Goal: Information Seeking & Learning: Check status

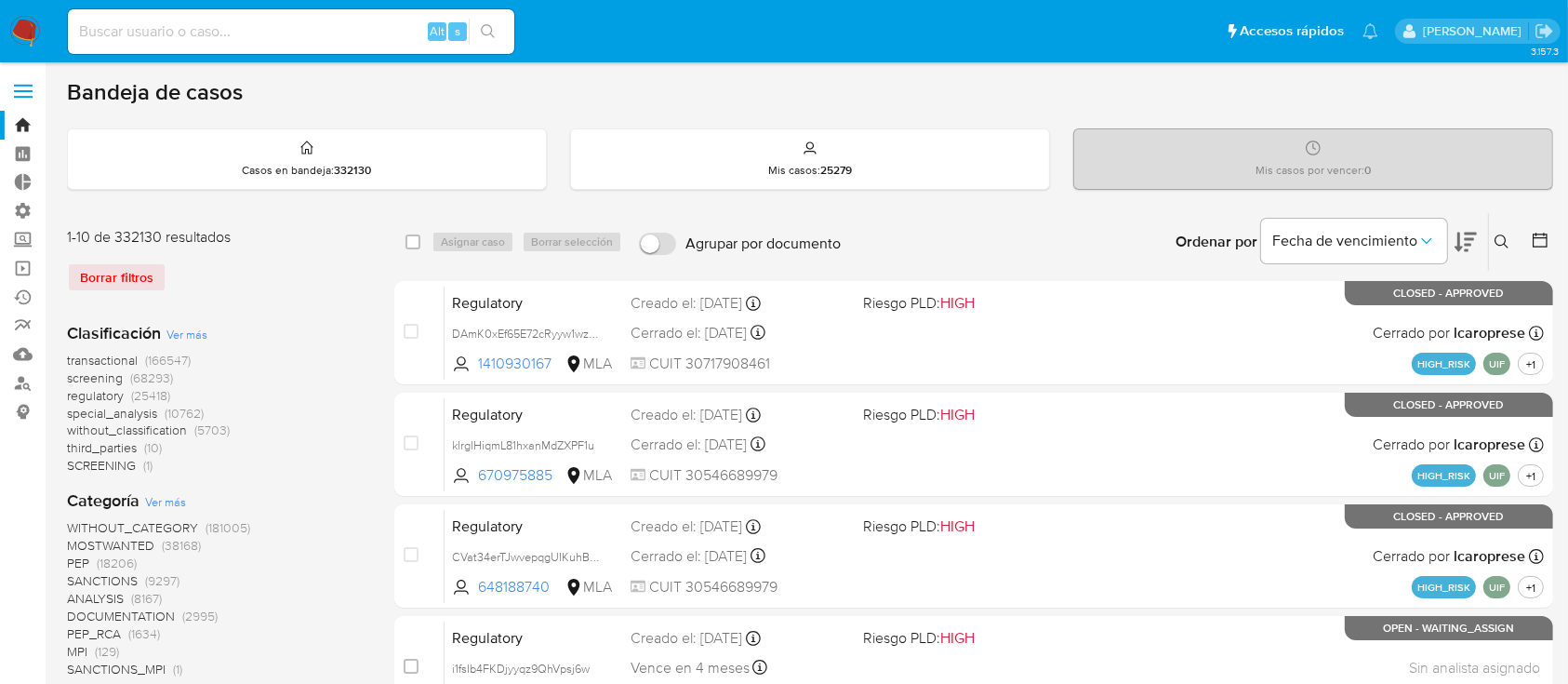
click at [94, 274] on div "Borrar filtros" at bounding box center [215, 277] width 298 height 30
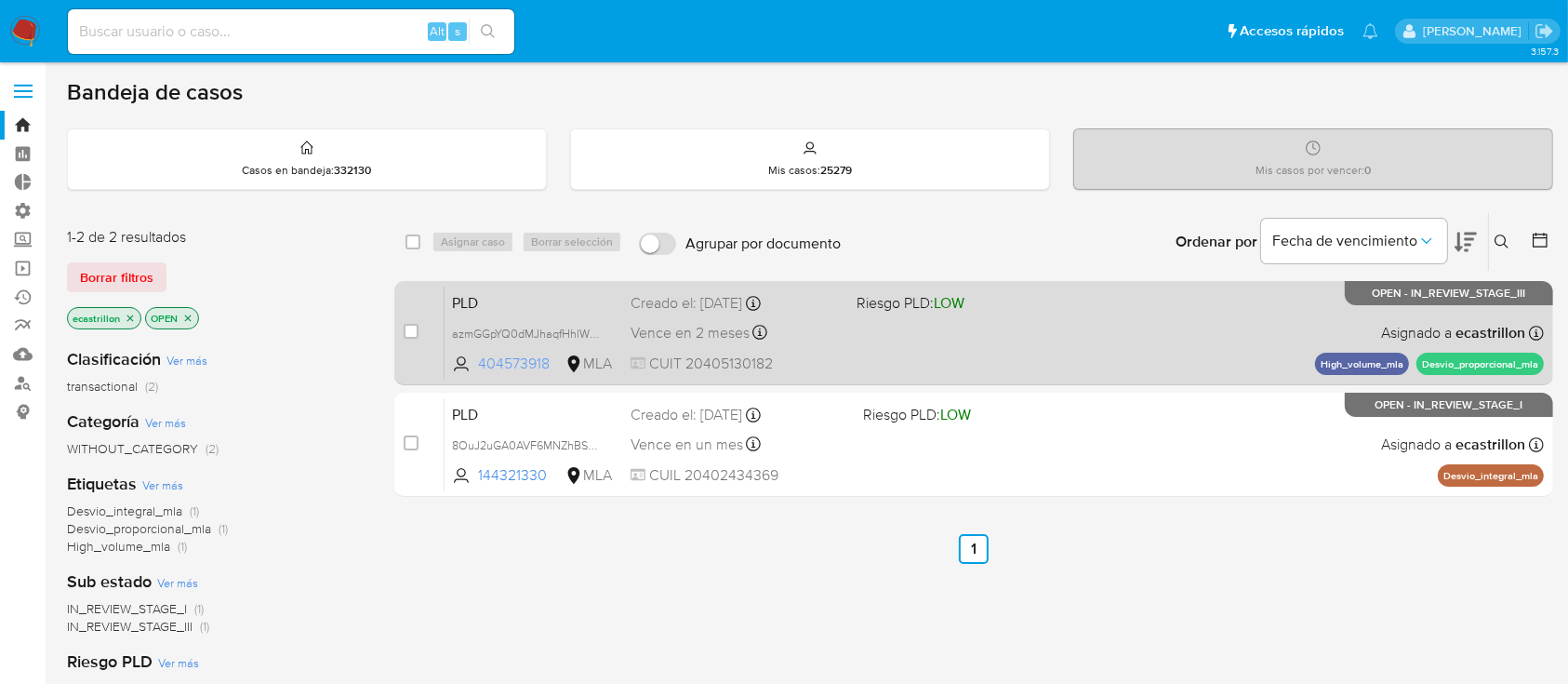
click at [494, 353] on span "404573918" at bounding box center [520, 363] width 83 height 20
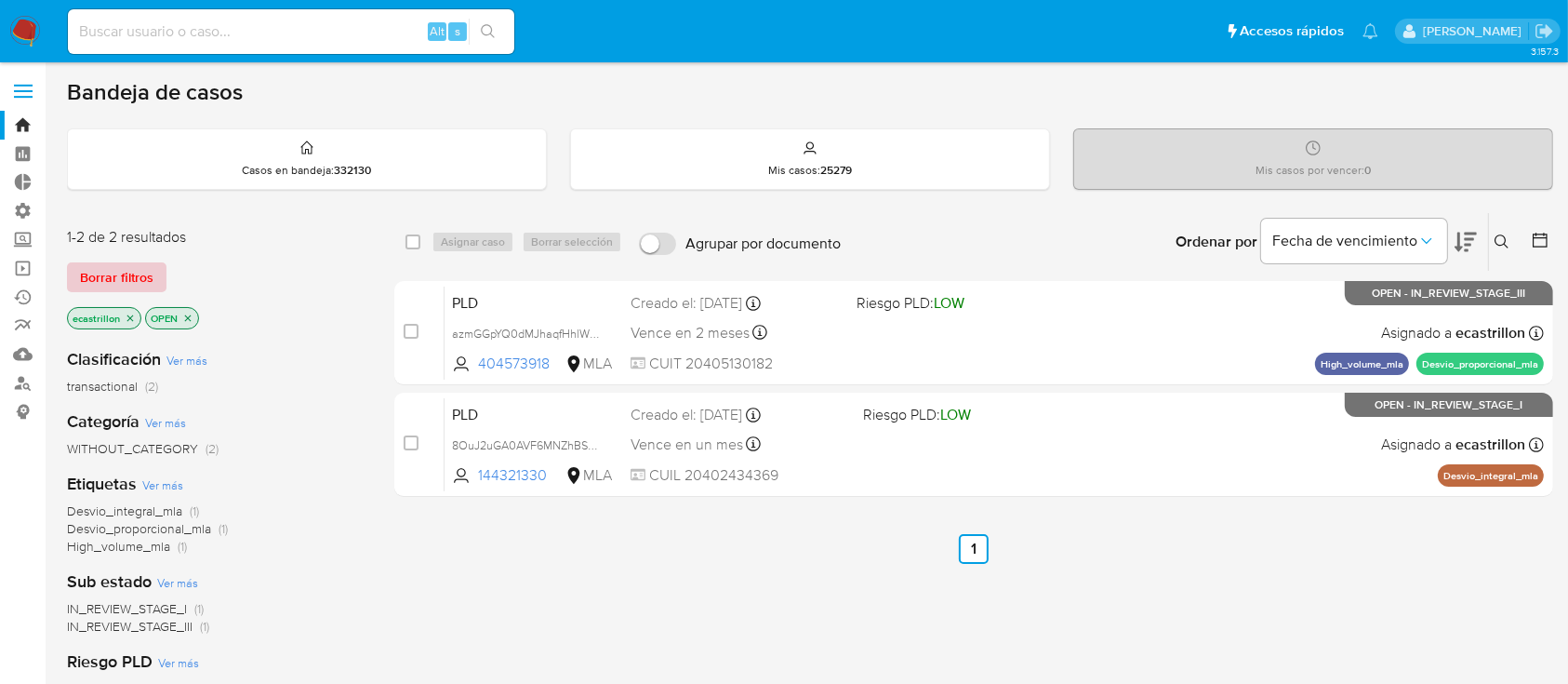
click at [134, 279] on span "Borrar filtros" at bounding box center [116, 277] width 74 height 26
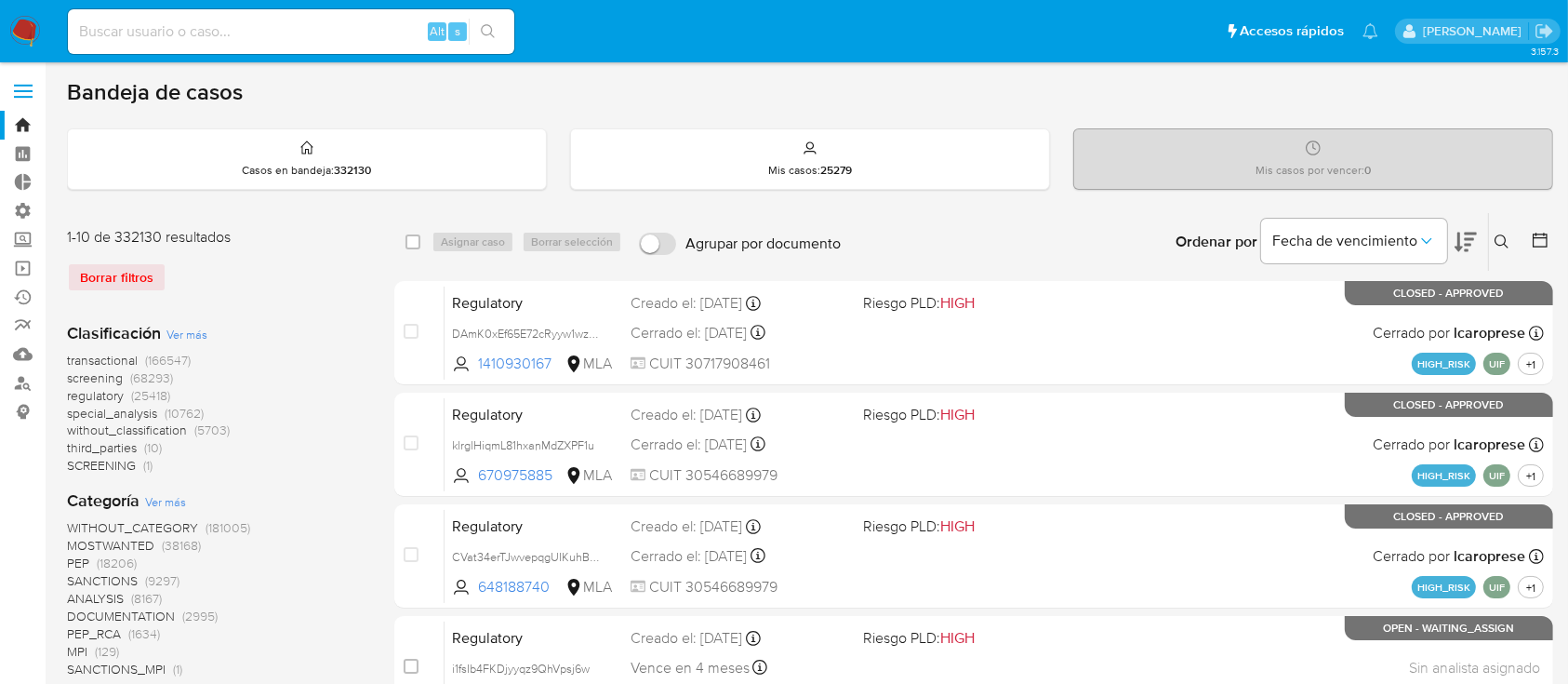
click at [1497, 235] on icon at bounding box center [1501, 242] width 15 height 15
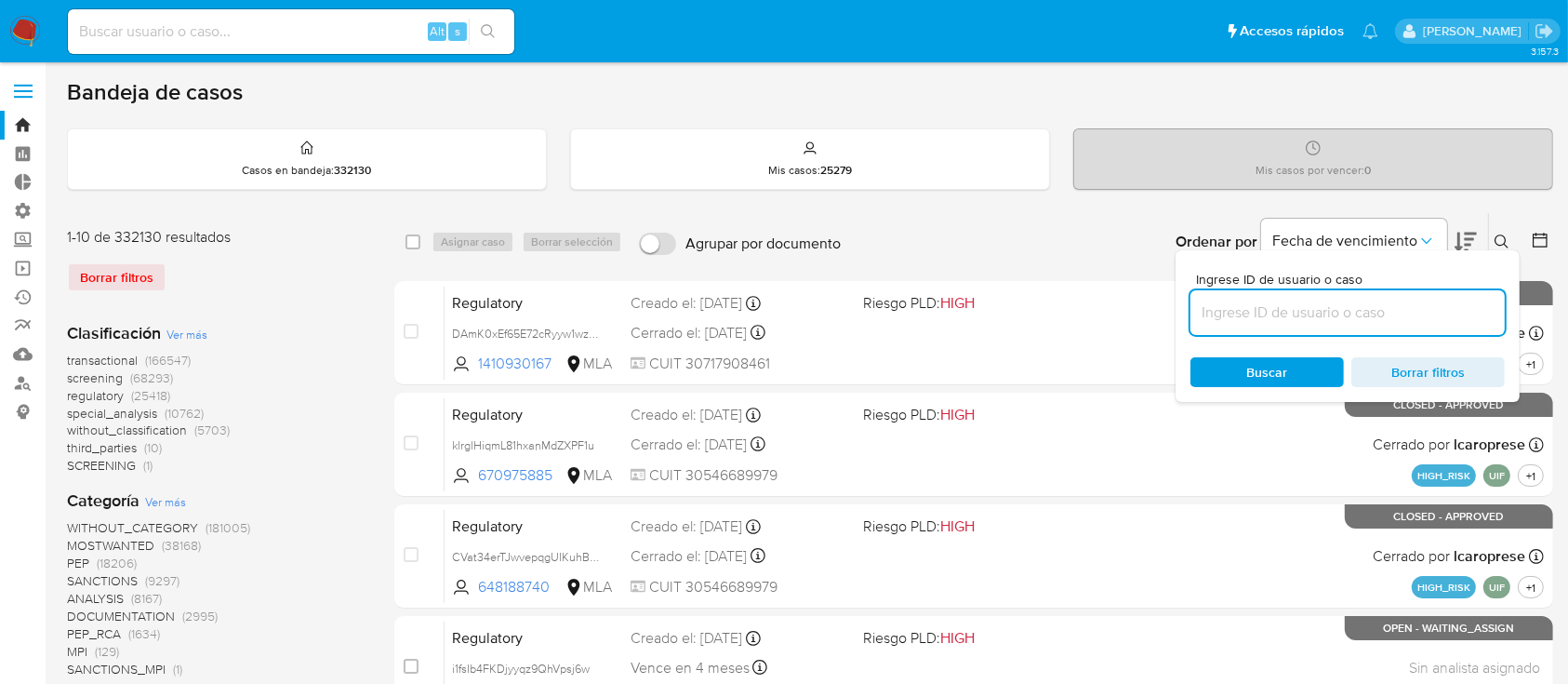
click at [1308, 310] on input at bounding box center [1348, 312] width 314 height 24
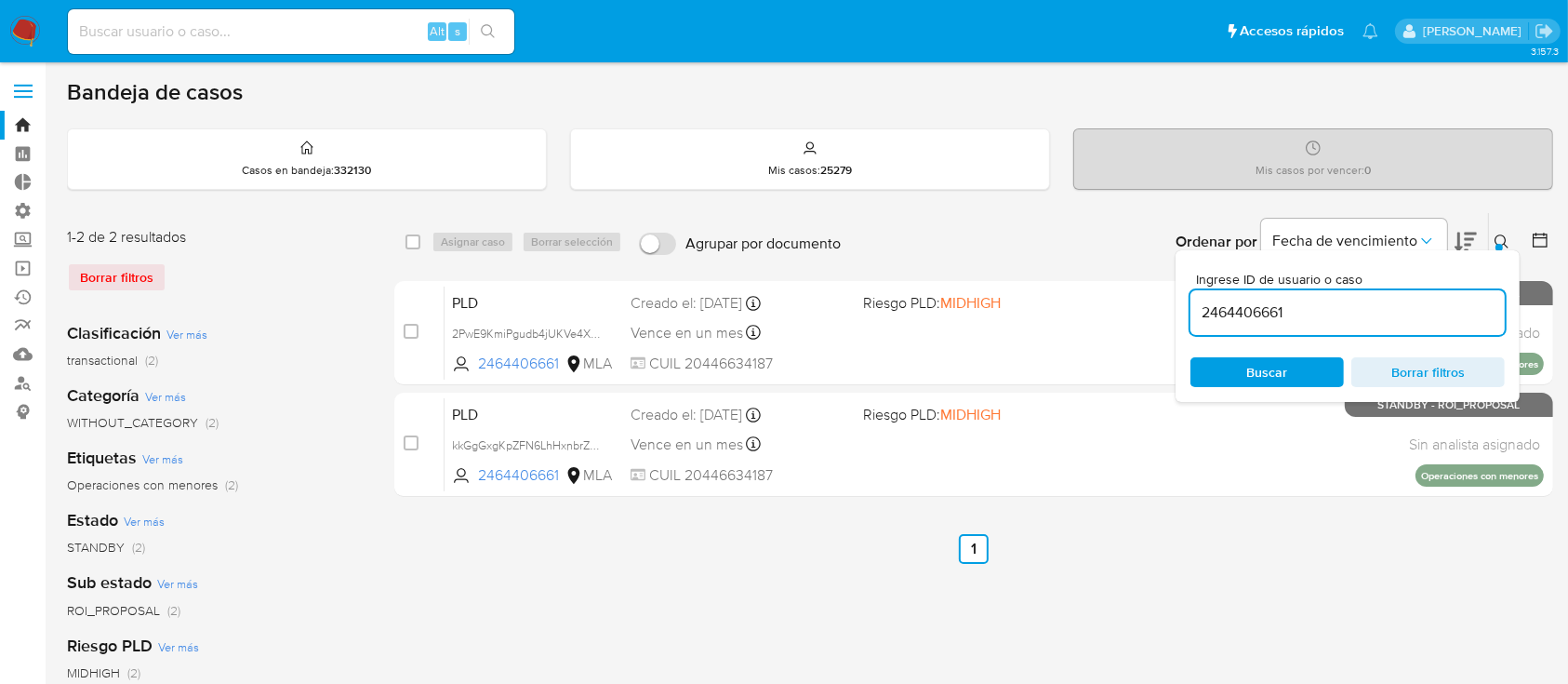
click at [1511, 233] on button at bounding box center [1505, 242] width 31 height 22
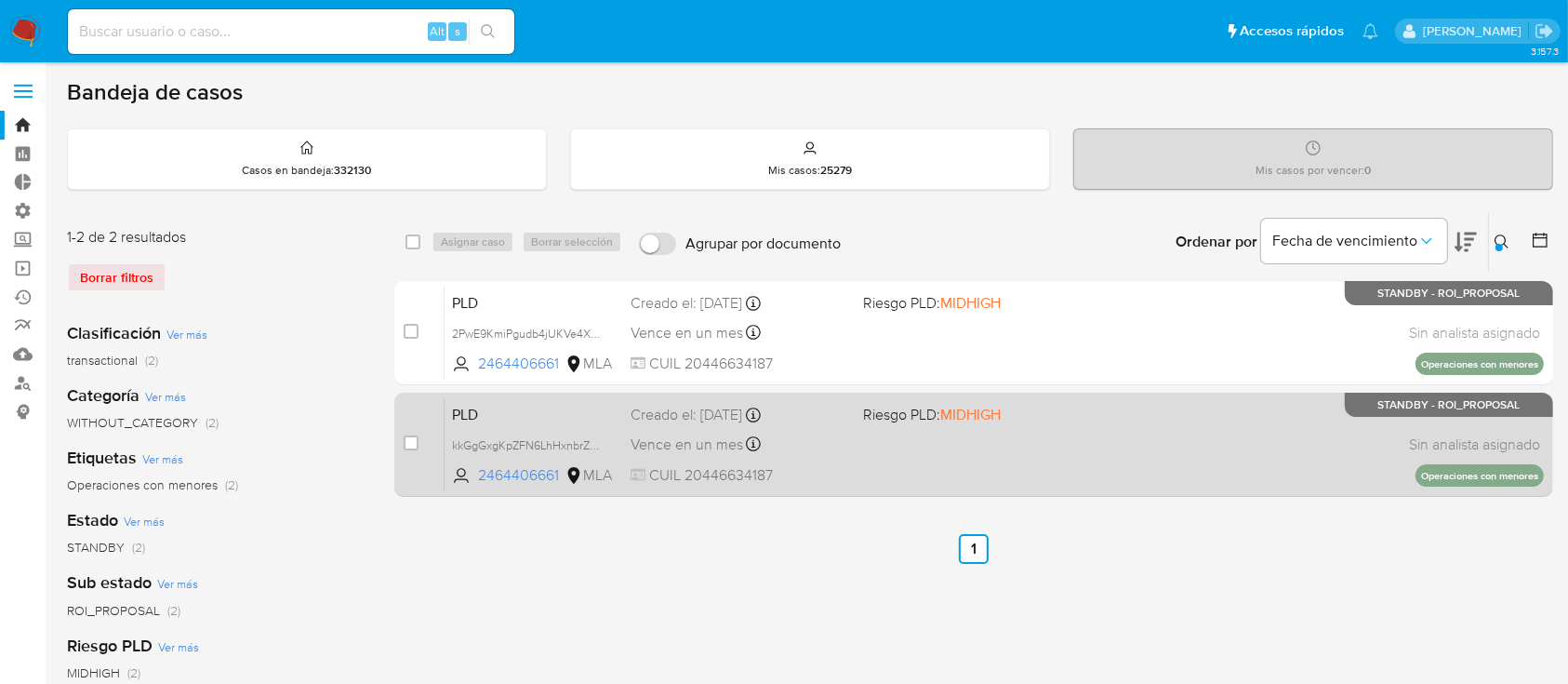
click at [969, 428] on div "PLD kkGgGxgKpZFN6LhHxnbrZTrE 2464406661 MLA Riesgo PLD: MIDHIGH Creado el: 12/0…" at bounding box center [994, 443] width 1099 height 94
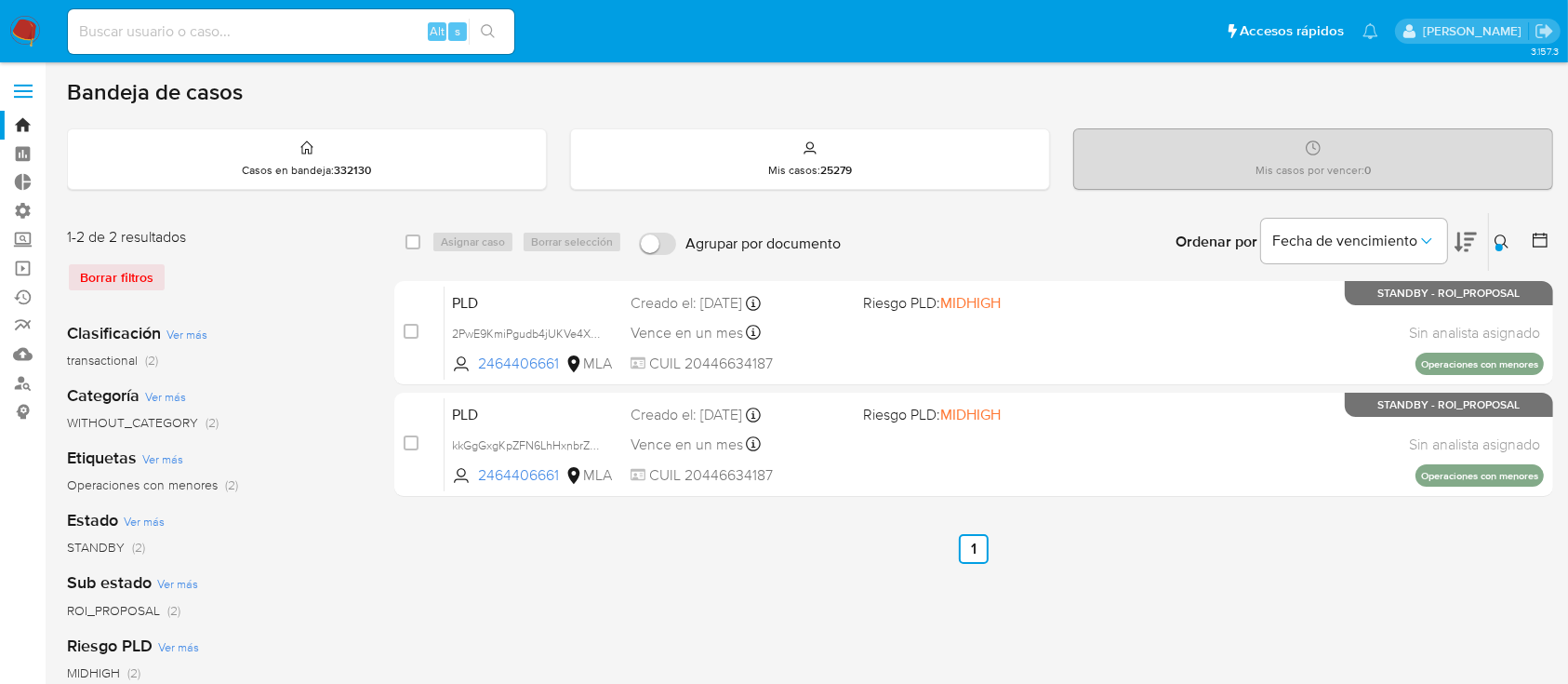
click at [1493, 235] on button at bounding box center [1505, 242] width 31 height 22
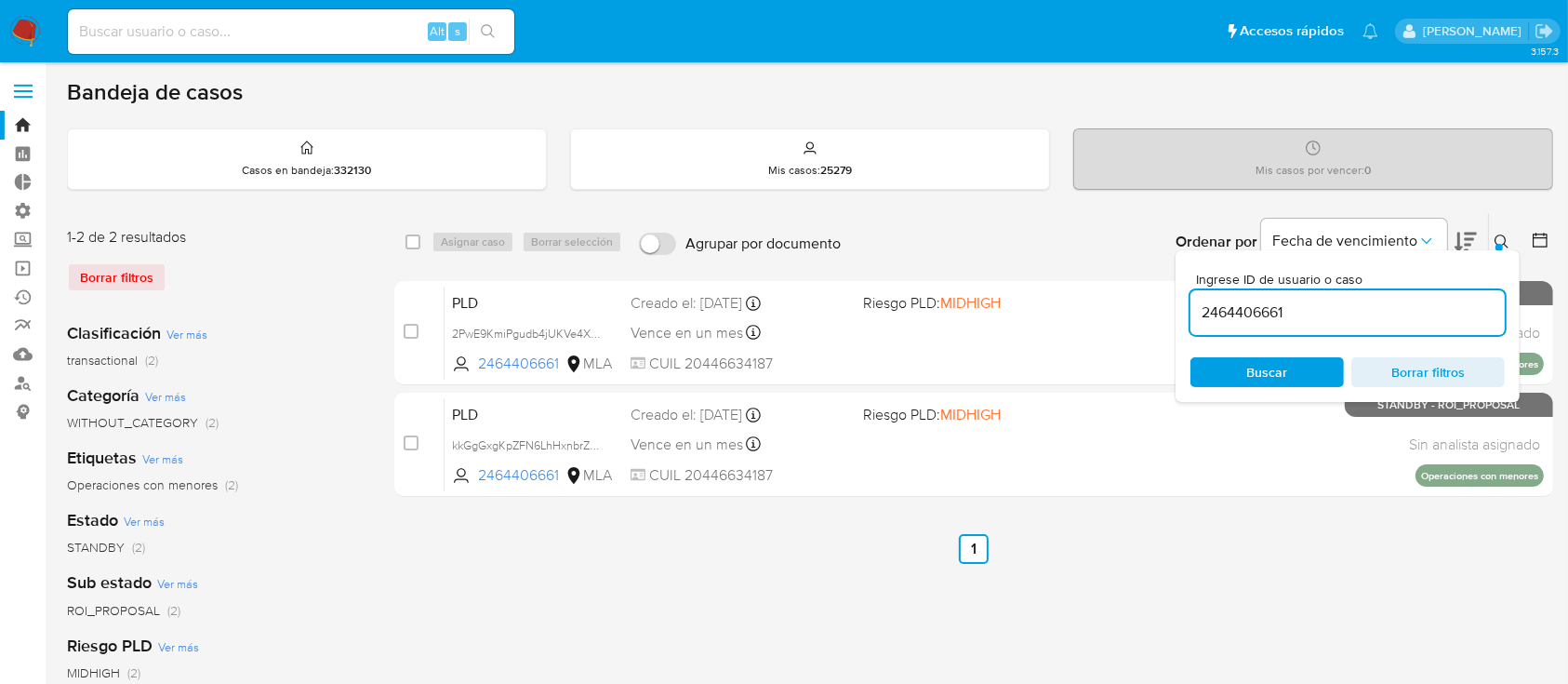
click at [1416, 309] on input "2464406661" at bounding box center [1348, 312] width 314 height 24
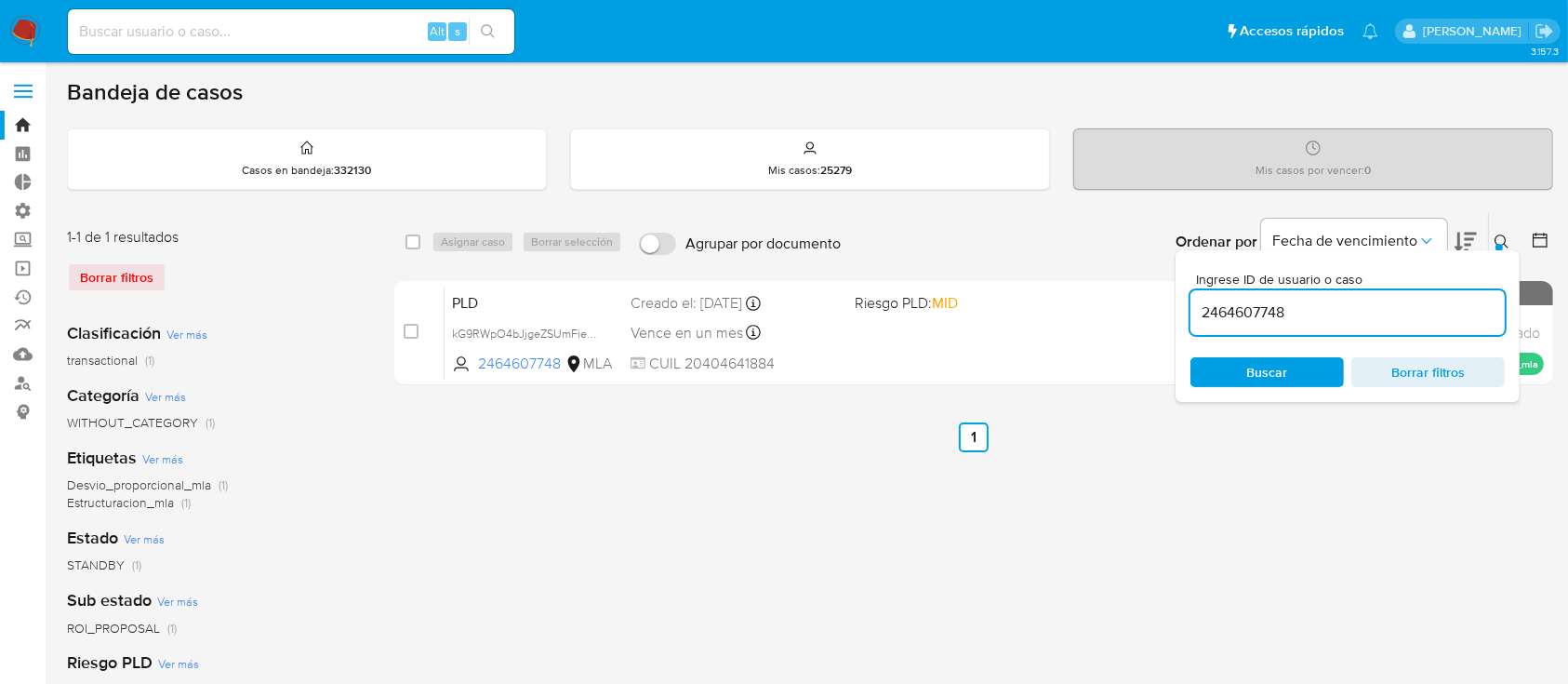
click at [1507, 241] on icon at bounding box center [1501, 242] width 15 height 15
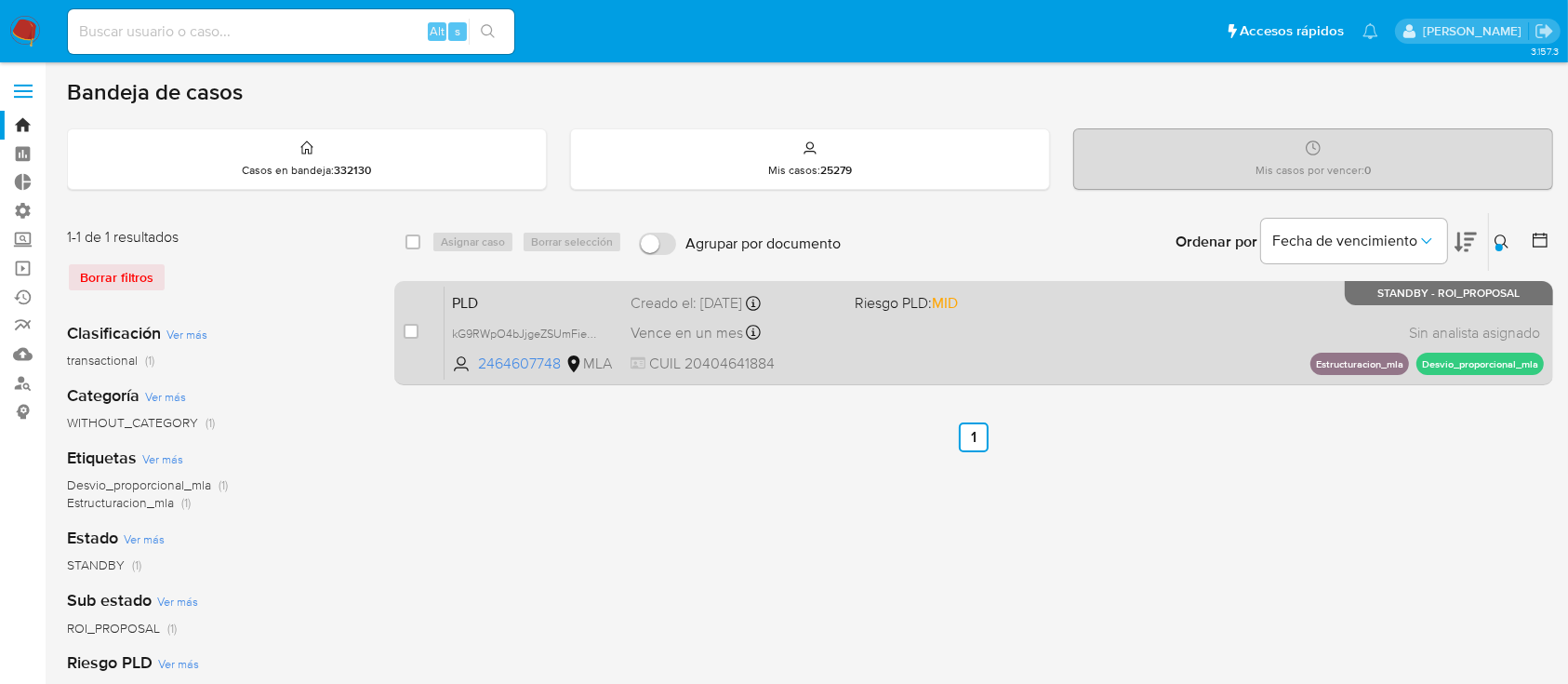
click at [1011, 334] on div "PLD kG9RWpO4bJjgeZSUmFieh4dZ 2464607748 MLA Riesgo PLD: MID Creado el: 12/07/20…" at bounding box center [994, 332] width 1099 height 94
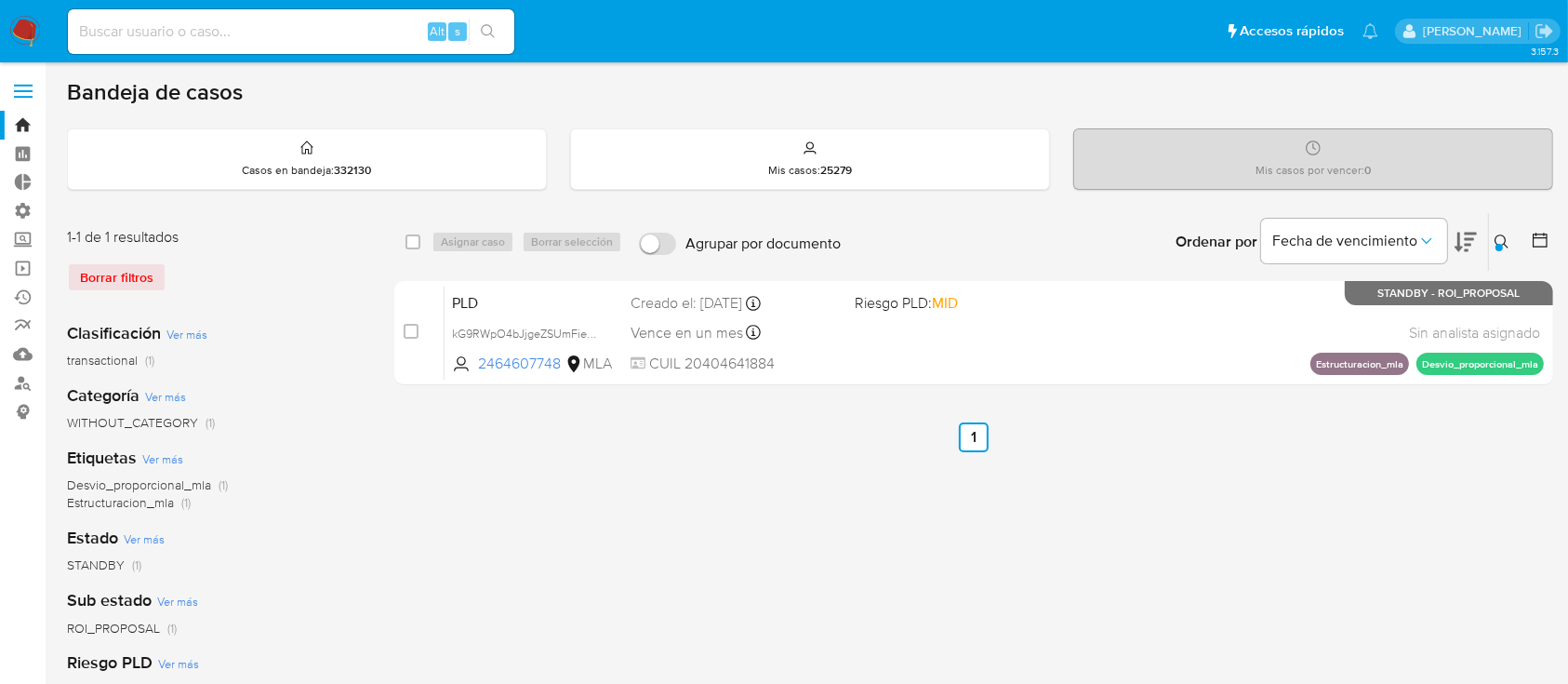
click at [1496, 236] on icon at bounding box center [1501, 242] width 14 height 14
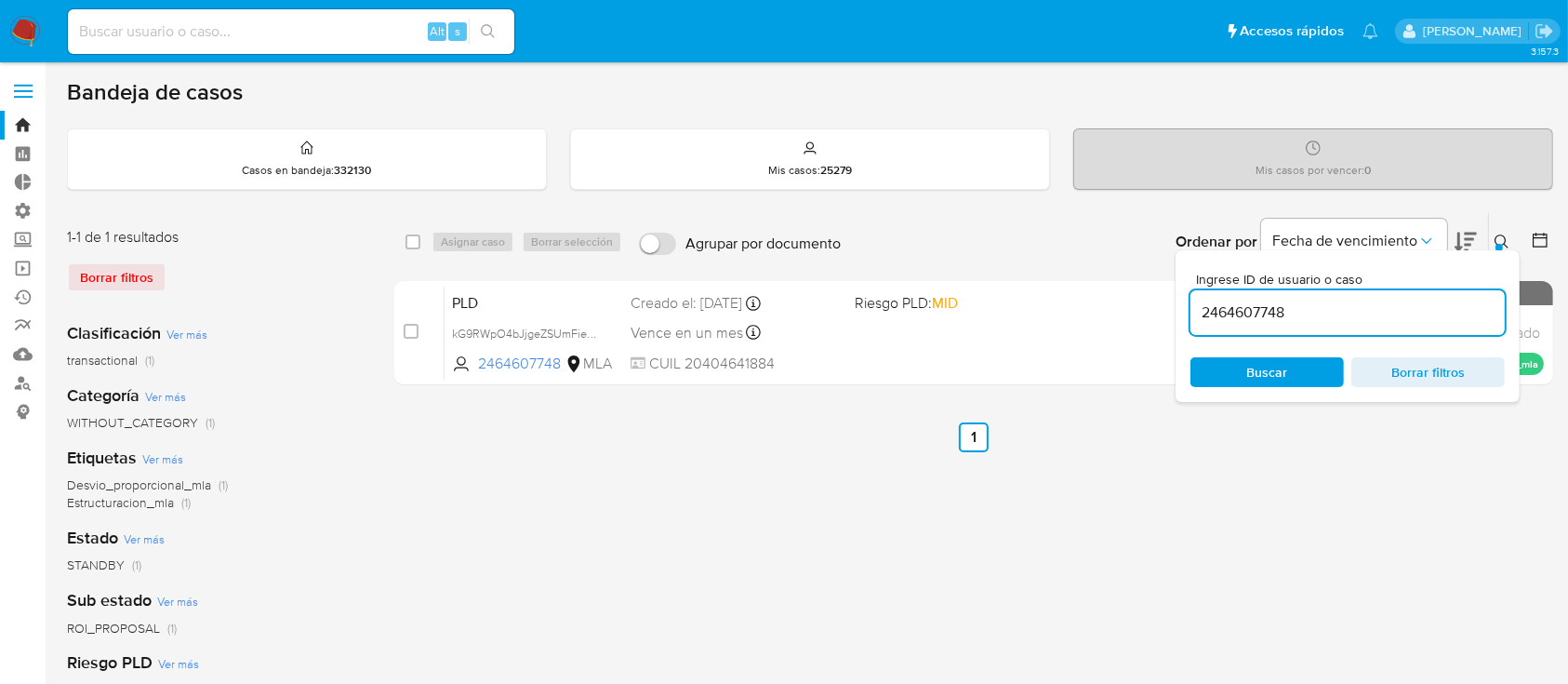
click at [1364, 315] on input "2464607748" at bounding box center [1348, 312] width 314 height 24
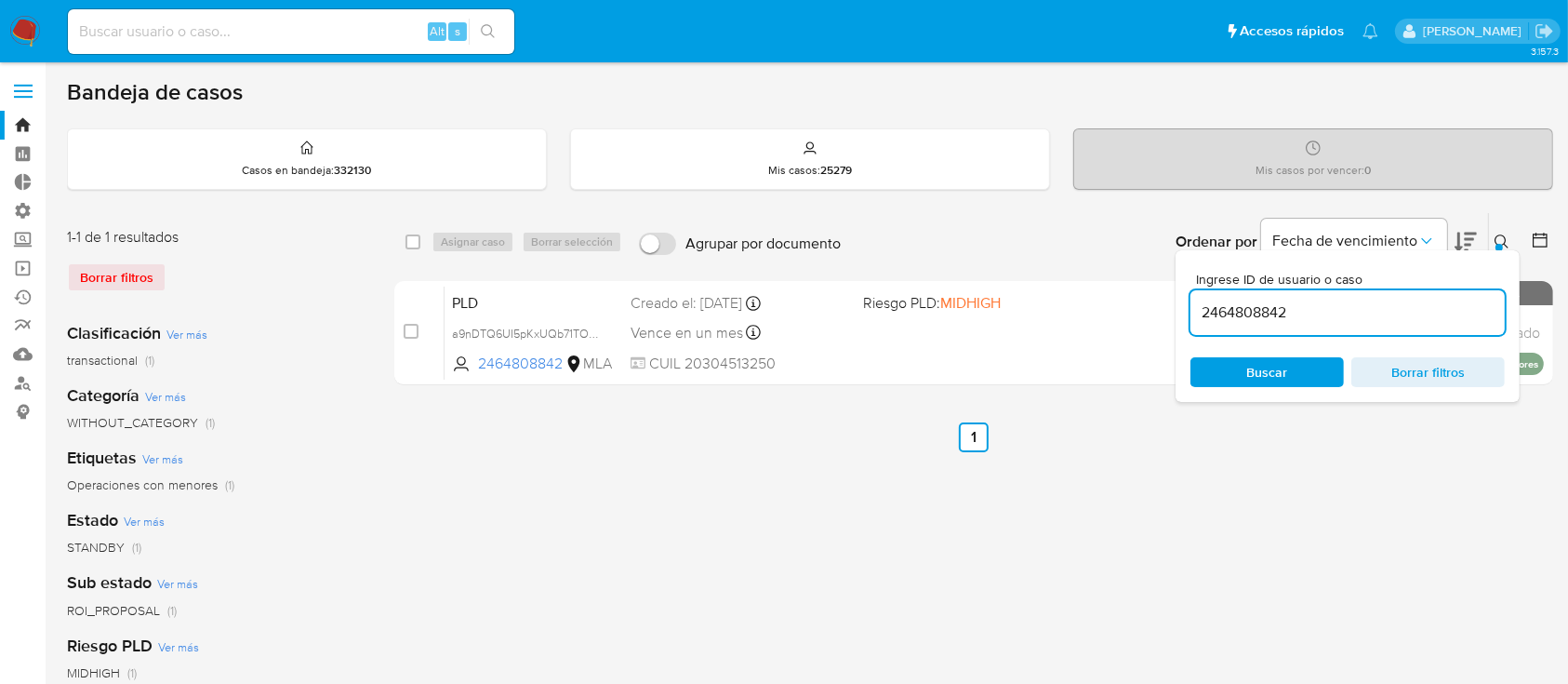
click at [1508, 237] on icon at bounding box center [1501, 242] width 15 height 15
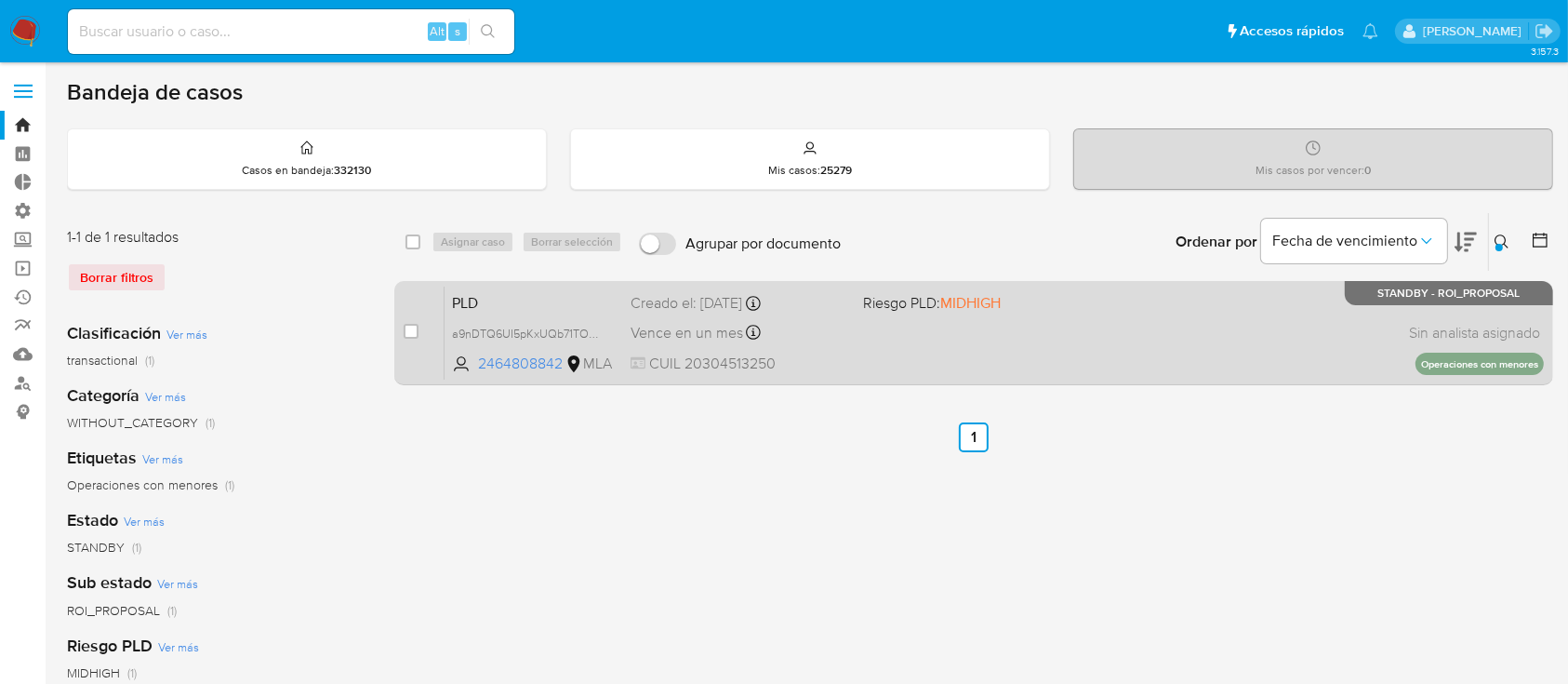
click at [1094, 321] on div "PLD a9nDTQ6UI5pKxUQb71TOgmpw 2464808842 MLA Riesgo PLD: MIDHIGH Creado el: 12/0…" at bounding box center [994, 332] width 1099 height 94
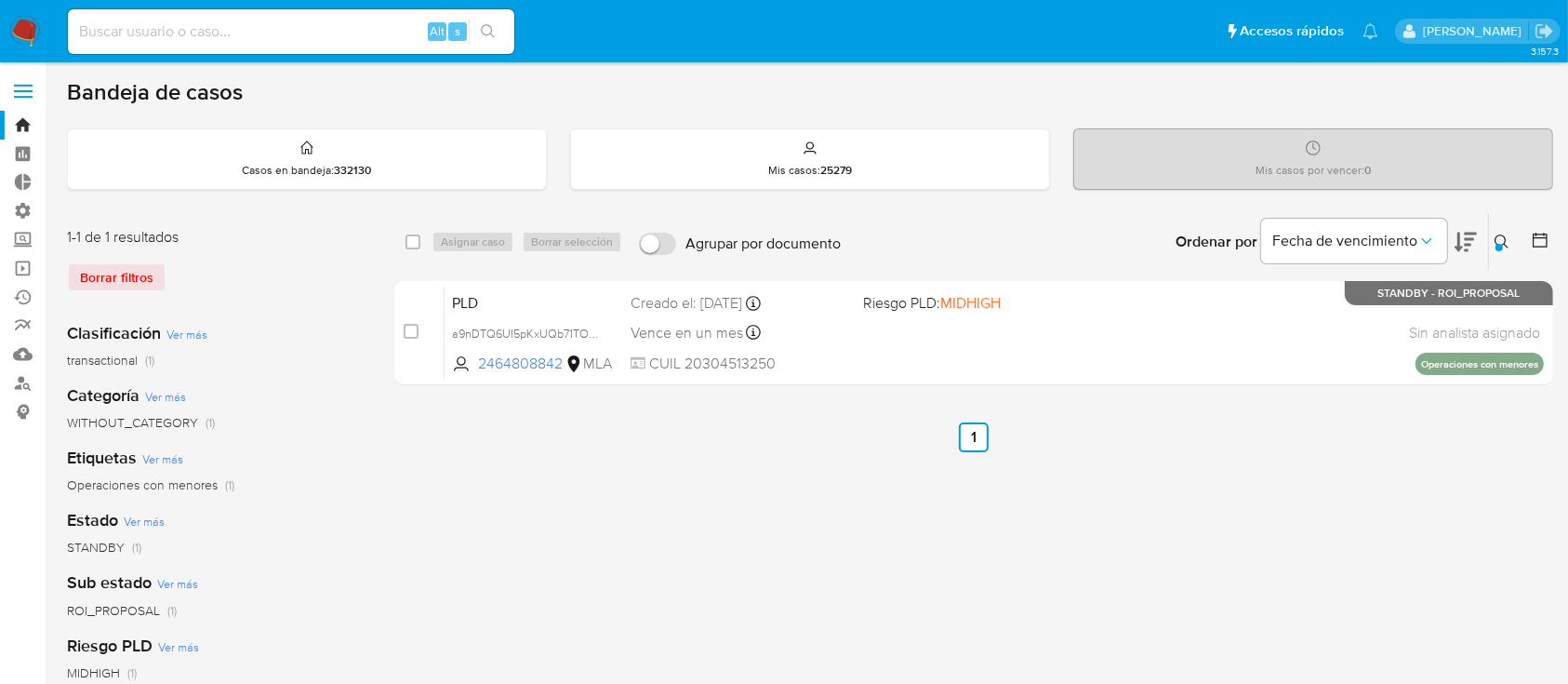
click at [1495, 244] on div at bounding box center [1499, 247] width 8 height 8
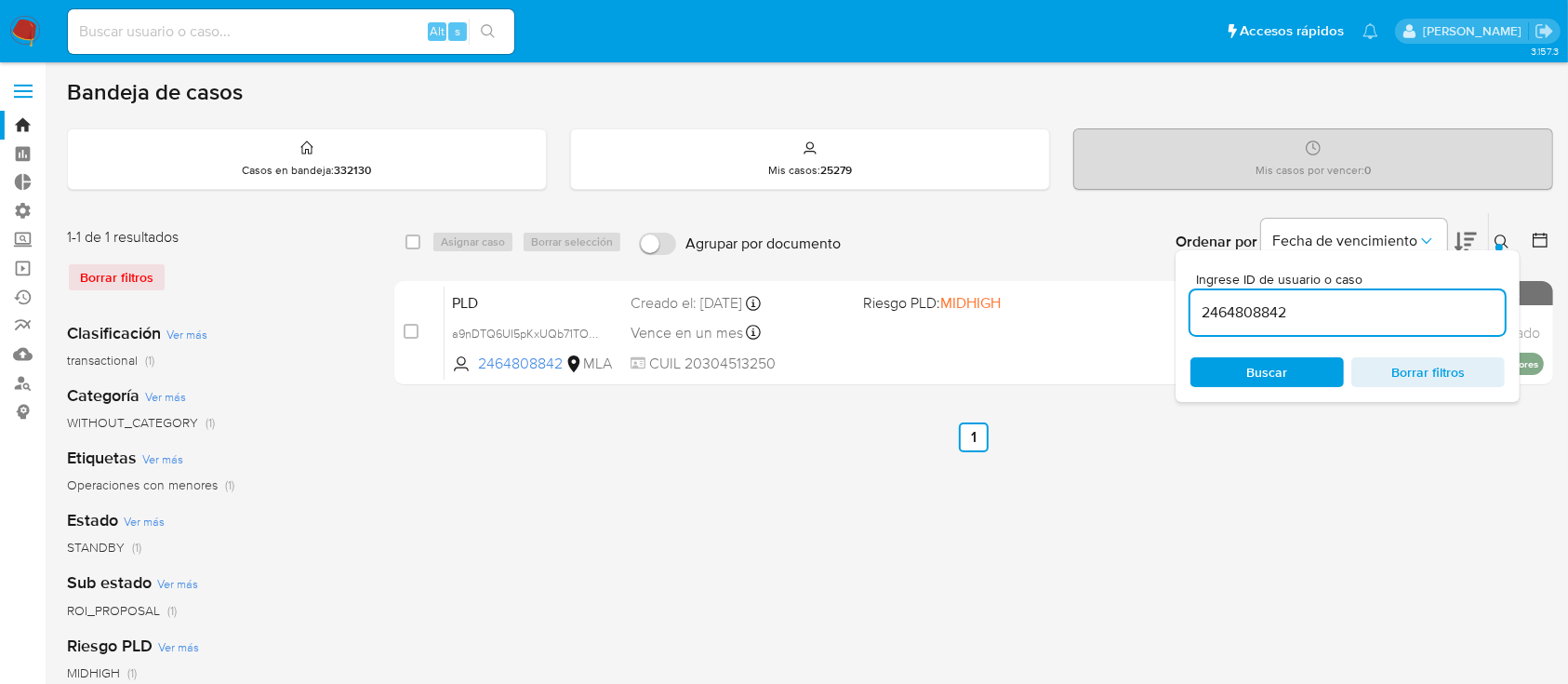
click at [1397, 302] on input "2464808842" at bounding box center [1348, 312] width 314 height 24
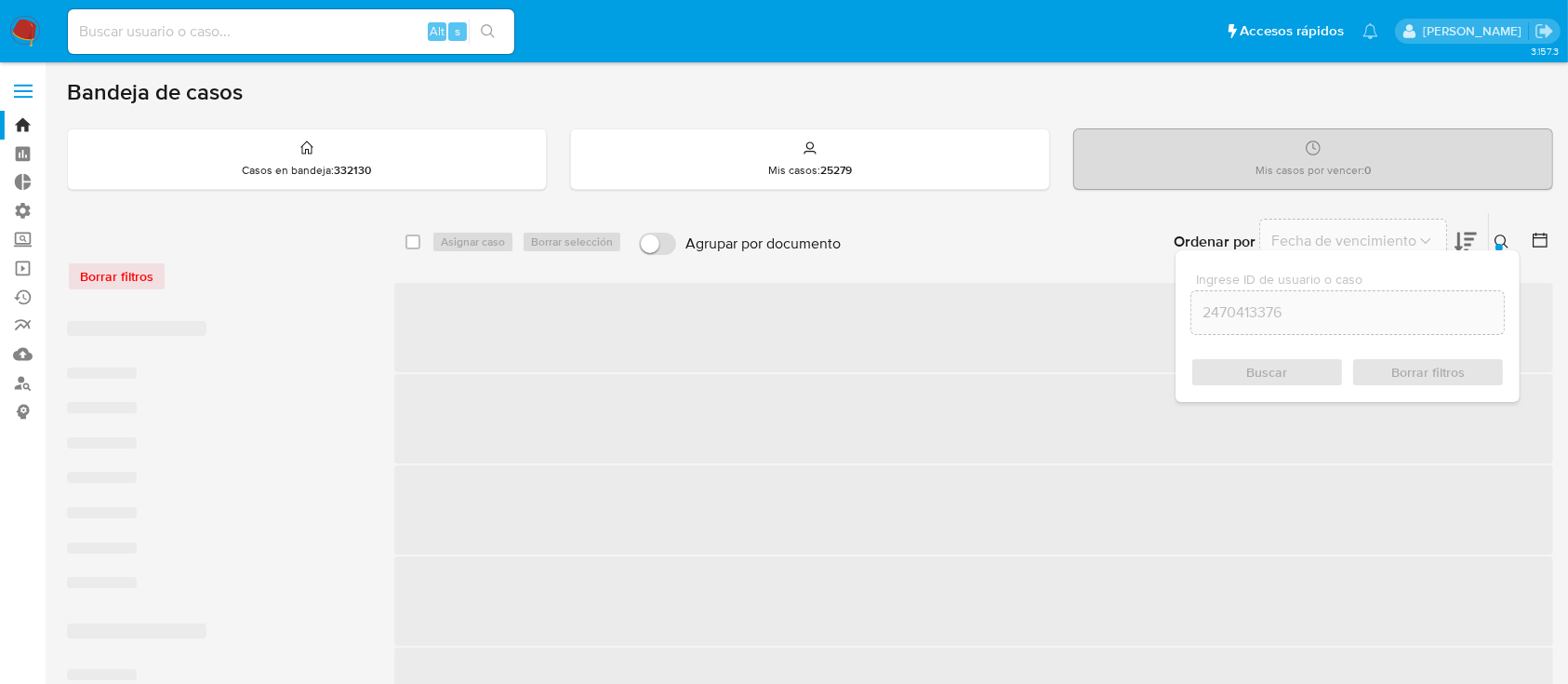
click at [1505, 235] on icon at bounding box center [1501, 242] width 15 height 15
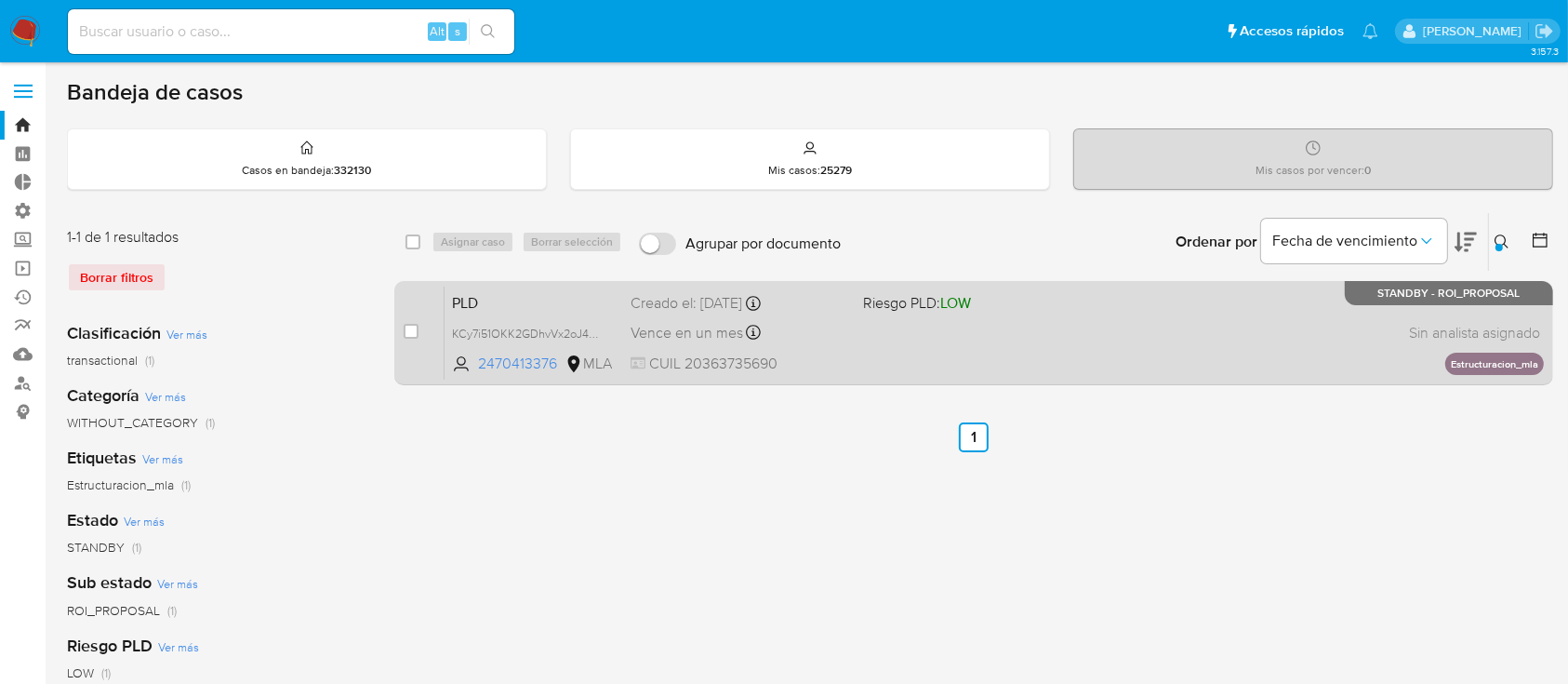
click at [1098, 327] on div "PLD KCy7i51OKK2GDhvVx2oJ47ak 2470413376 MLA Riesgo PLD: LOW Creado el: 12/07/20…" at bounding box center [994, 332] width 1099 height 94
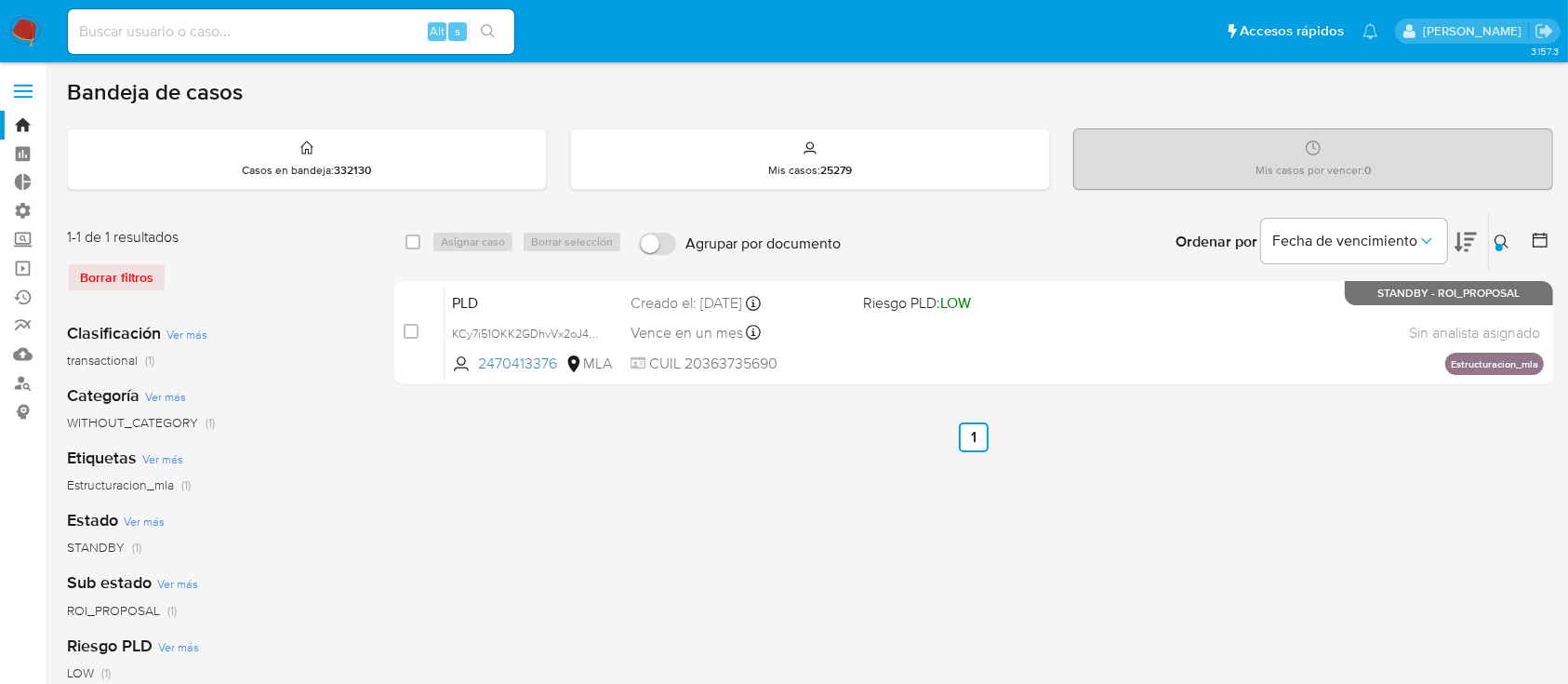
click at [1509, 240] on icon at bounding box center [1501, 242] width 15 height 15
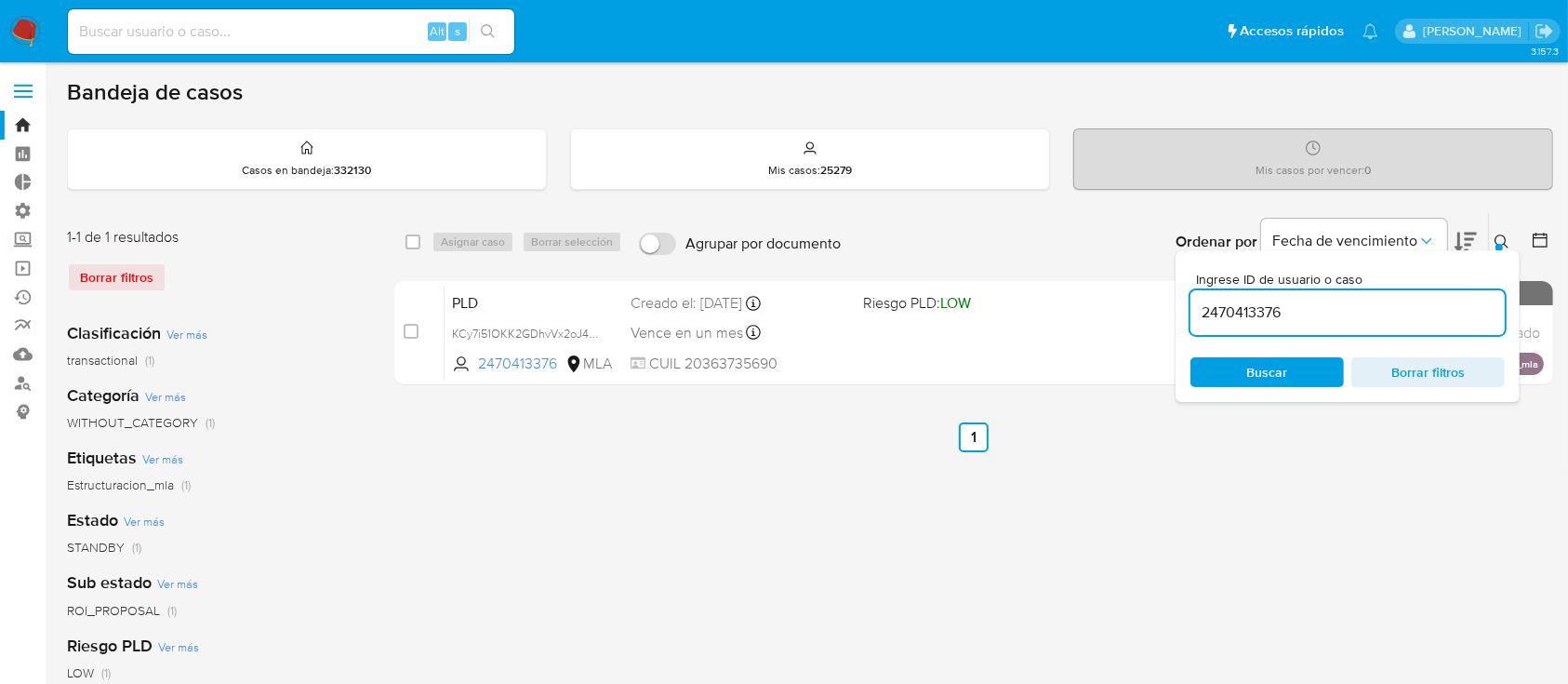
click at [1358, 320] on input "2470413376" at bounding box center [1348, 312] width 314 height 24
click at [1501, 246] on div at bounding box center [1499, 247] width 8 height 8
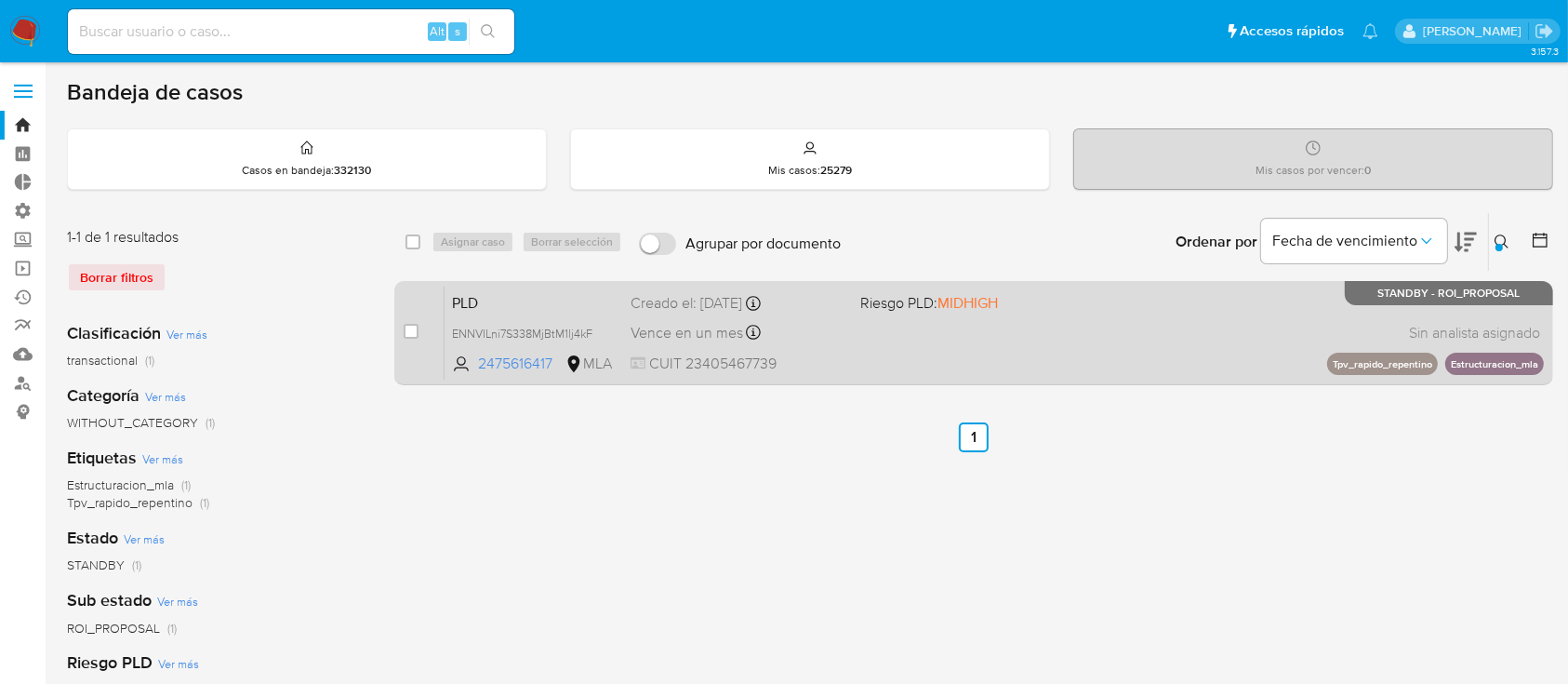
click at [1250, 309] on div "PLD ENNVILni7S338MjBtM1lj4kF 2475616417 MLA Riesgo PLD: MIDHIGH Creado el: 12/0…" at bounding box center [994, 332] width 1099 height 94
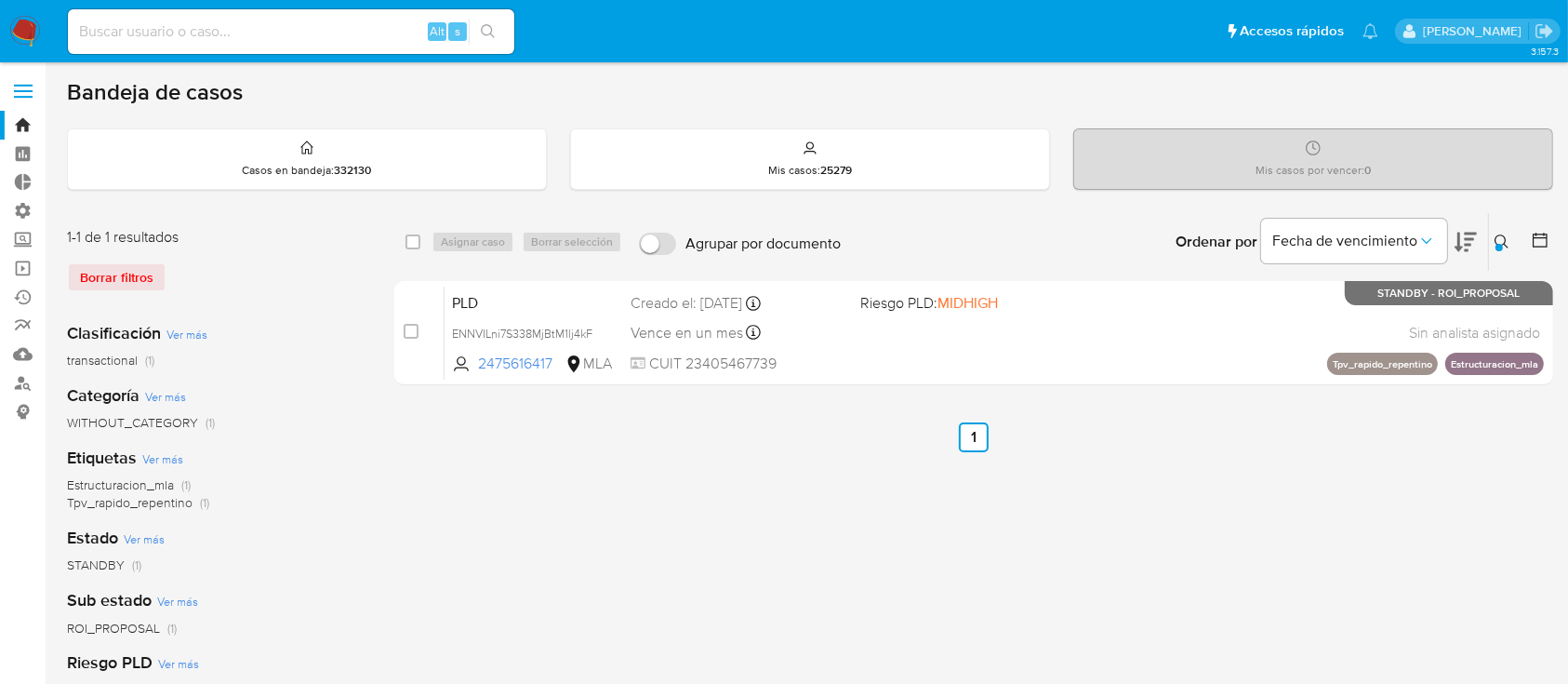
click at [1499, 241] on icon at bounding box center [1501, 242] width 15 height 15
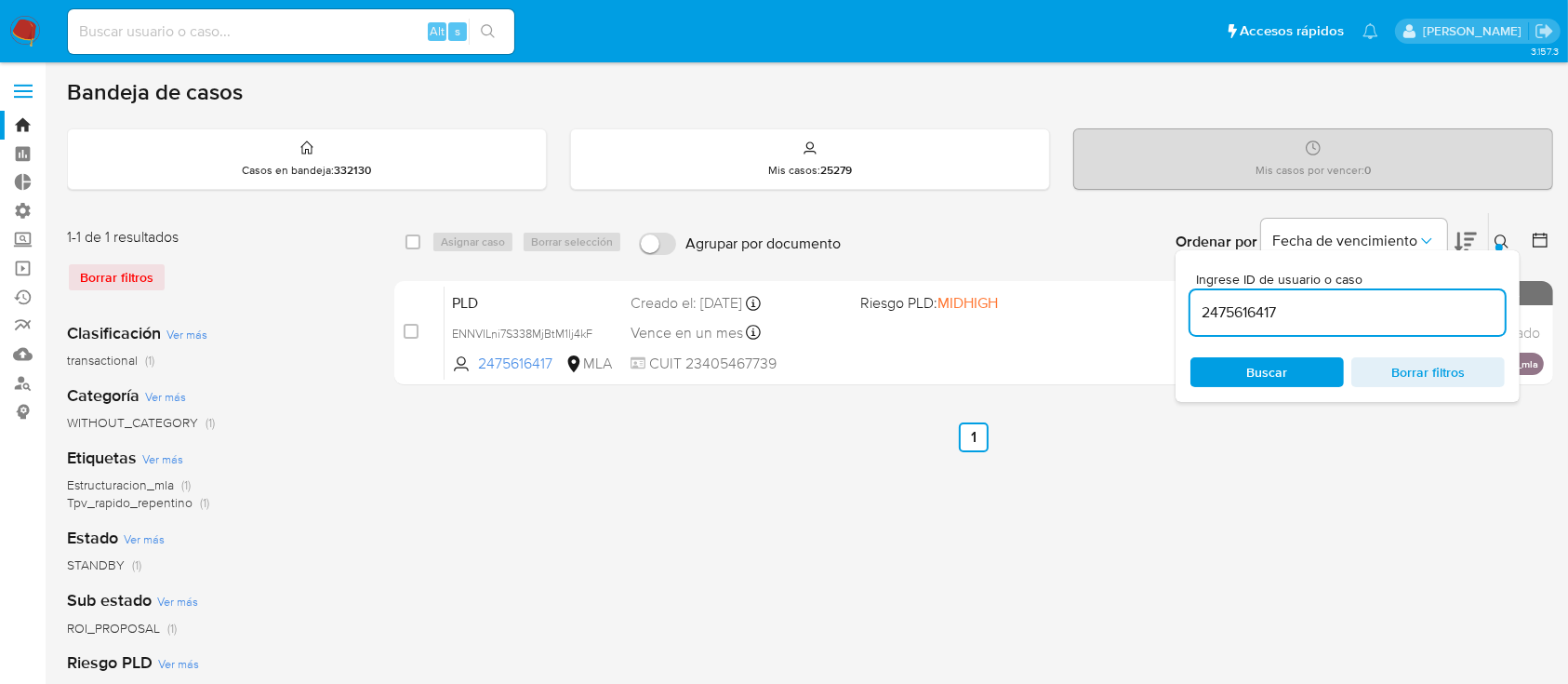
click at [1434, 305] on input "2475616417" at bounding box center [1348, 312] width 314 height 24
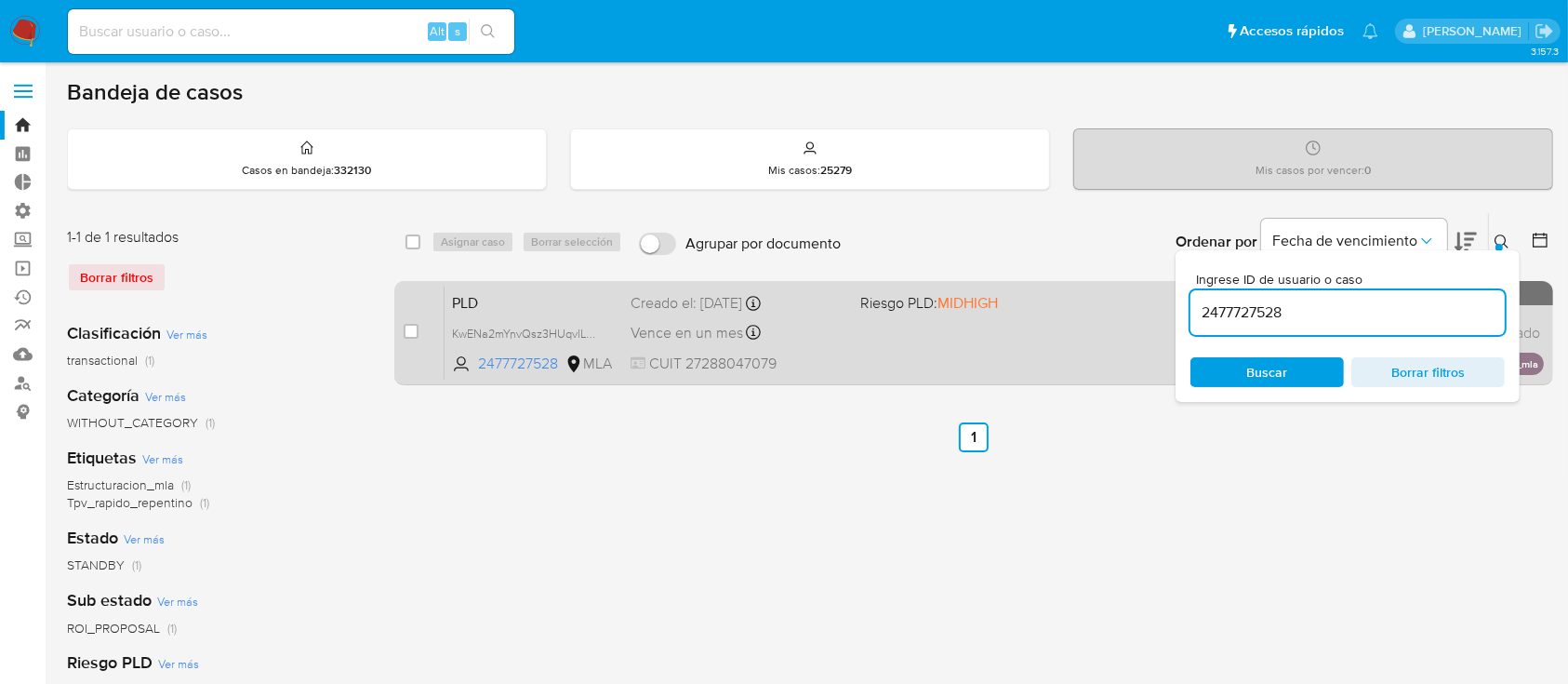
click at [809, 355] on span "CUIT 27288047079" at bounding box center [737, 363] width 214 height 20
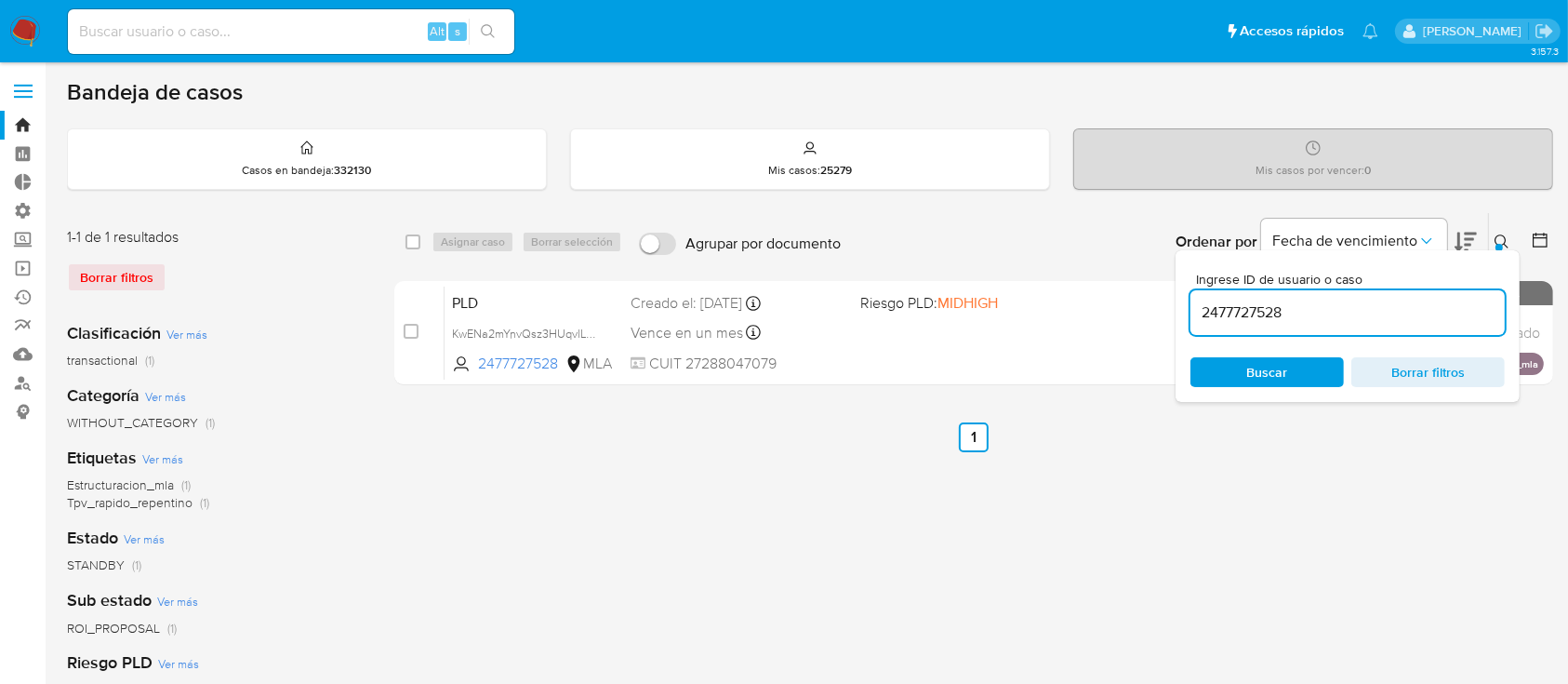
click at [1278, 303] on input "2477727528" at bounding box center [1348, 312] width 314 height 24
paste input "82525864"
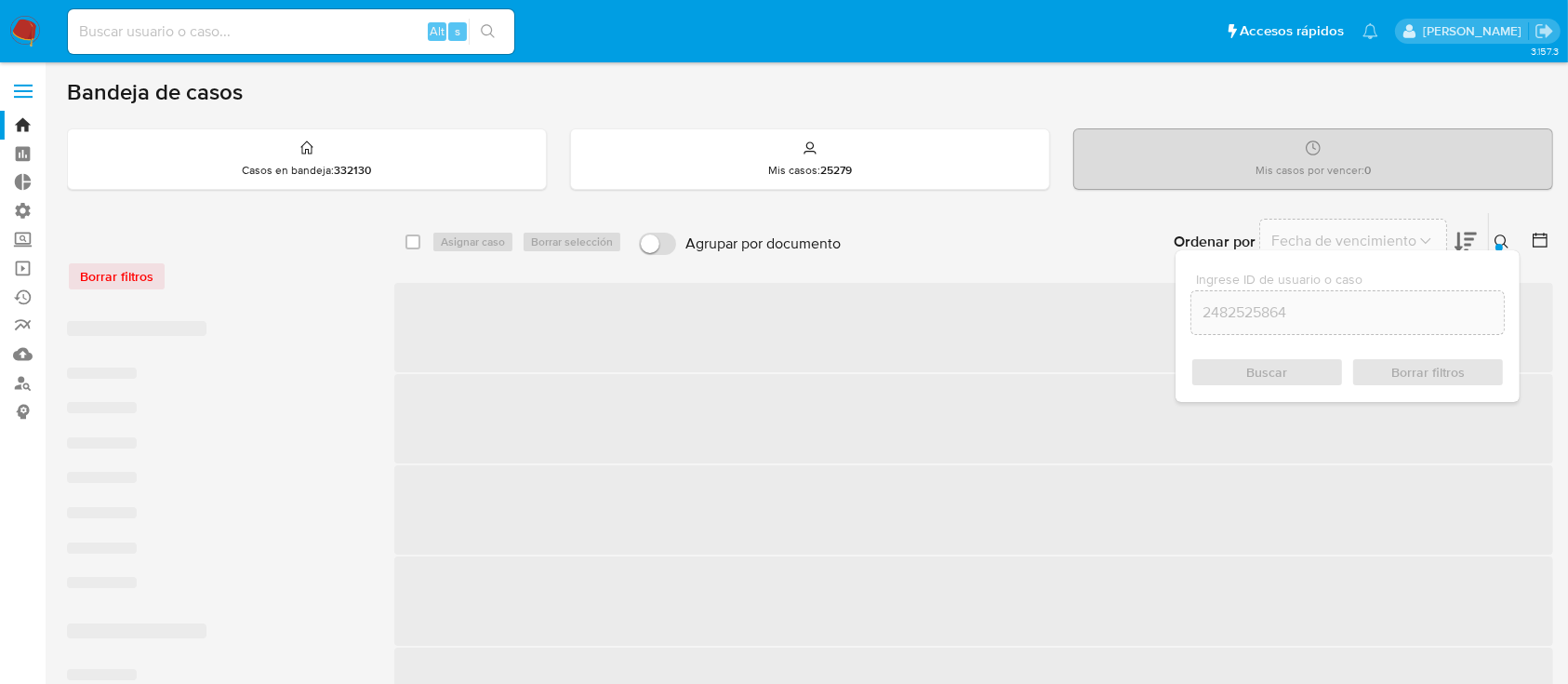
click at [1511, 241] on button at bounding box center [1505, 242] width 31 height 22
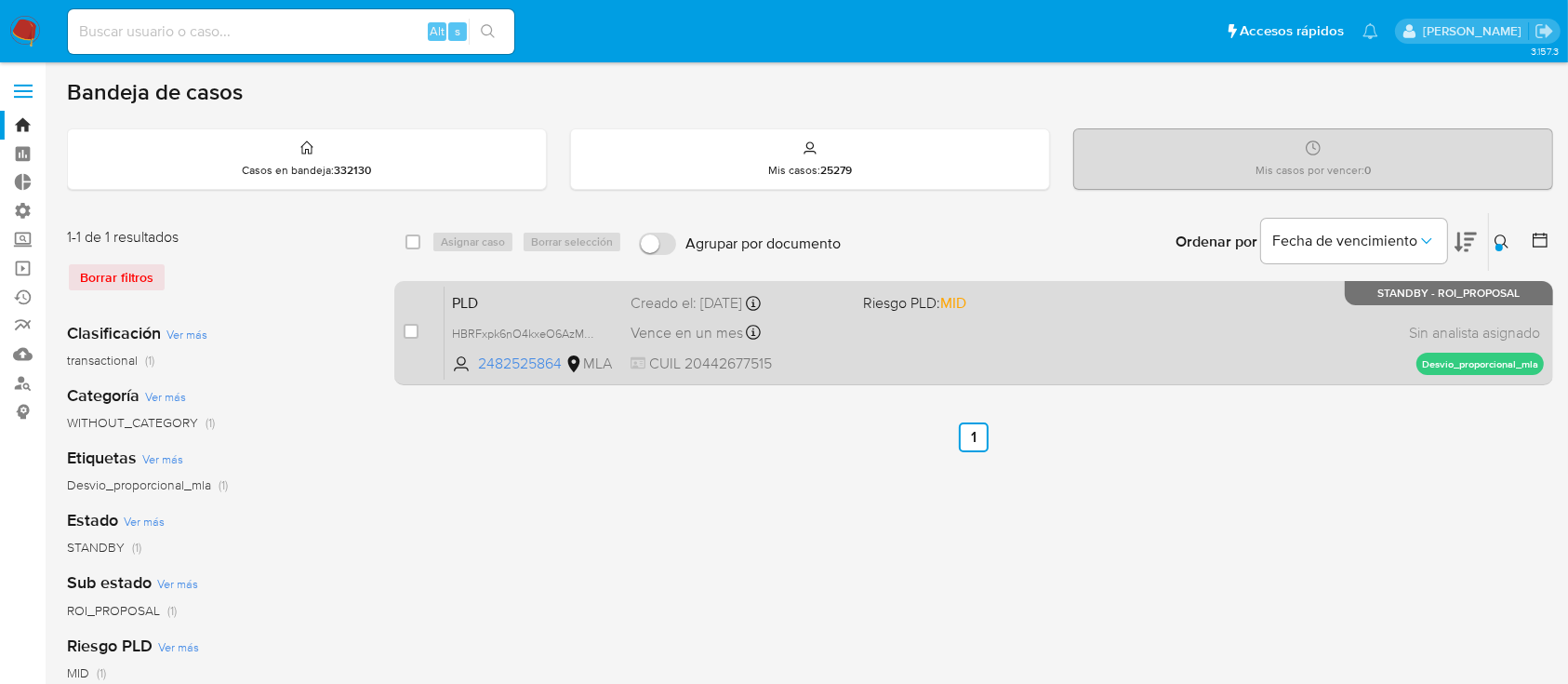
click at [1243, 308] on div "PLD HBRFxpk6nO4kxeO6AzMHjJkL 2482525864 MLA Riesgo PLD: MID Creado el: 12/07/20…" at bounding box center [994, 332] width 1099 height 94
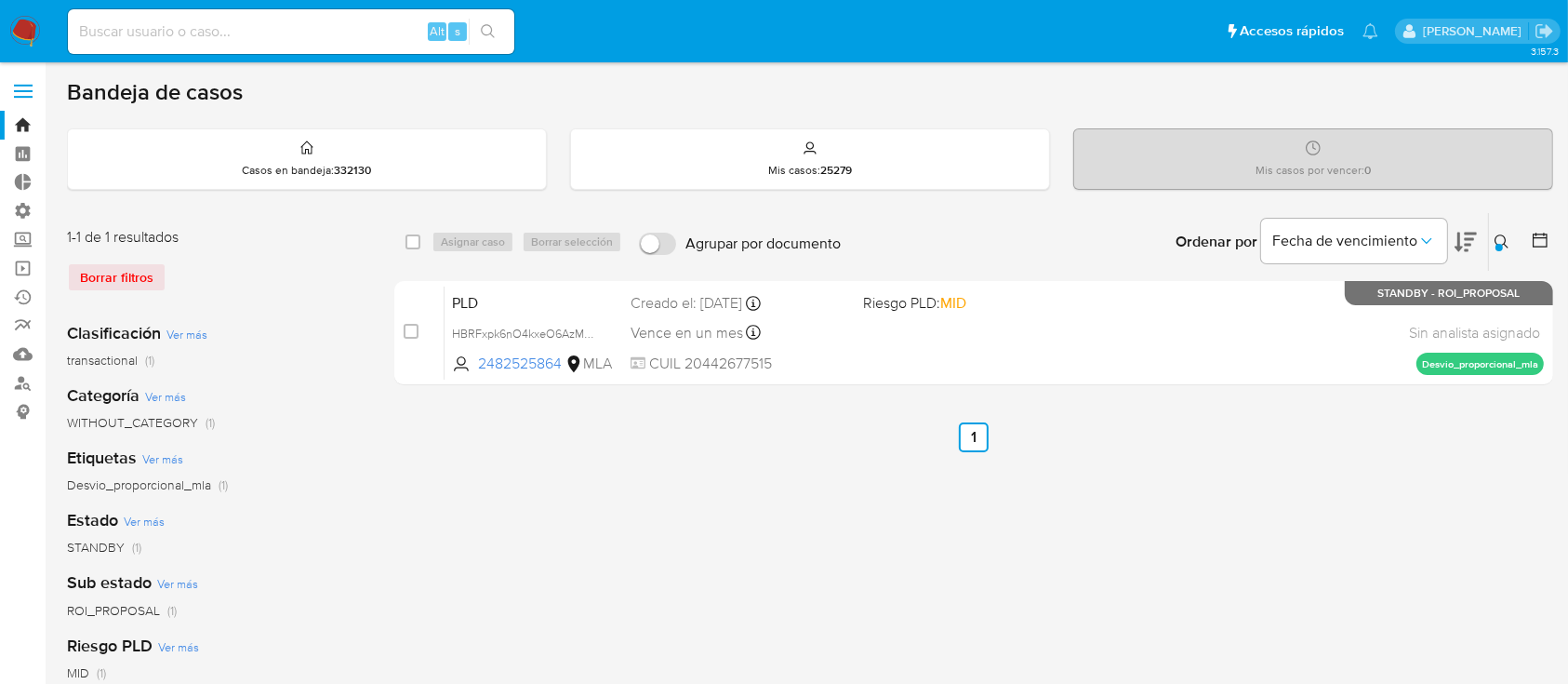
click at [1503, 241] on icon at bounding box center [1501, 242] width 15 height 15
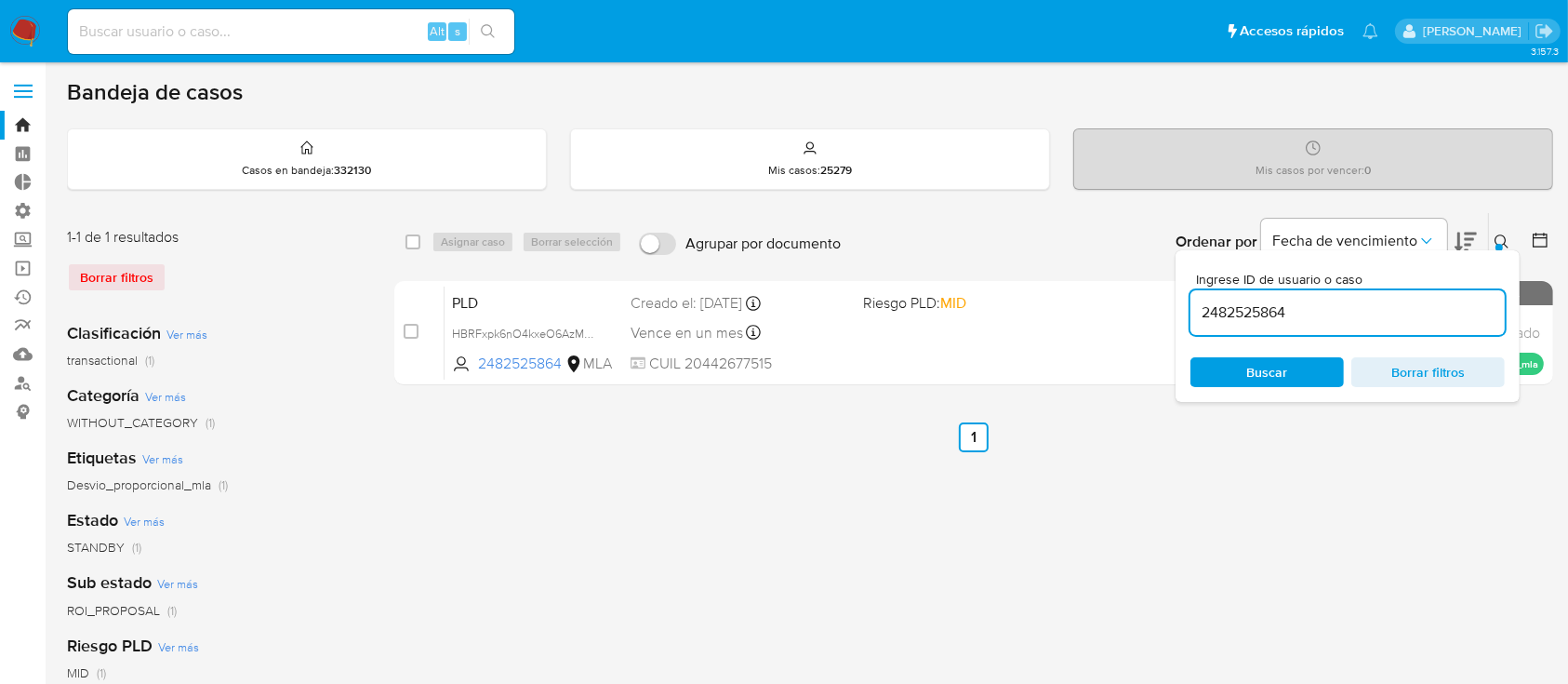
click at [1428, 331] on div "2482525864" at bounding box center [1348, 312] width 314 height 45
click at [1426, 319] on input "2482525864" at bounding box center [1348, 312] width 314 height 24
paste input "4540690"
type input "2484540690"
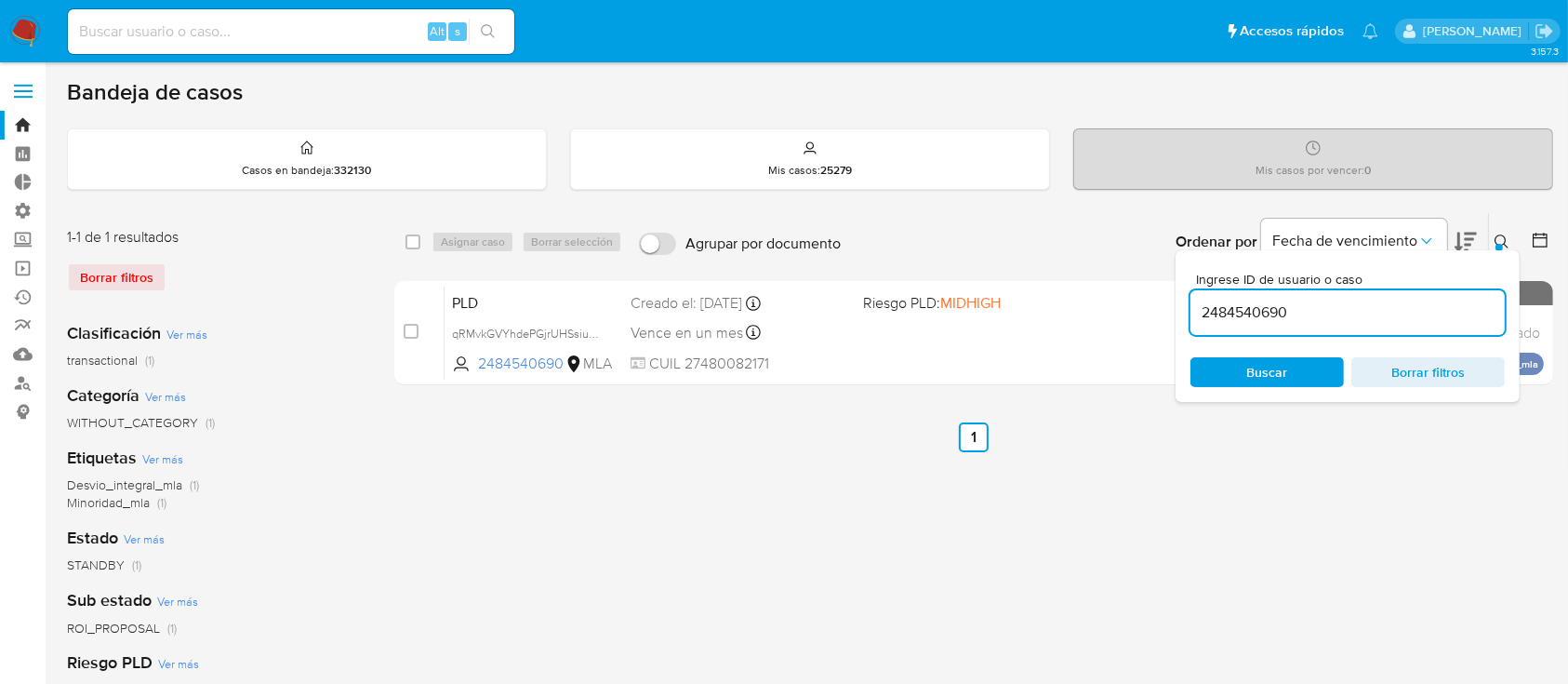
click at [1502, 238] on icon at bounding box center [1501, 242] width 15 height 15
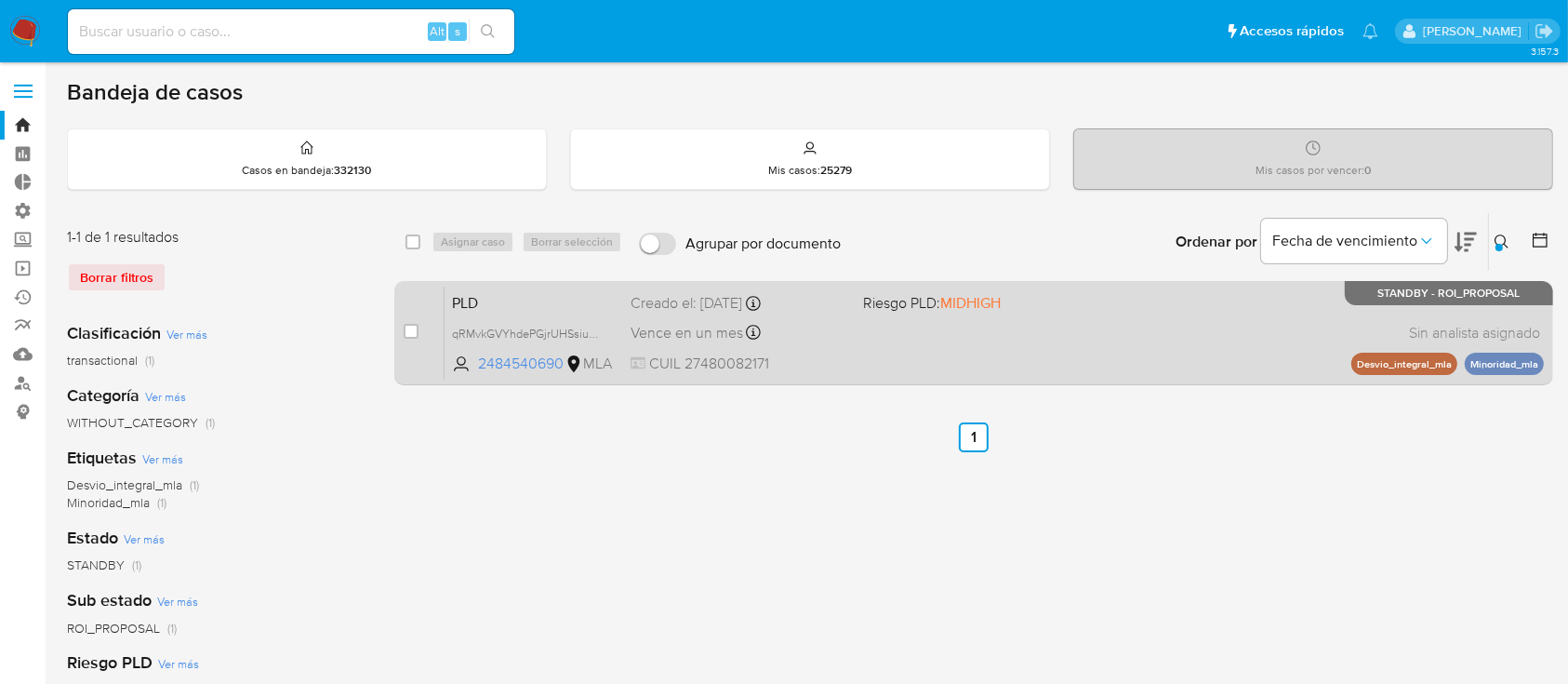
click at [1266, 311] on div "PLD qRMvkGVYhdePGjrUHSsiu2cN 2484540690 MLA Riesgo PLD: MIDHIGH Creado el: 12/0…" at bounding box center [994, 332] width 1099 height 94
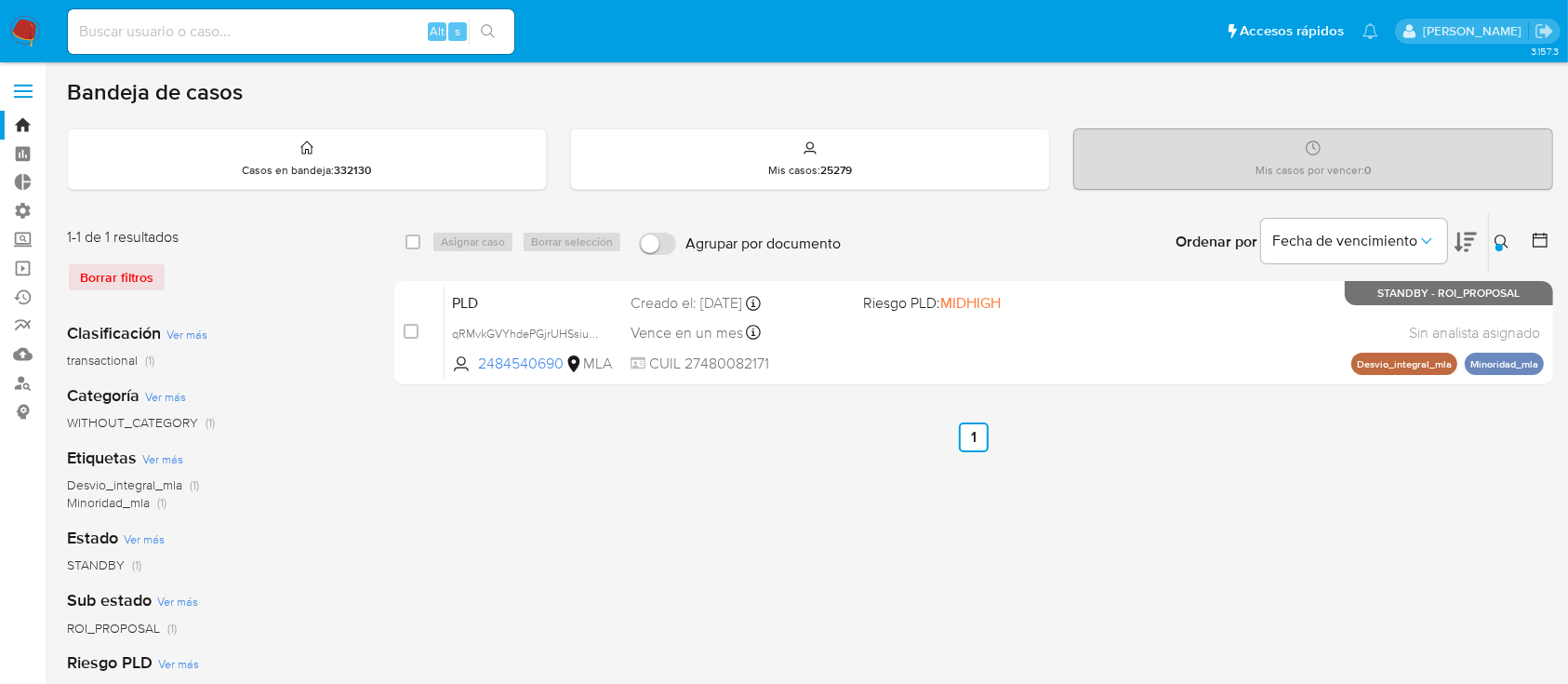
click at [165, 17] on div "Alt s" at bounding box center [291, 32] width 446 height 45
click at [165, 22] on input at bounding box center [291, 31] width 446 height 24
paste input "74R3rCH9fVvtvIr1wLkbjJnQ"
type input "74R3rCH9fVvtvIr1wLkbjJnQ"
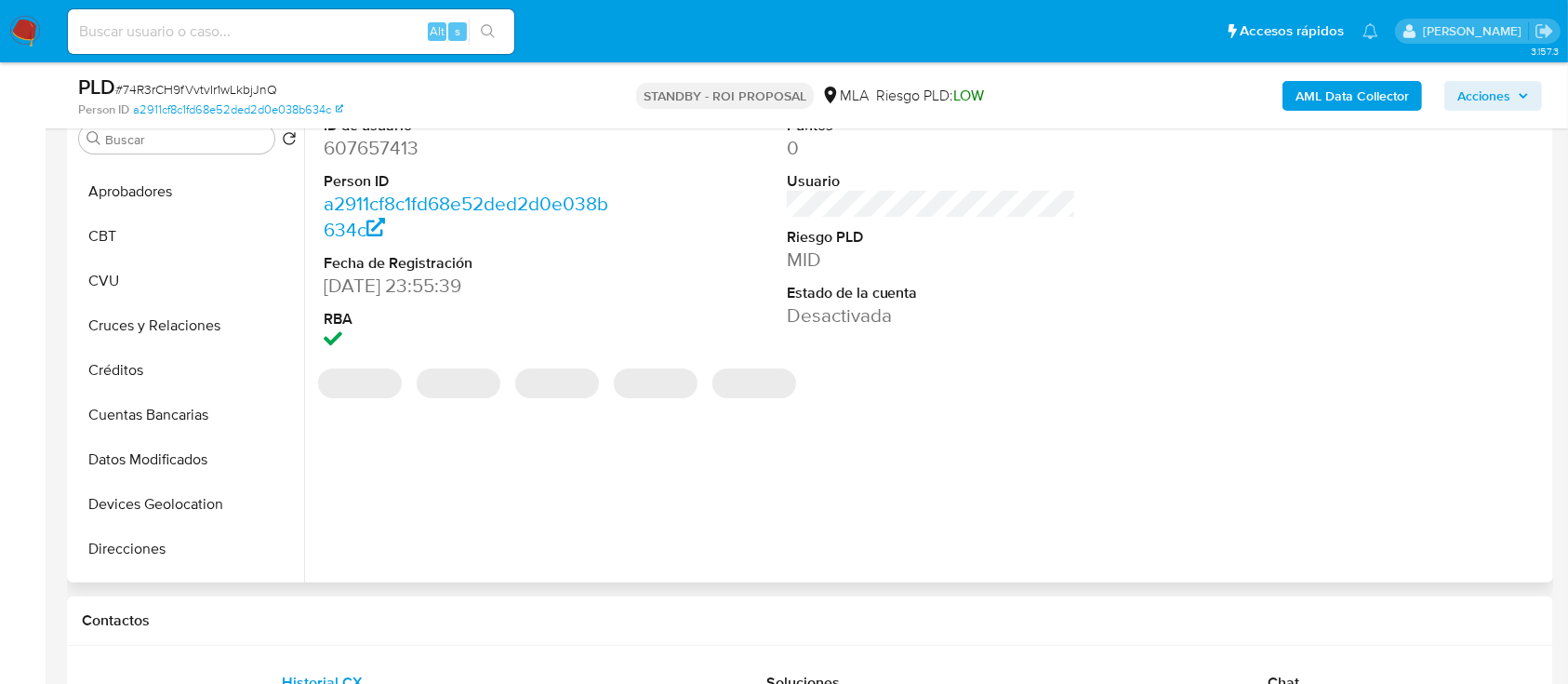
scroll to position [309, 0]
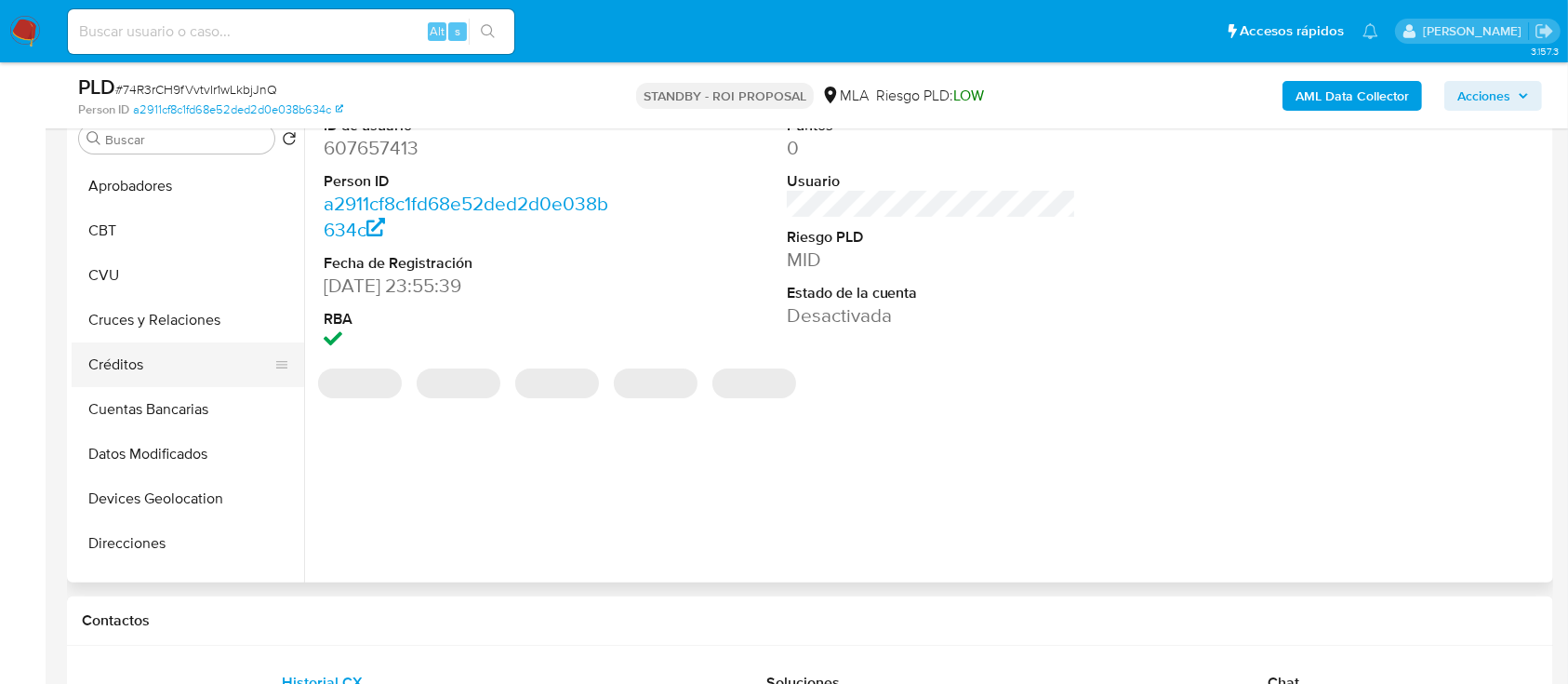
click at [164, 346] on button "Créditos" at bounding box center [180, 365] width 217 height 45
select select "10"
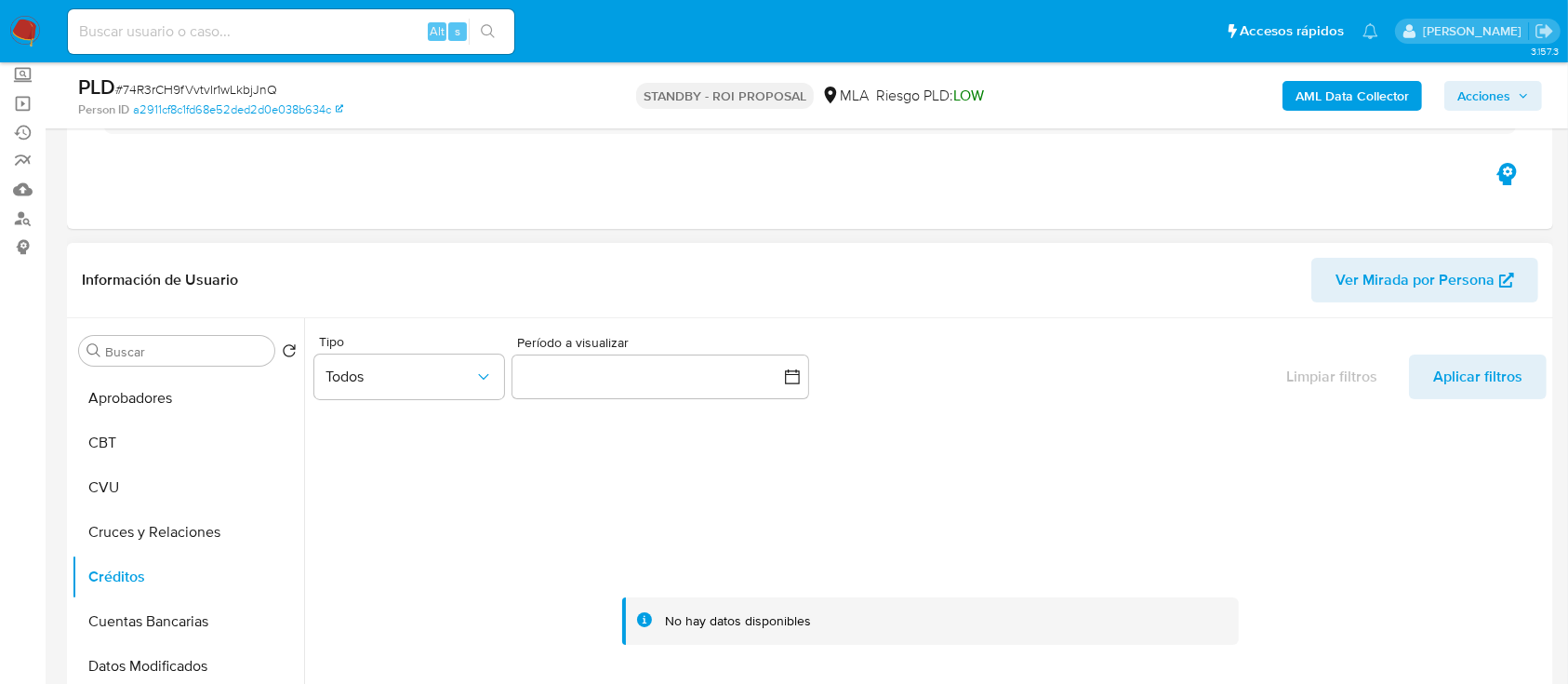
scroll to position [163, 0]
click at [349, 12] on div "Alt s" at bounding box center [291, 32] width 446 height 45
click at [351, 16] on div "Alt s" at bounding box center [291, 32] width 446 height 45
click at [353, 19] on input at bounding box center [291, 31] width 446 height 24
paste input "8bSSJJGvAMJVoWIMlLONQwRR"
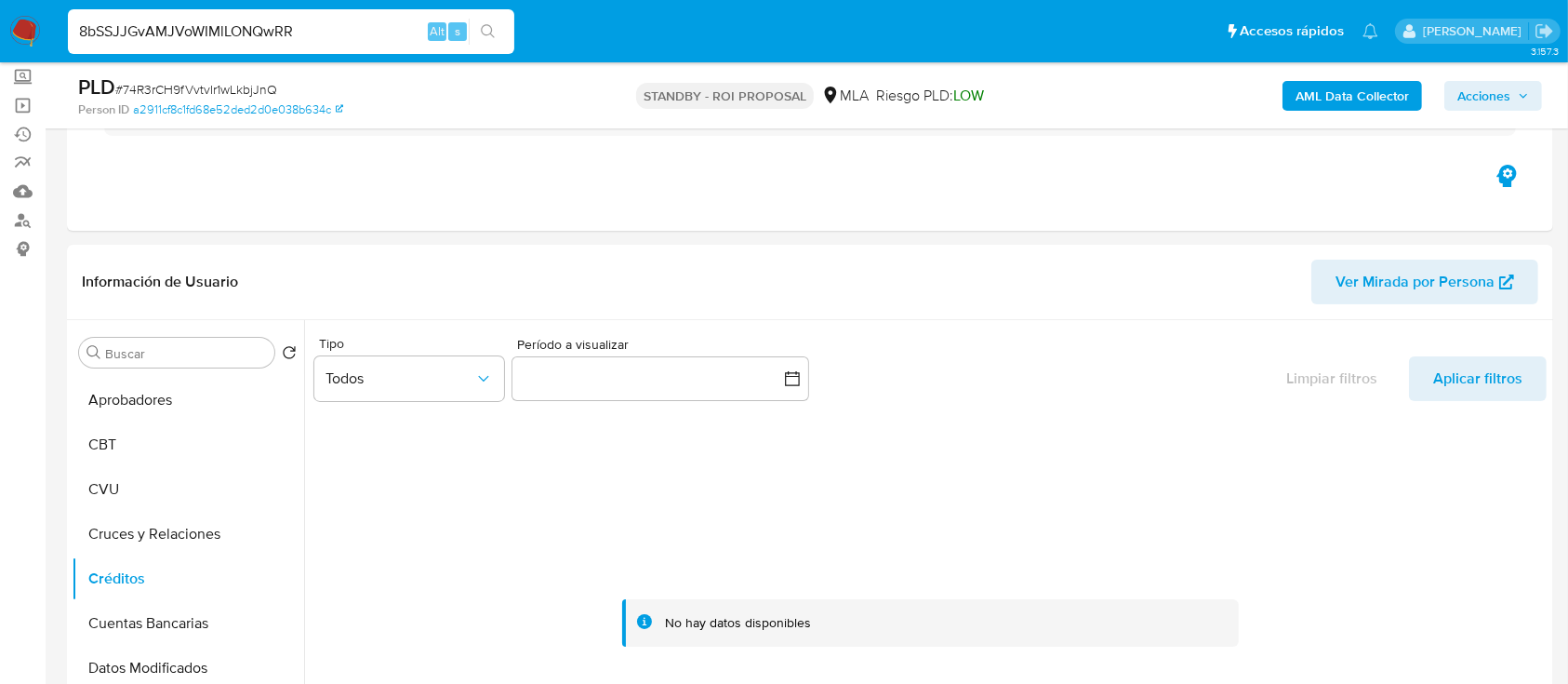
type input "8bSSJJGvAMJVoWIMlLONQwRR"
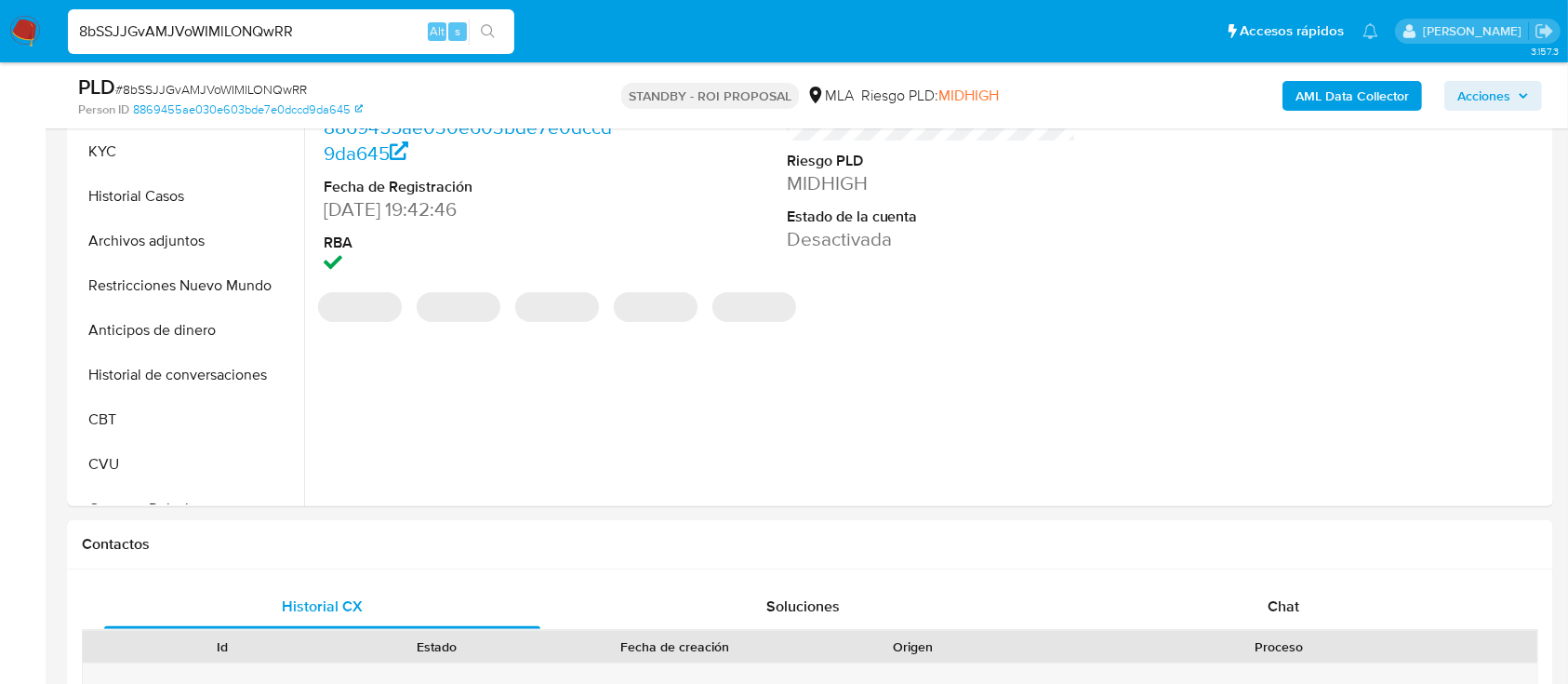
scroll to position [461, 0]
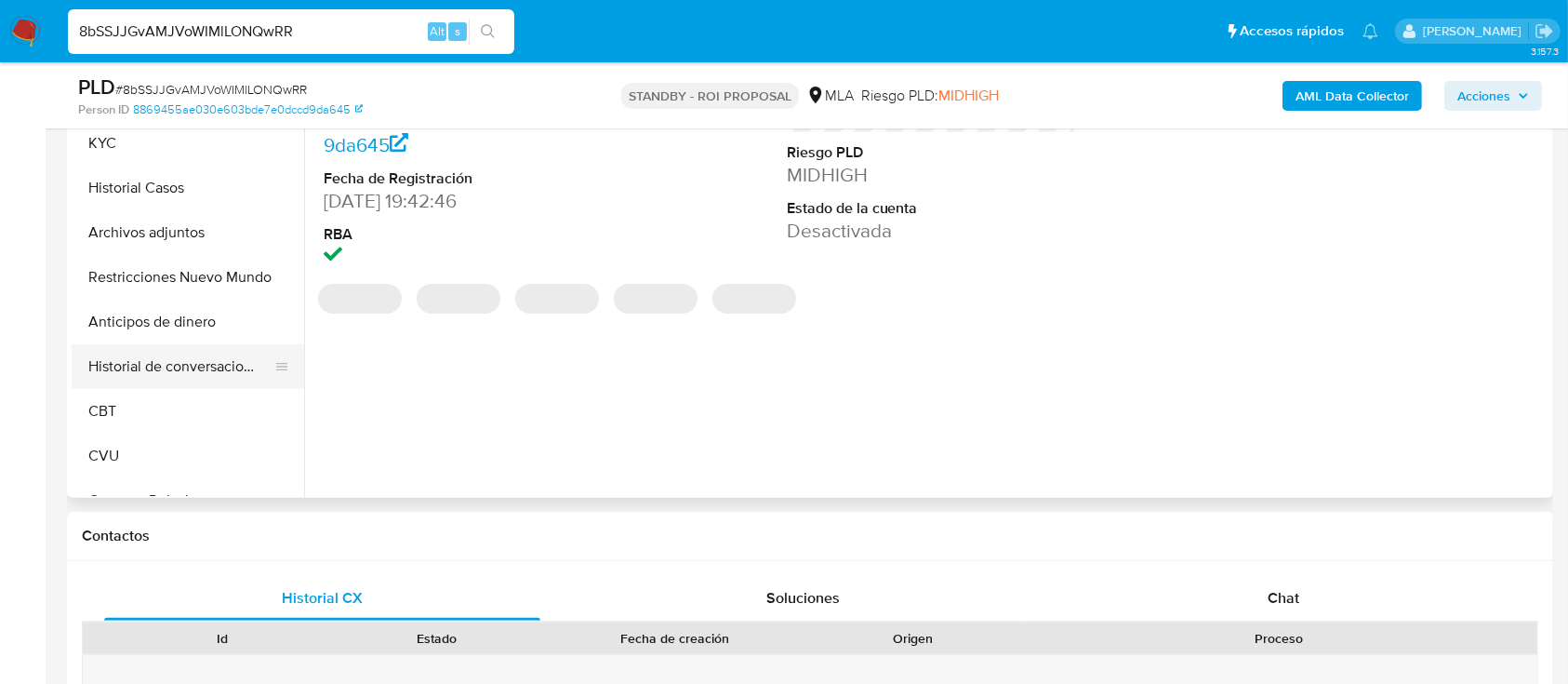
select select "10"
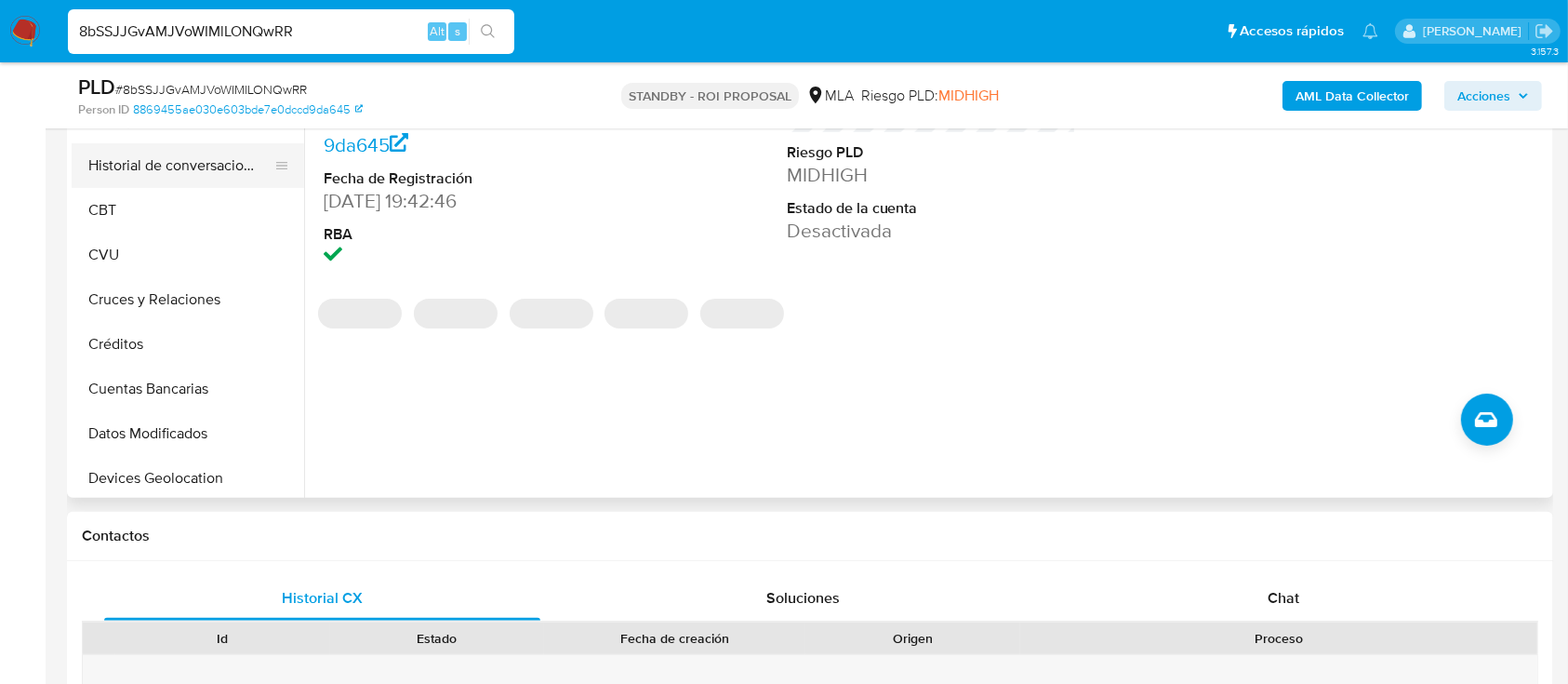
scroll to position [202, 0]
click at [148, 350] on button "Créditos" at bounding box center [180, 343] width 217 height 45
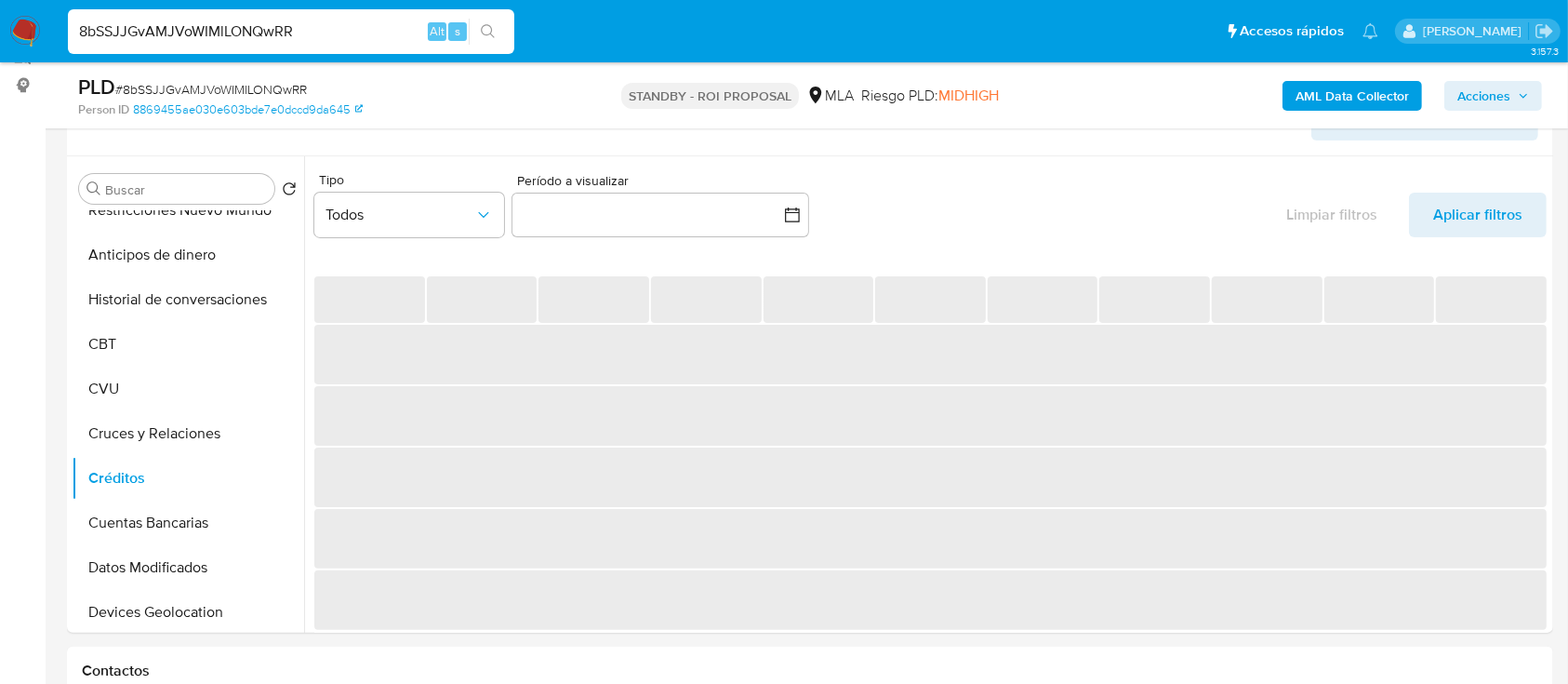
scroll to position [327, 0]
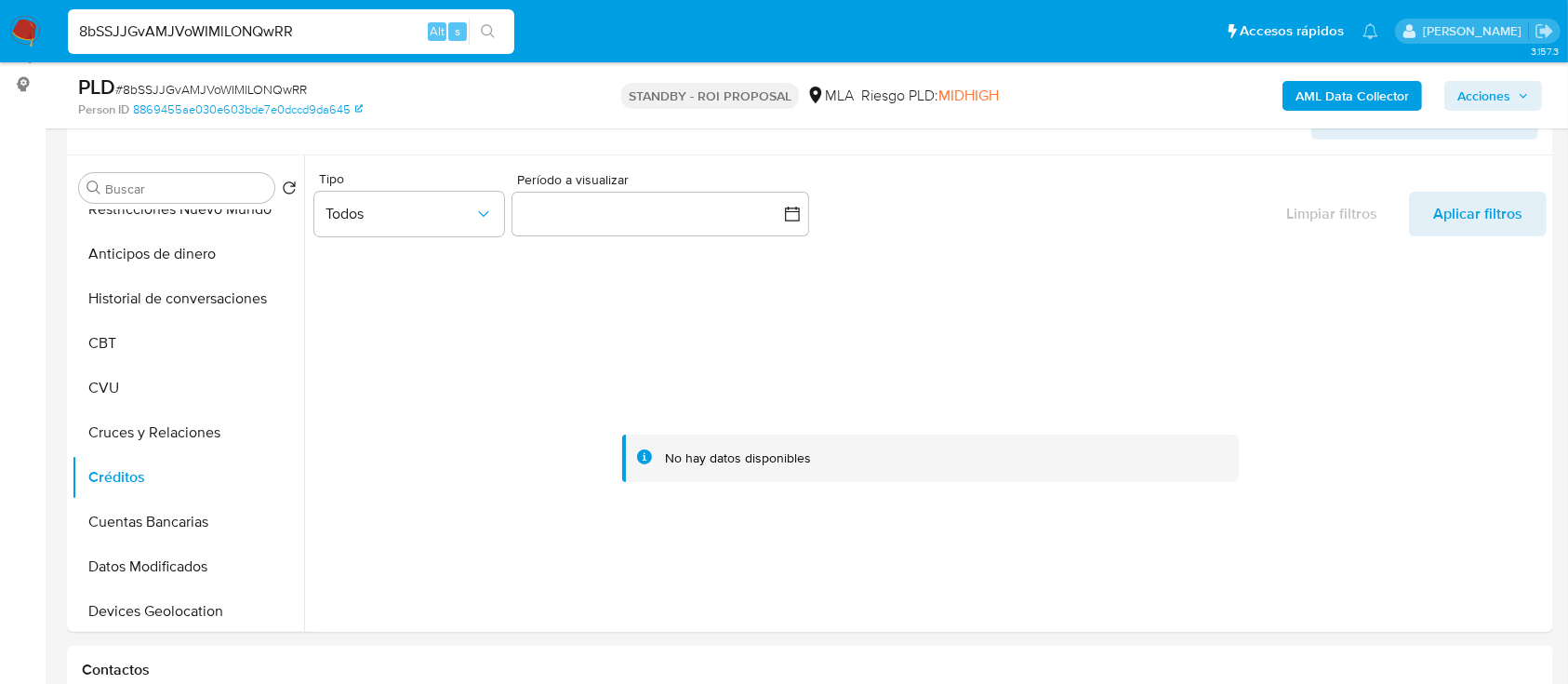
click at [327, 20] on input "8bSSJJGvAMJVoWIMlLONQwRR" at bounding box center [291, 31] width 446 height 24
paste input "mljn4I7KYA9tknM8awyzgJiw"
type input "mljn4I7KYA9tknM8awyzgJiw"
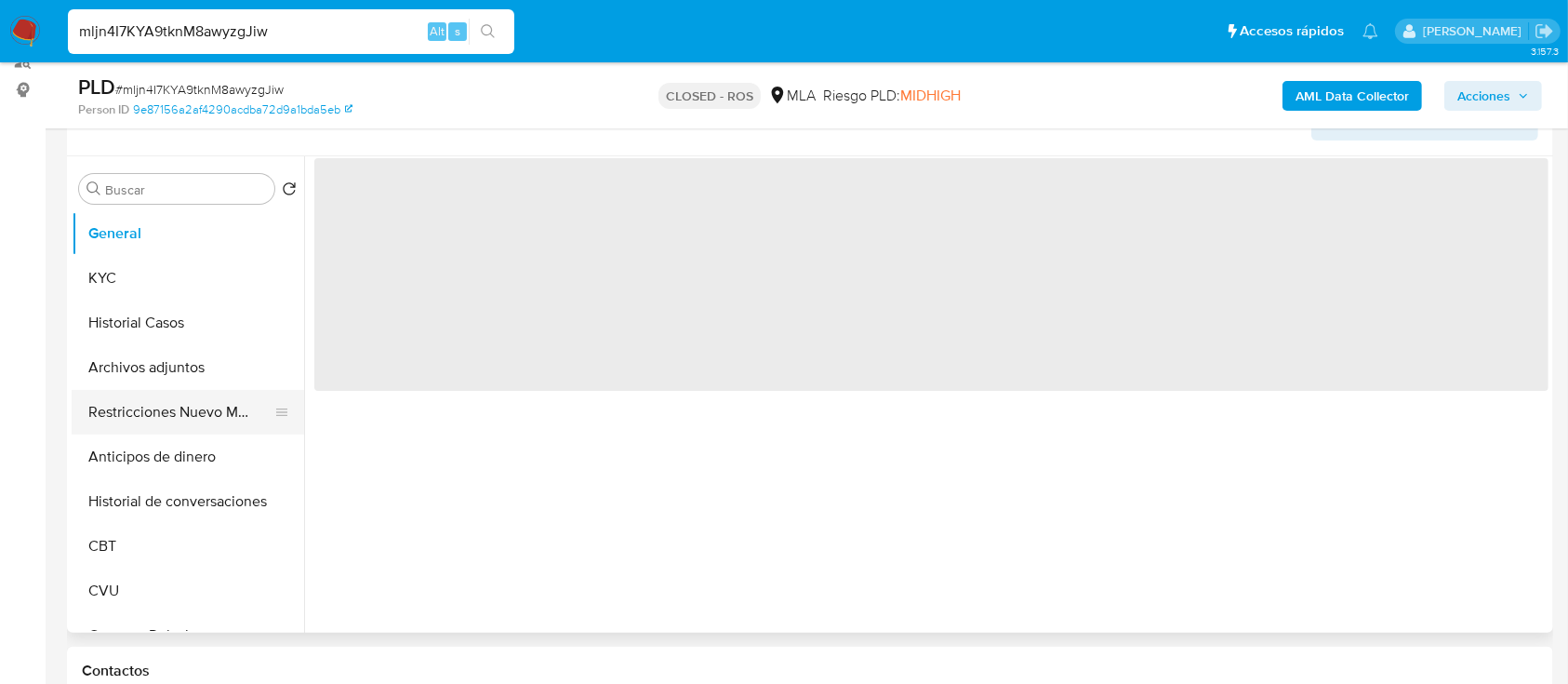
scroll to position [325, 0]
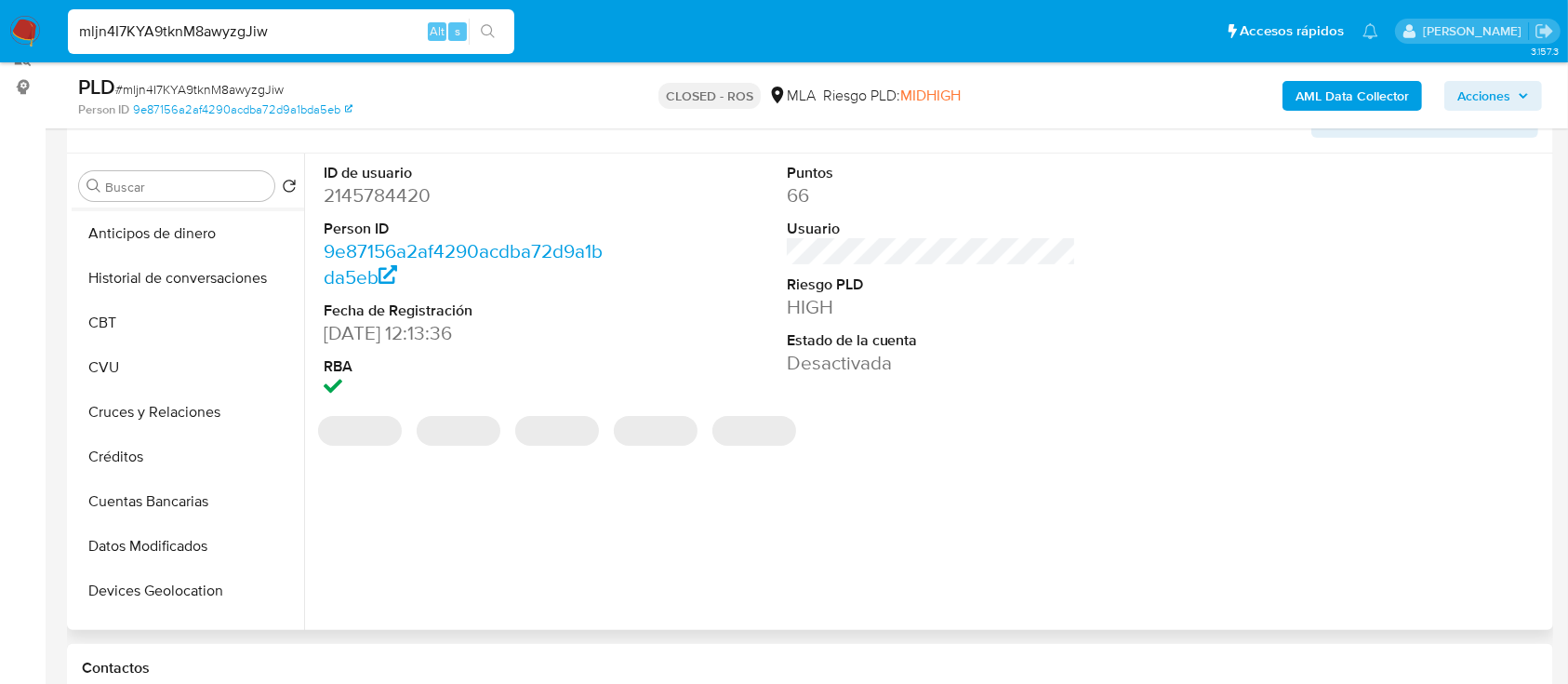
select select "10"
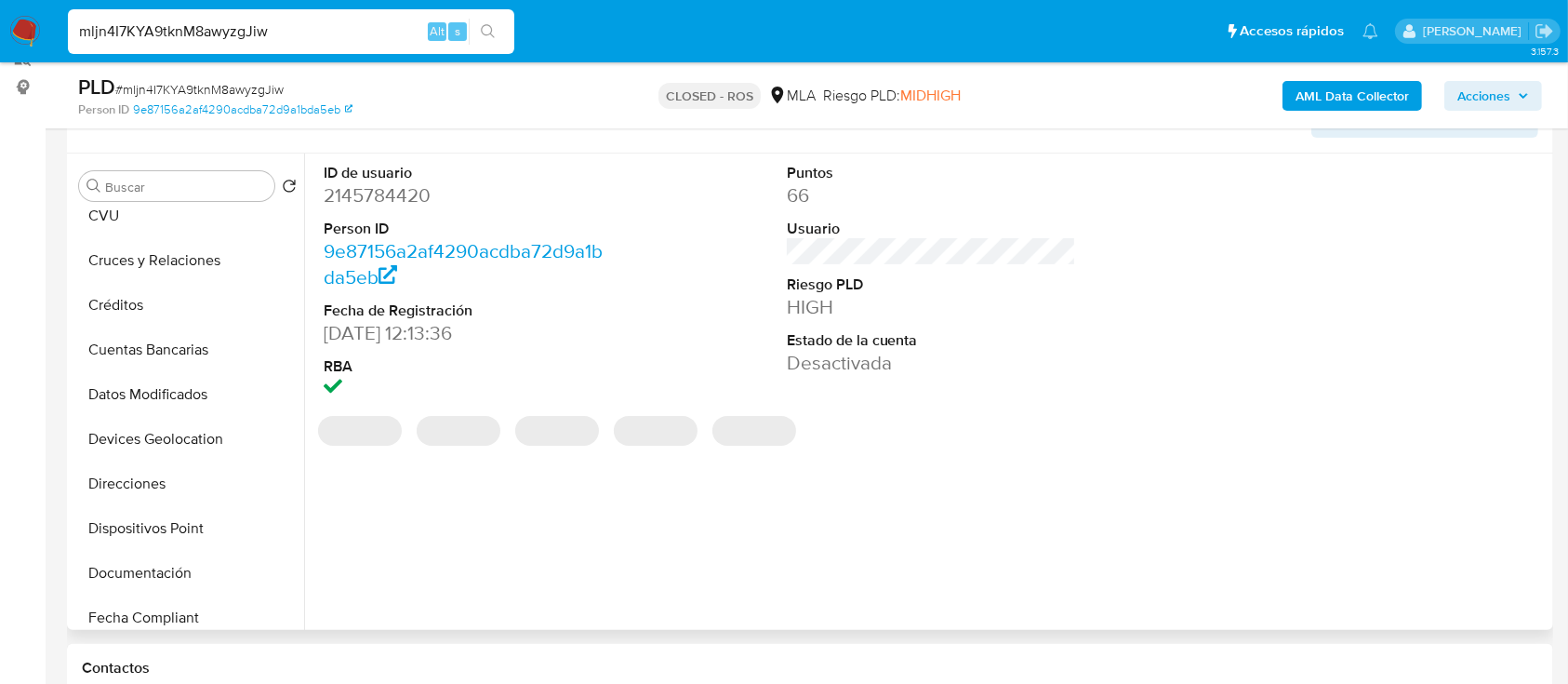
scroll to position [389, 0]
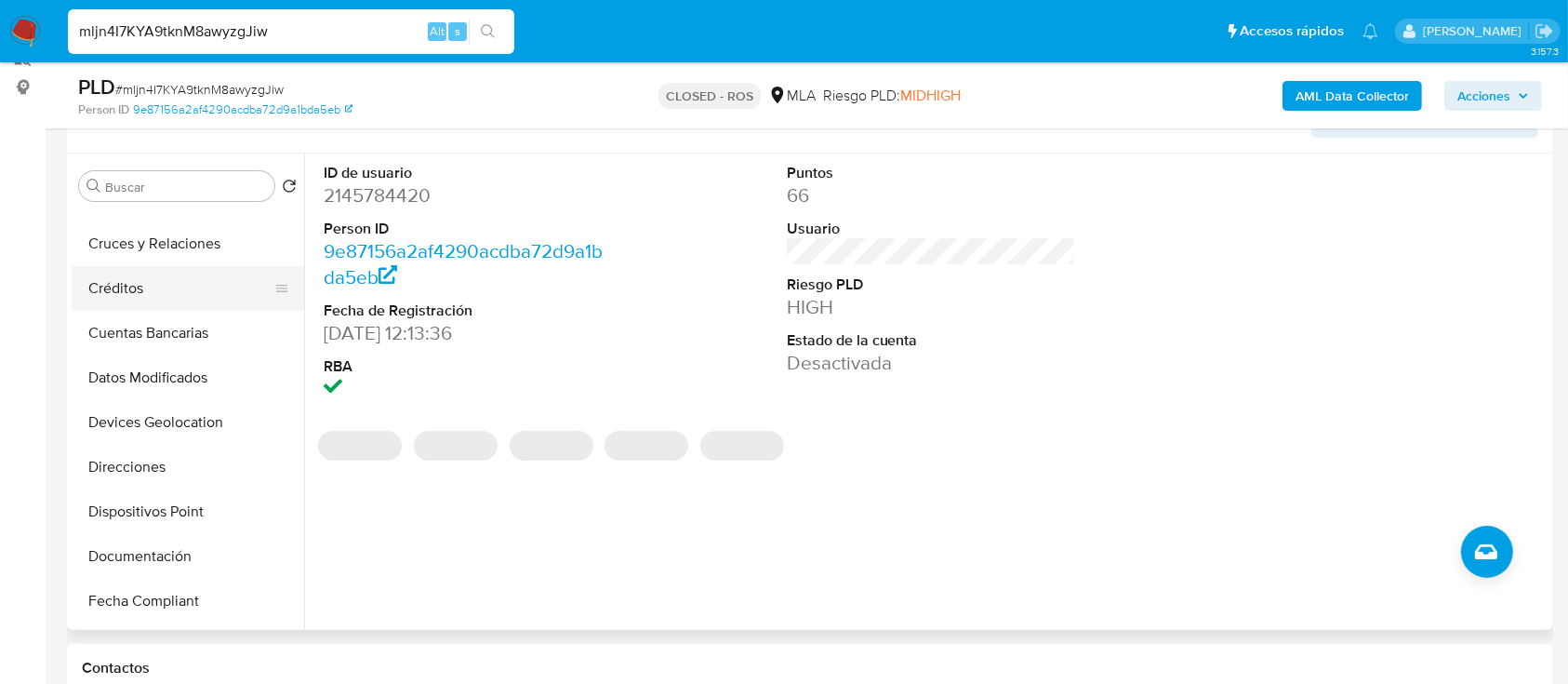
click at [156, 291] on button "Créditos" at bounding box center [180, 288] width 217 height 45
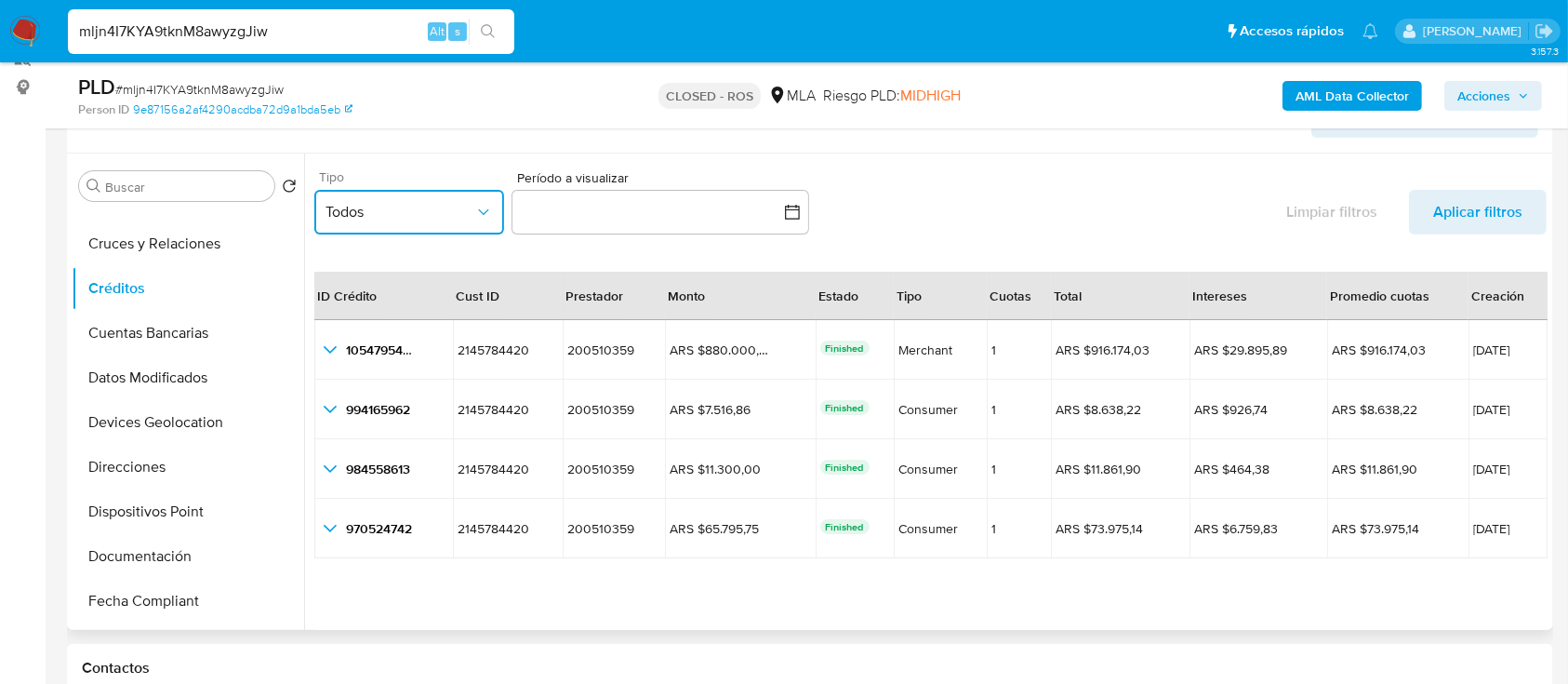
click at [471, 216] on span "Todos" at bounding box center [400, 212] width 148 height 18
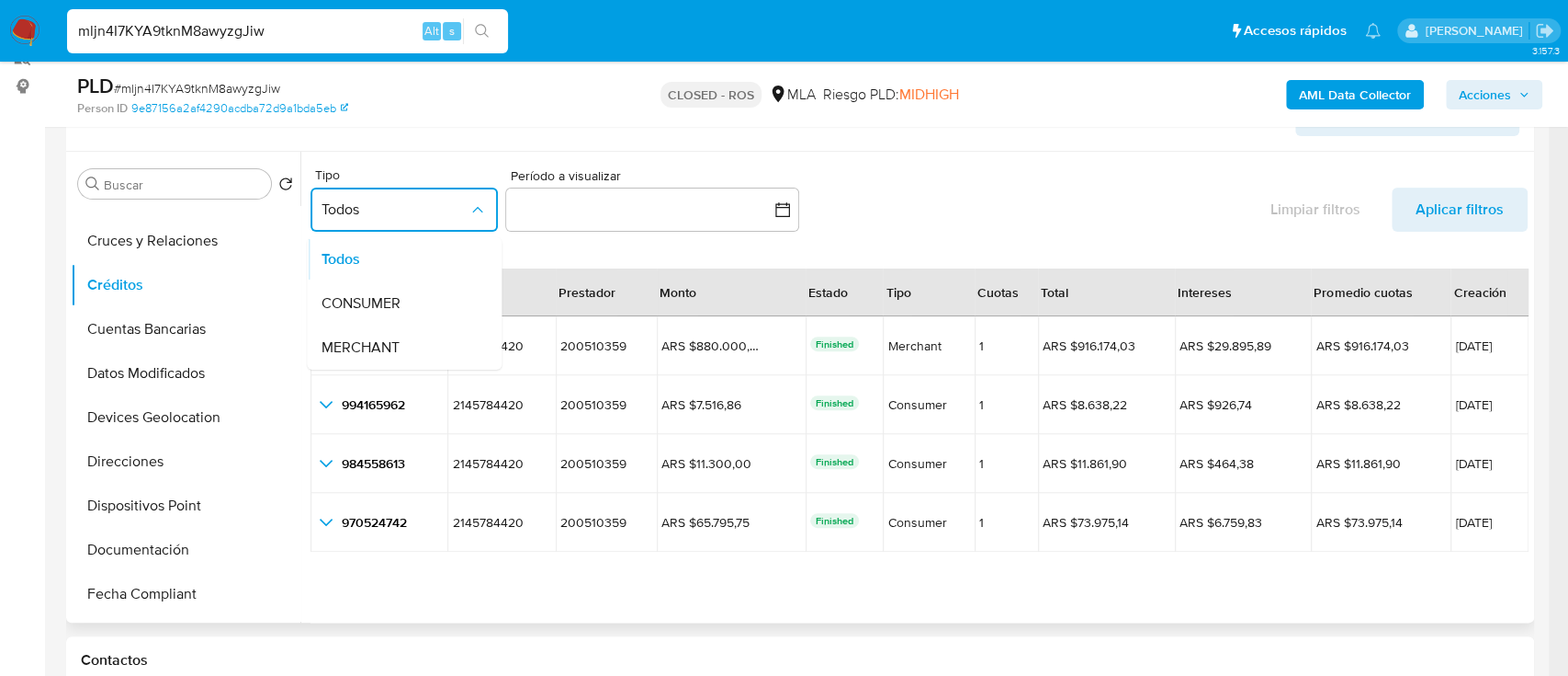
click at [1084, 189] on div "Tipo Todos Todos CONSUMER MERCHANT Período a visualizar inputDatePicker Limpiar…" at bounding box center [919, 203] width 1217 height 85
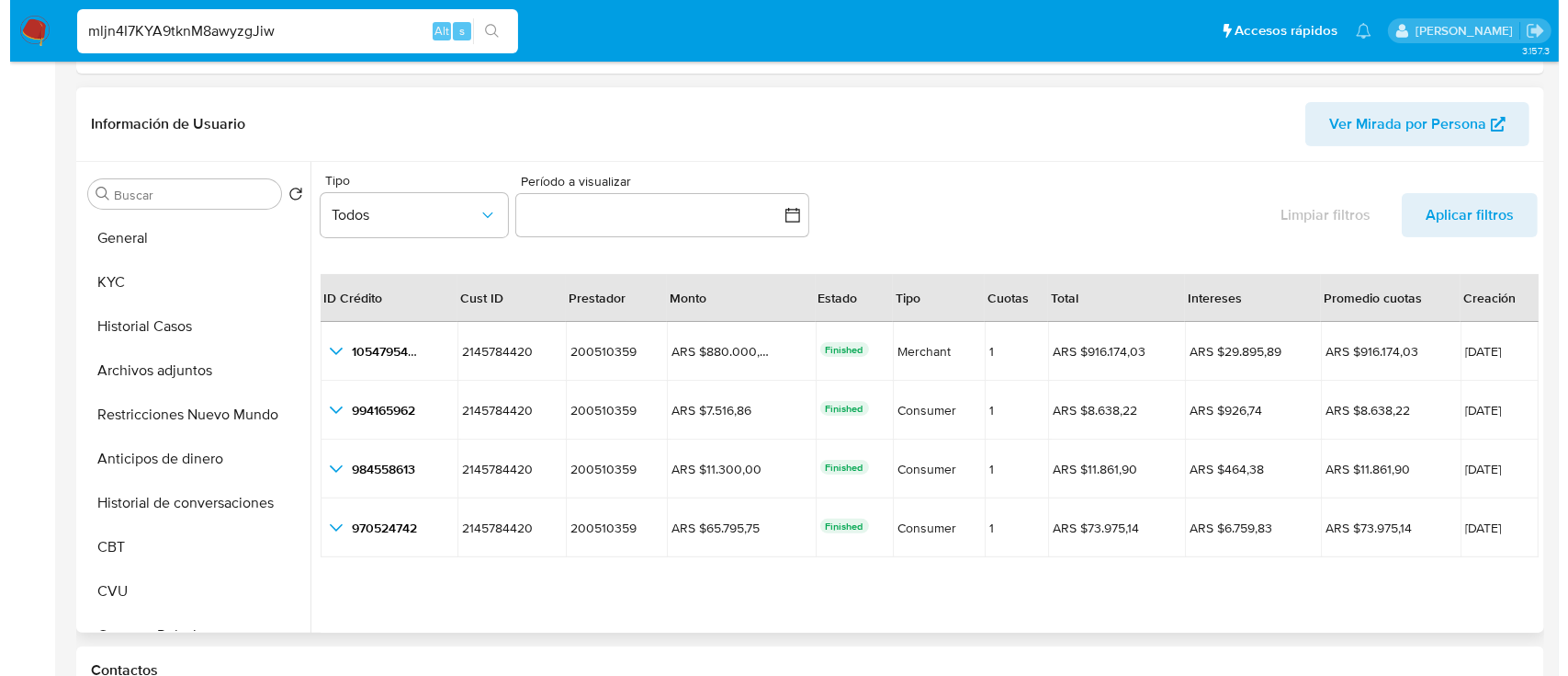
scroll to position [0, 0]
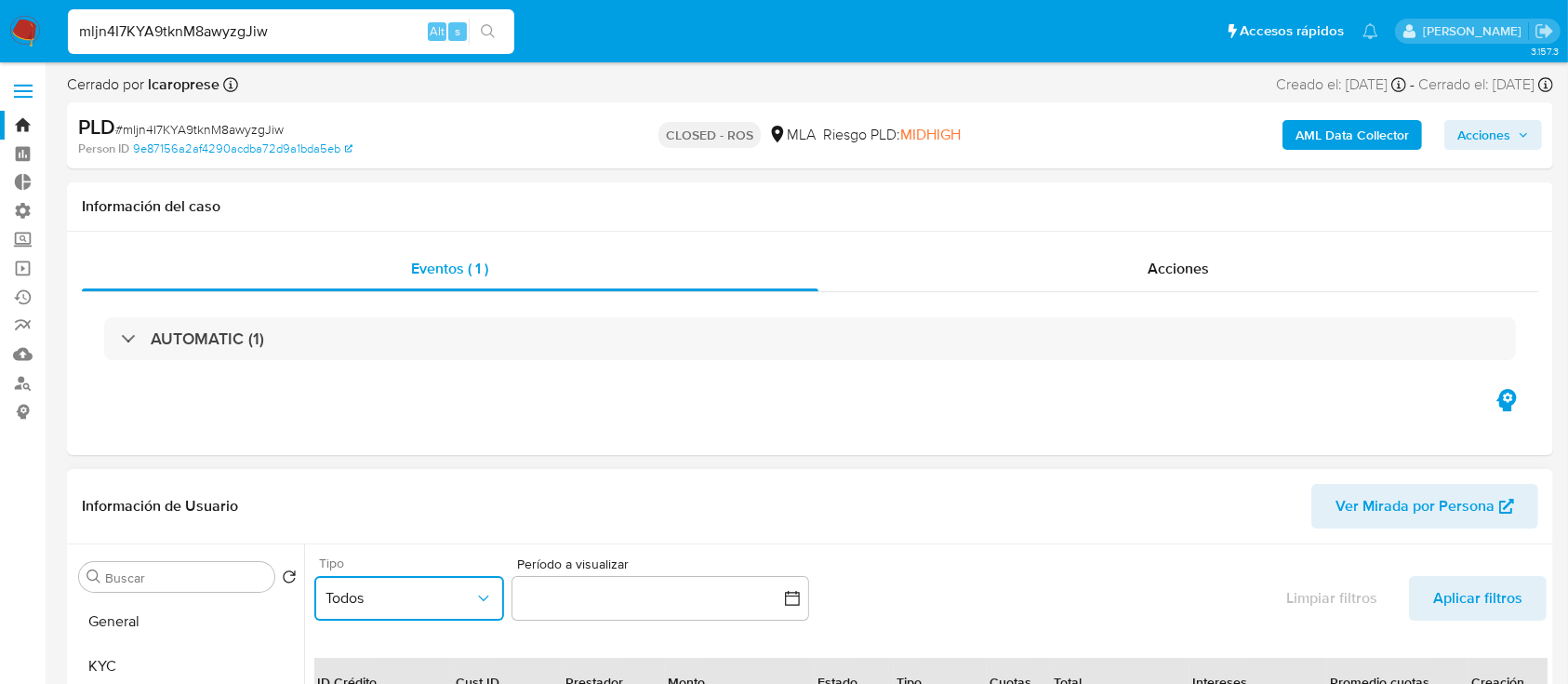
click at [408, 591] on span "Todos" at bounding box center [400, 598] width 148 height 18
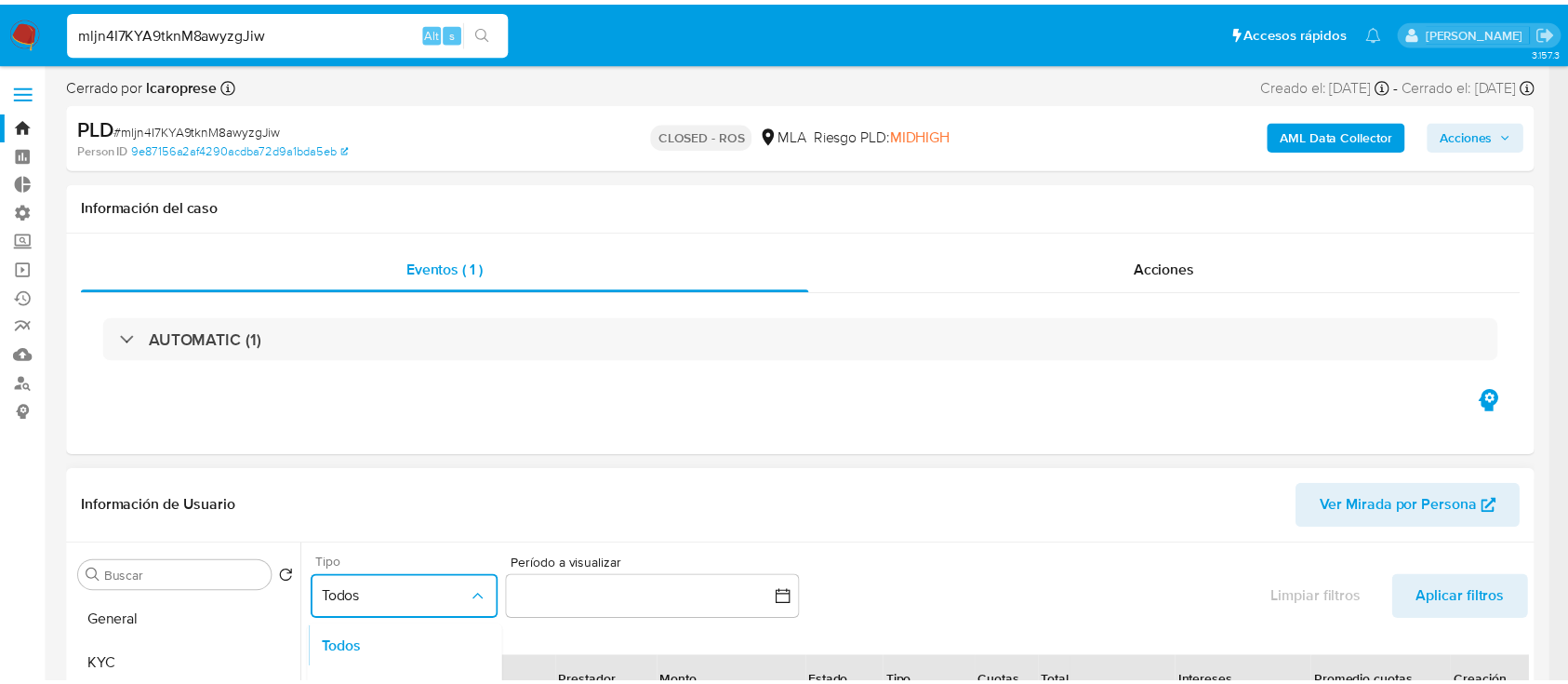
scroll to position [42, 0]
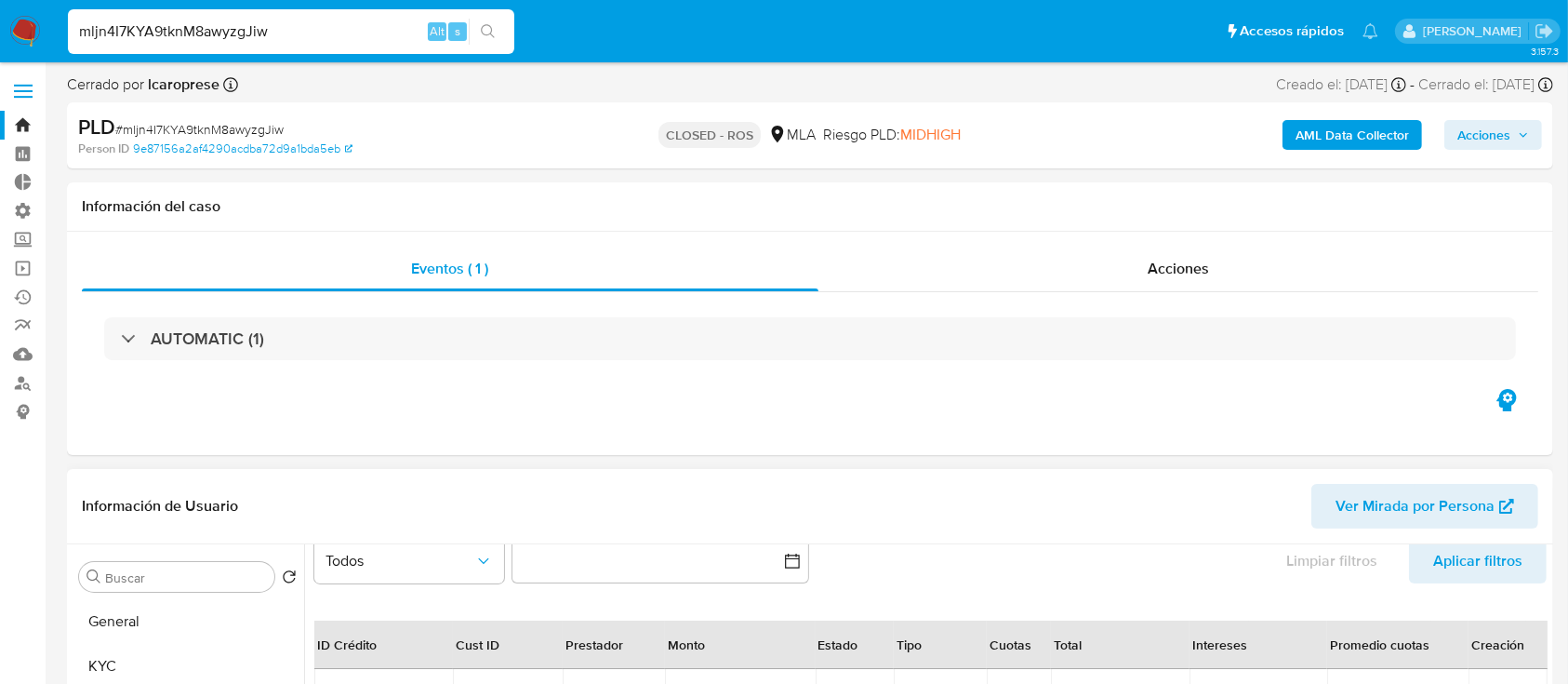
drag, startPoint x: 945, startPoint y: 582, endPoint x: 876, endPoint y: 567, distance: 70.6
click at [876, 567] on div "Tipo Todos Período a visualizar inputDatePicker Limpiar filtros Aplicar filtros" at bounding box center [931, 554] width 1232 height 86
click at [15, 115] on link "Bandeja" at bounding box center [111, 125] width 221 height 29
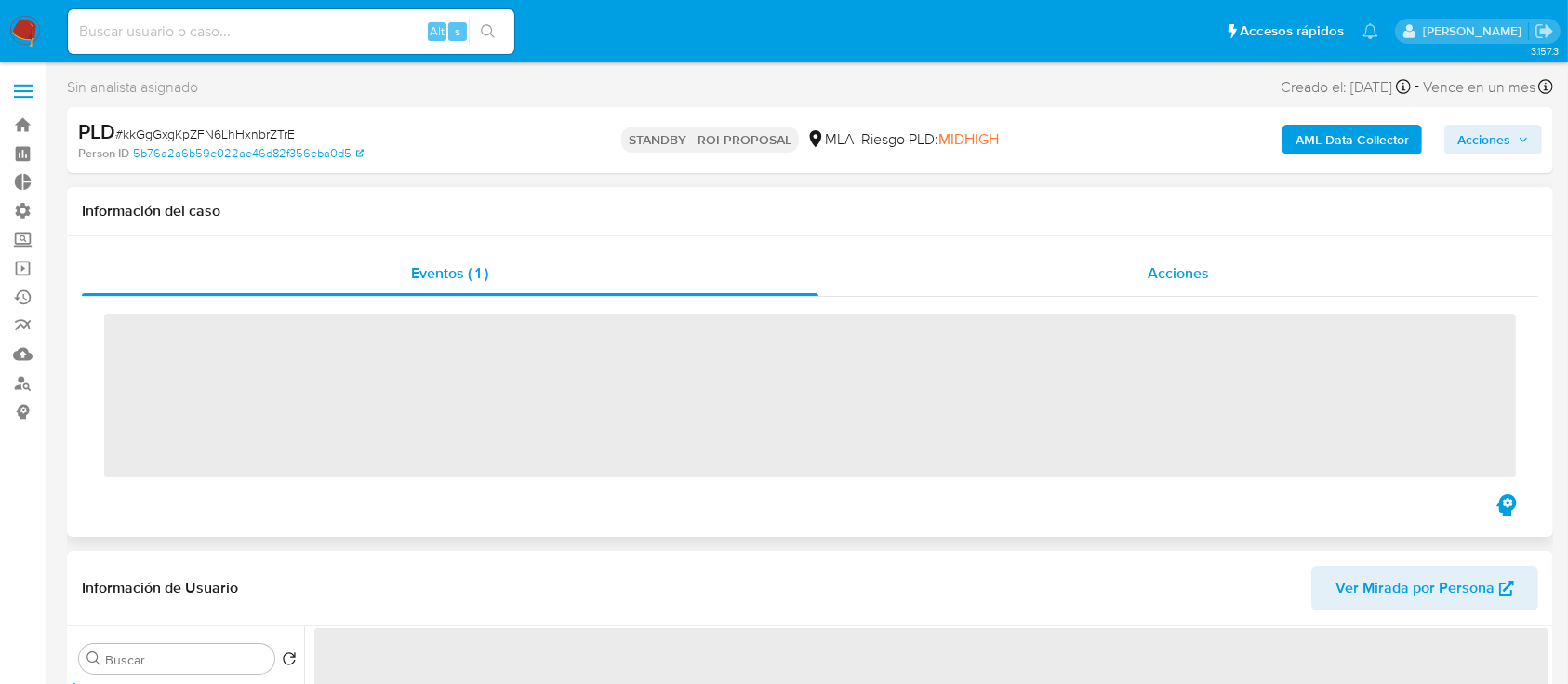
click at [1055, 286] on div "Acciones" at bounding box center [1179, 274] width 721 height 45
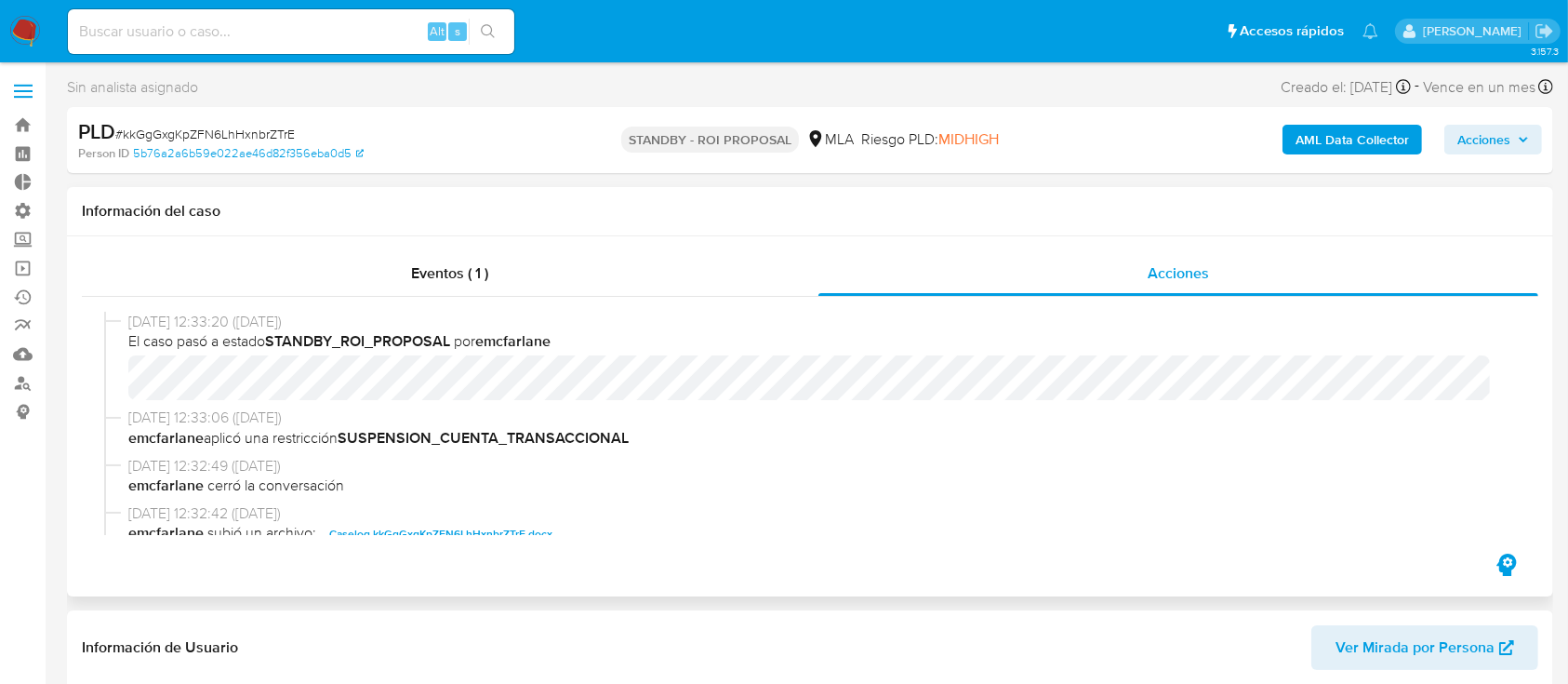
select select "10"
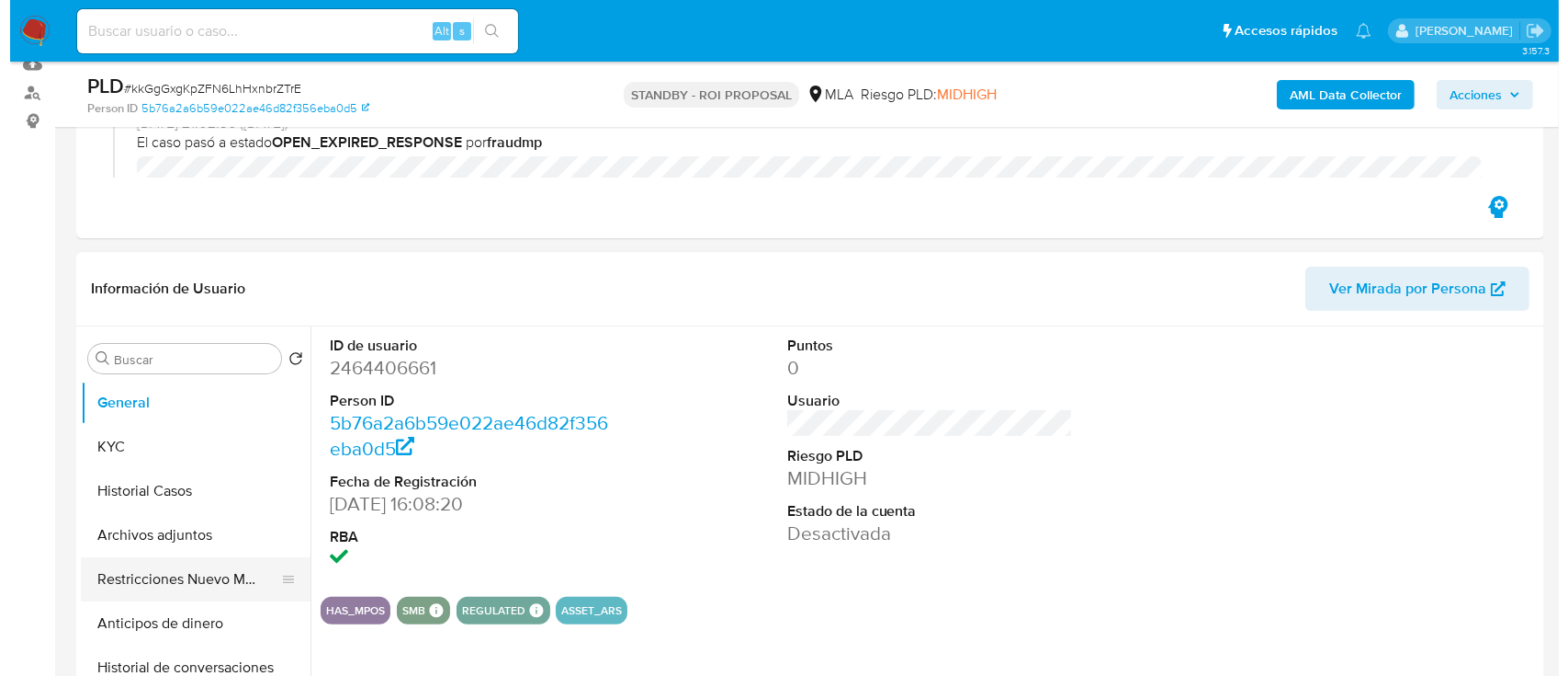
scroll to position [291, 0]
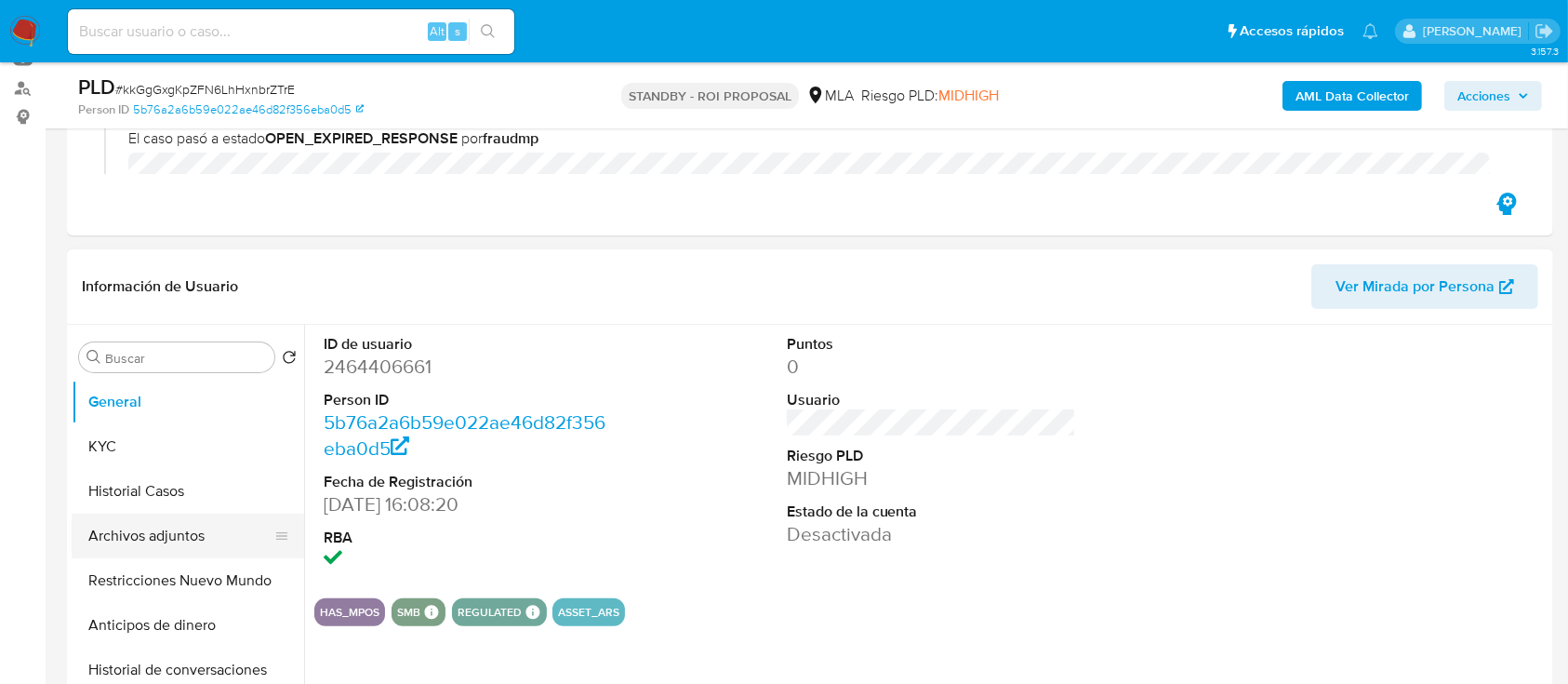
click at [142, 521] on button "Archivos adjuntos" at bounding box center [180, 536] width 217 height 45
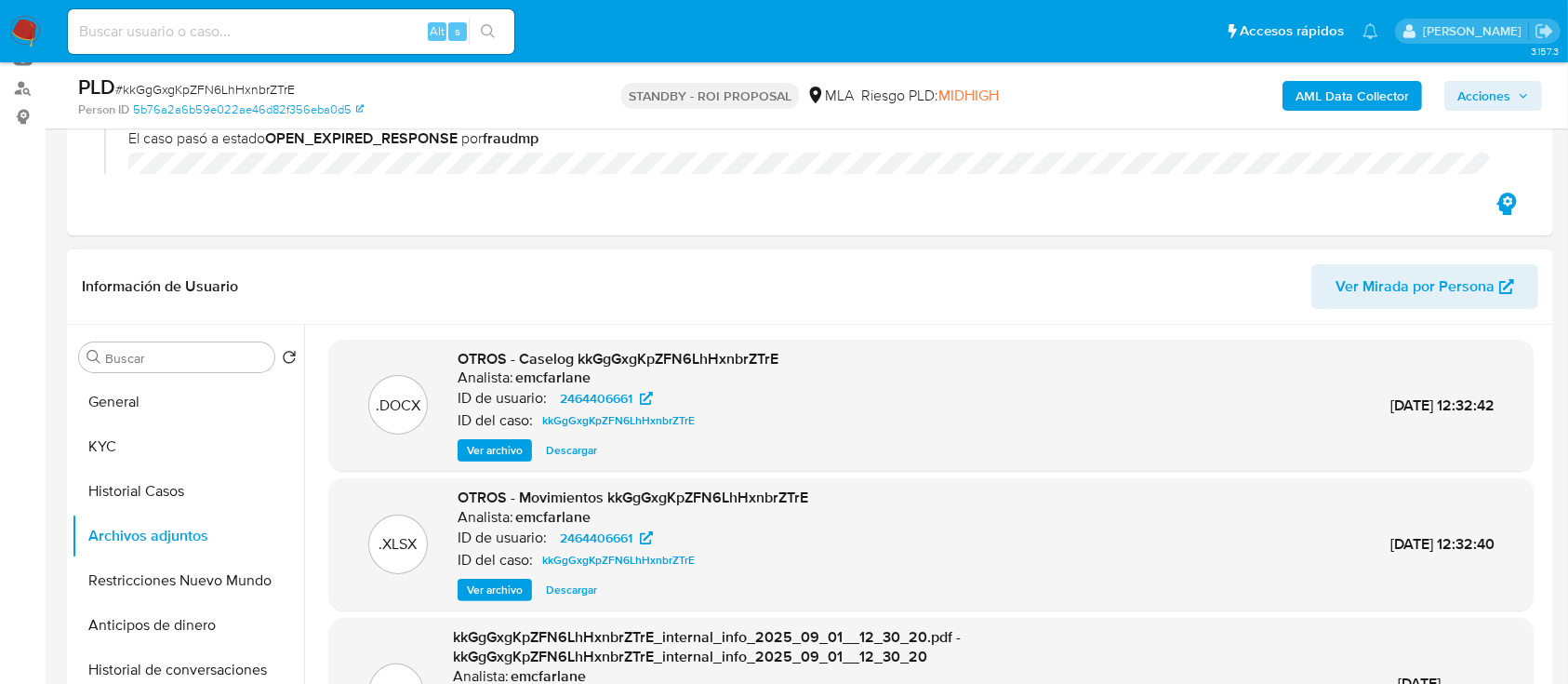
click at [574, 448] on span "Descargar" at bounding box center [572, 449] width 51 height 18
click at [510, 447] on span "Ver archivo" at bounding box center [495, 449] width 56 height 18
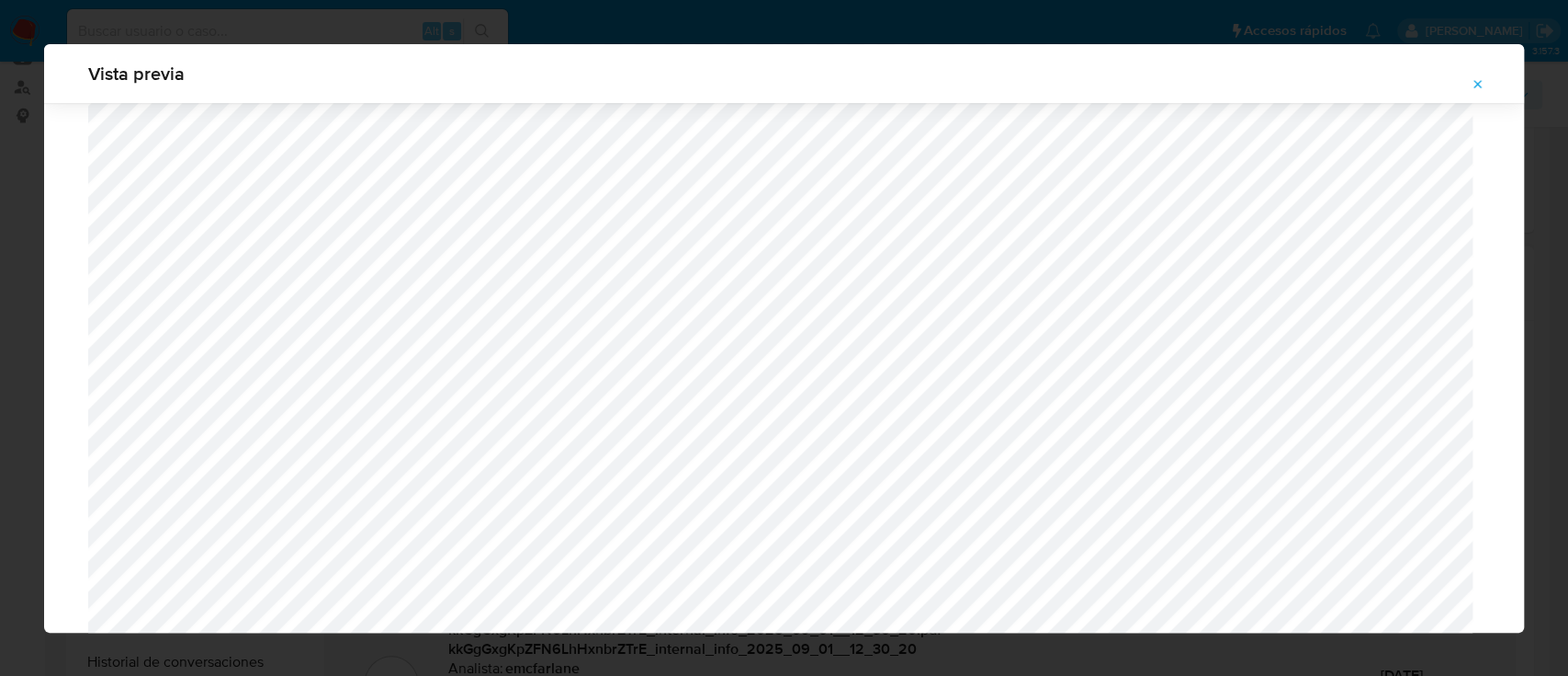
scroll to position [944, 0]
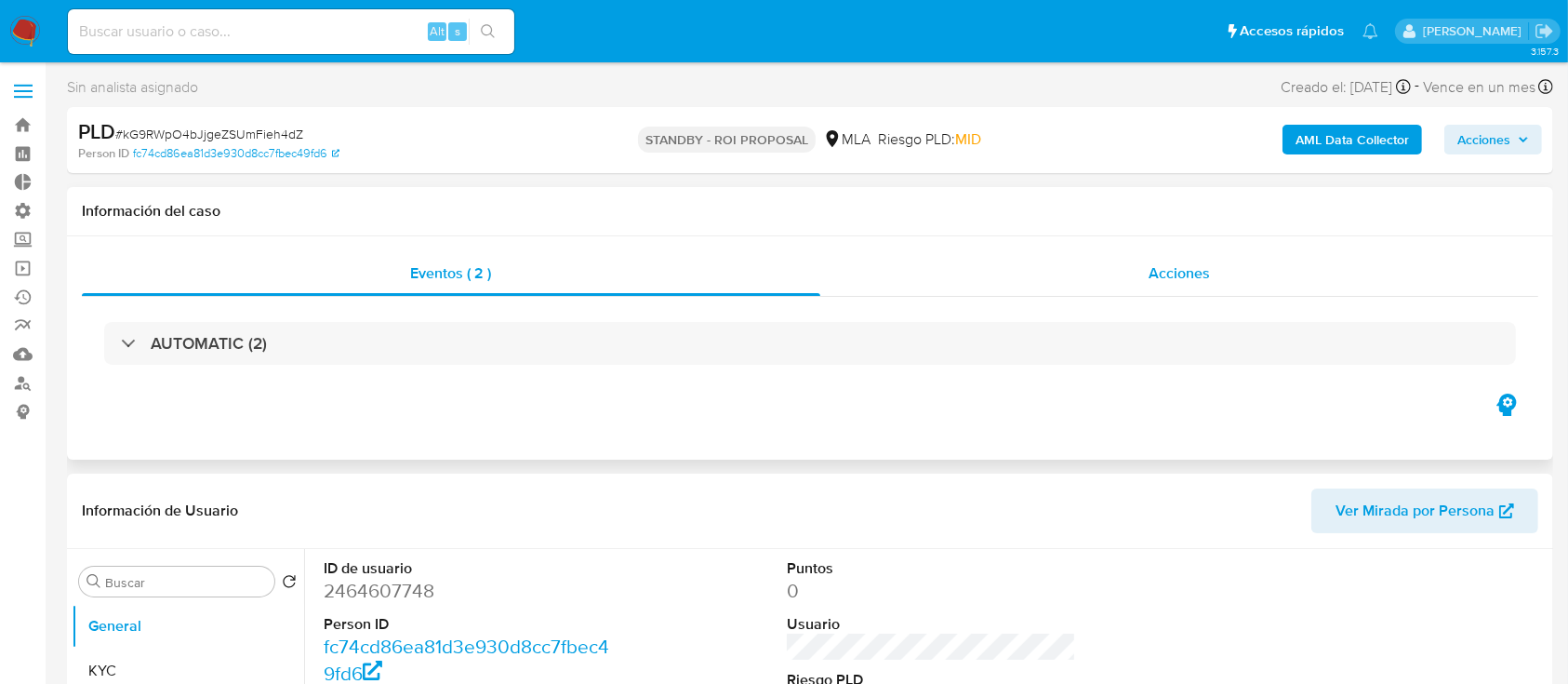
select select "10"
click at [1192, 271] on span "Acciones" at bounding box center [1179, 273] width 61 height 21
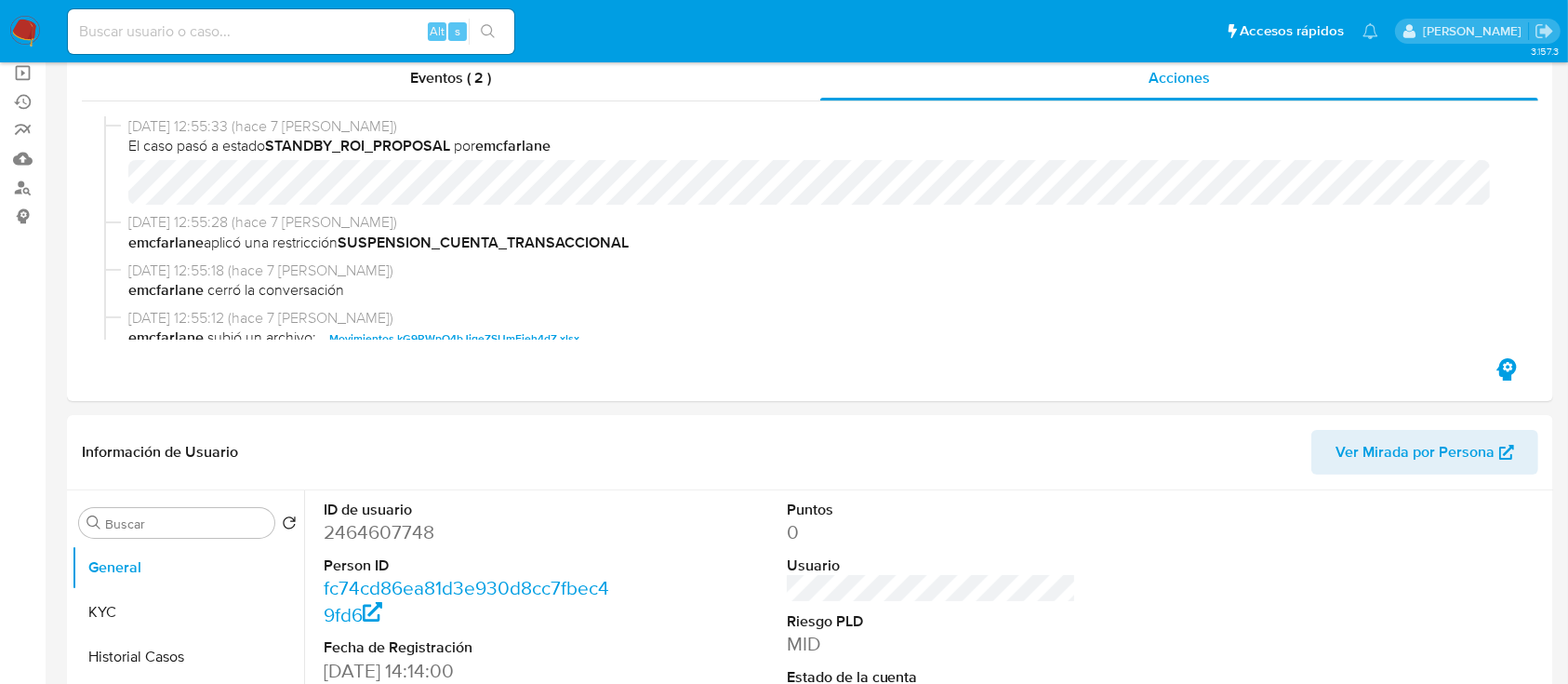
scroll to position [372, 0]
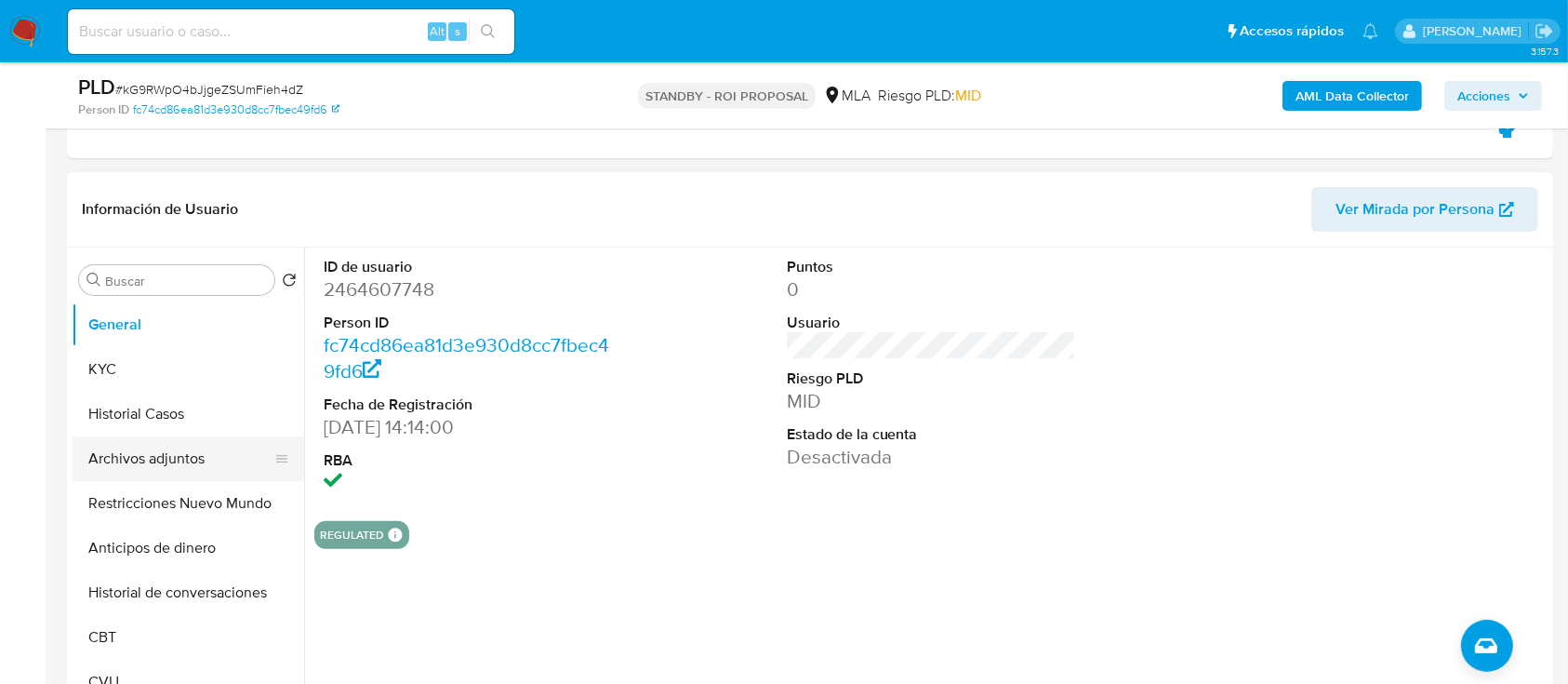
click at [84, 458] on button "Archivos adjuntos" at bounding box center [180, 459] width 217 height 45
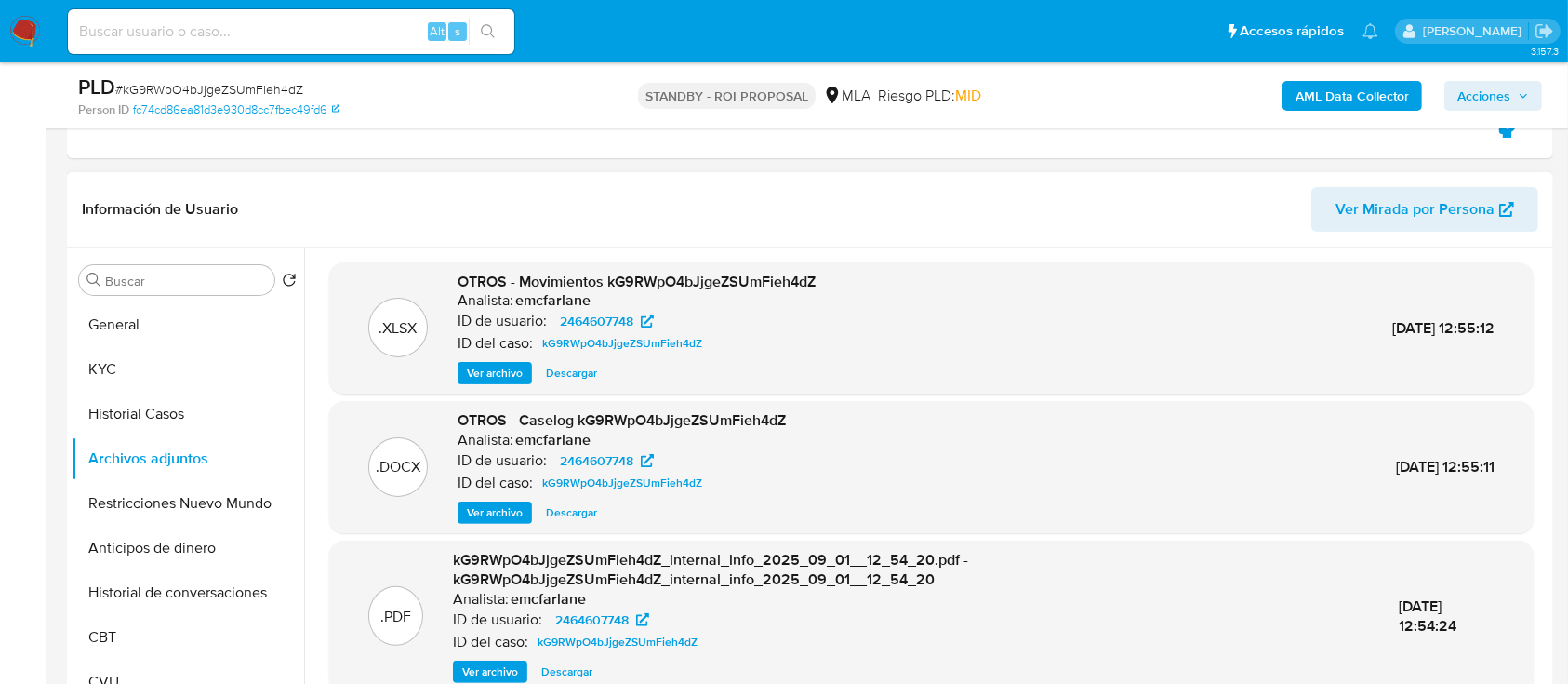
click at [563, 505] on span "Descargar" at bounding box center [572, 512] width 51 height 18
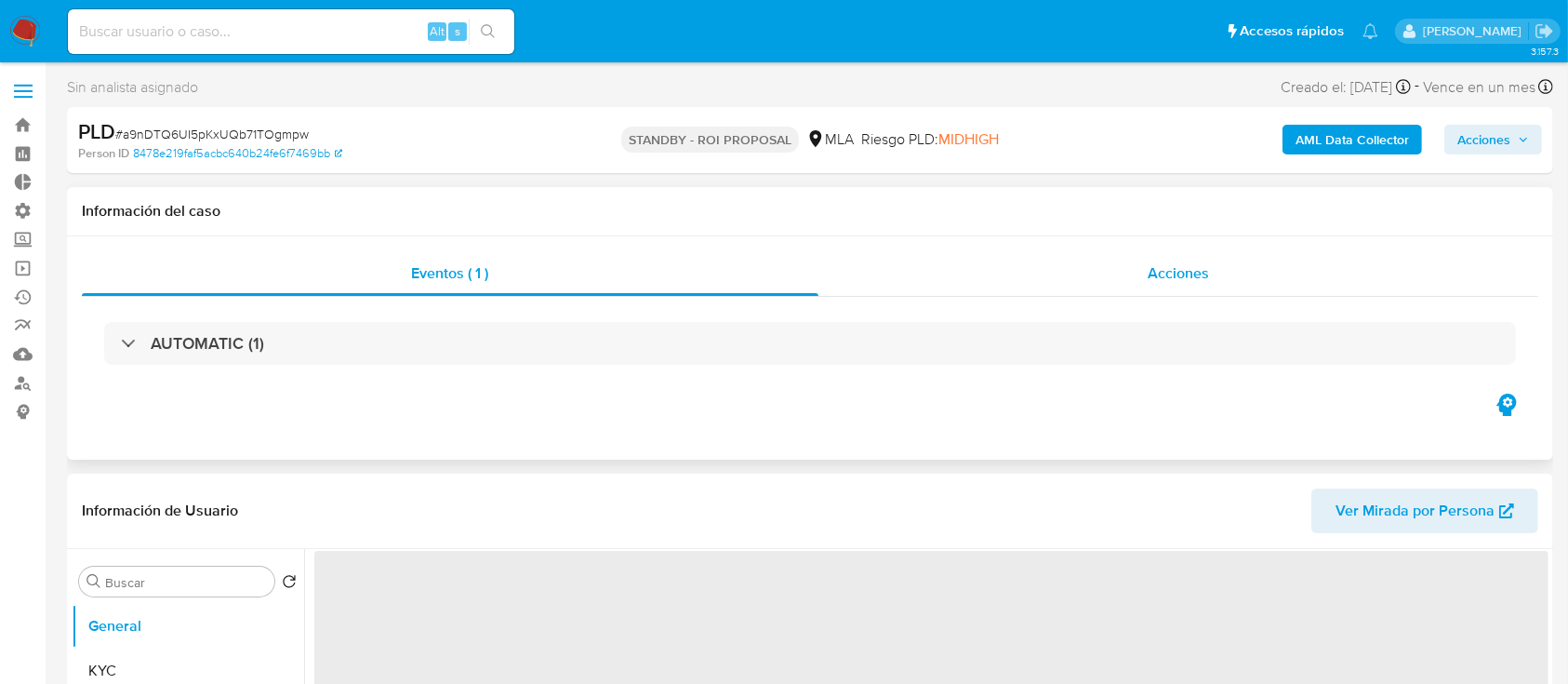
click at [1089, 261] on div "Acciones" at bounding box center [1179, 274] width 721 height 45
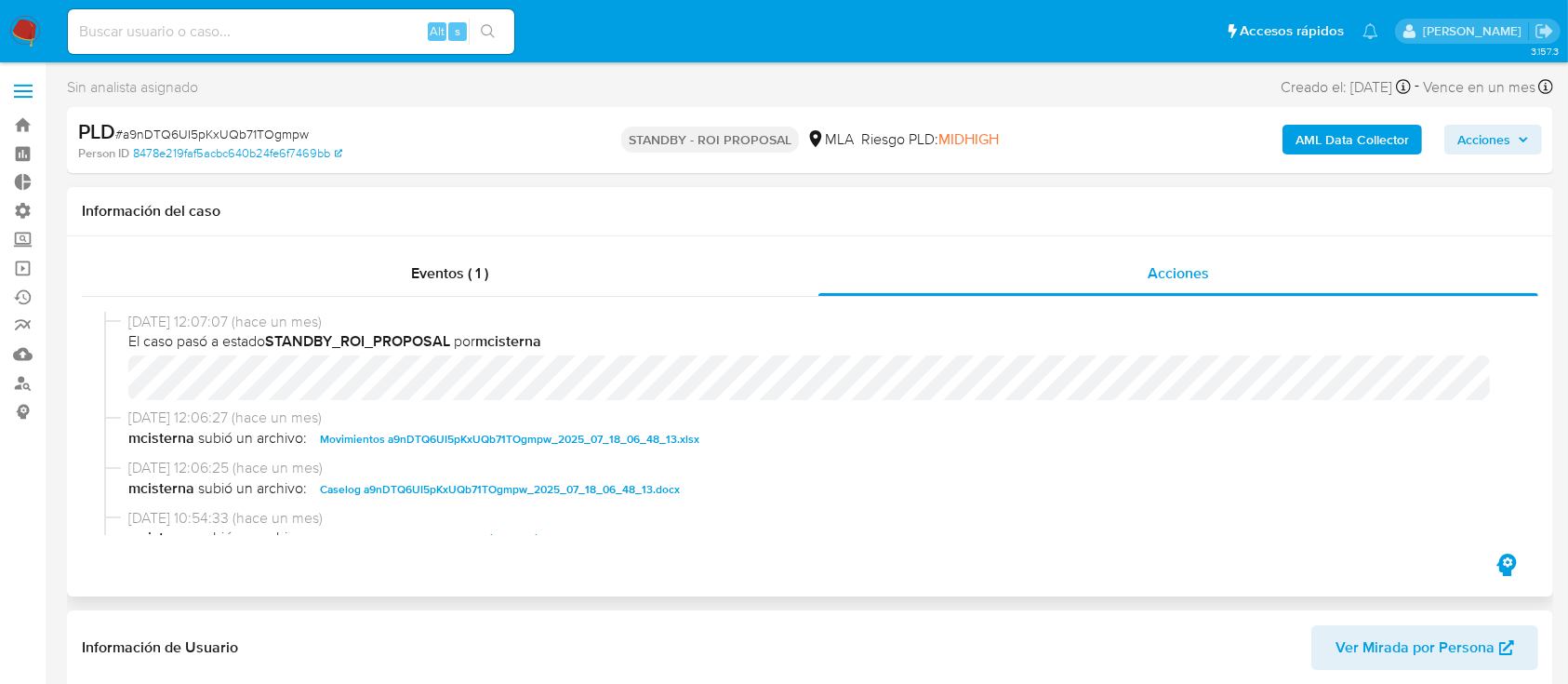
select select "10"
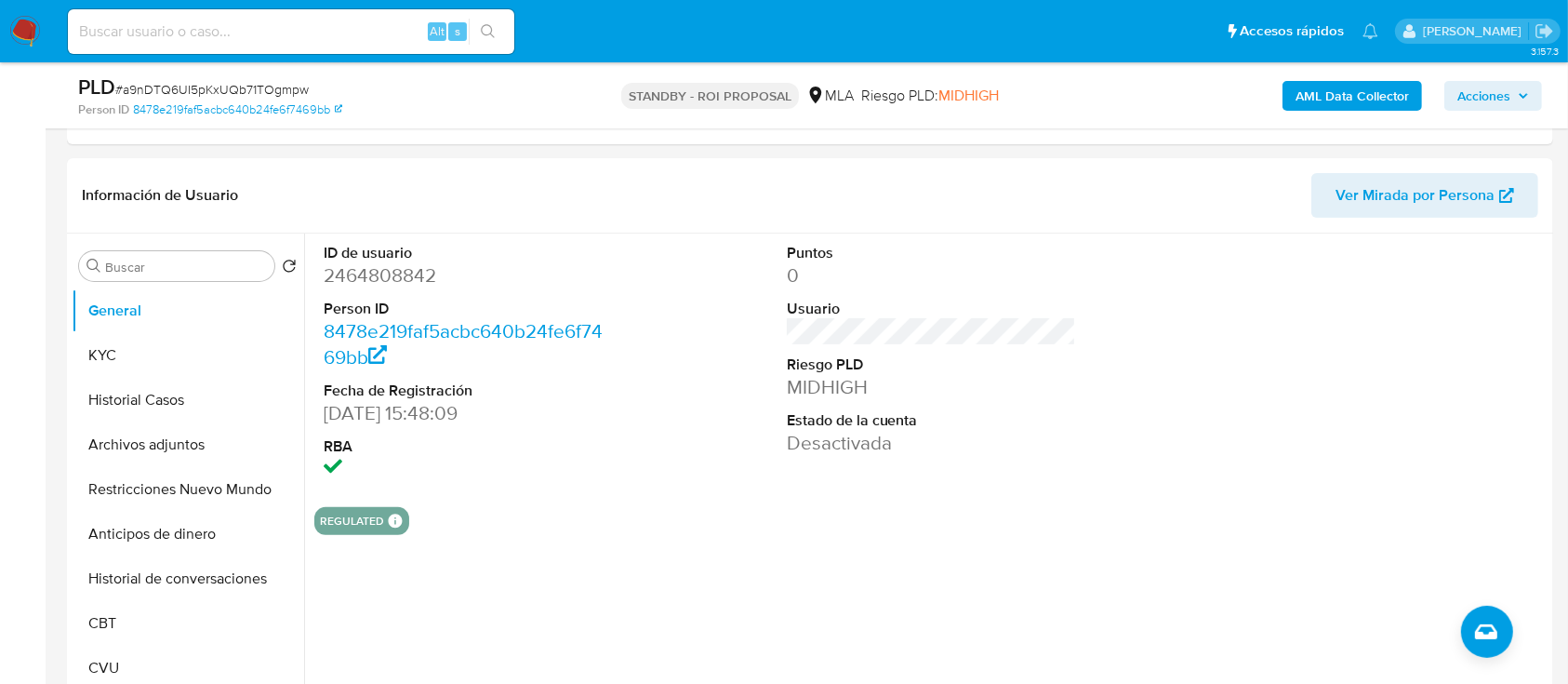
scroll to position [496, 0]
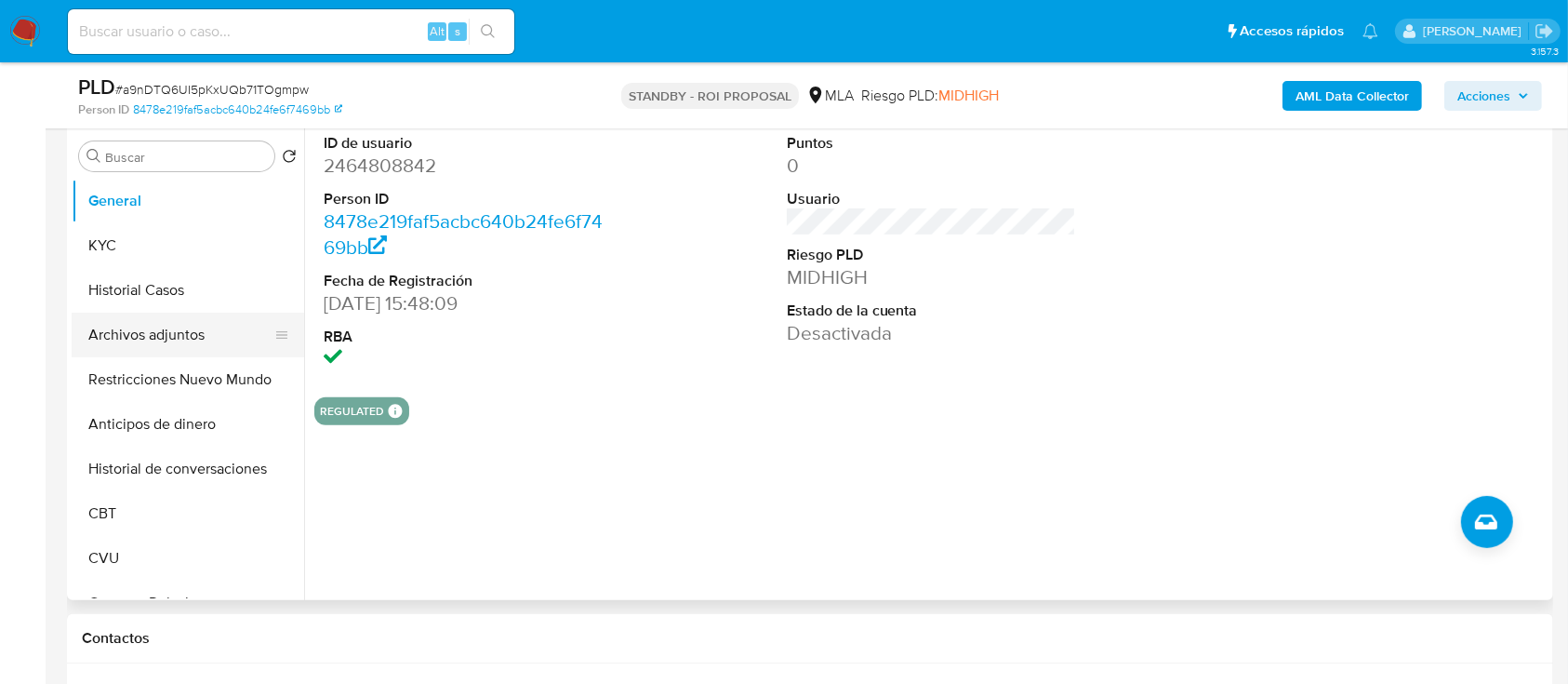
click at [179, 316] on button "Archivos adjuntos" at bounding box center [180, 335] width 217 height 45
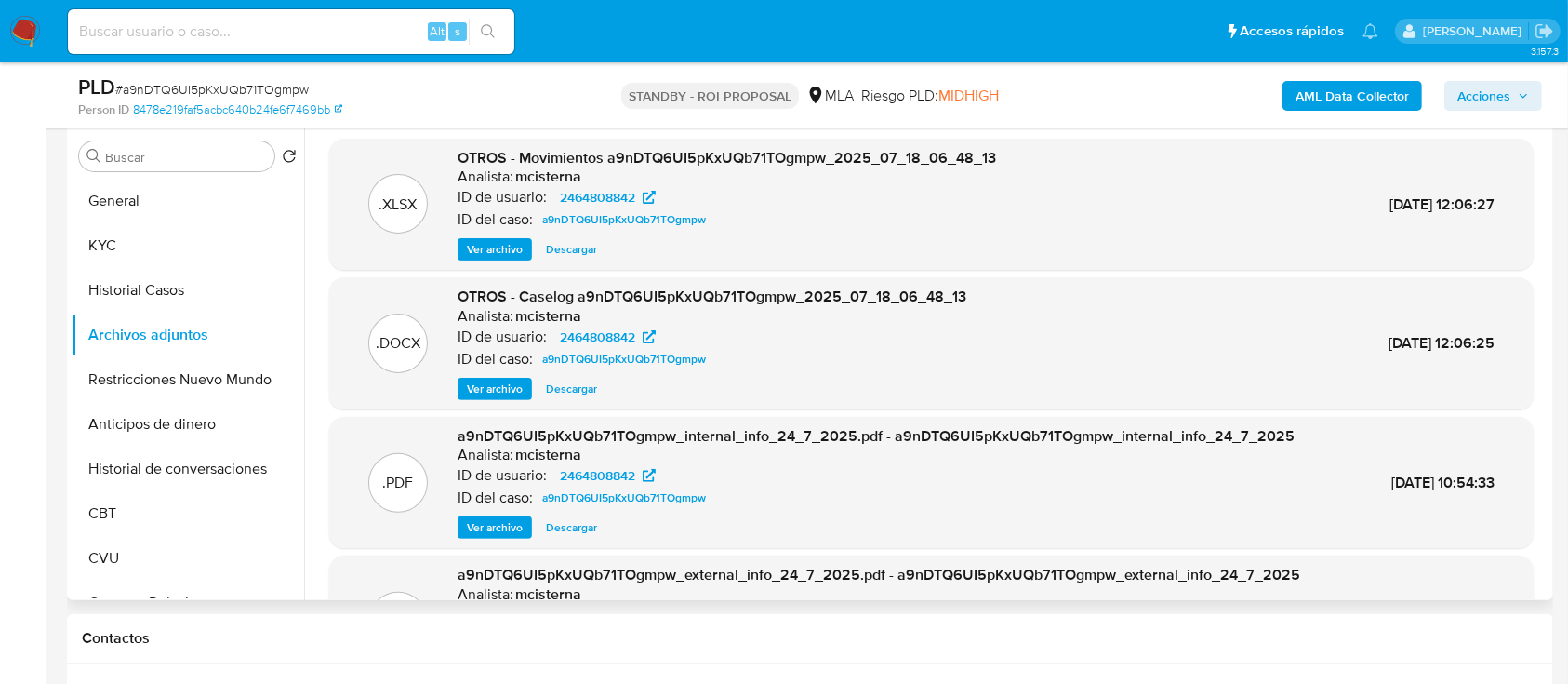
click at [565, 391] on span "Descargar" at bounding box center [572, 388] width 51 height 18
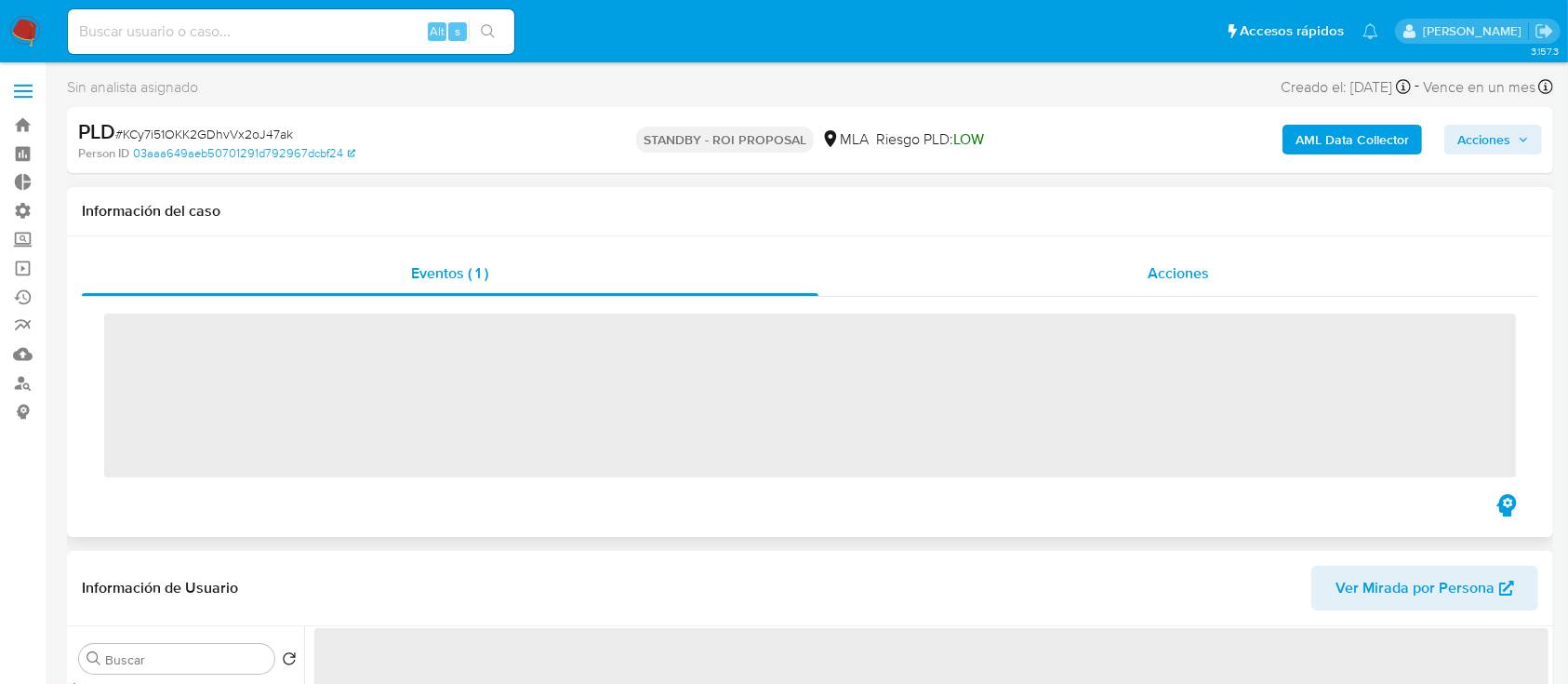
click at [1178, 266] on span "Acciones" at bounding box center [1178, 273] width 61 height 21
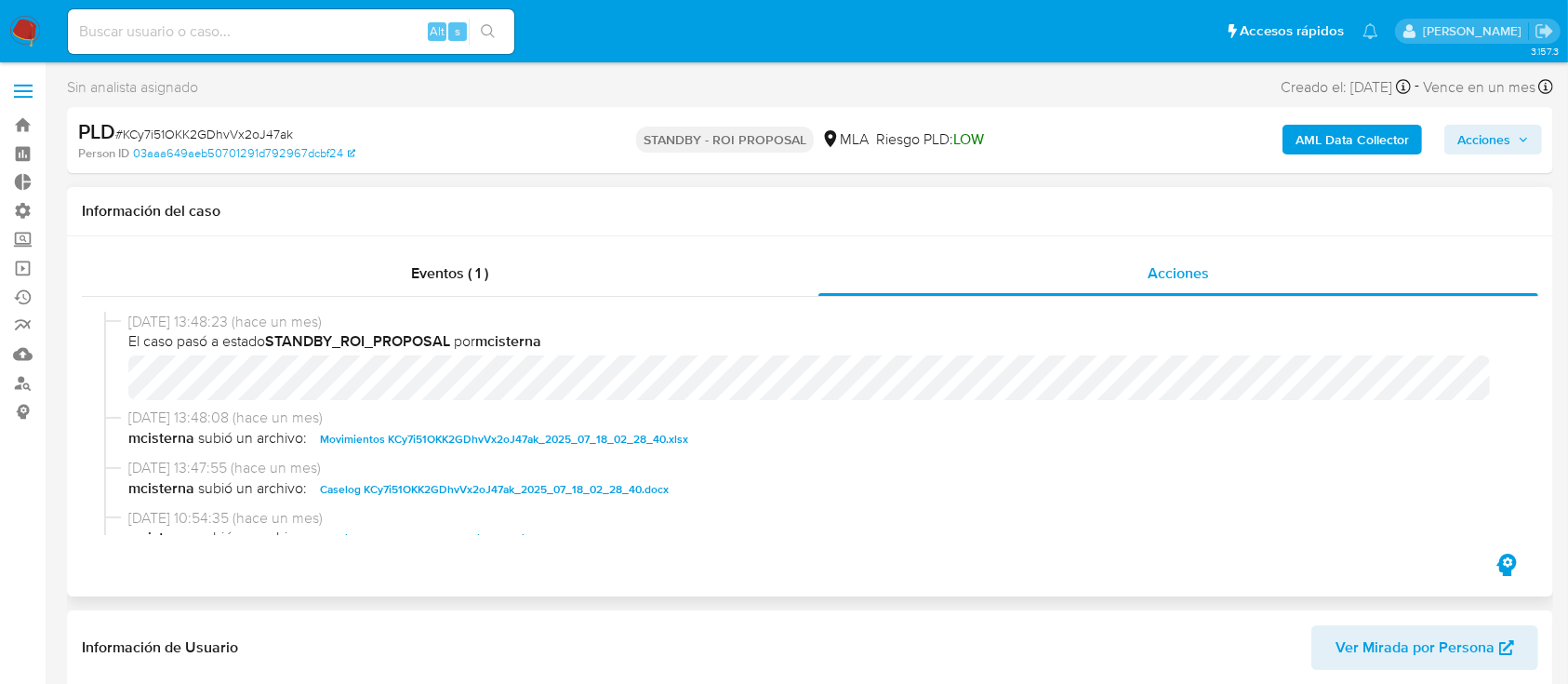
click at [994, 370] on div "Eventos ( 1 ) Acciones [DATE] 13:48:23 (hace un mes) El caso pasó a estado STAN…" at bounding box center [809, 401] width 1456 height 299
select select "10"
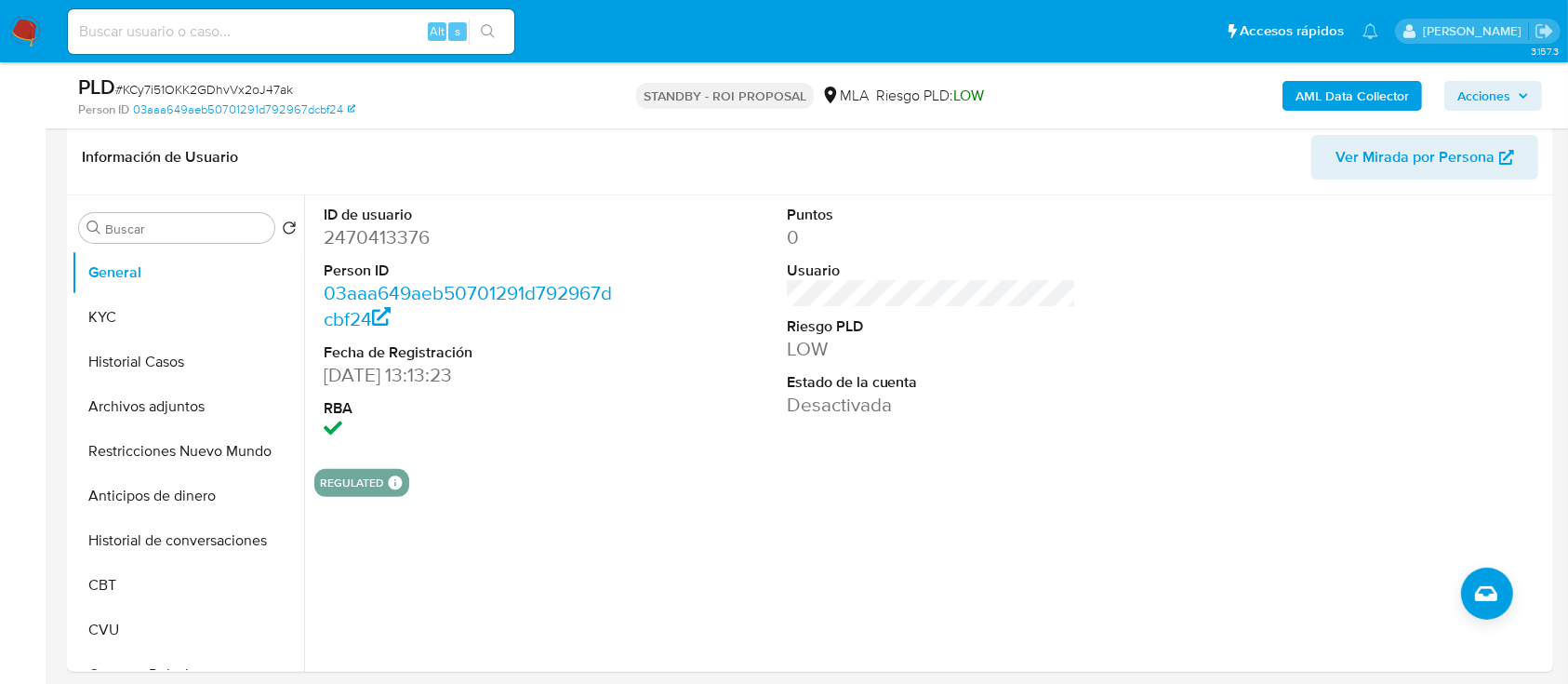
scroll to position [456, 0]
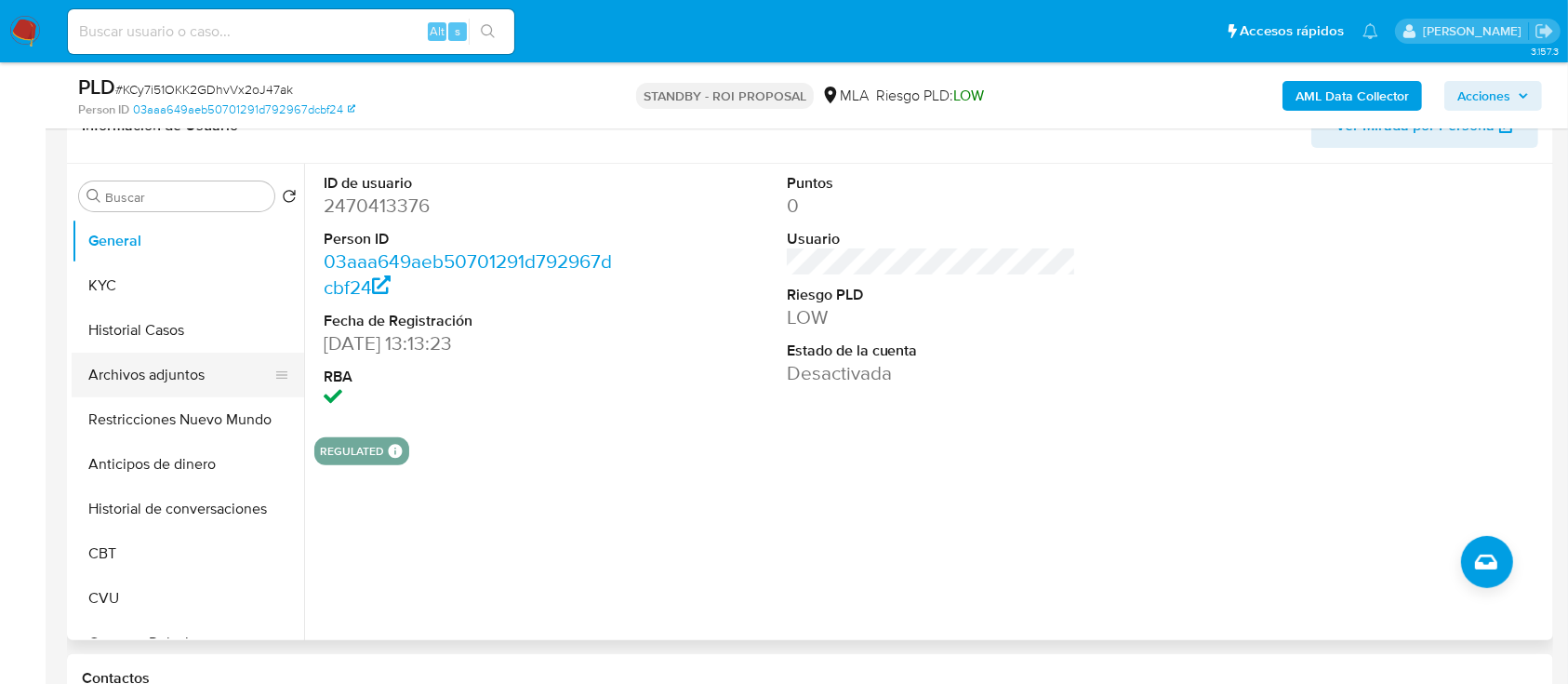
click at [137, 365] on button "Archivos adjuntos" at bounding box center [180, 375] width 217 height 45
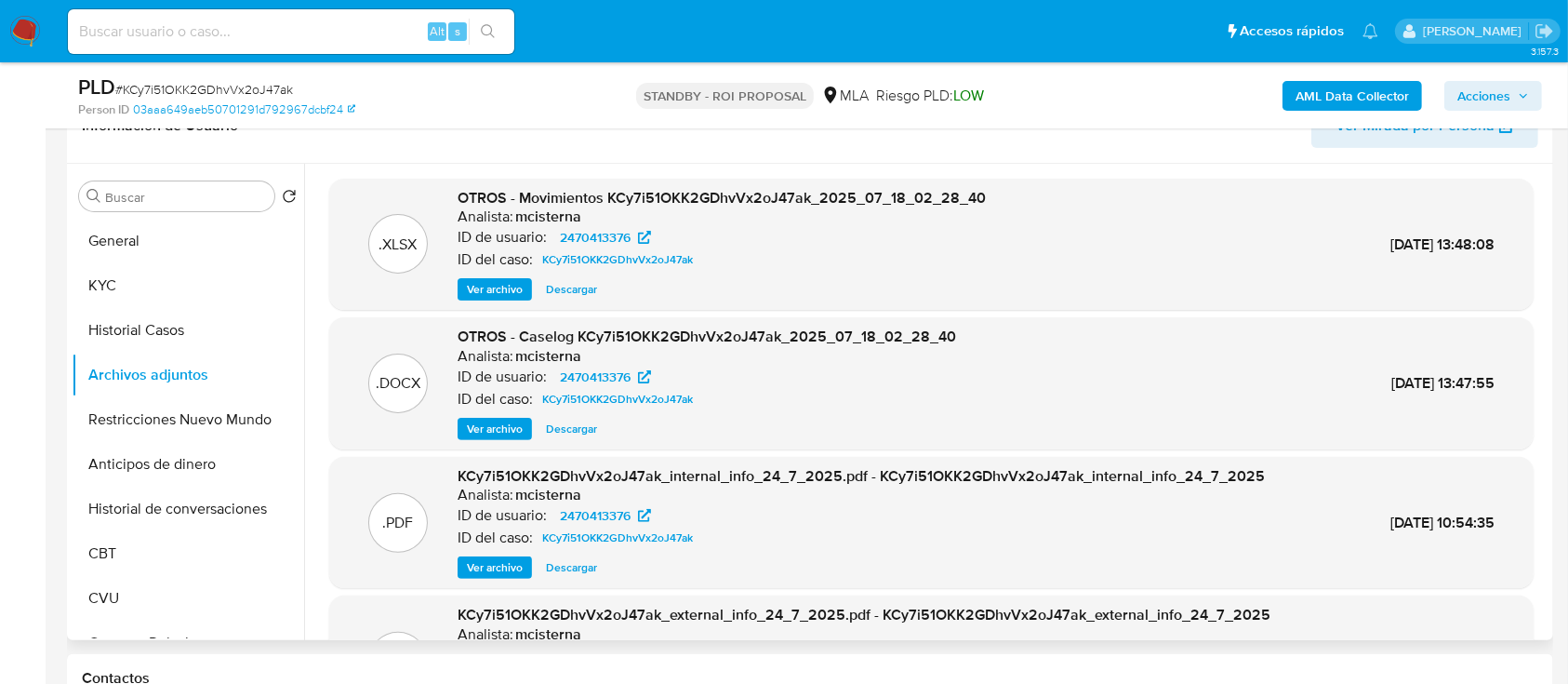
click at [575, 433] on span "Descargar" at bounding box center [572, 428] width 51 height 18
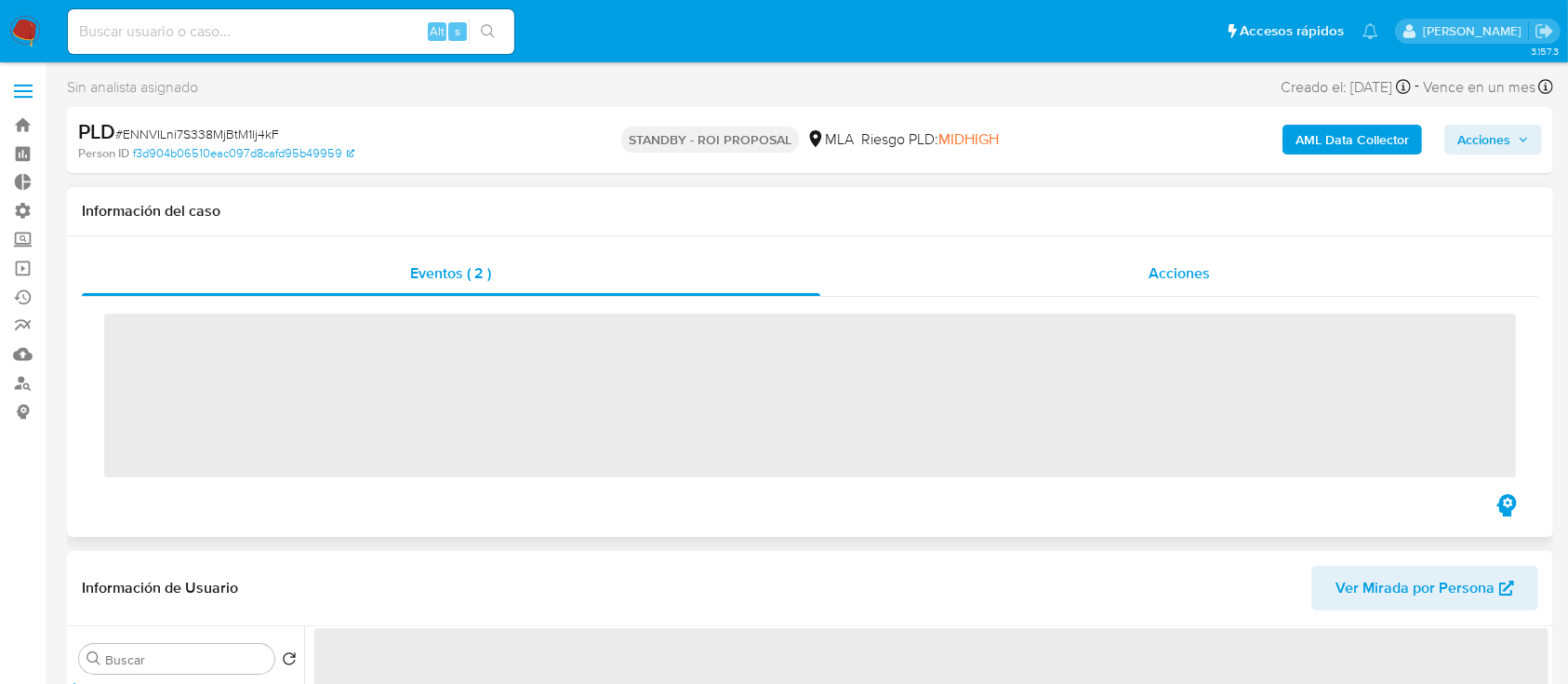
click at [1116, 274] on div "Acciones" at bounding box center [1179, 274] width 719 height 45
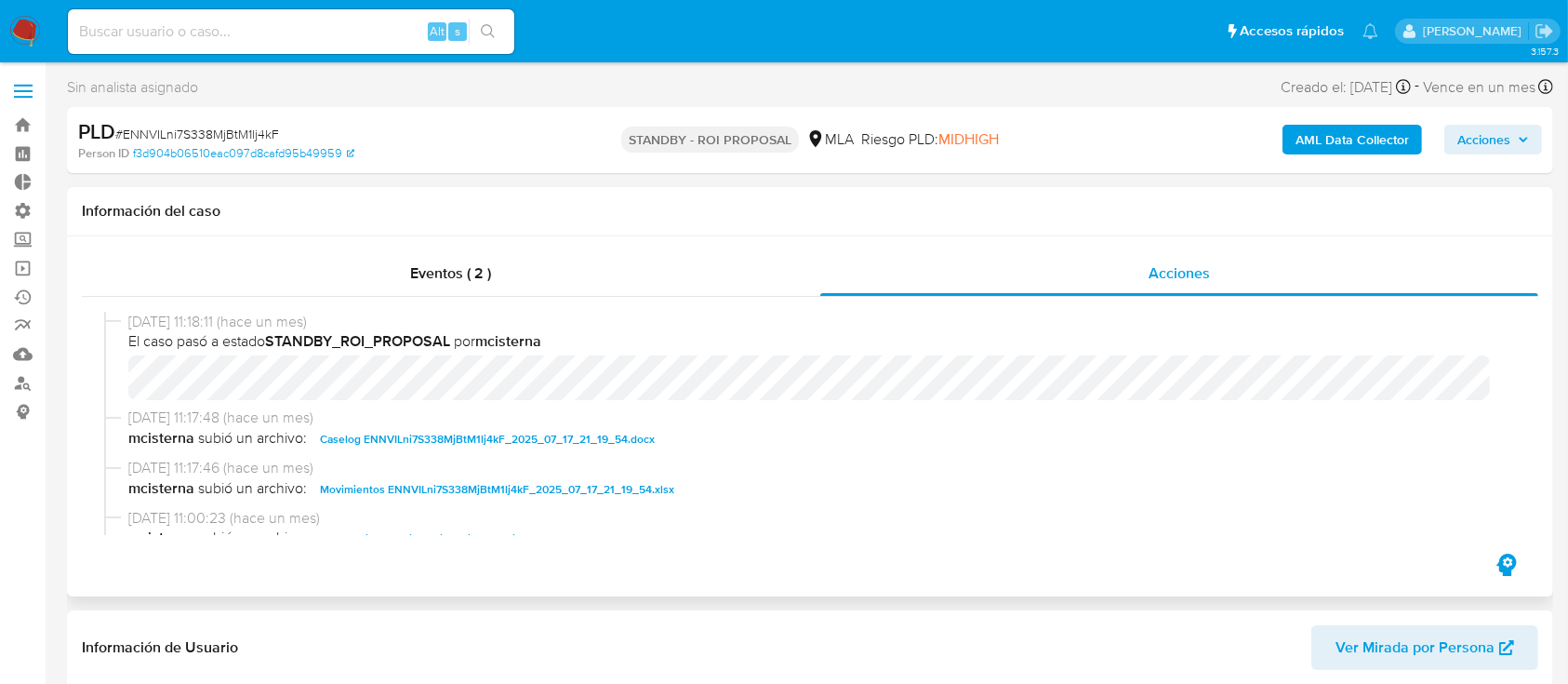
select select "10"
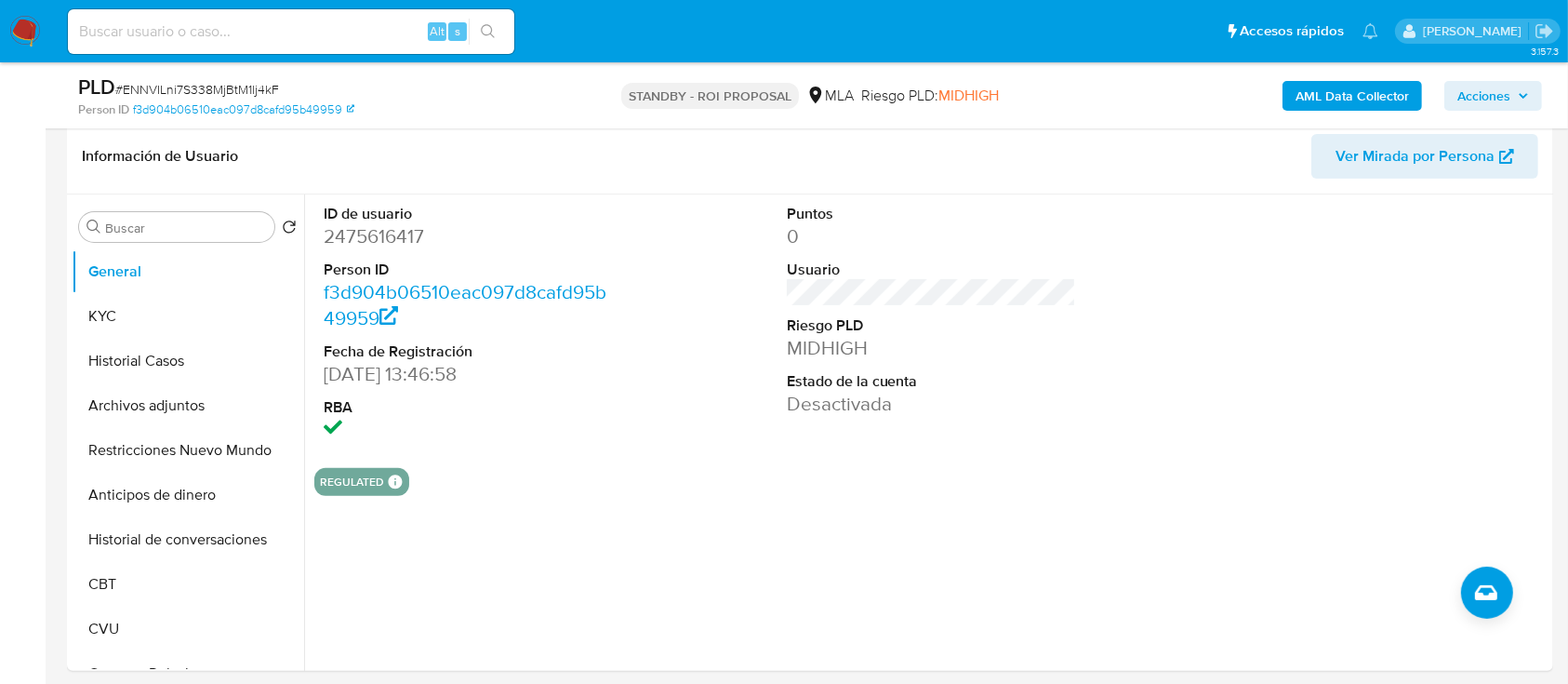
scroll to position [429, 0]
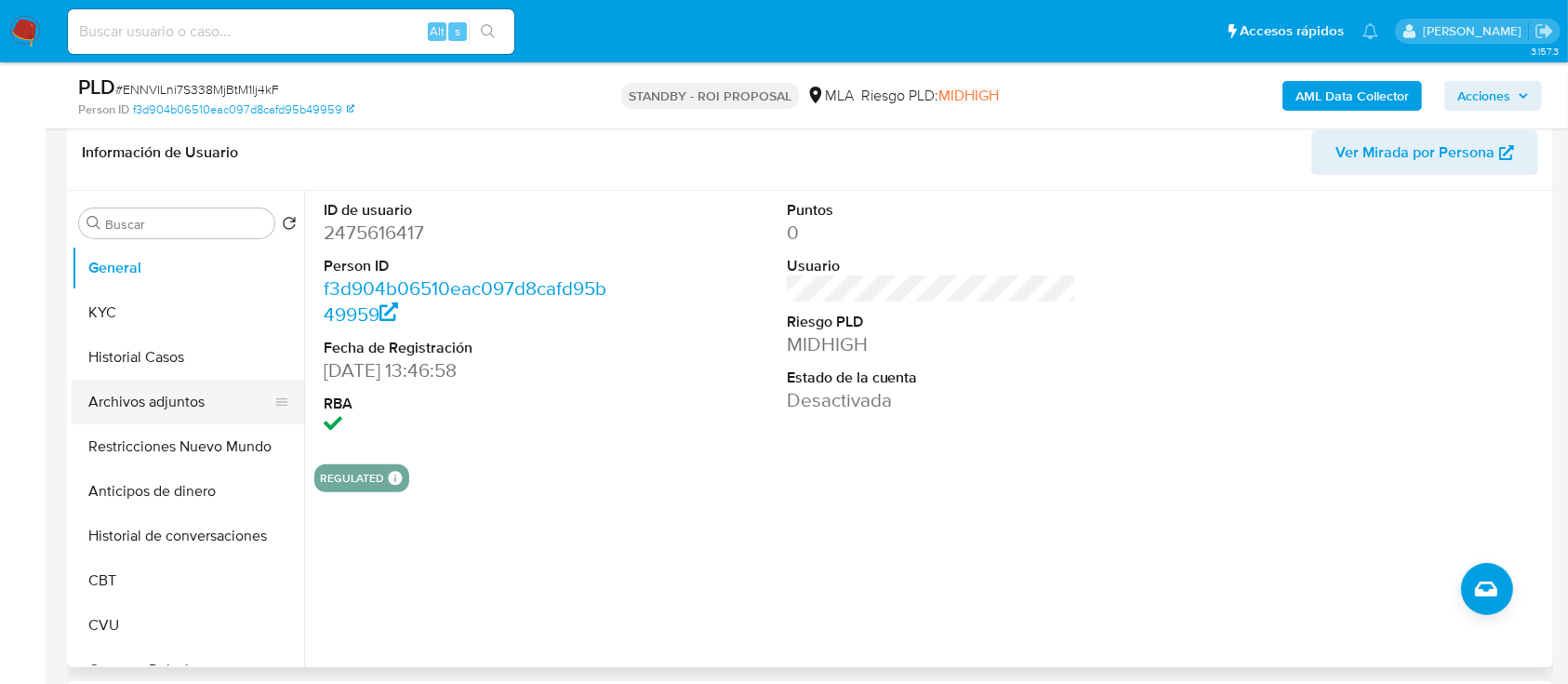
click at [175, 413] on button "Archivos adjuntos" at bounding box center [180, 402] width 217 height 45
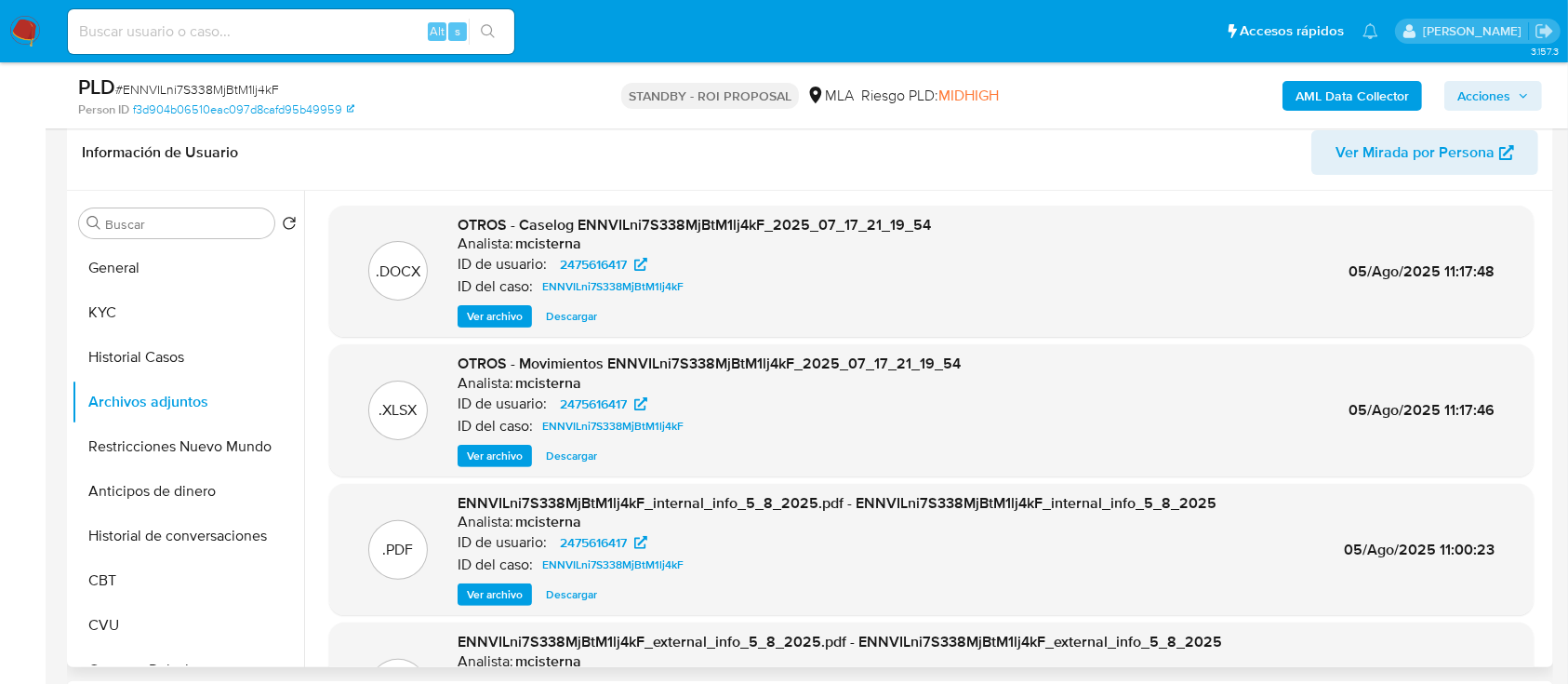
click at [579, 316] on span "Descargar" at bounding box center [572, 315] width 51 height 18
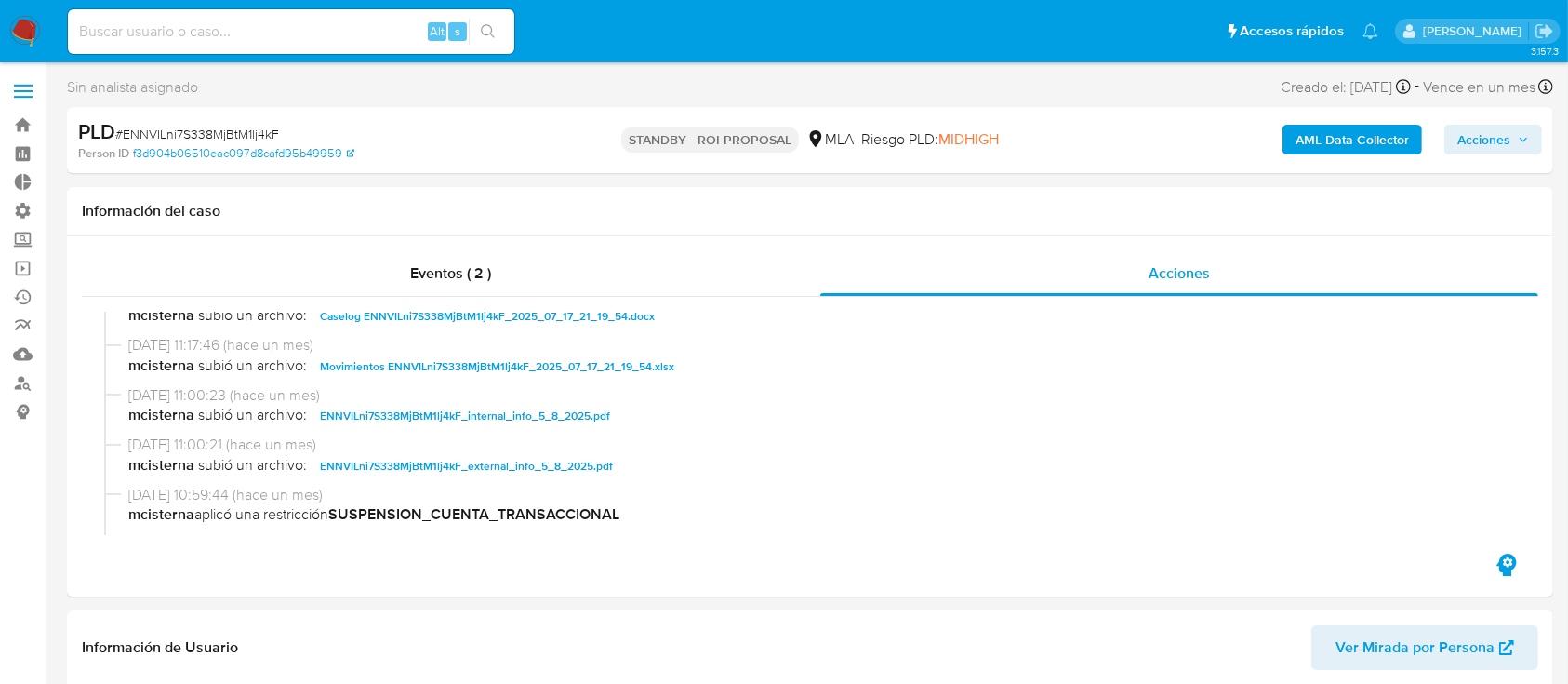
scroll to position [125, 0]
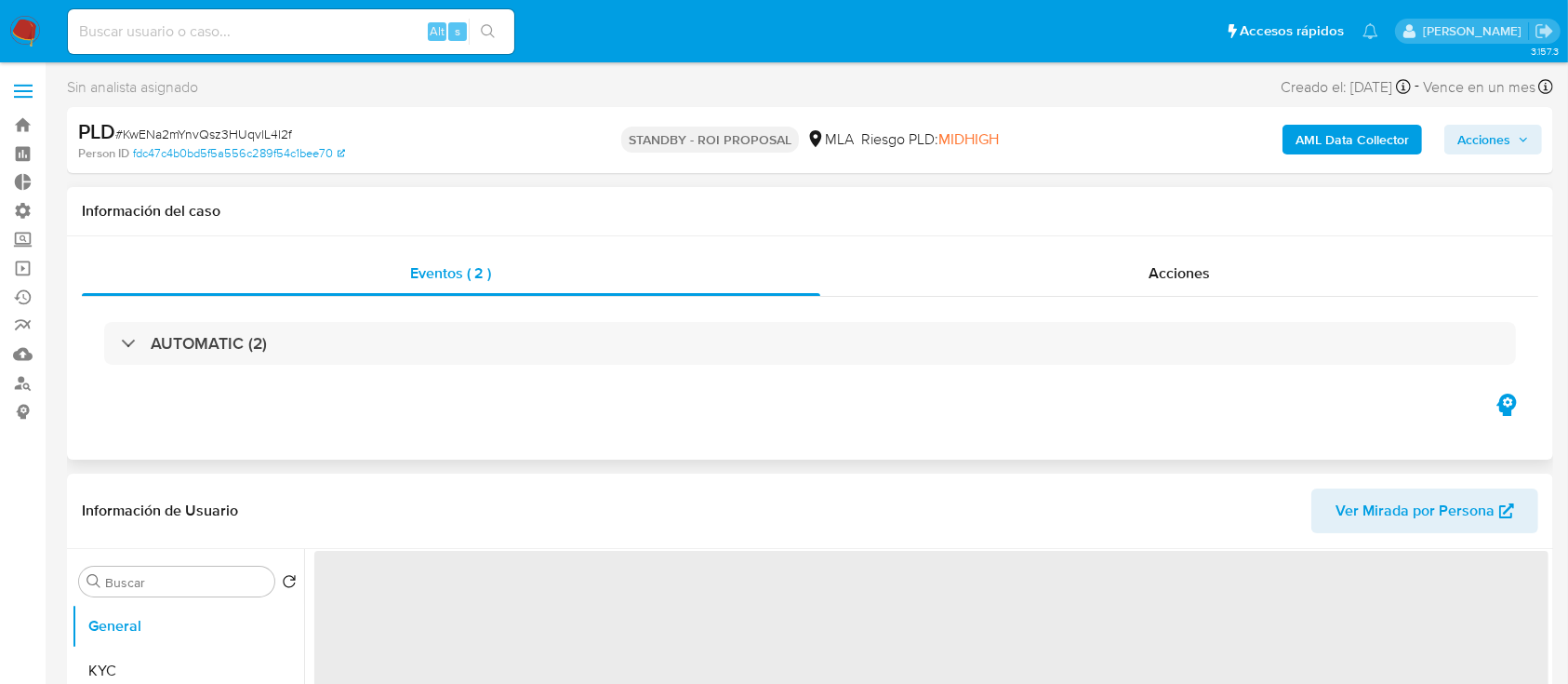
click at [1016, 295] on div "Eventos ( 2 ) Acciones AUTOMATIC (2)" at bounding box center [809, 320] width 1456 height 139
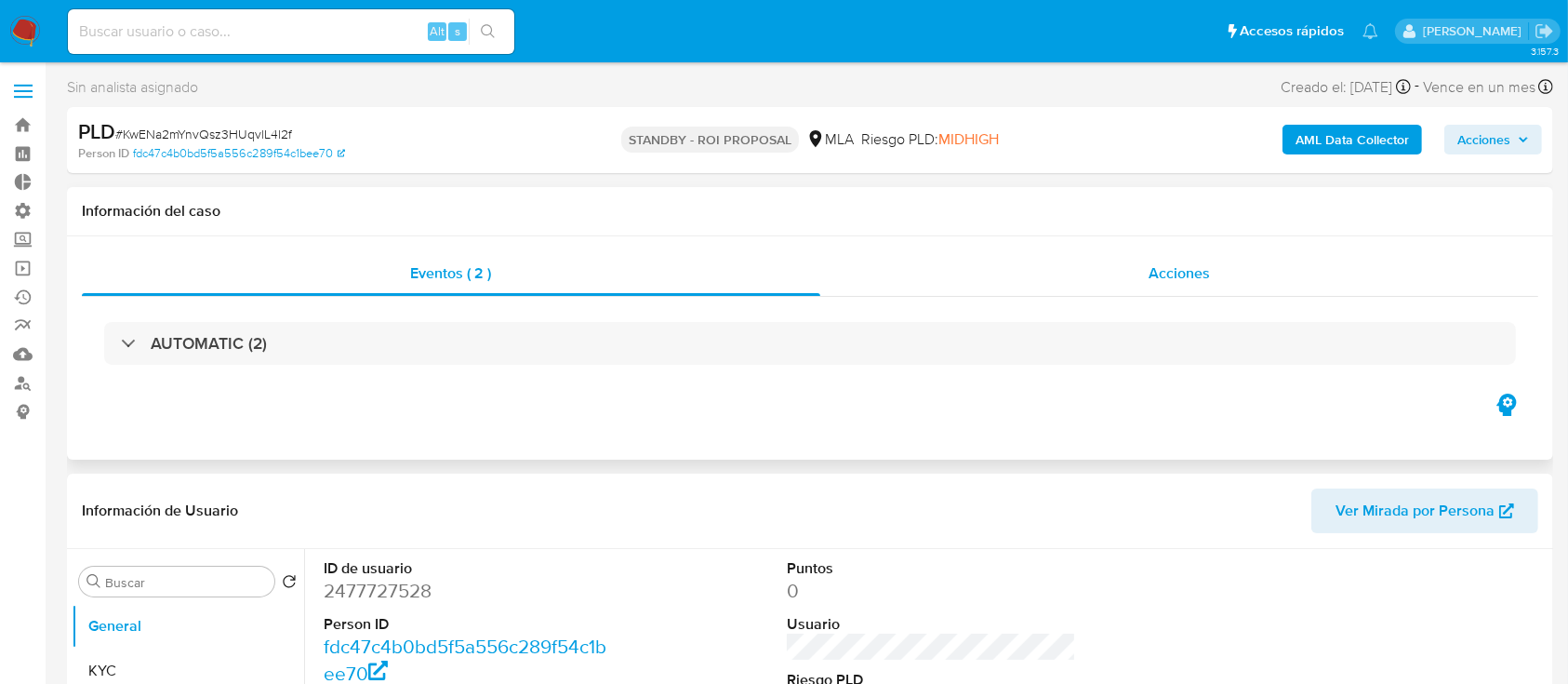
click at [1020, 292] on div "Acciones" at bounding box center [1179, 274] width 719 height 45
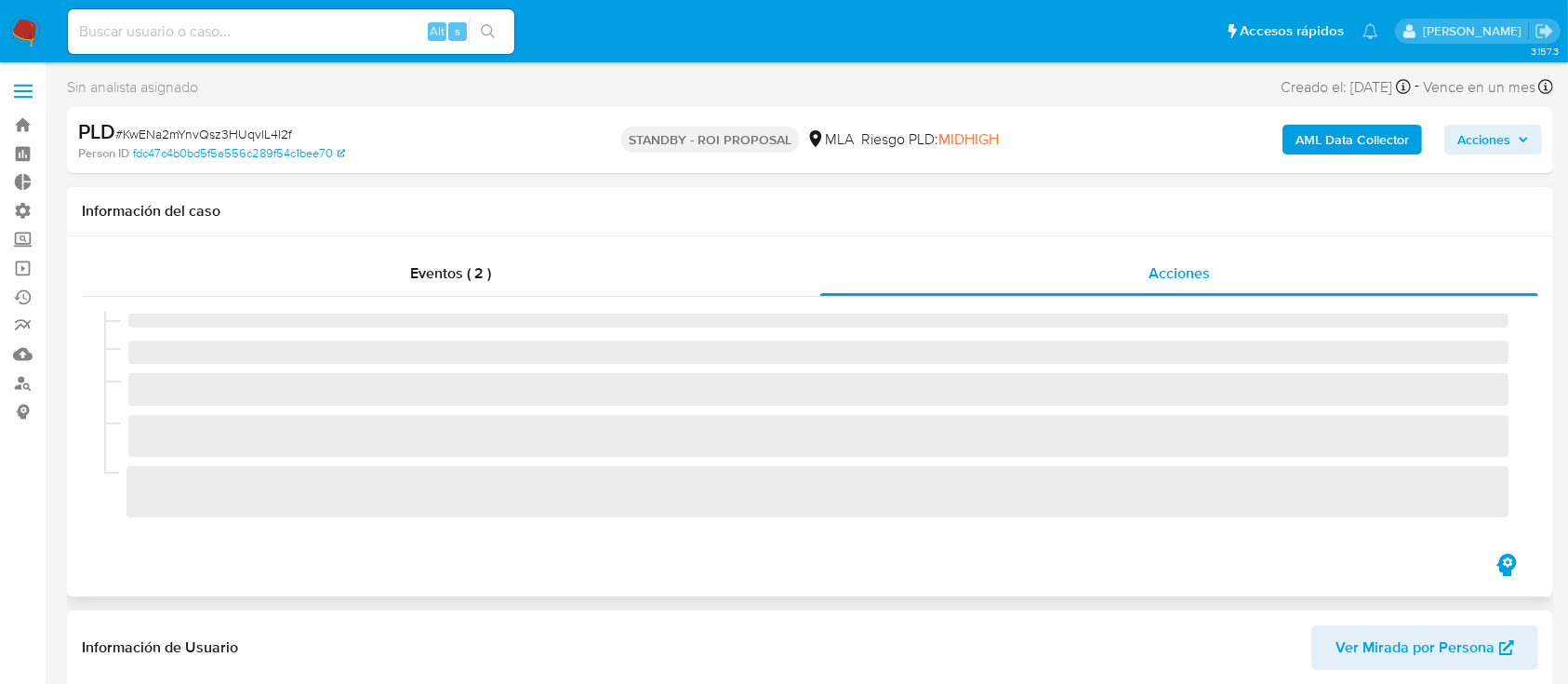
select select "10"
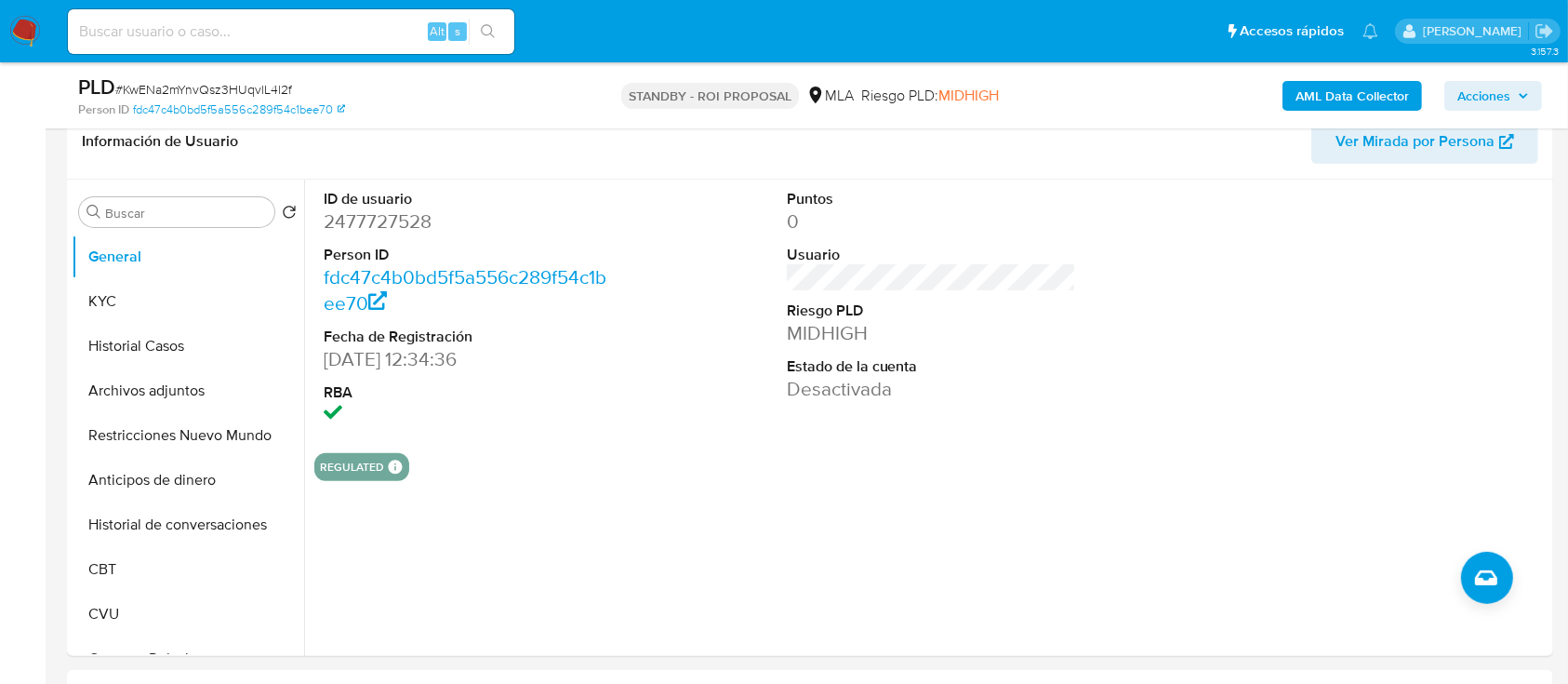
scroll to position [451, 0]
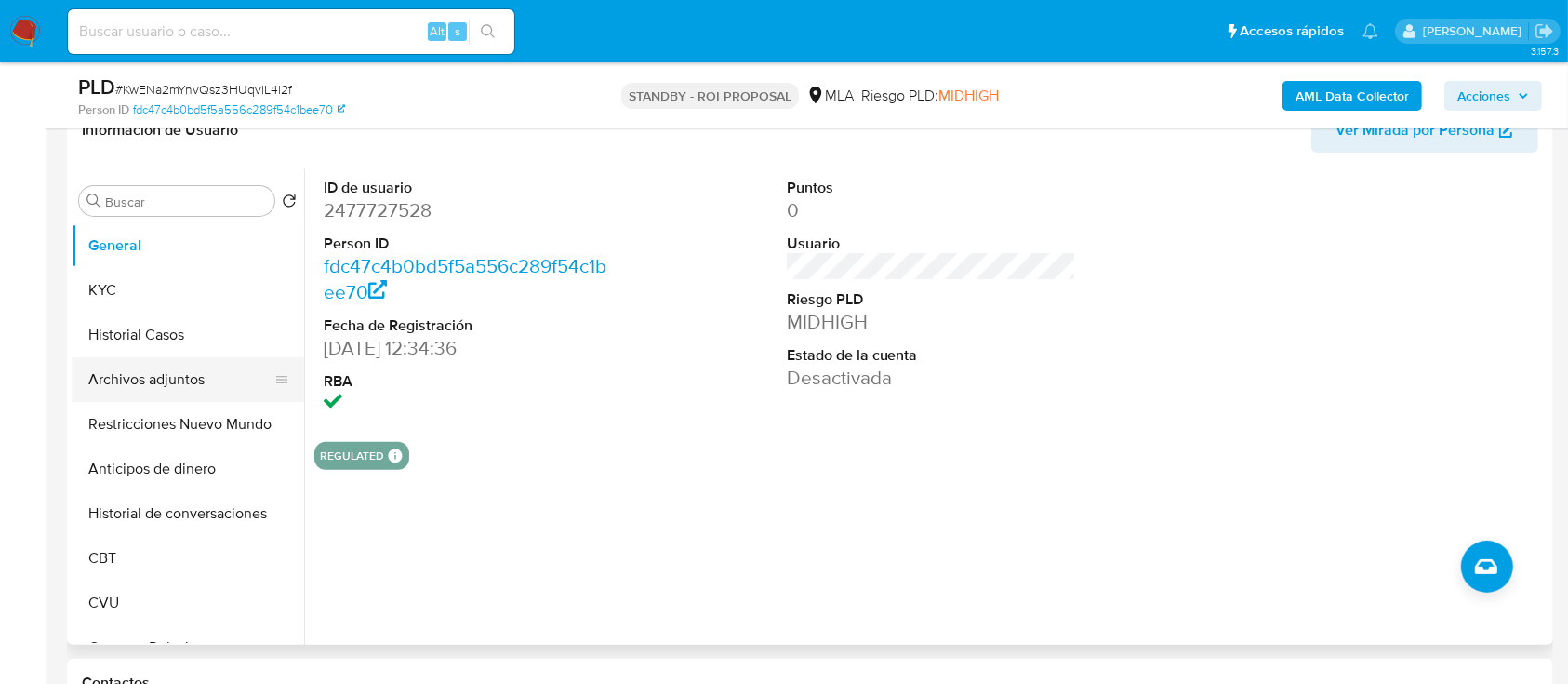
click at [173, 377] on button "Archivos adjuntos" at bounding box center [180, 379] width 217 height 45
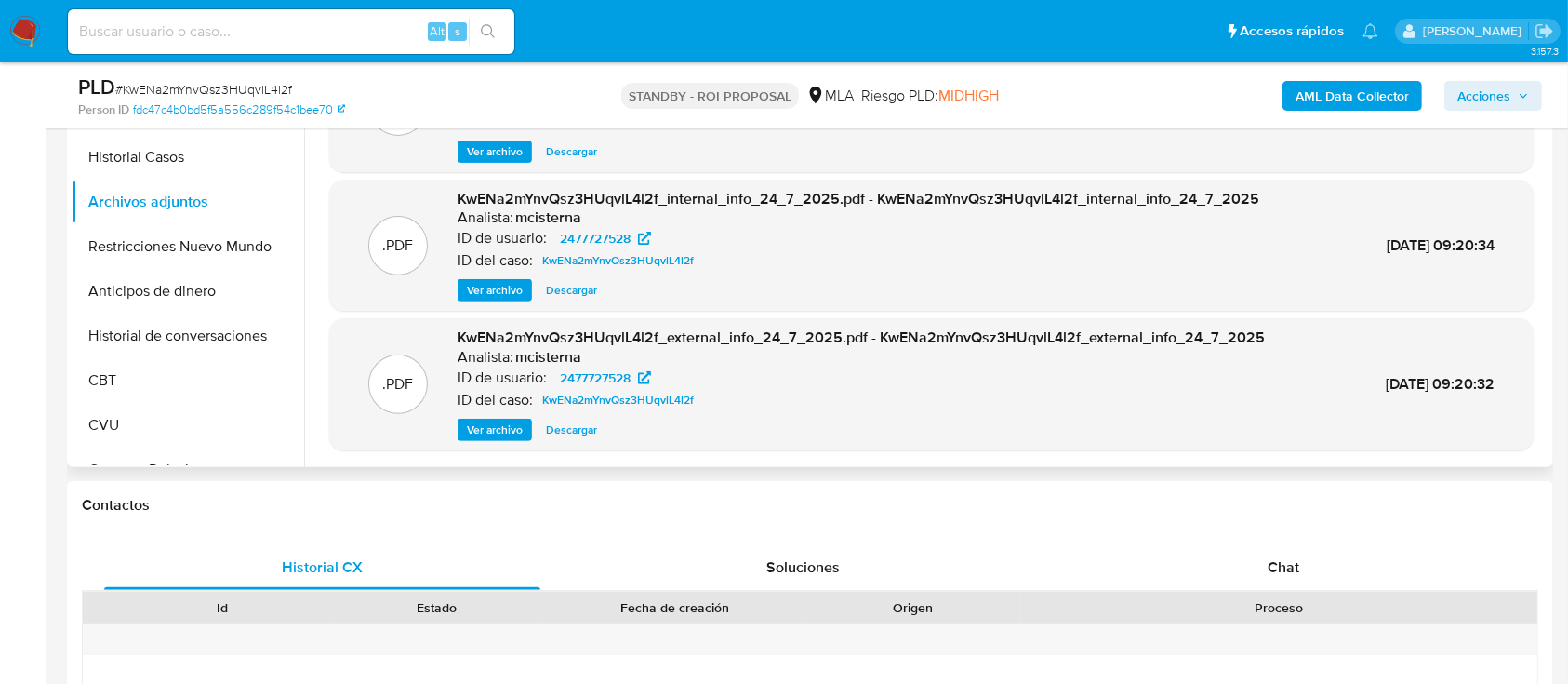
scroll to position [0, 0]
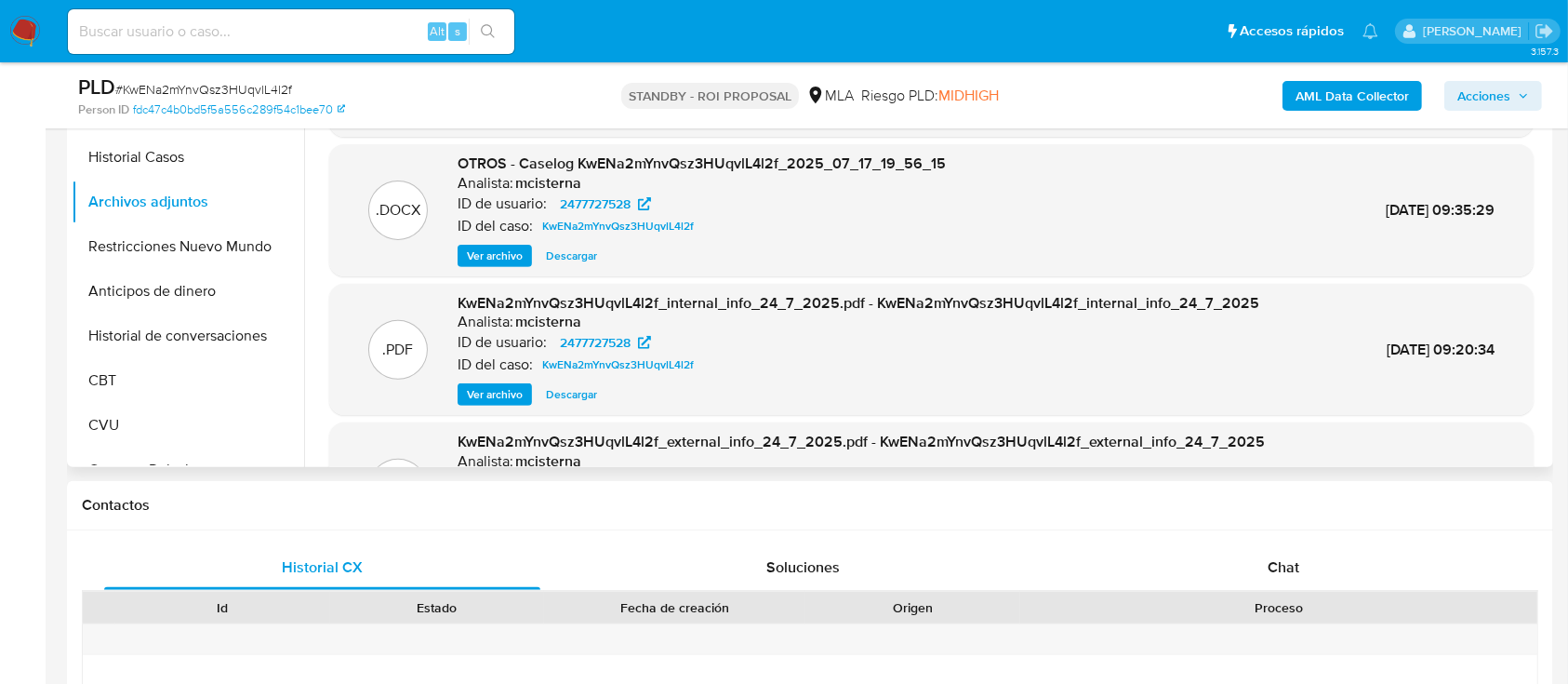
click at [570, 257] on span "Descargar" at bounding box center [572, 255] width 51 height 18
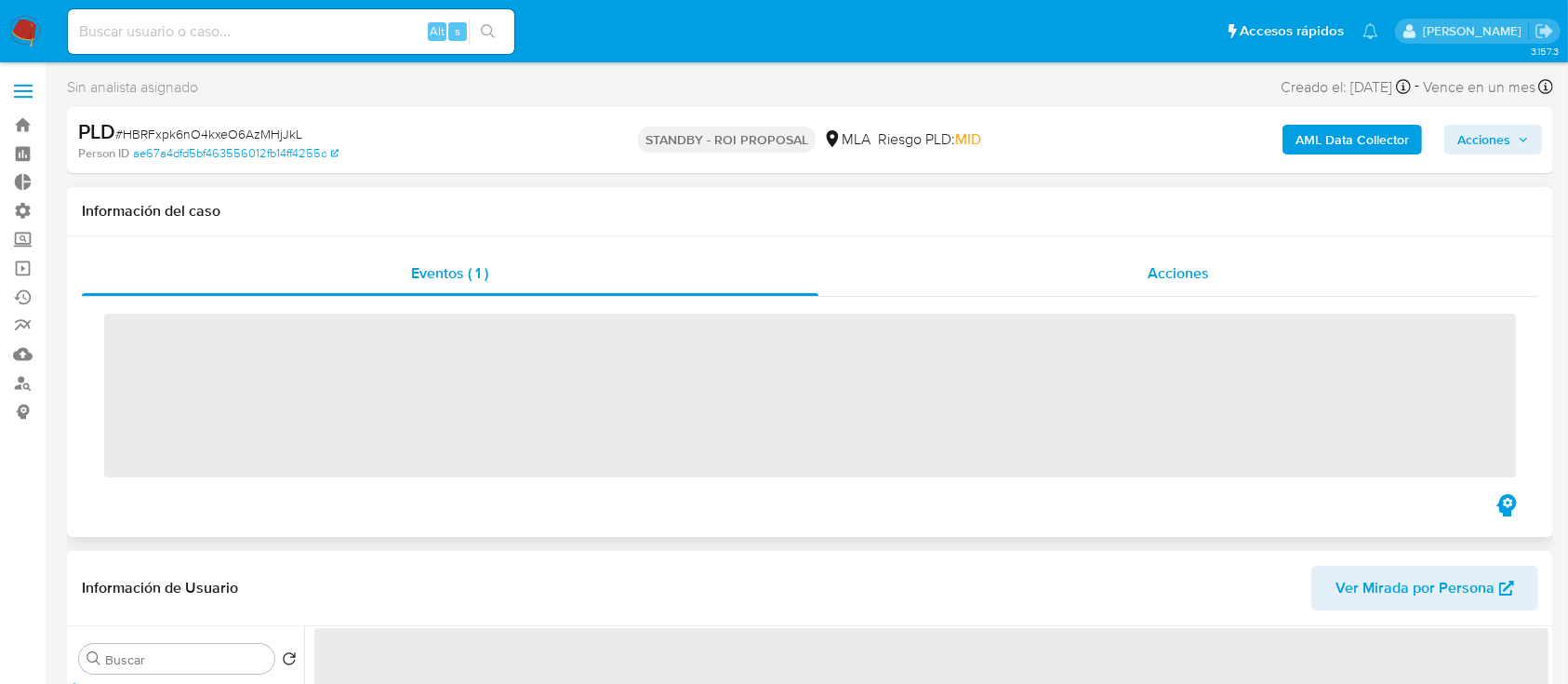
click at [1161, 275] on span "Acciones" at bounding box center [1178, 273] width 61 height 21
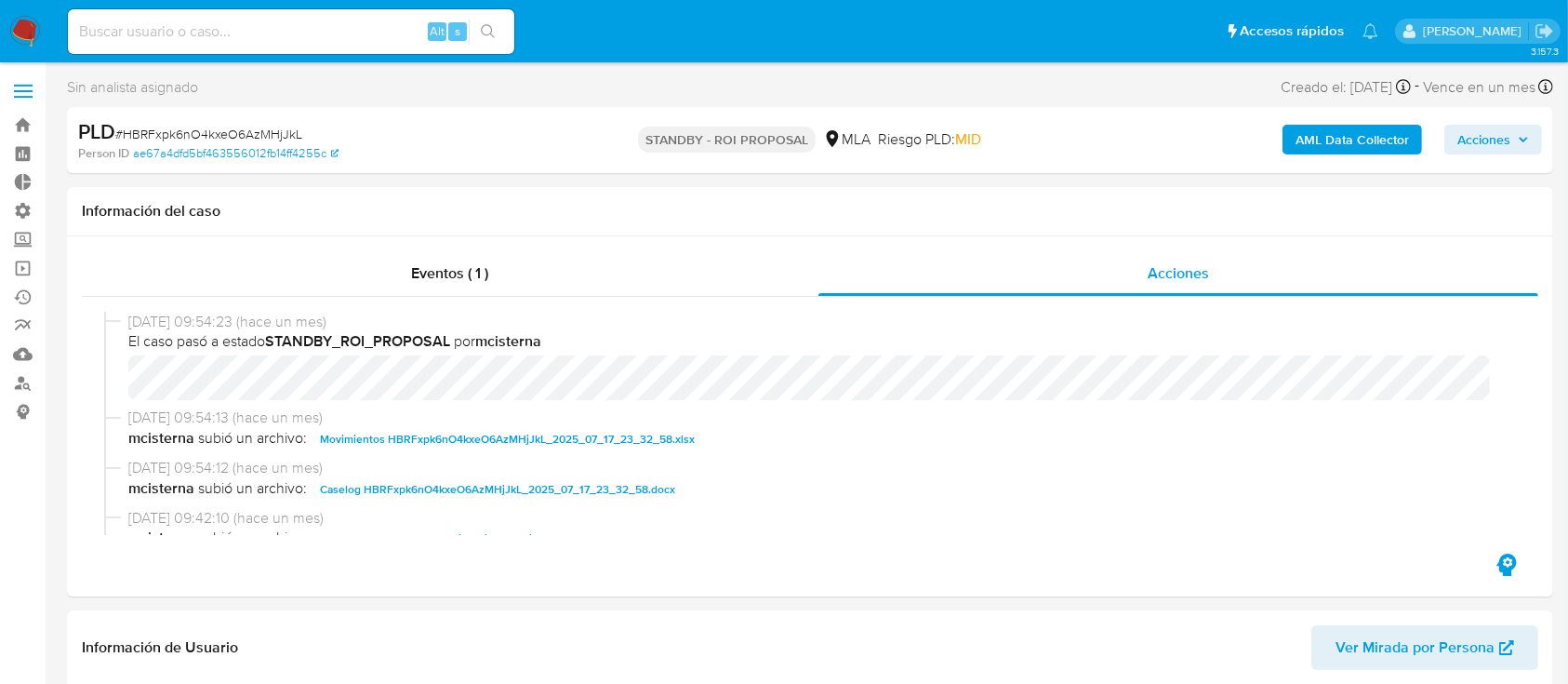
select select "10"
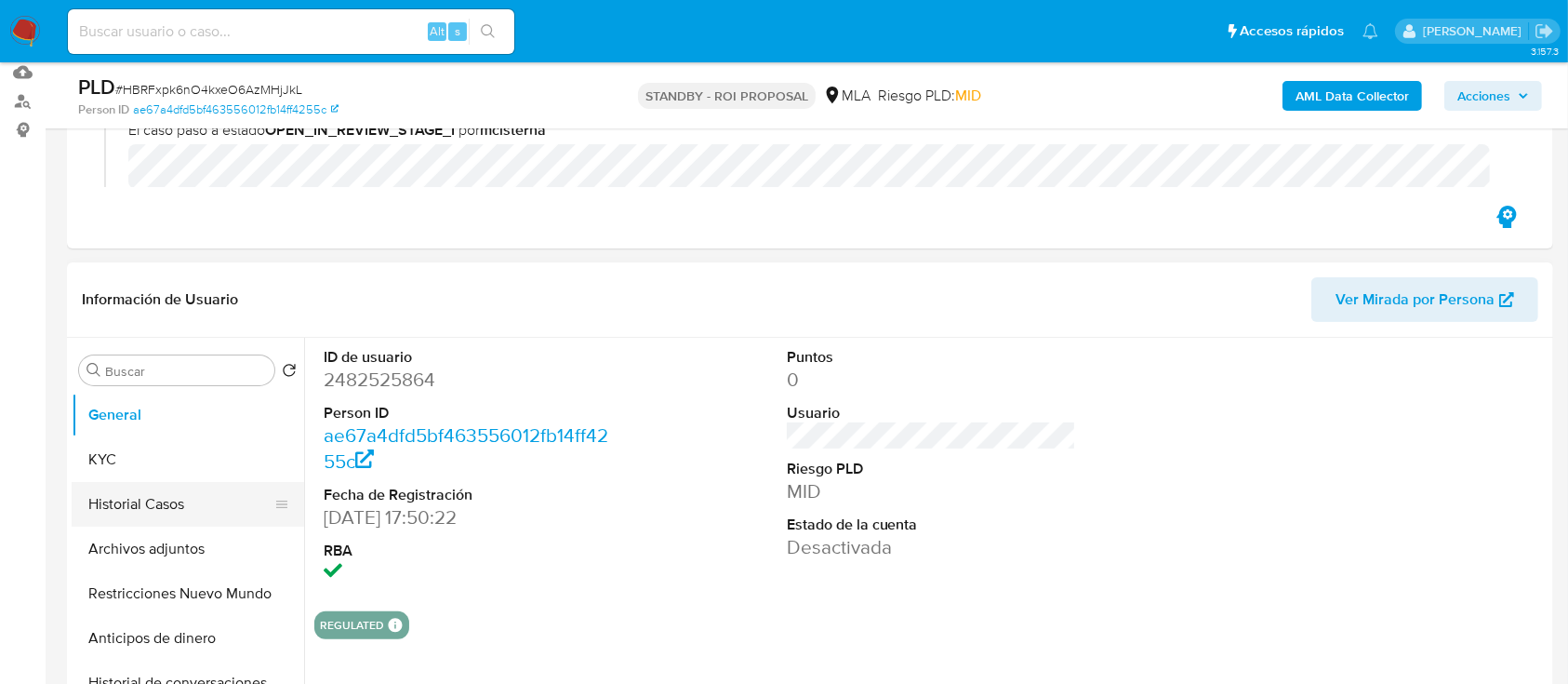
scroll to position [279, 0]
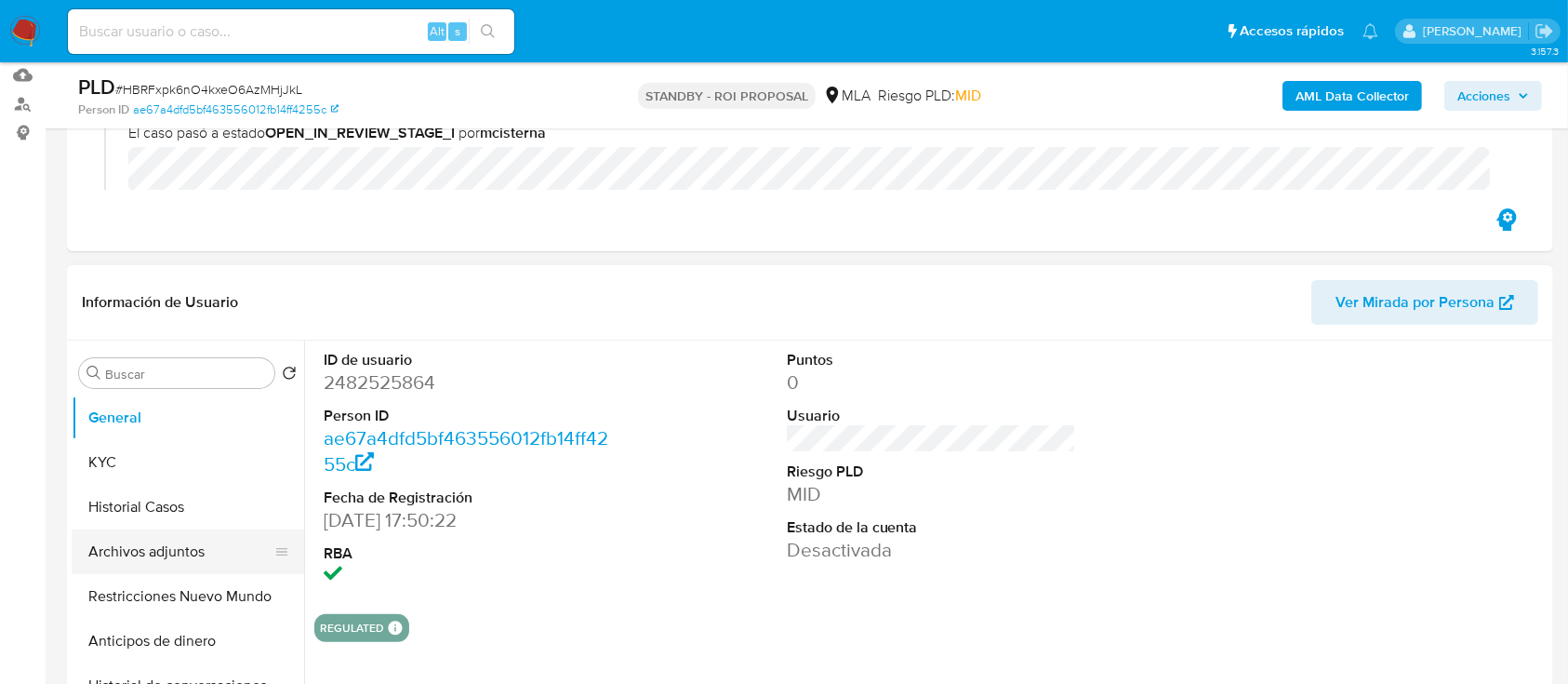
click at [148, 560] on button "Archivos adjuntos" at bounding box center [180, 551] width 217 height 45
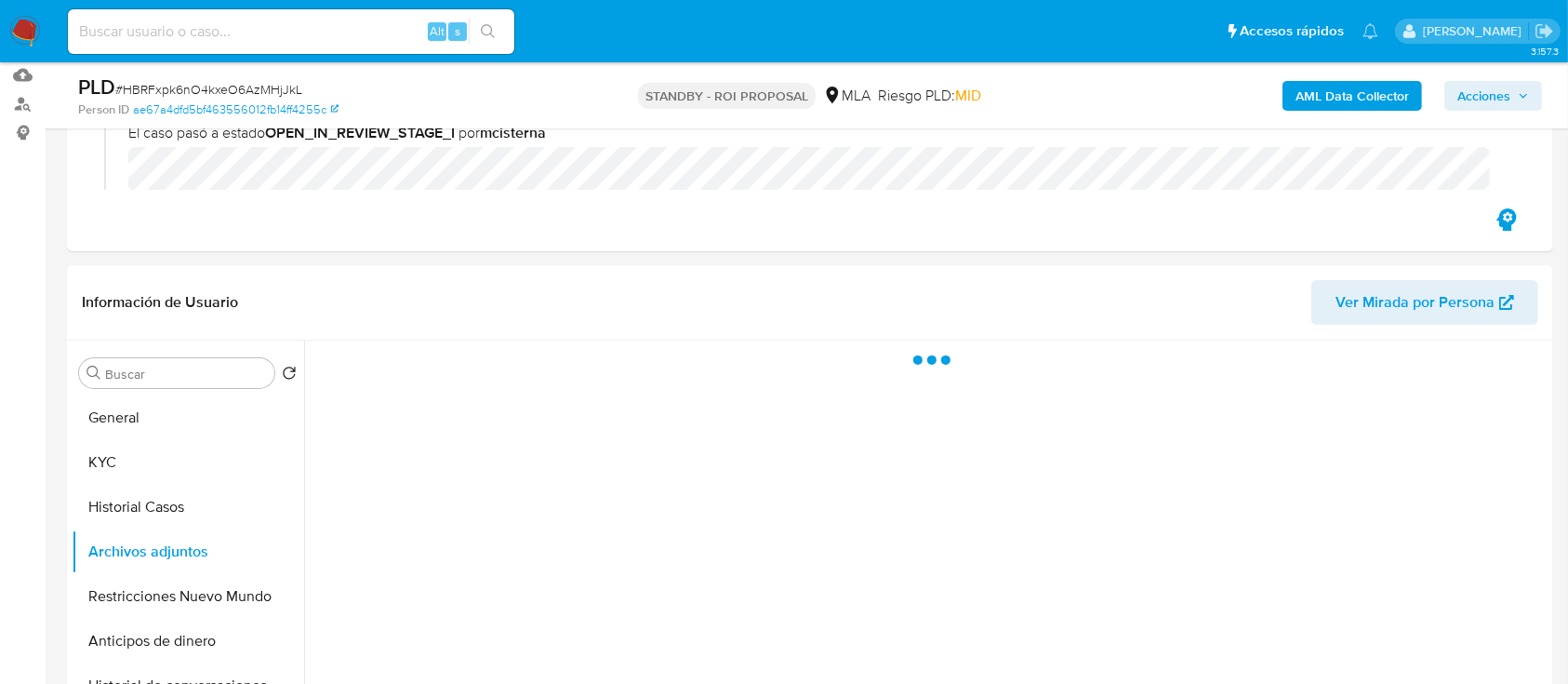
scroll to position [316, 0]
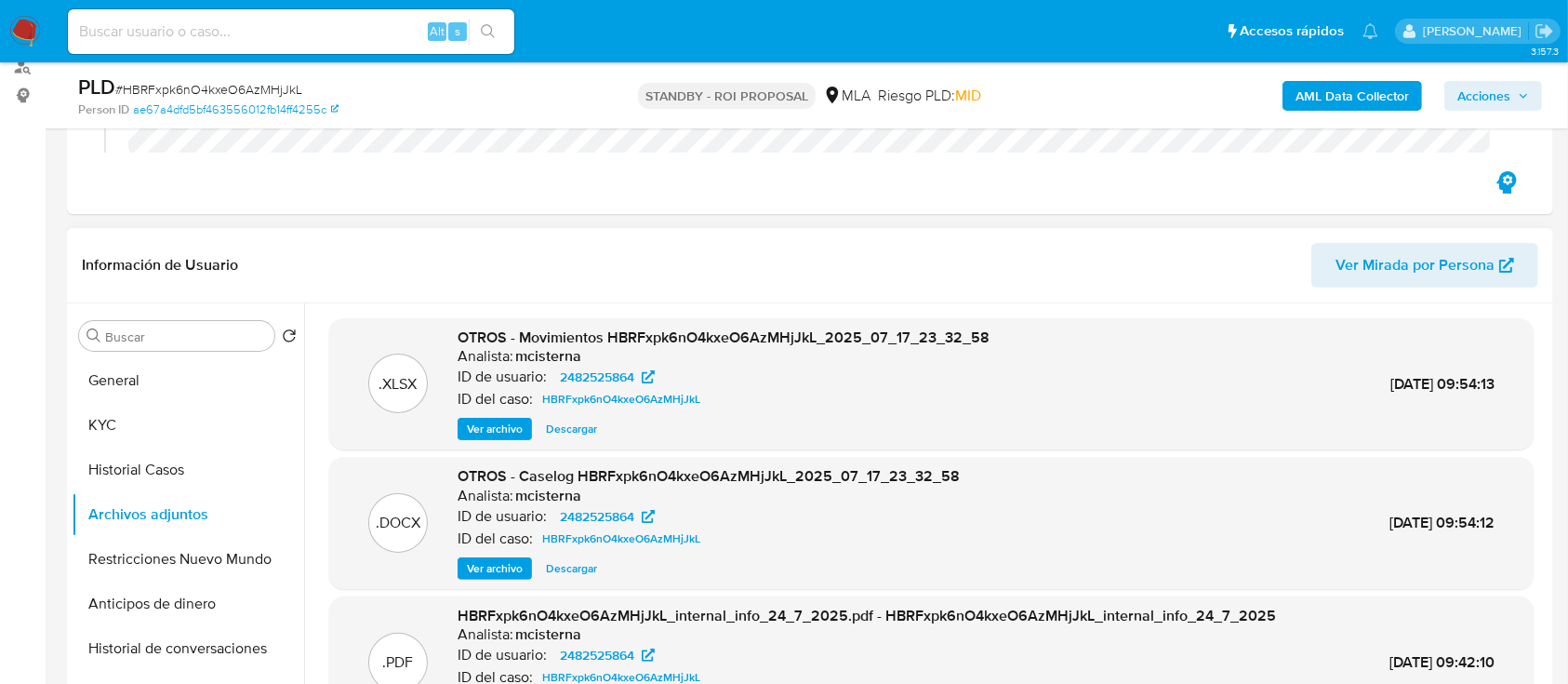
click at [566, 564] on span "Descargar" at bounding box center [572, 568] width 51 height 18
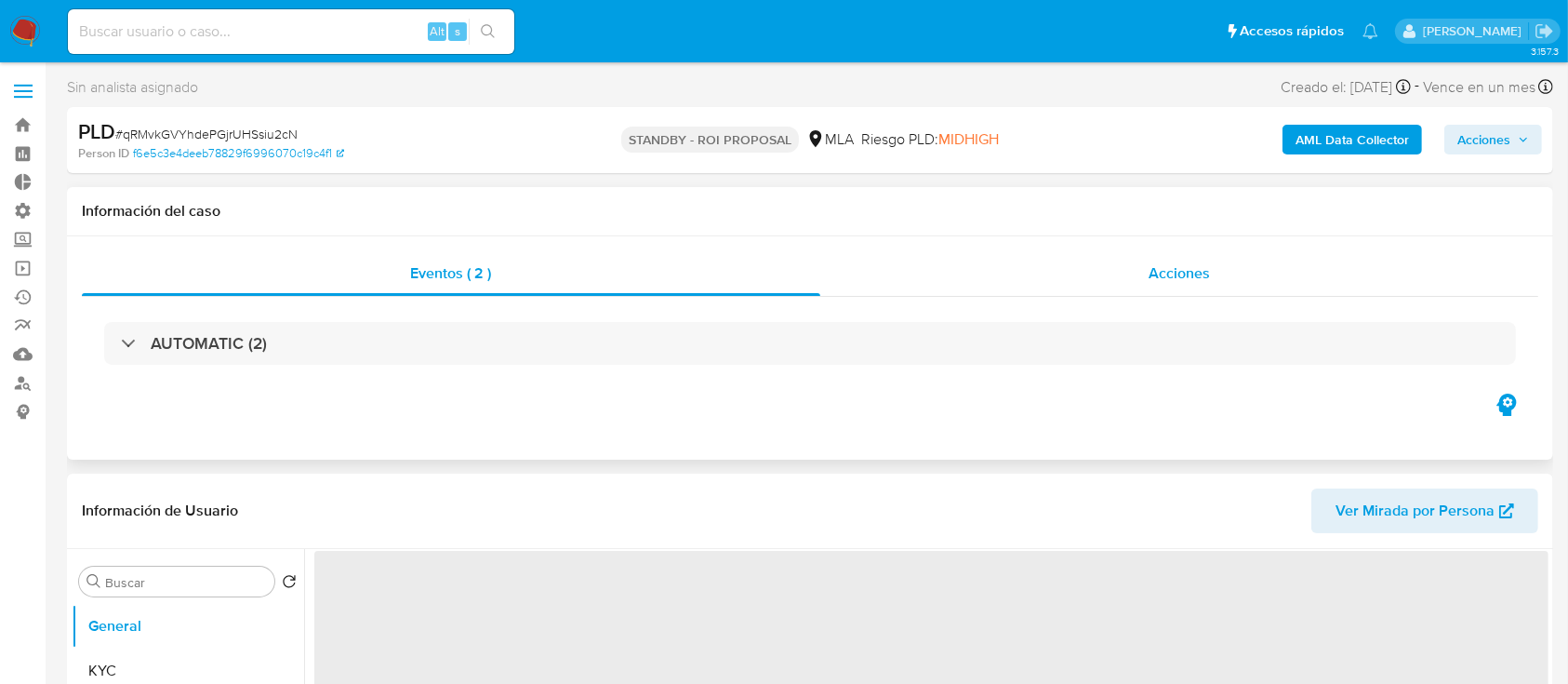
click at [1029, 273] on div "Acciones" at bounding box center [1179, 274] width 719 height 45
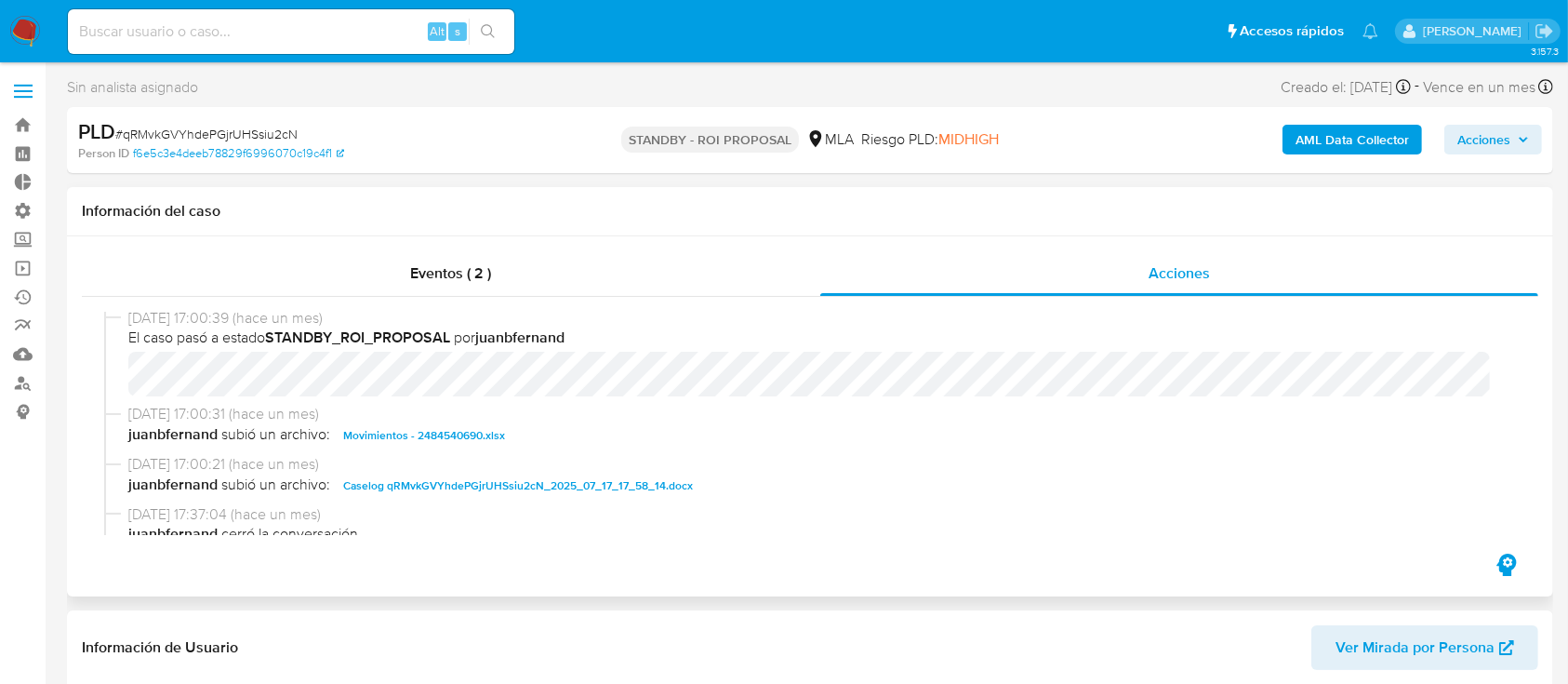
select select "10"
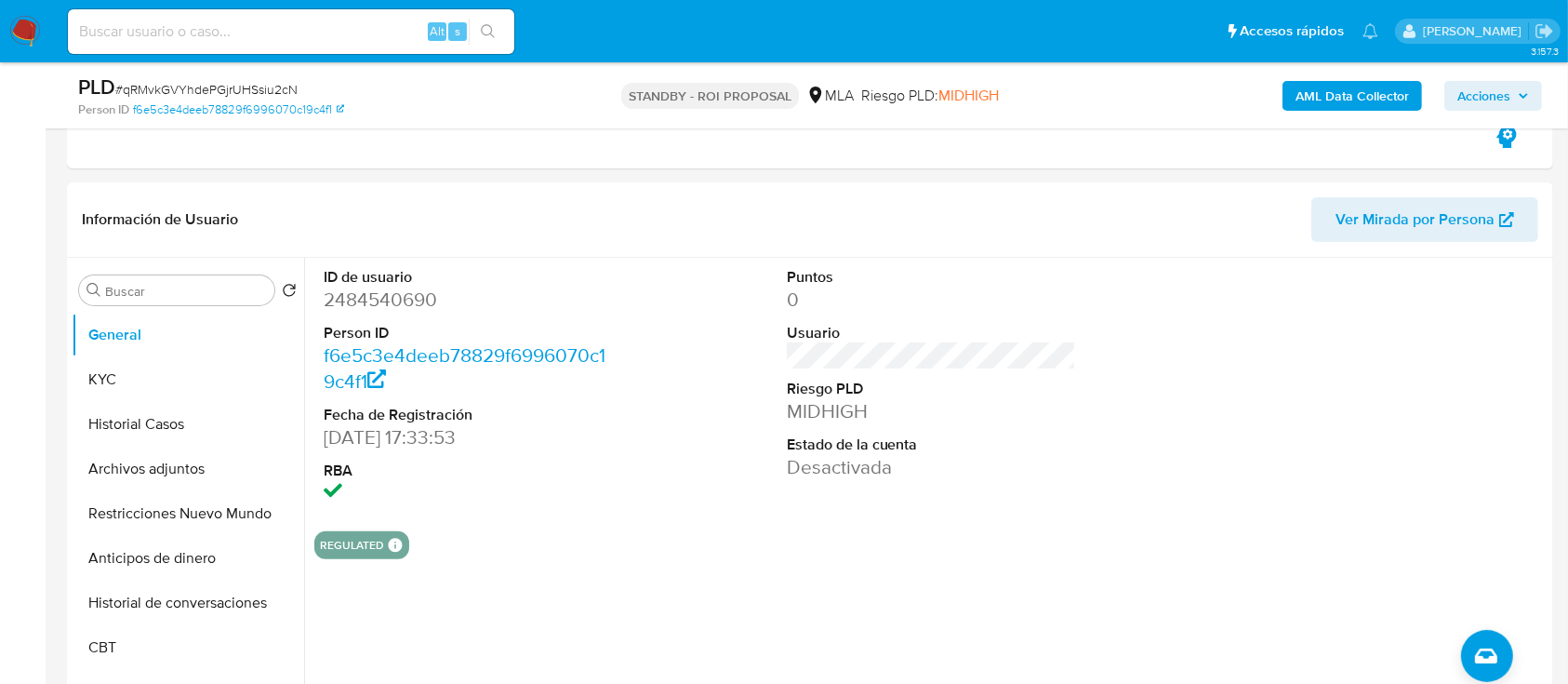
scroll to position [369, 0]
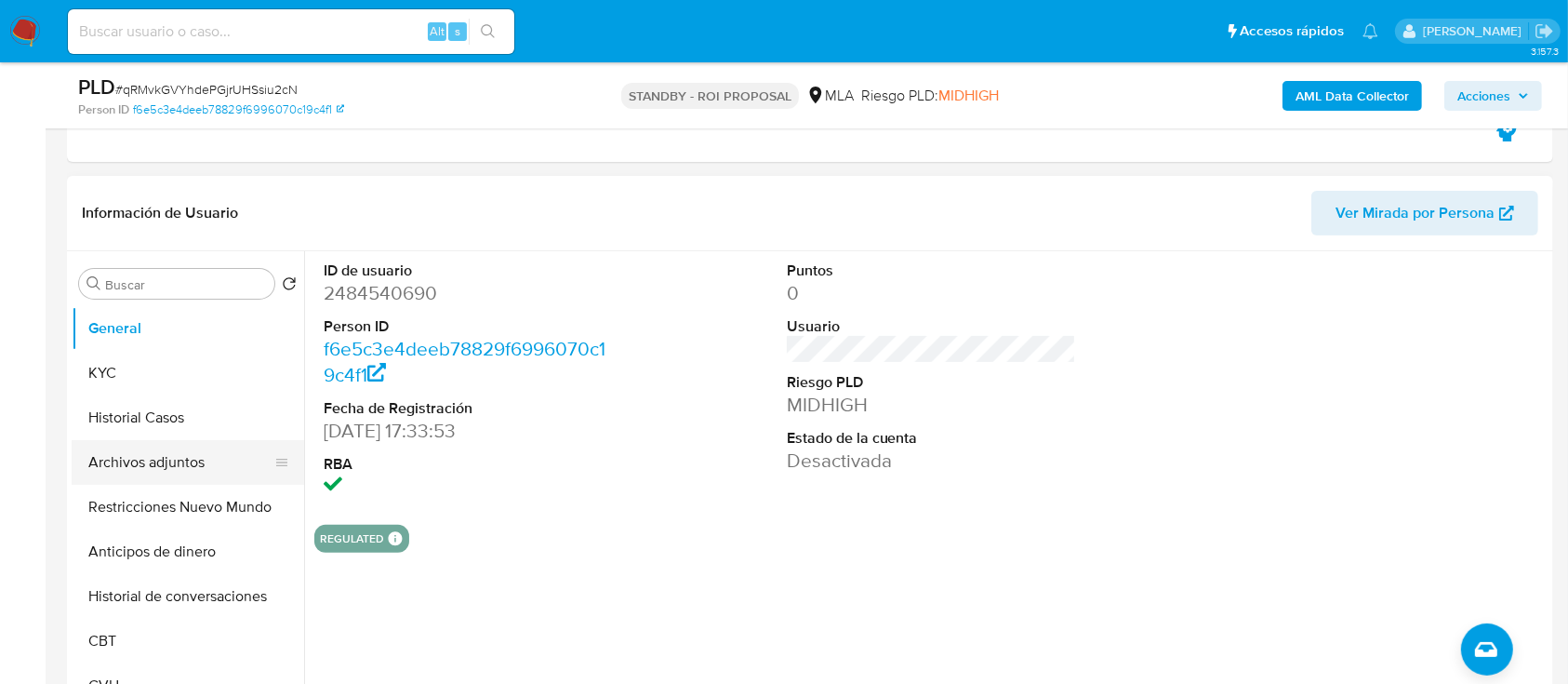
click at [142, 471] on button "Archivos adjuntos" at bounding box center [180, 462] width 217 height 45
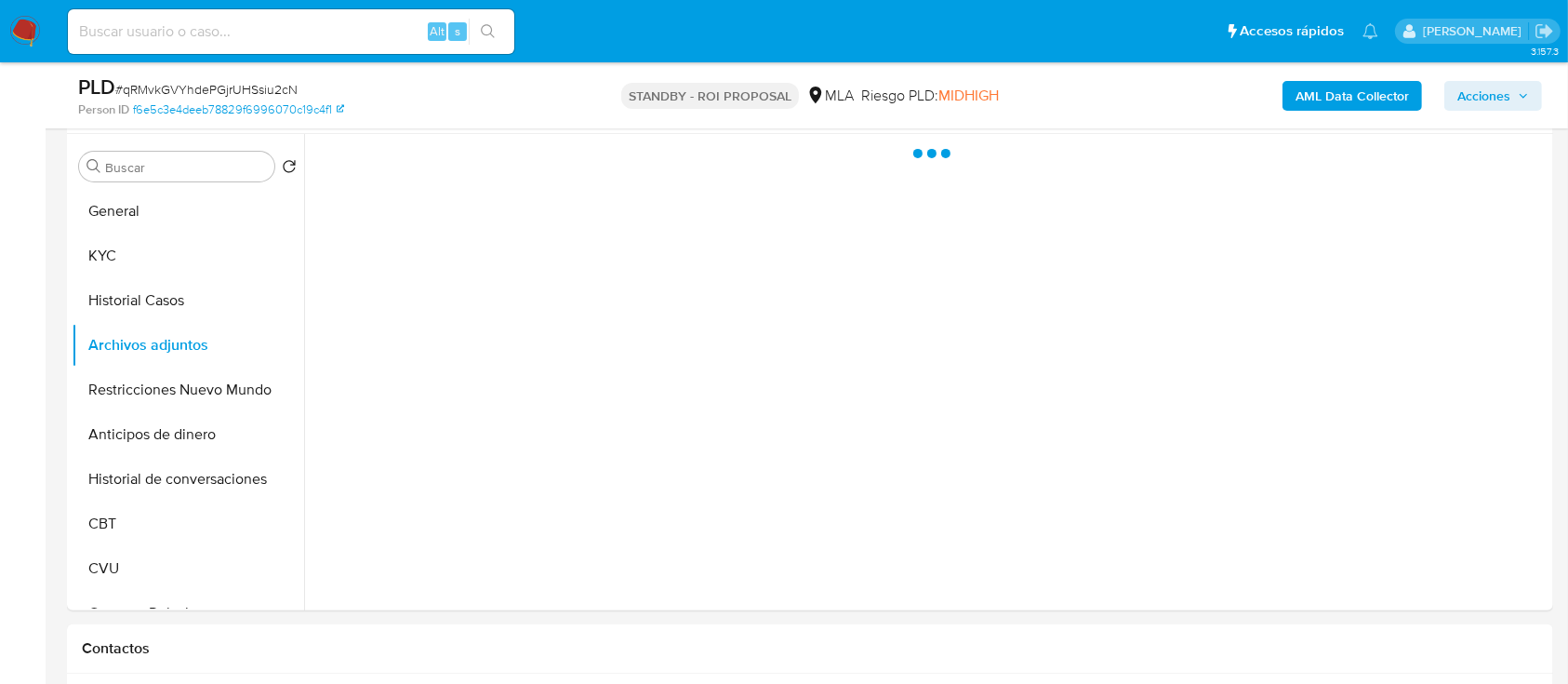
scroll to position [487, 0]
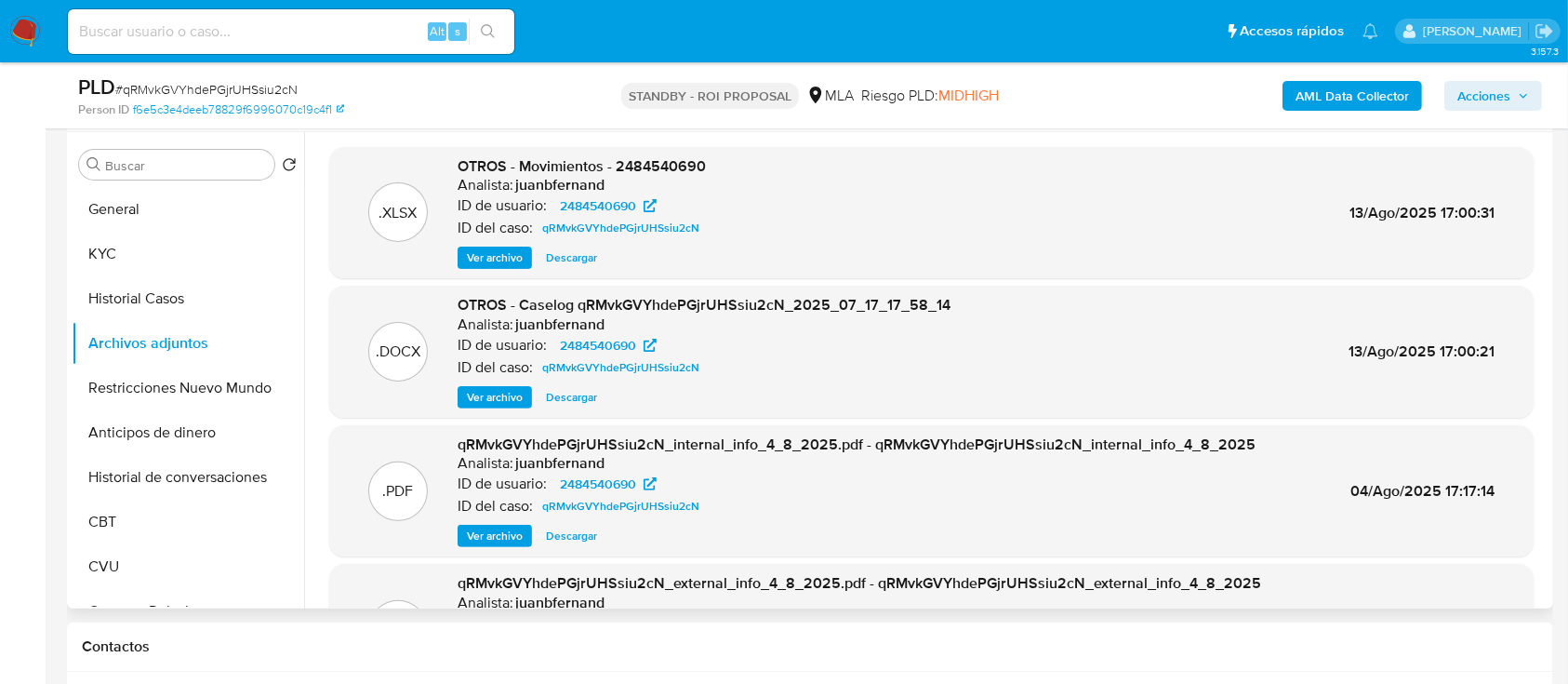
click at [572, 398] on span "Descargar" at bounding box center [572, 397] width 51 height 18
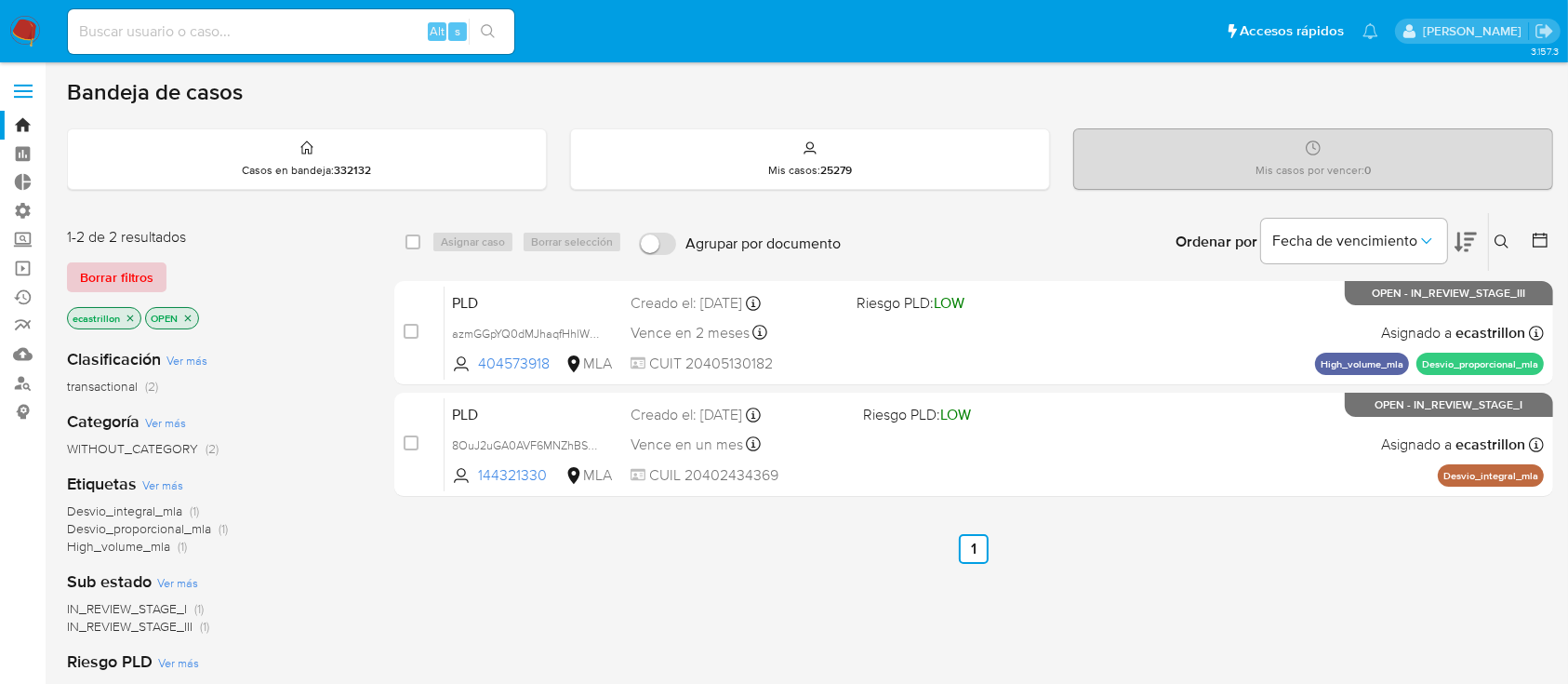
click at [144, 265] on span "Borrar filtros" at bounding box center [116, 277] width 74 height 26
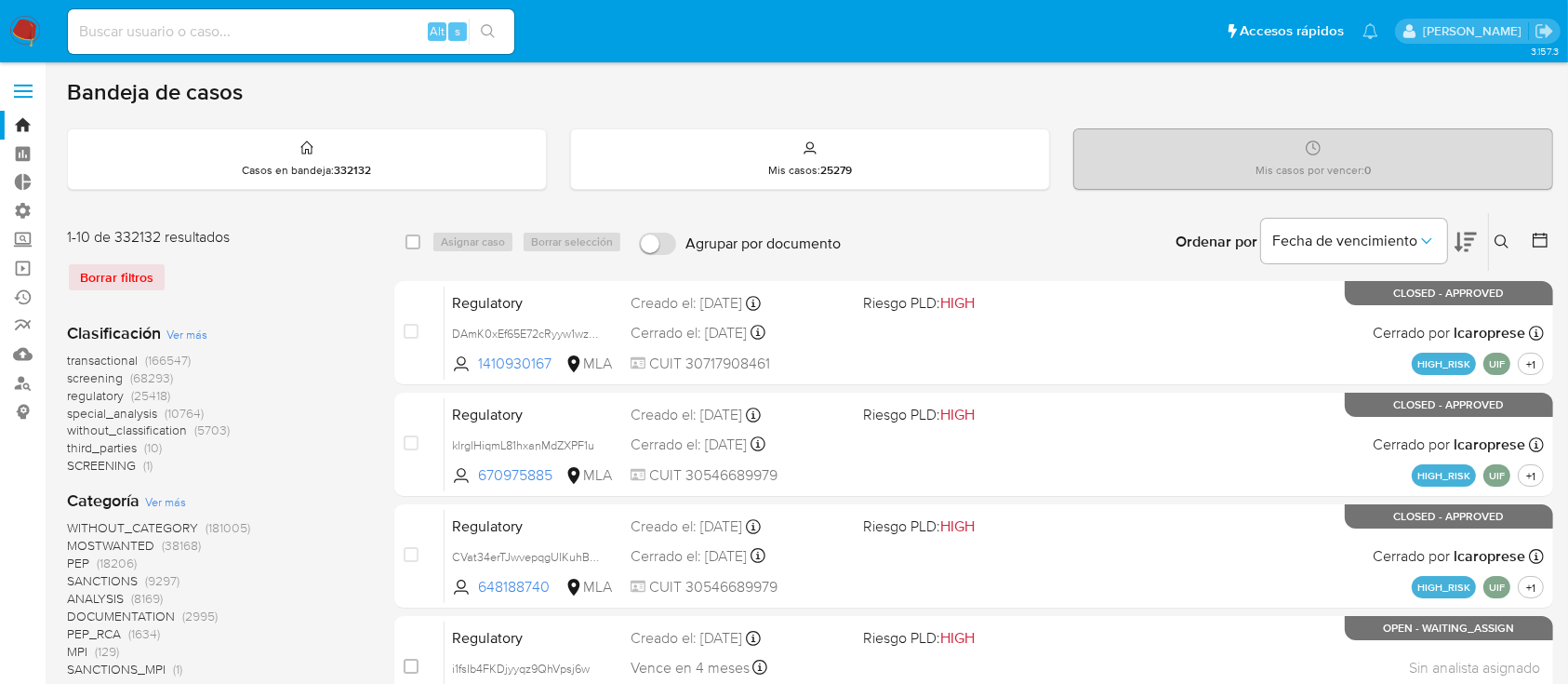
click at [290, 21] on input at bounding box center [291, 31] width 446 height 24
paste input "mljn4I7KYA9tknM8awyzgJiw"
type input "mljn4I7KYA9tknM8awyzgJiw"
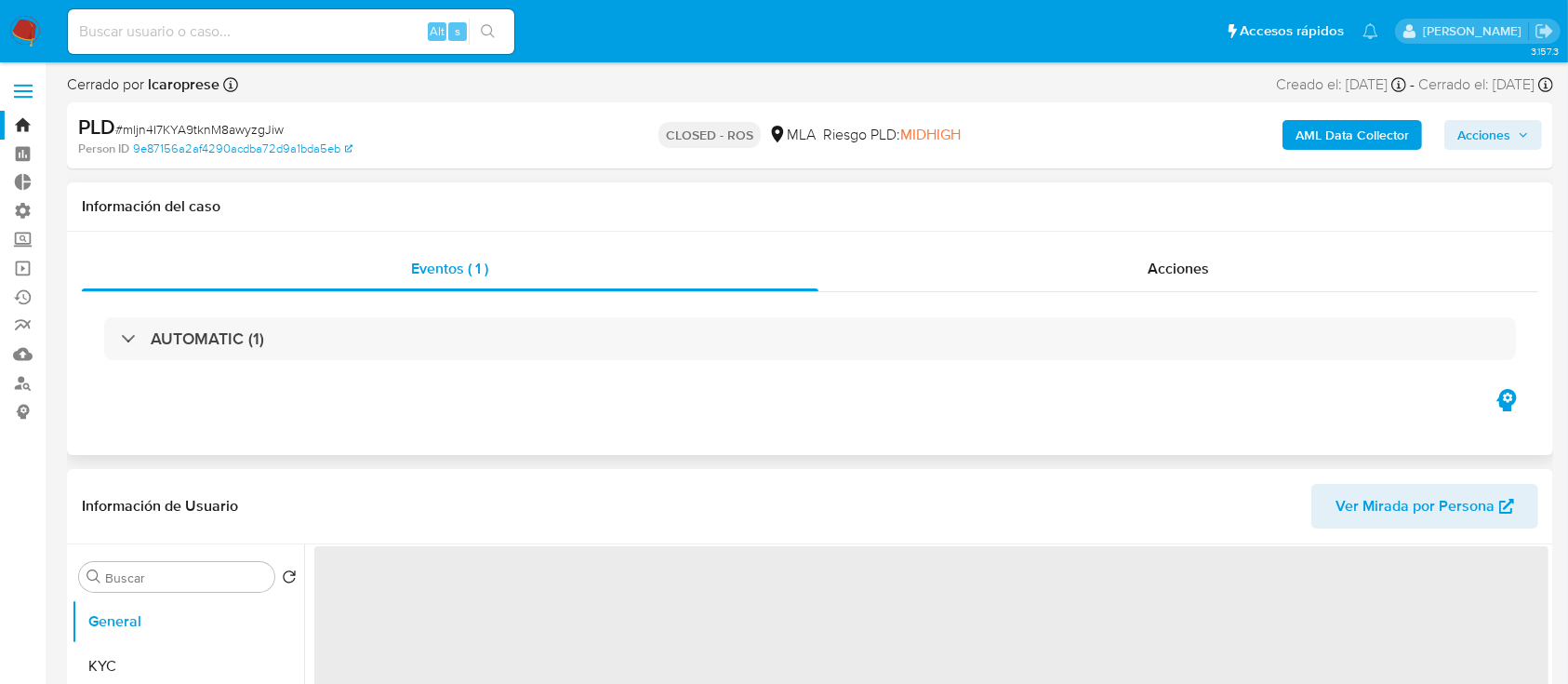
click at [1111, 235] on div "Eventos ( 1 ) Acciones AUTOMATIC (1)" at bounding box center [810, 343] width 1486 height 223
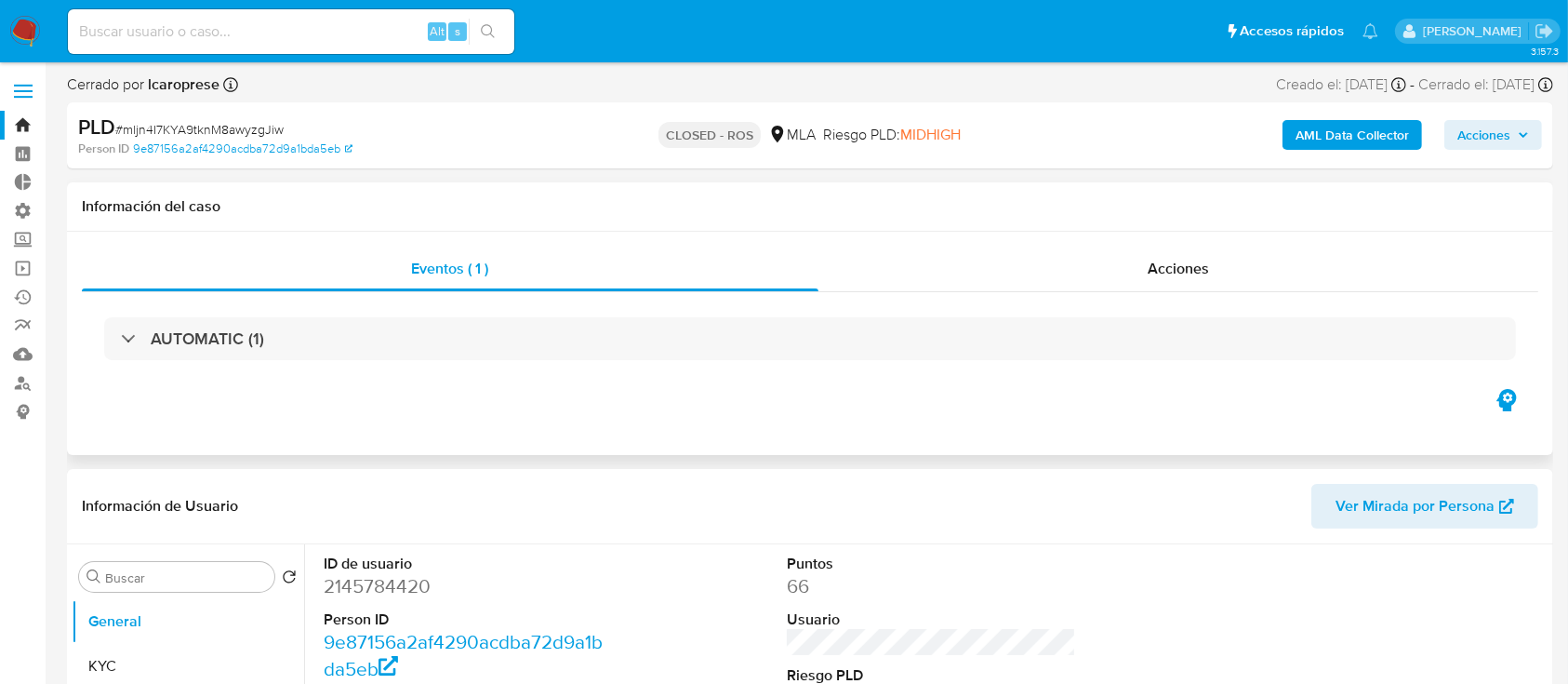
click at [1112, 244] on div "Eventos ( 1 ) Acciones AUTOMATIC (1)" at bounding box center [810, 343] width 1486 height 223
select select "10"
click at [1144, 259] on div "Acciones" at bounding box center [1179, 269] width 721 height 45
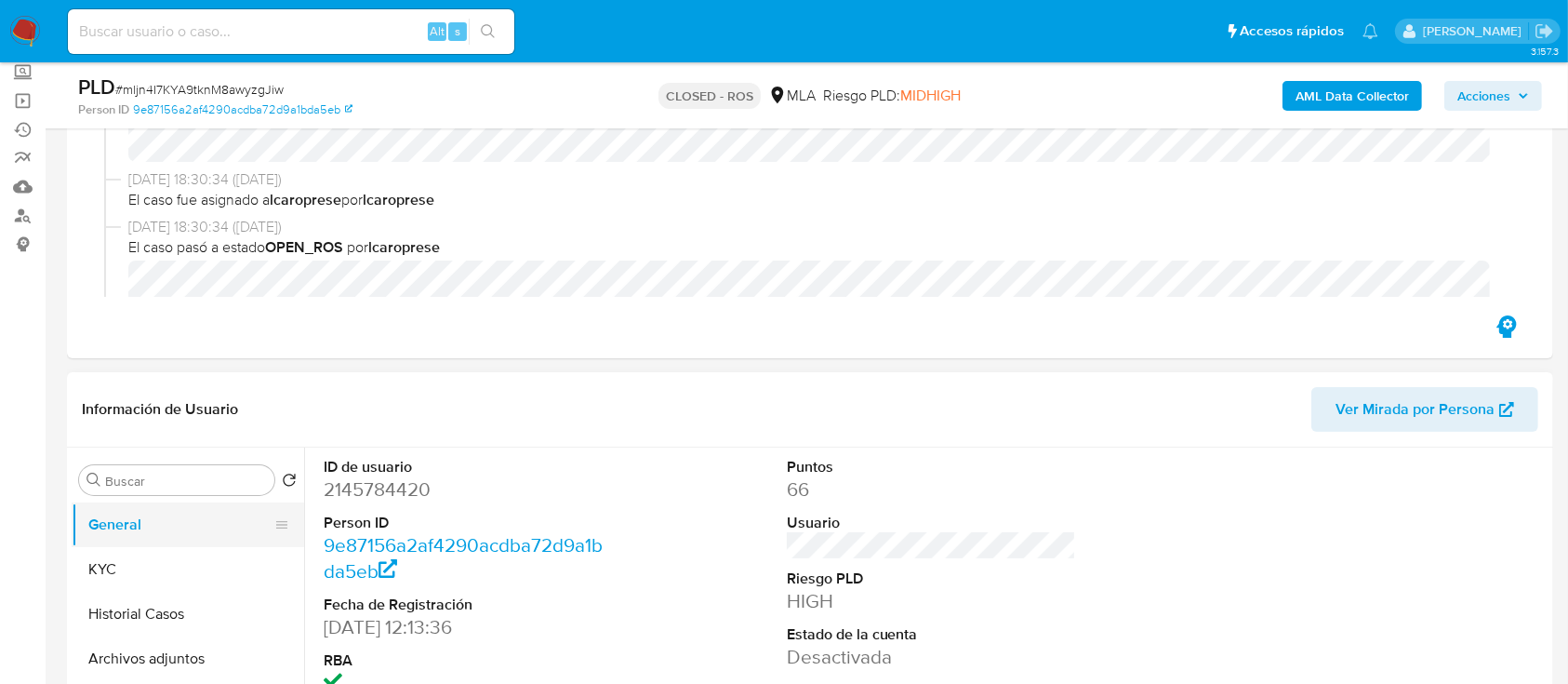
scroll to position [172, 0]
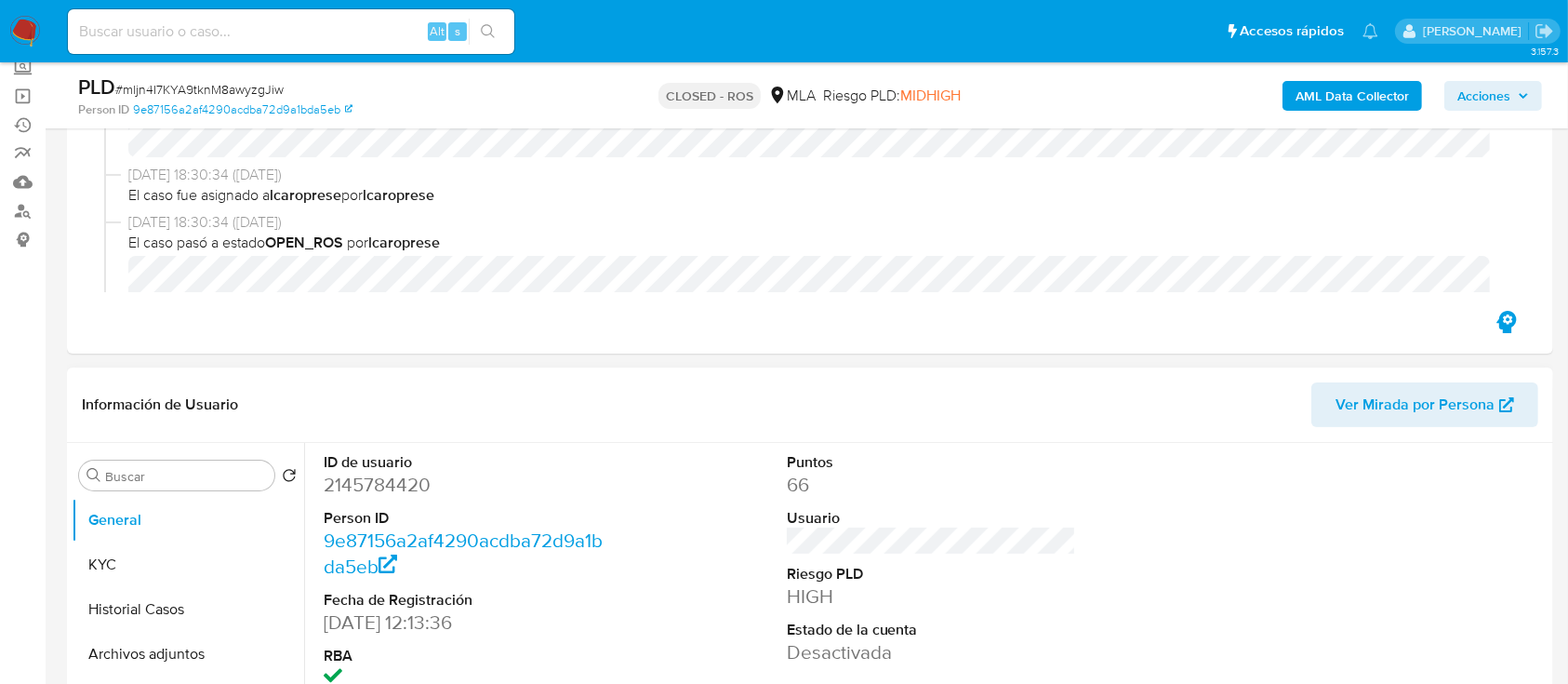
click at [354, 487] on dd "2145784420" at bounding box center [469, 484] width 290 height 26
copy dd "2145784420"
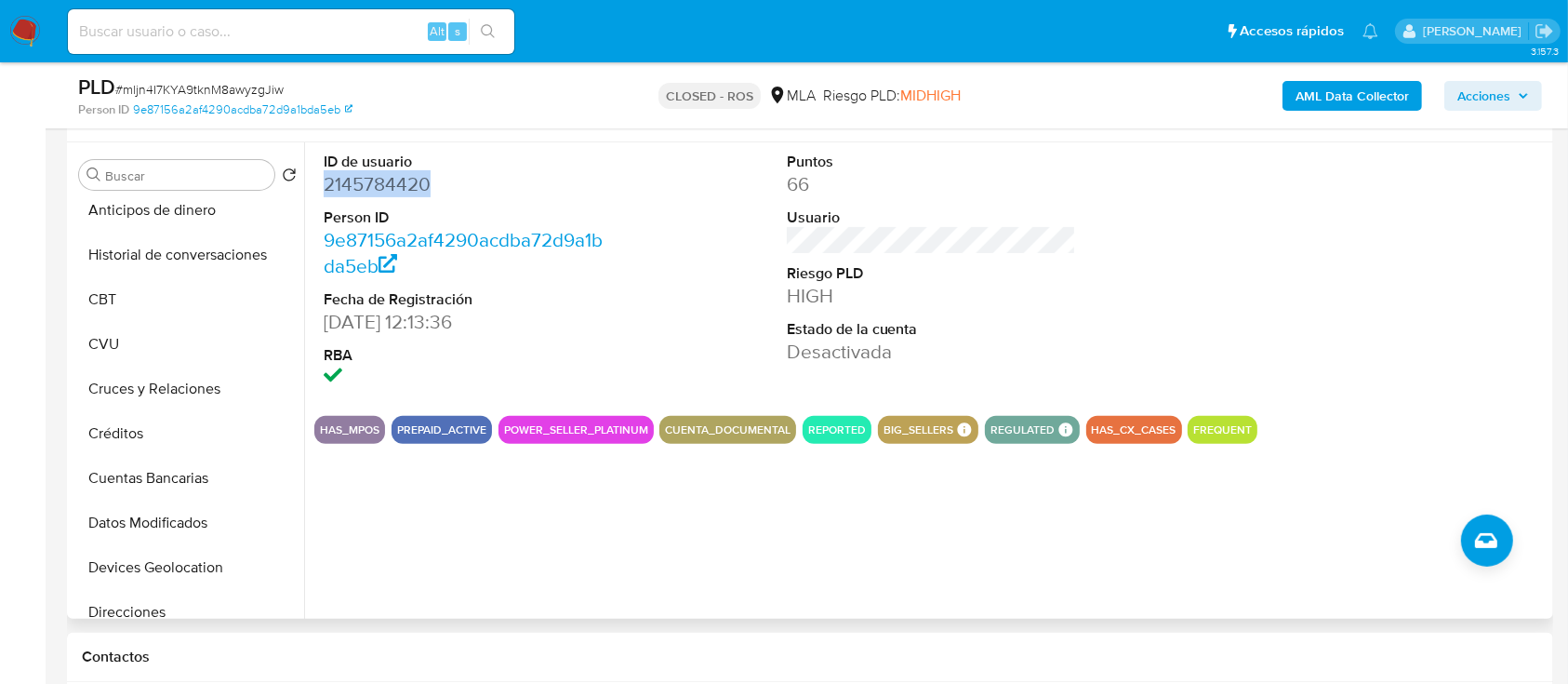
scroll to position [236, 0]
click at [175, 406] on button "Cruces y Relaciones" at bounding box center [180, 386] width 217 height 45
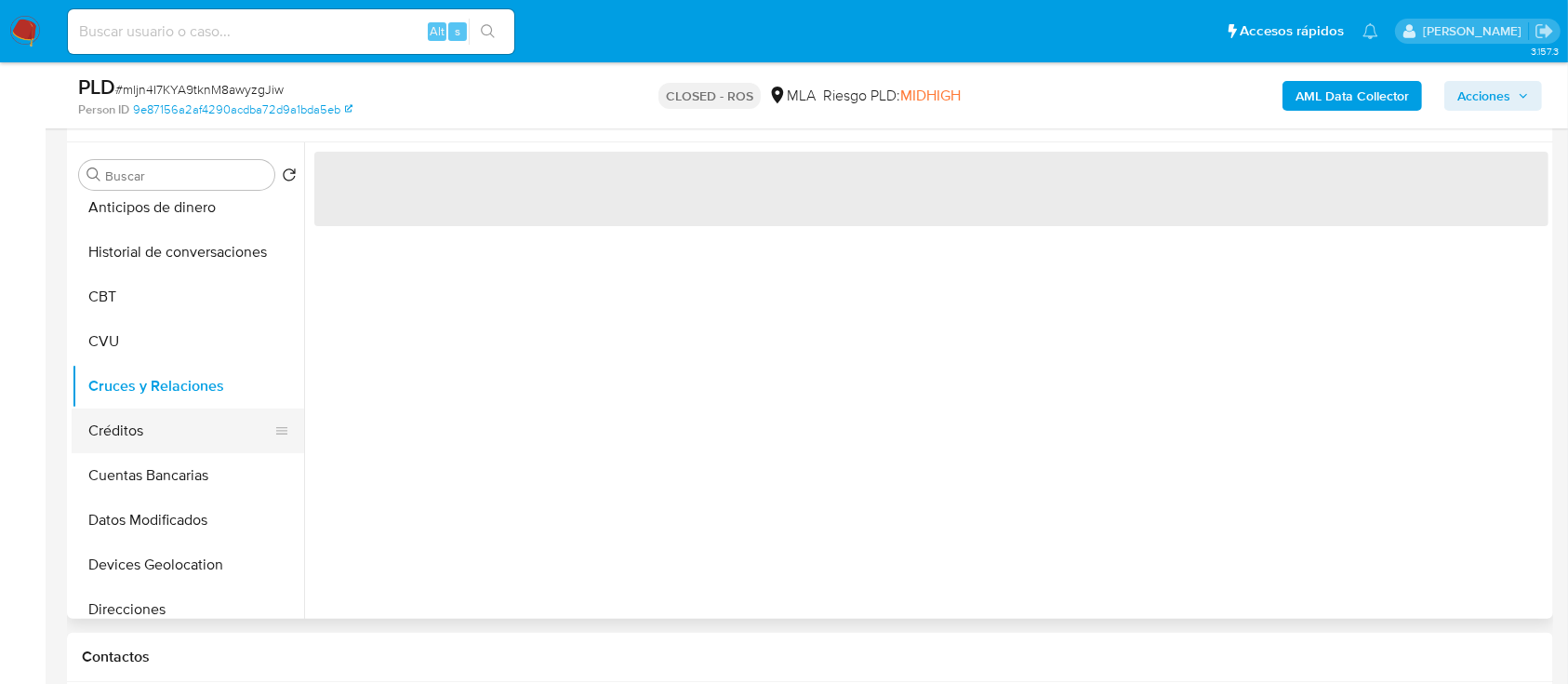
click at [177, 415] on button "Créditos" at bounding box center [180, 431] width 217 height 45
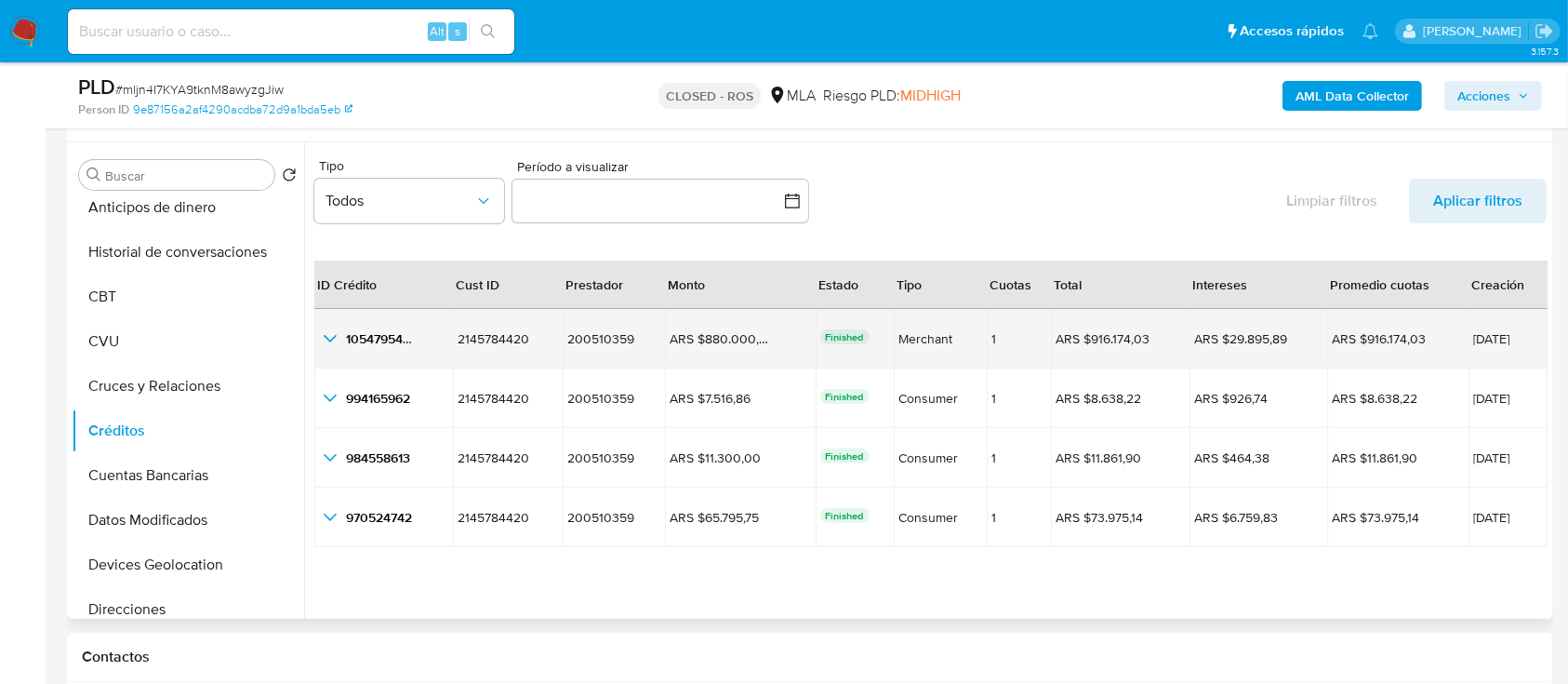
click at [332, 339] on icon "button_show_hidden_detail_by_id_0" at bounding box center [330, 339] width 13 height 8
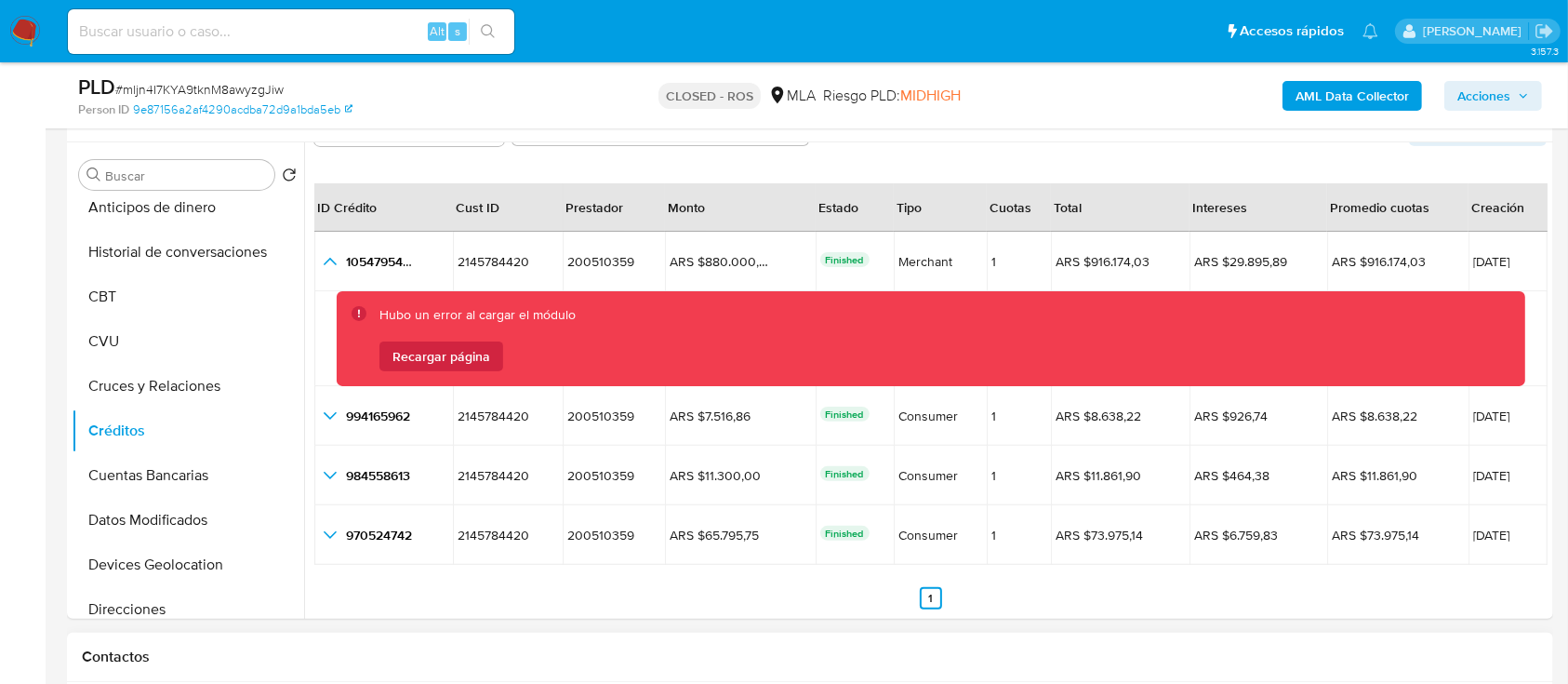
scroll to position [78, 0]
click at [428, 342] on span "Recargar página" at bounding box center [441, 356] width 98 height 30
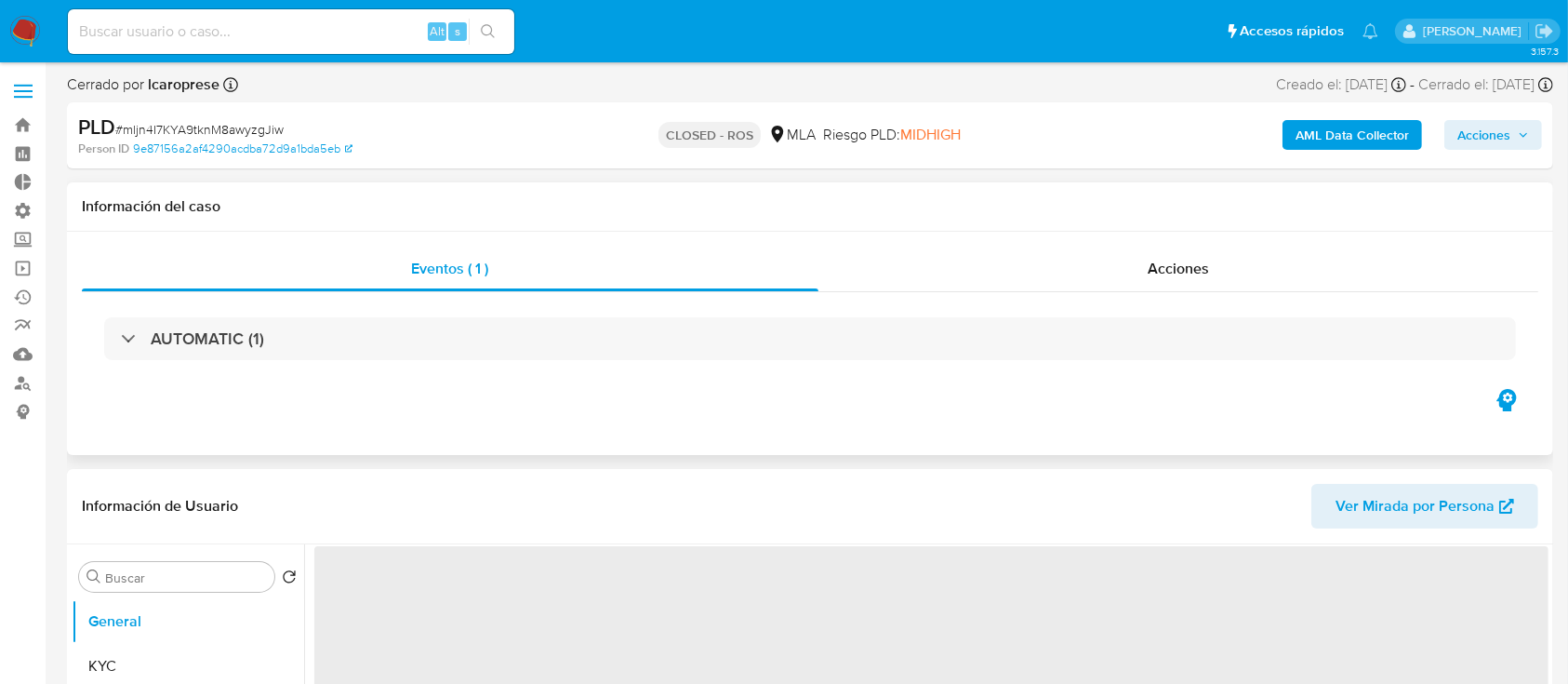
select select "10"
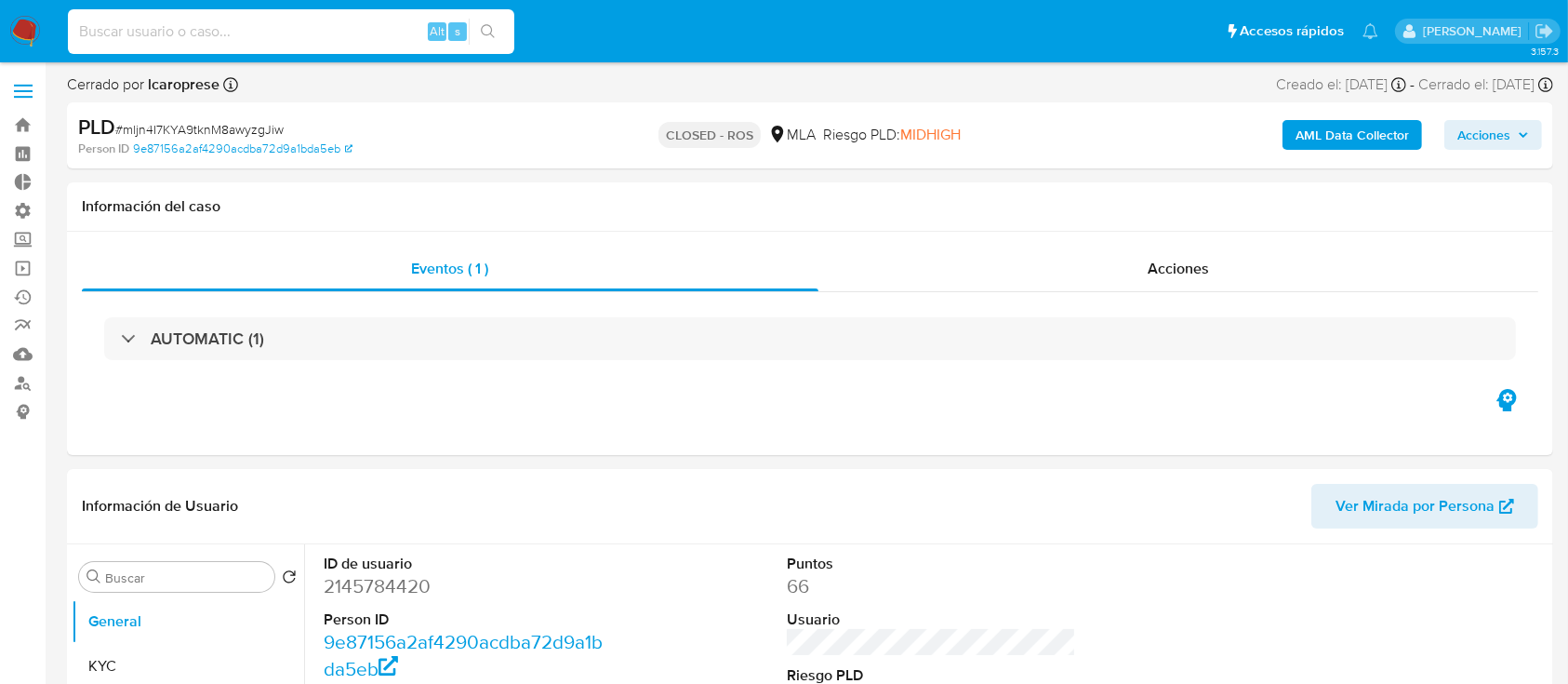
click at [312, 21] on input at bounding box center [291, 31] width 446 height 24
paste input "G4Wu1LRXbj8KITIQof7gABRy"
type input "G4Wu1LRXbj8KITIQof7gABRy"
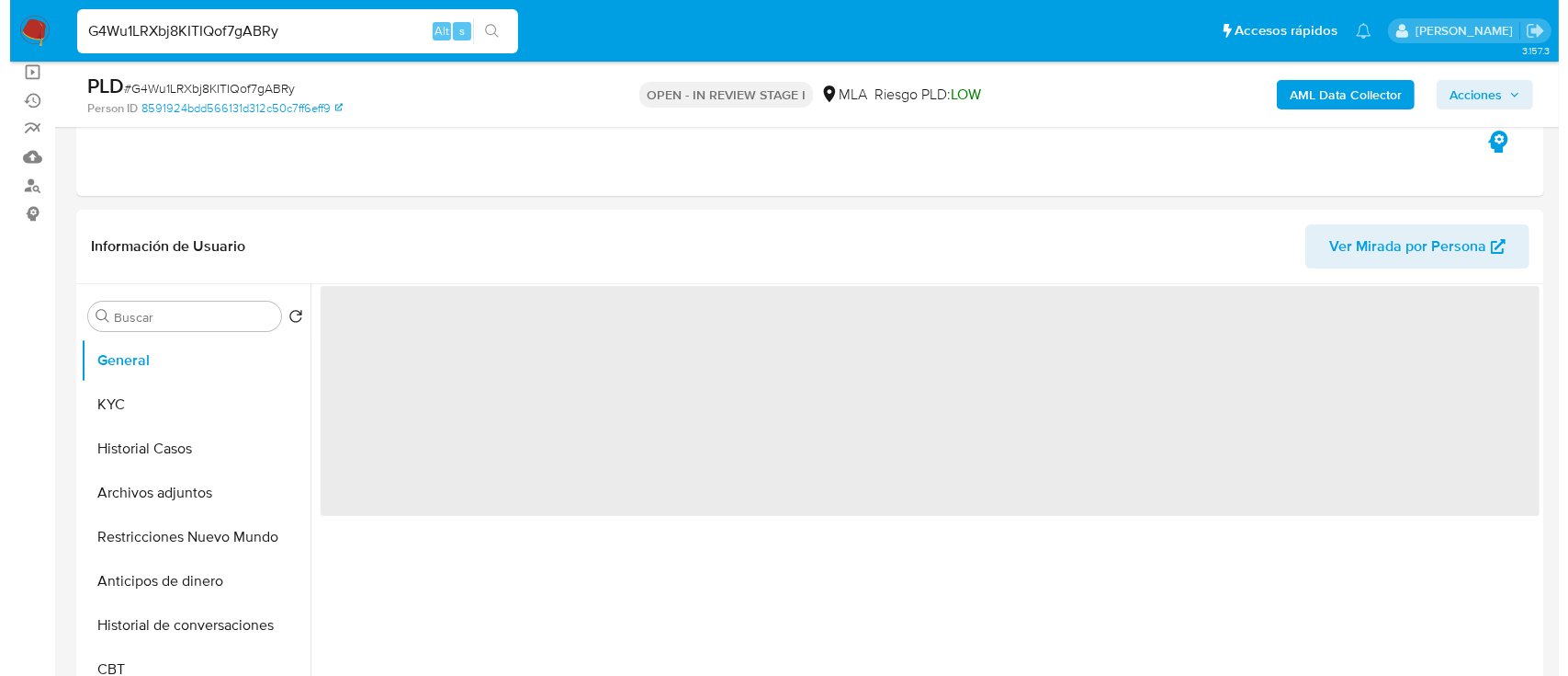
scroll to position [367, 0]
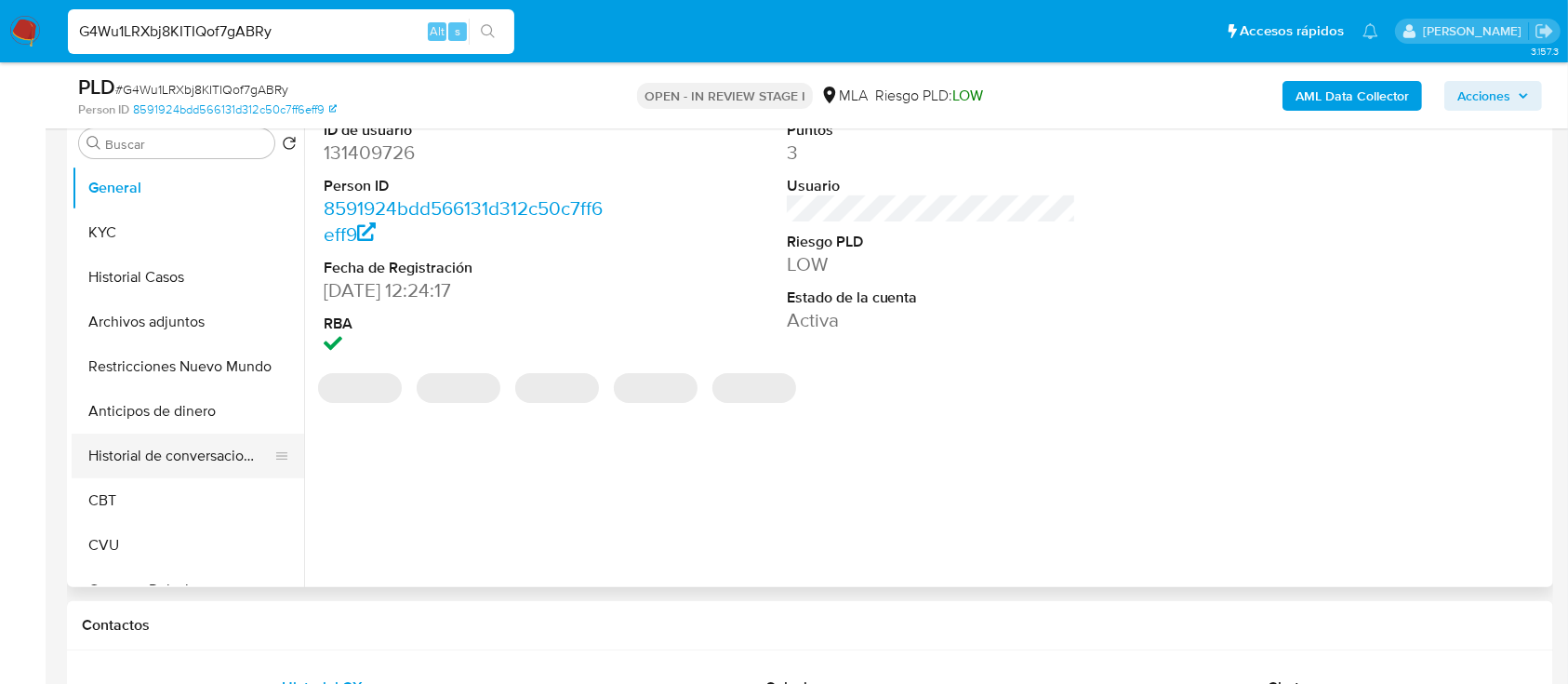
click at [197, 441] on button "Historial de conversaciones" at bounding box center [180, 456] width 217 height 45
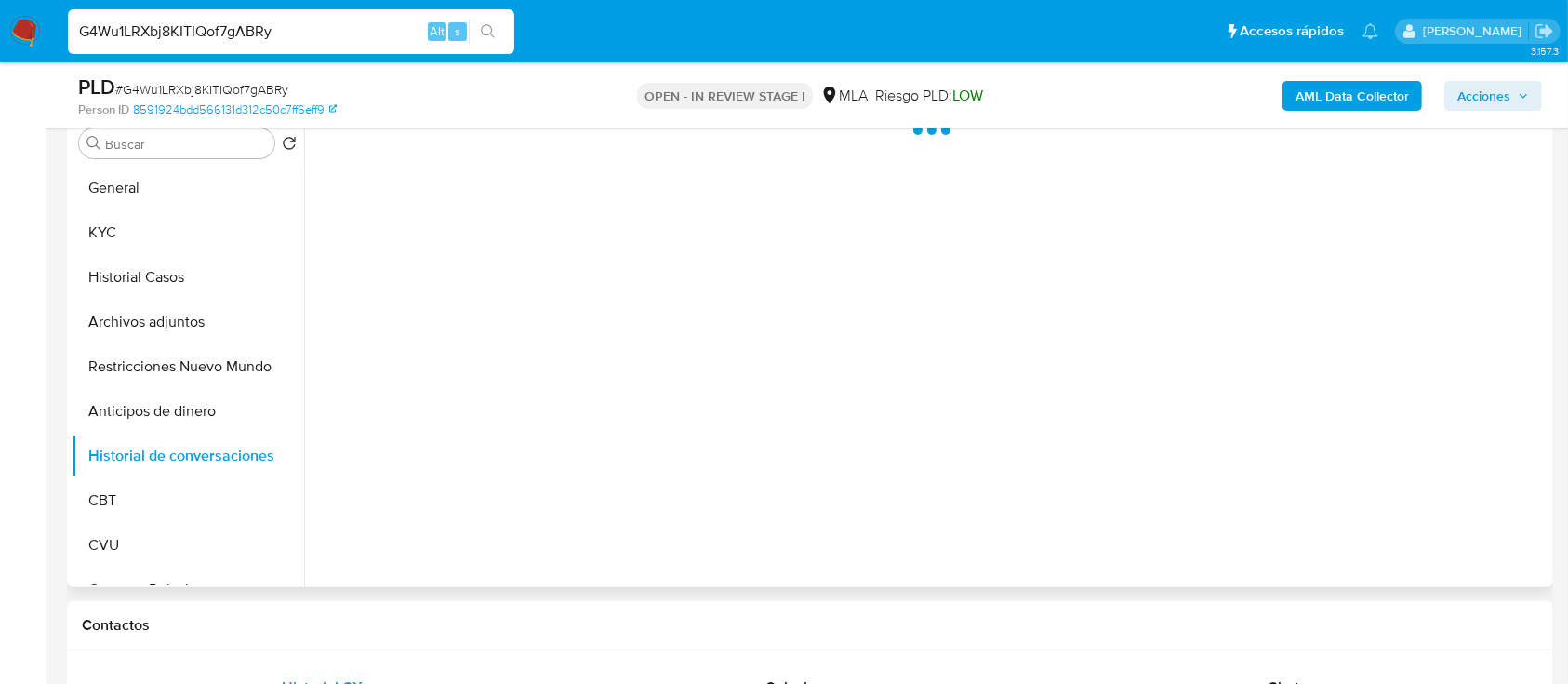
select select "10"
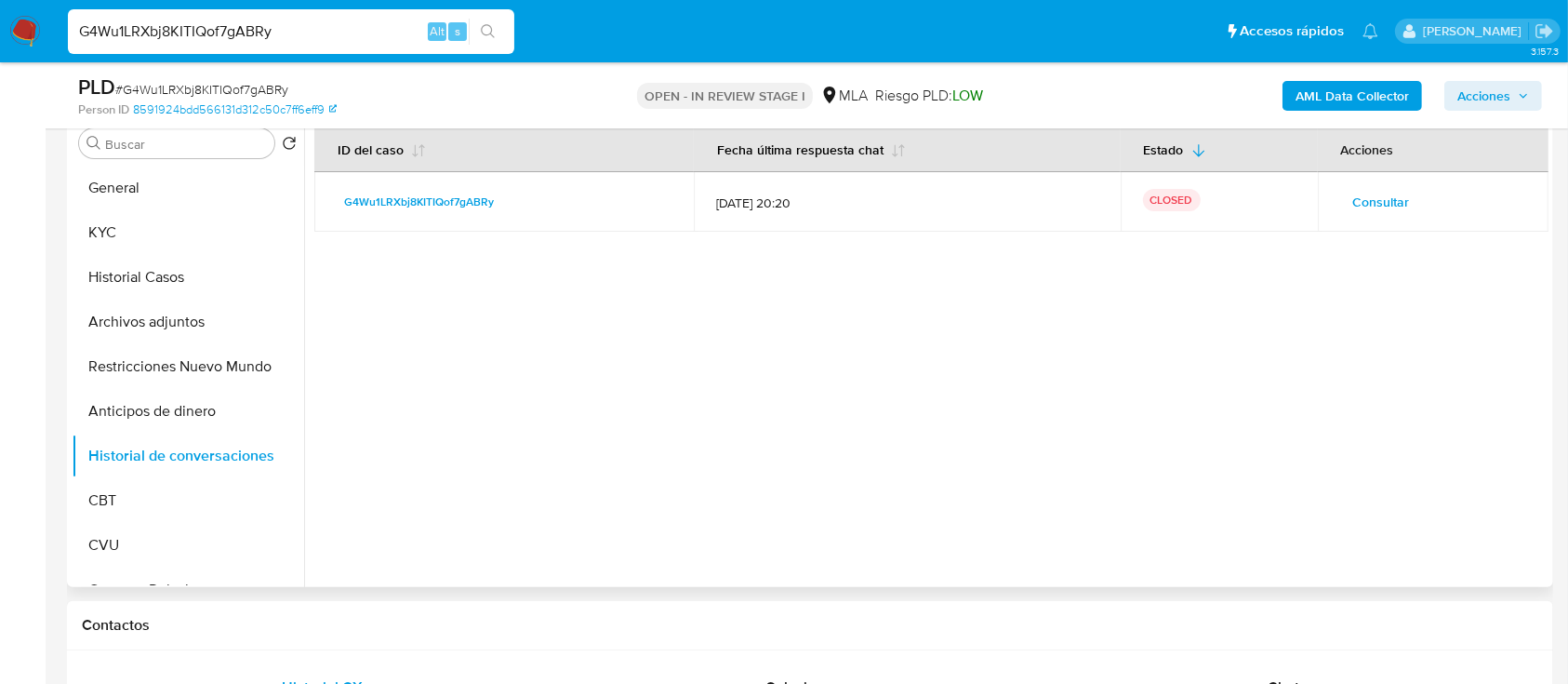
click at [1374, 213] on span "Consultar" at bounding box center [1382, 202] width 56 height 26
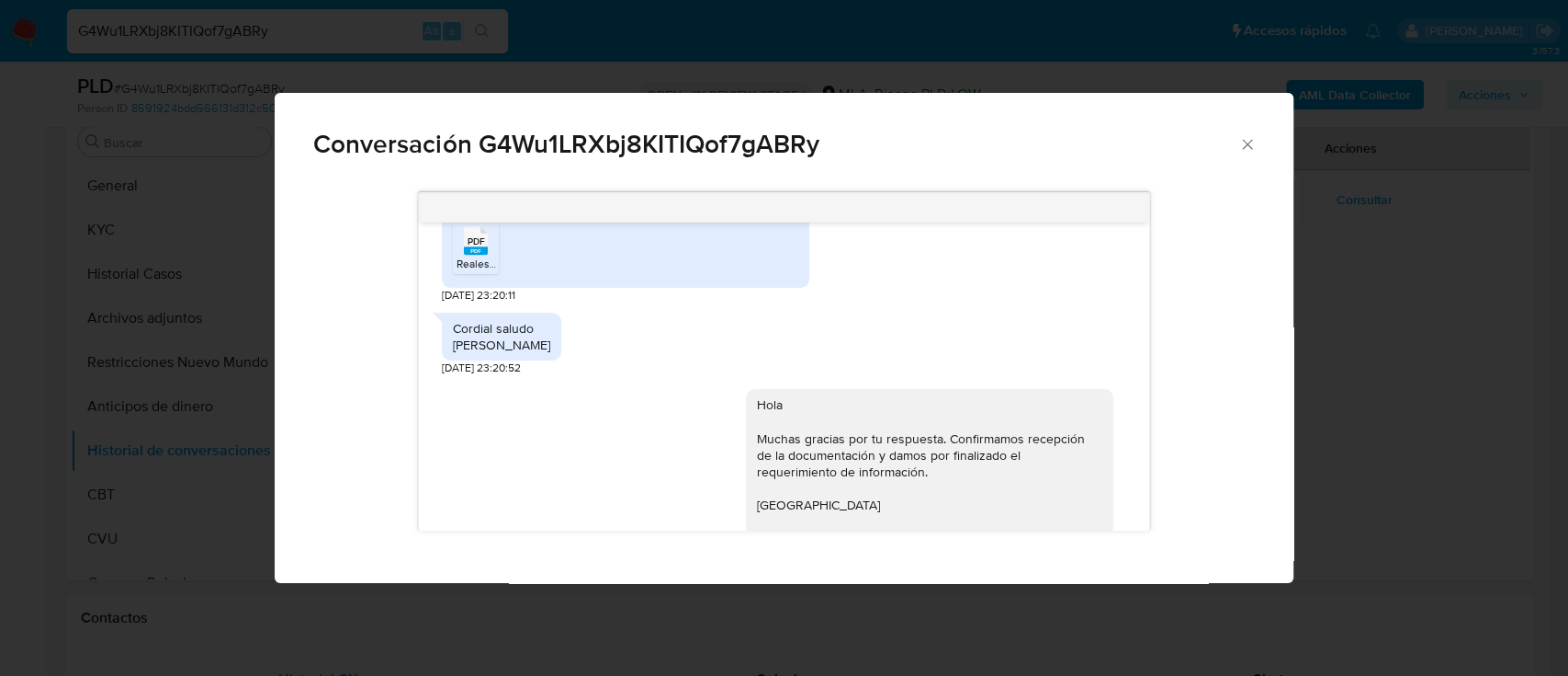
scroll to position [1430, 0]
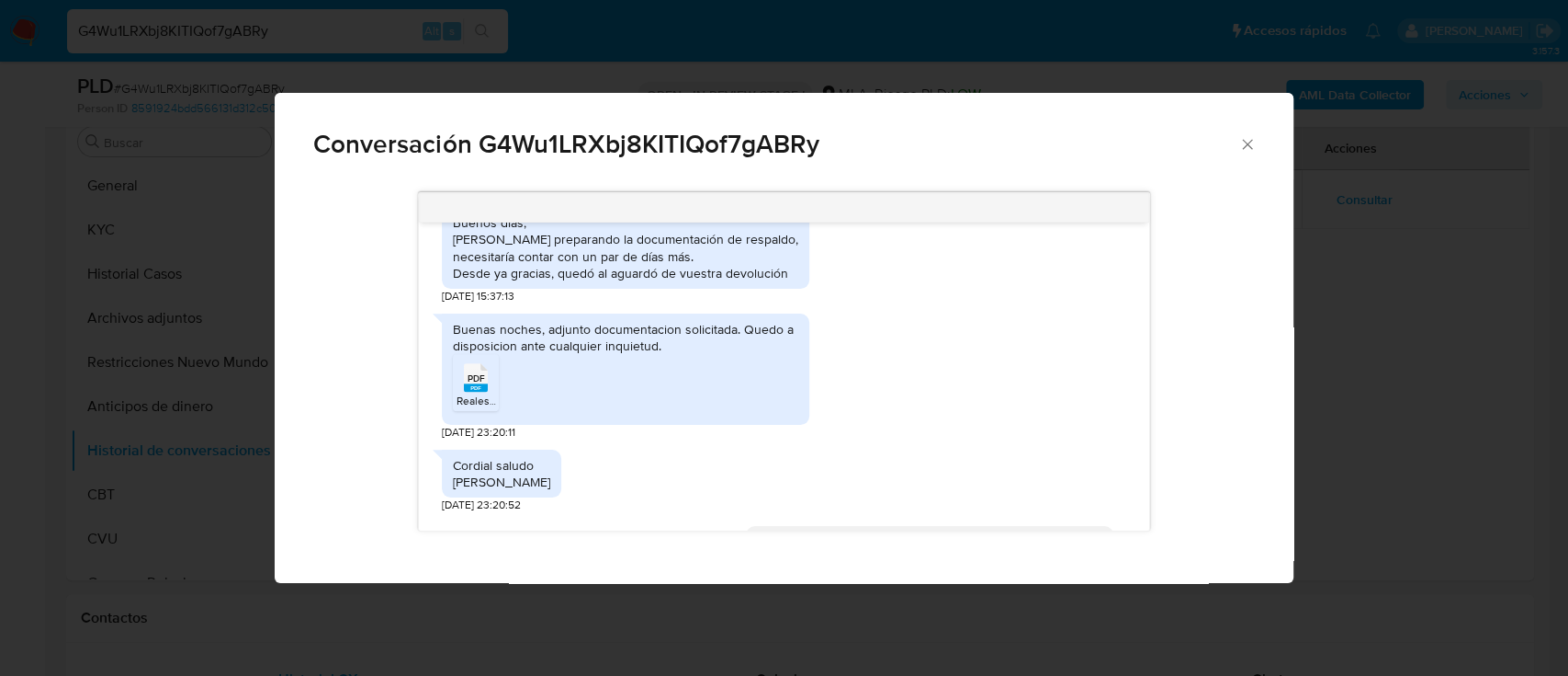
click at [456, 393] on div "PDF PDF" at bounding box center [475, 375] width 38 height 35
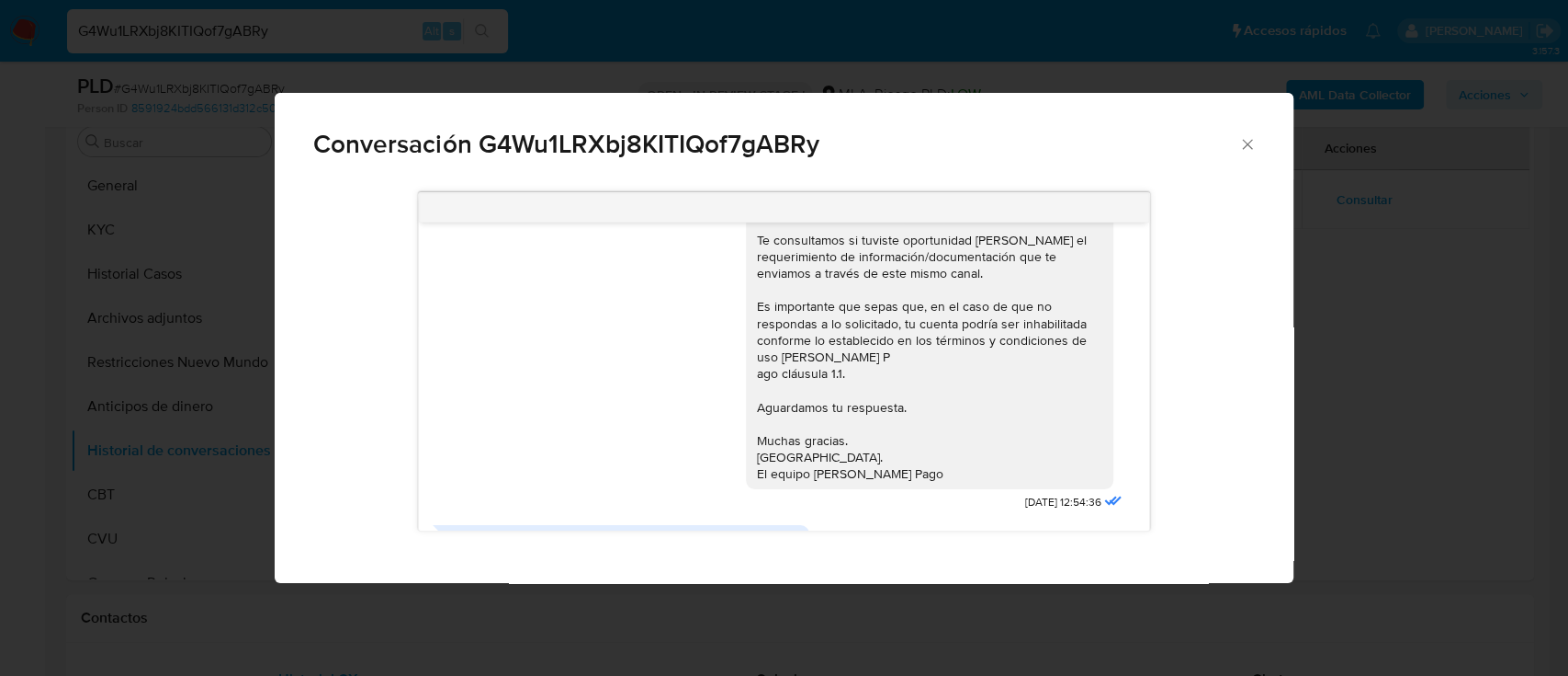
scroll to position [1061, 0]
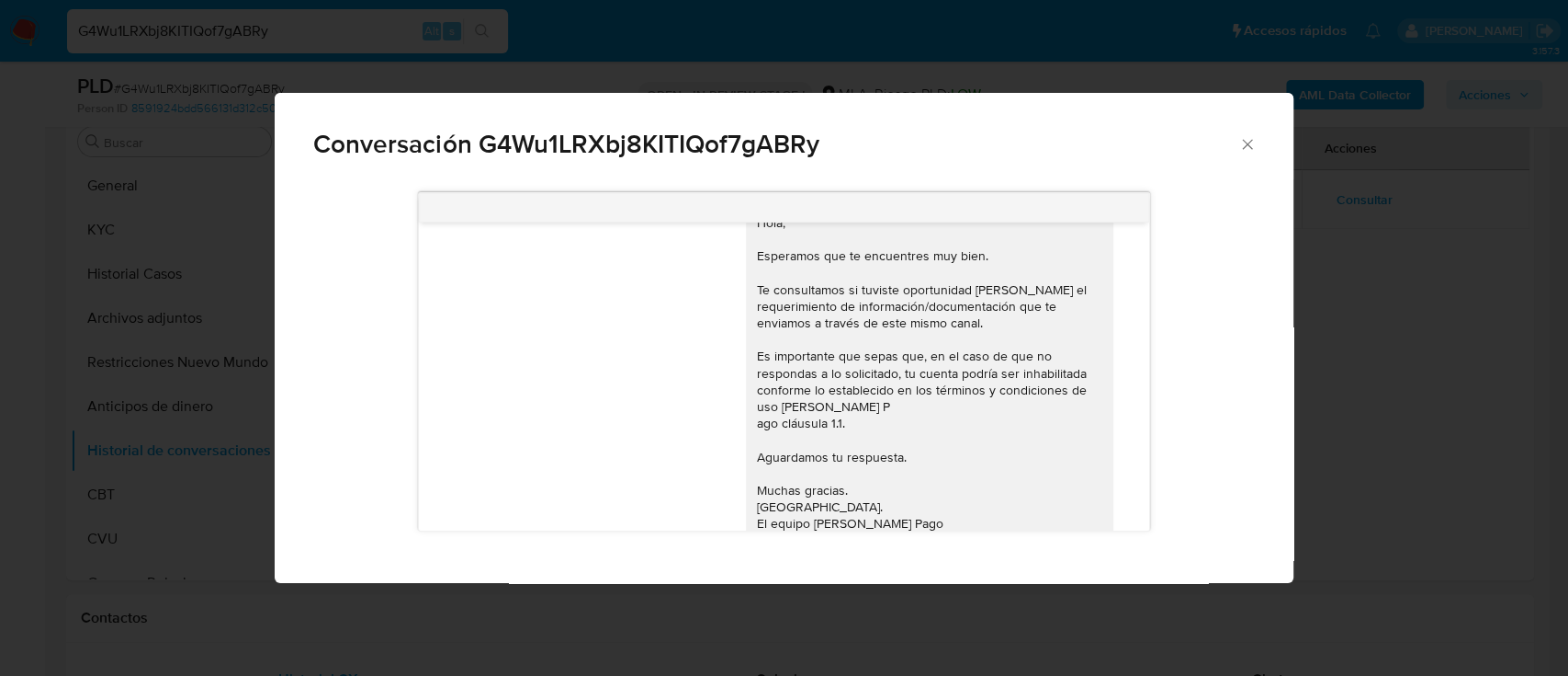
click at [860, 402] on div "Hola, Esperamos que te encuentres muy bien. Te consultamos si tuviste oportunid…" at bounding box center [930, 373] width 345 height 318
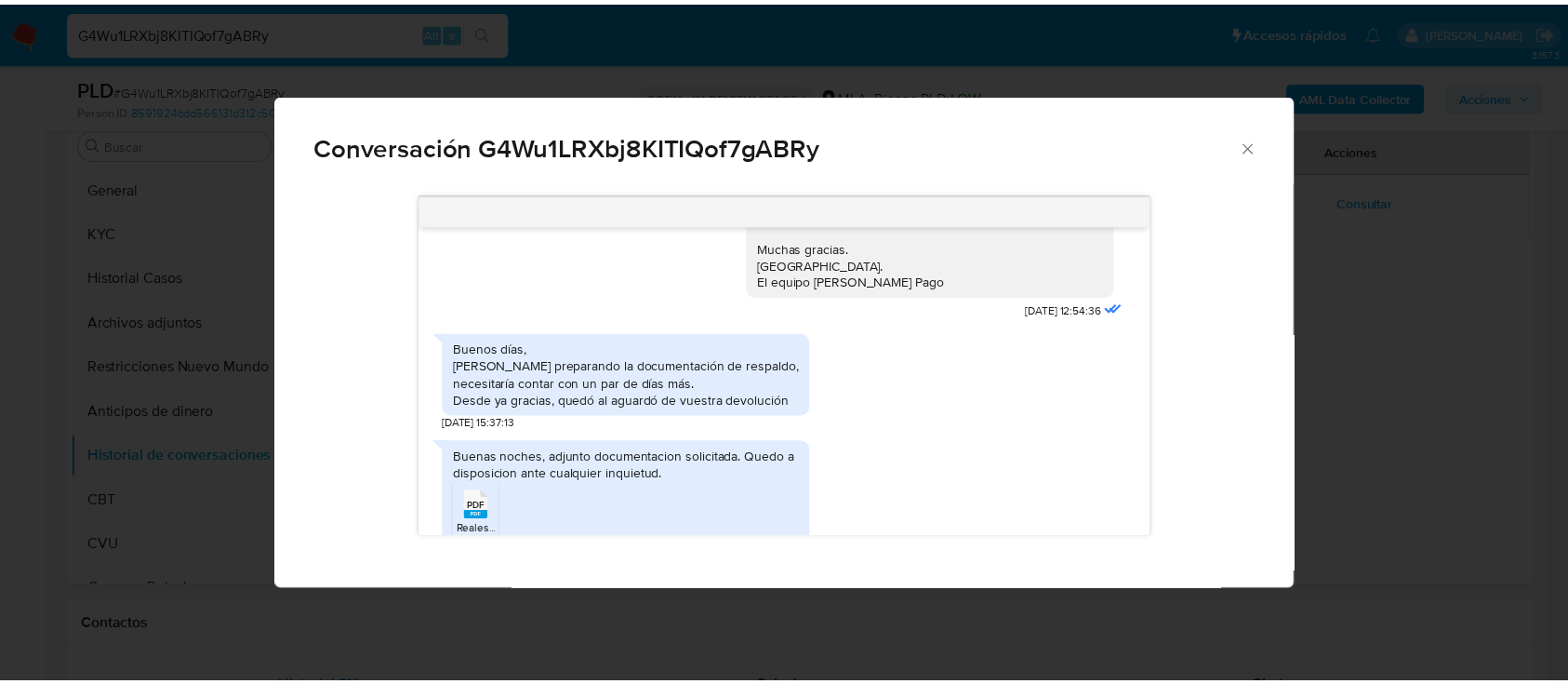
scroll to position [1447, 0]
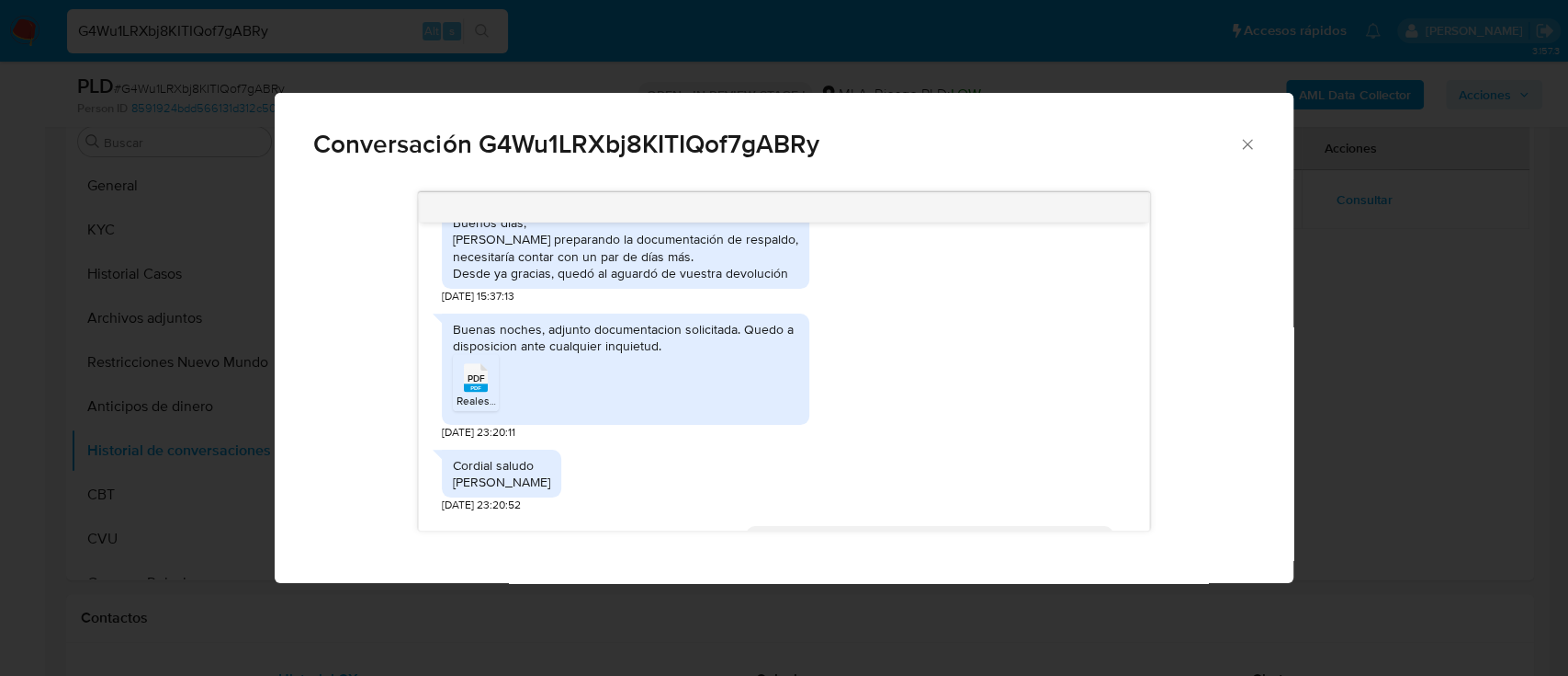
click at [1243, 144] on icon "Cerrar" at bounding box center [1247, 144] width 18 height 18
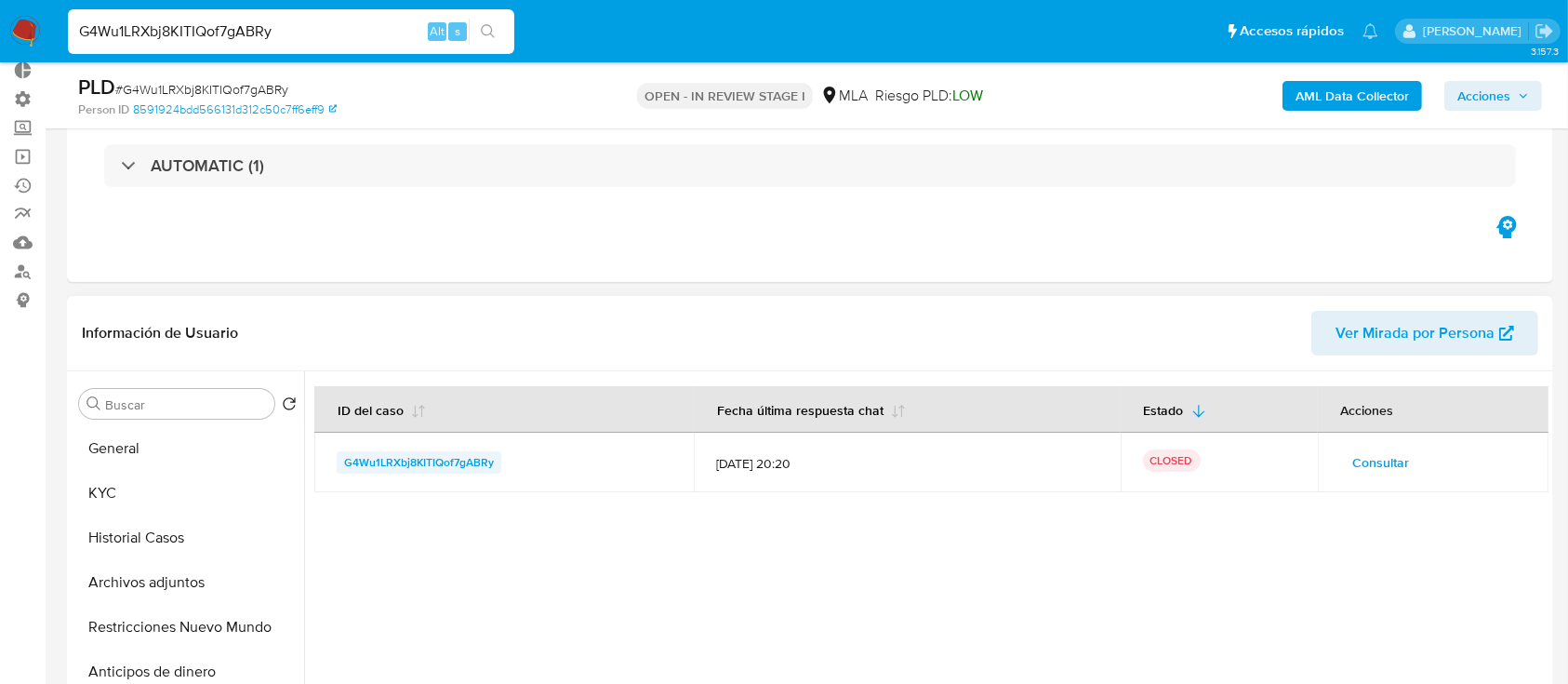
scroll to position [127, 0]
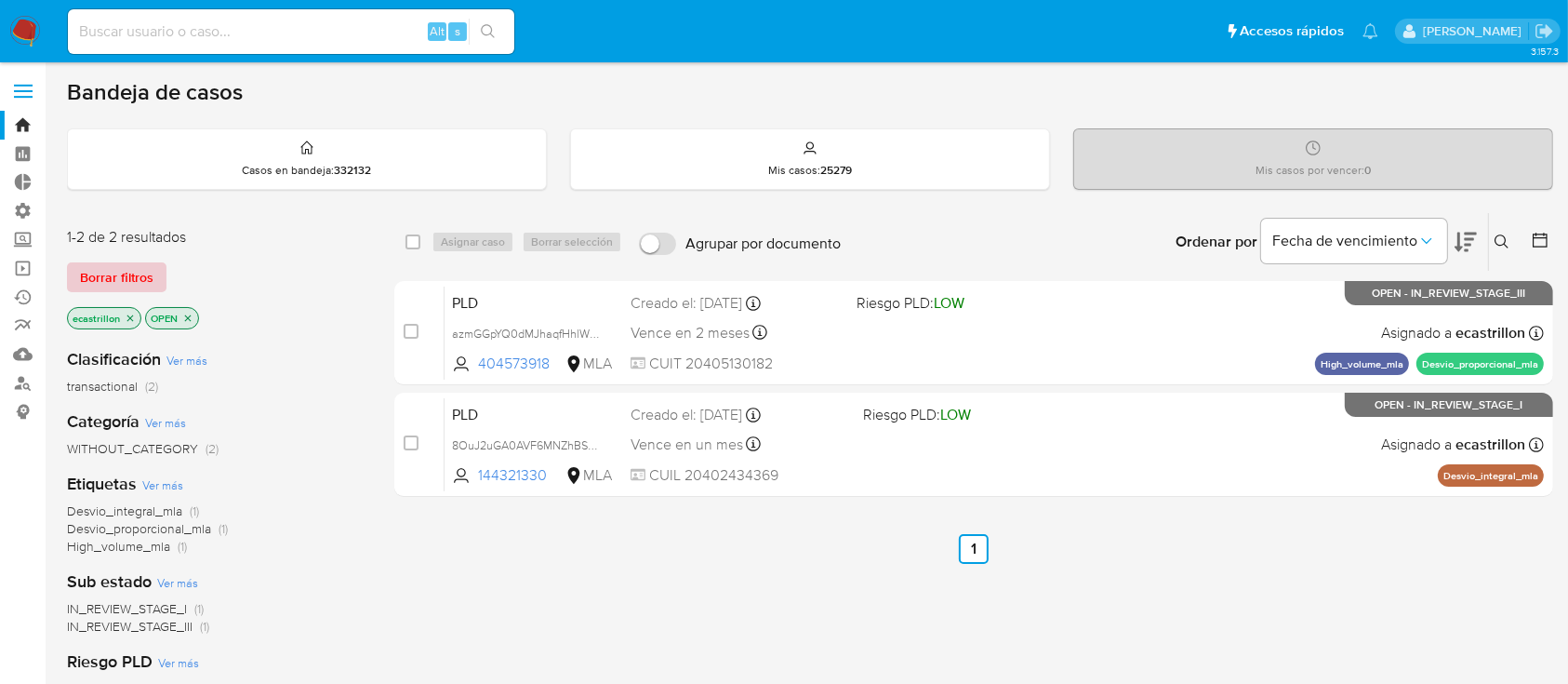
click at [123, 273] on span "Borrar filtros" at bounding box center [116, 277] width 74 height 26
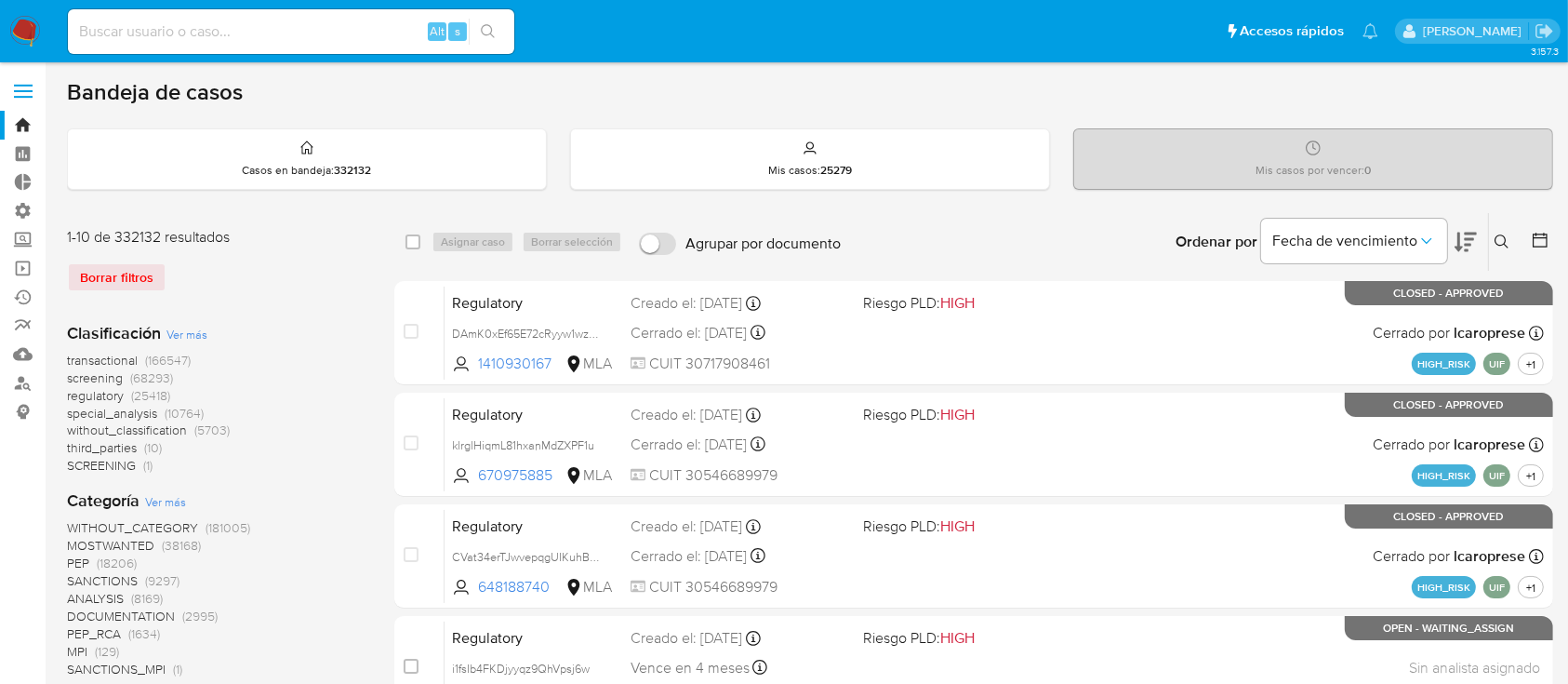
click at [1494, 238] on icon at bounding box center [1501, 242] width 15 height 15
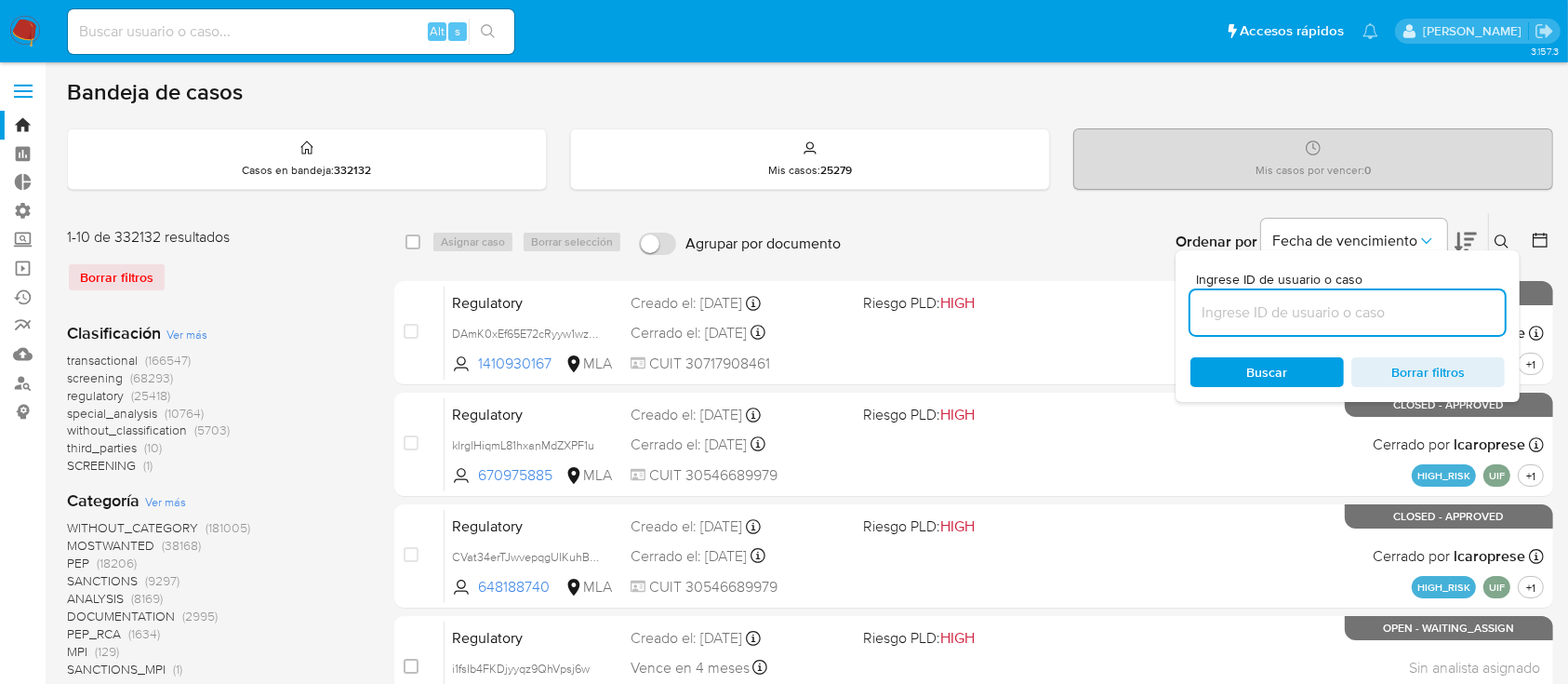
click at [1403, 306] on input at bounding box center [1348, 312] width 314 height 24
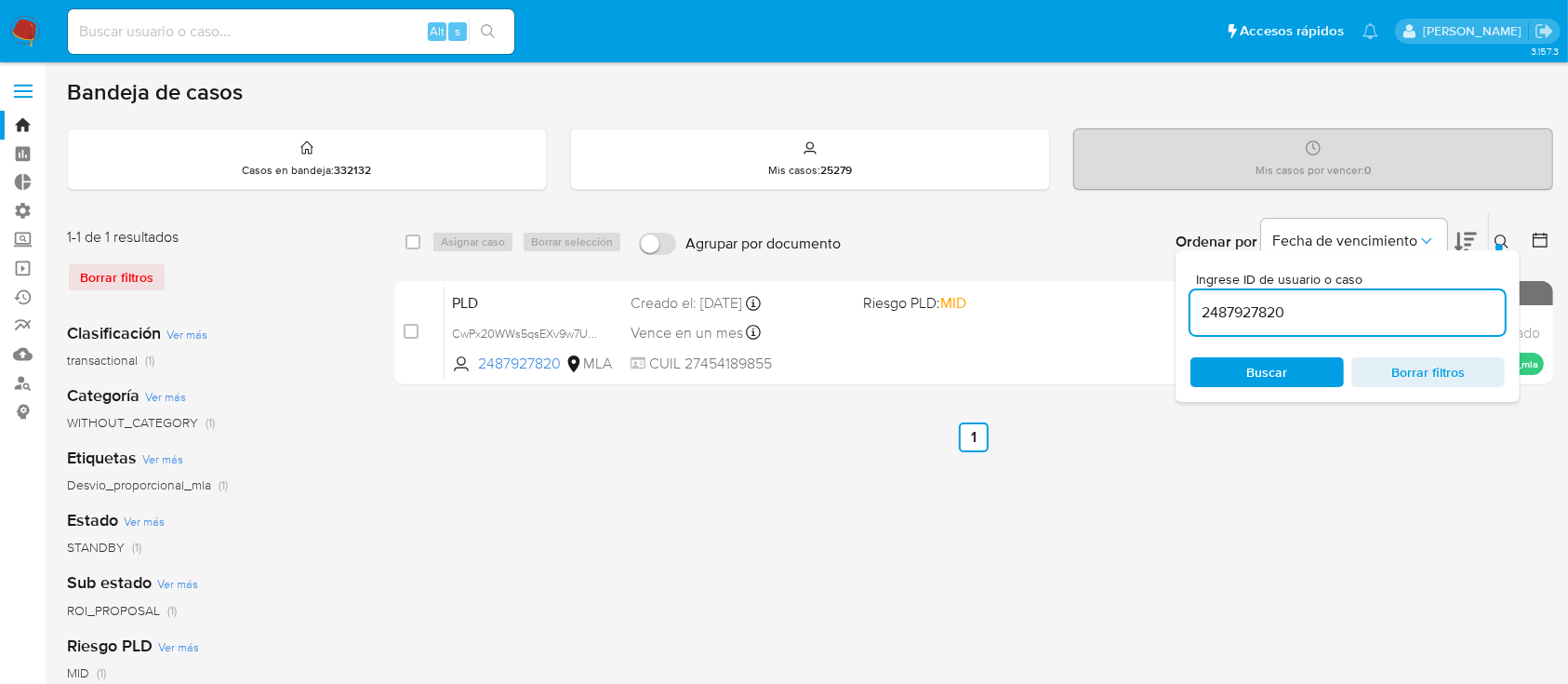
click at [1500, 244] on div at bounding box center [1499, 247] width 8 height 8
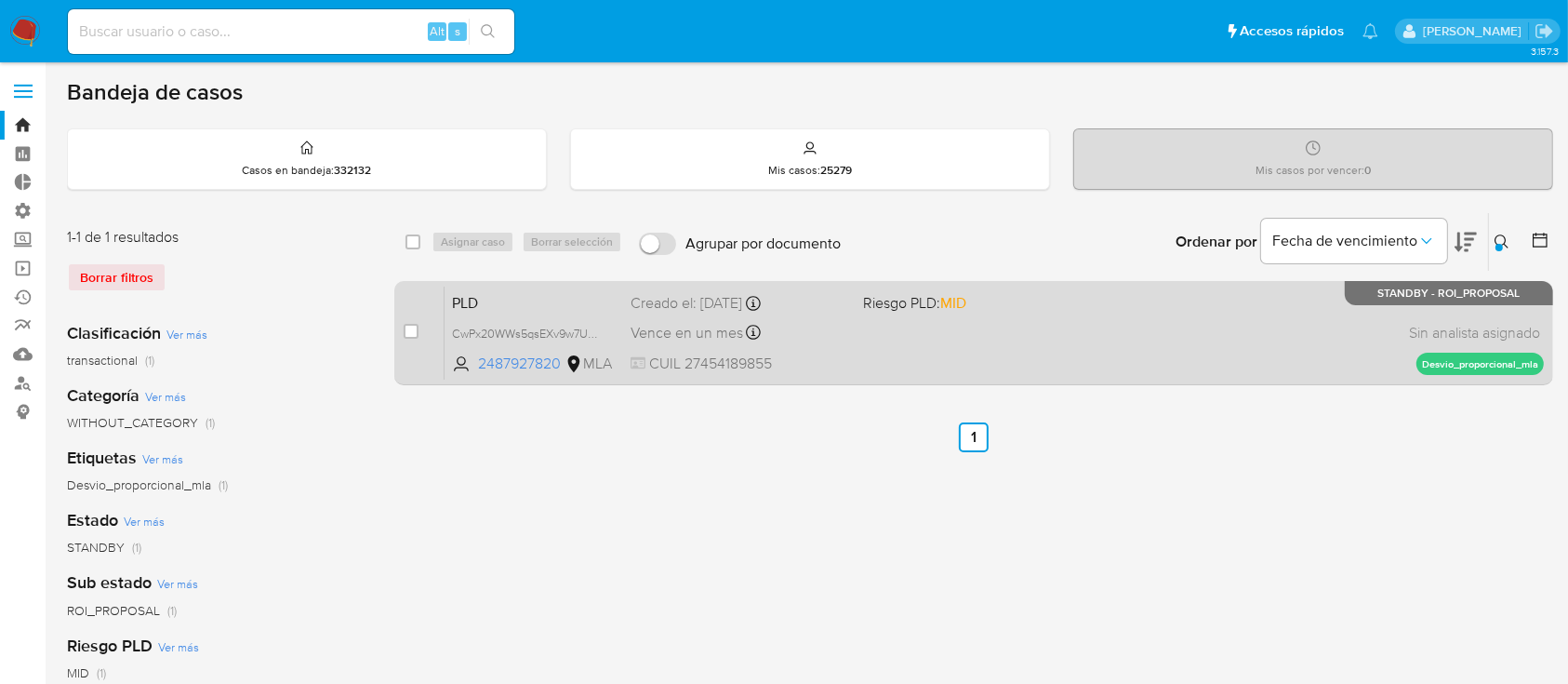
click at [1165, 324] on div "PLD CwPx20WWs5qsEXv9w7UNWujn 2487927820 MLA Riesgo PLD: MID Creado el: [DATE] C…" at bounding box center [994, 332] width 1099 height 94
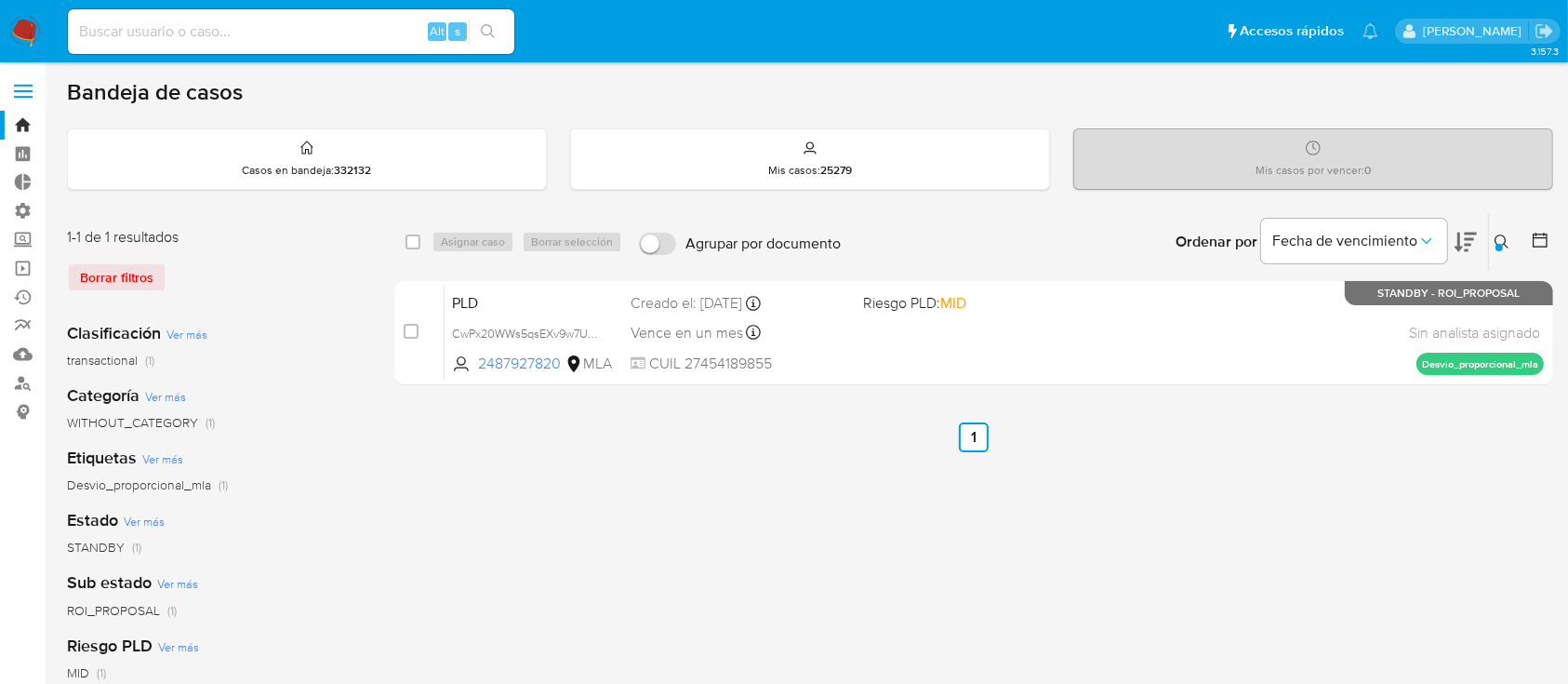
click at [1497, 238] on icon at bounding box center [1501, 242] width 15 height 15
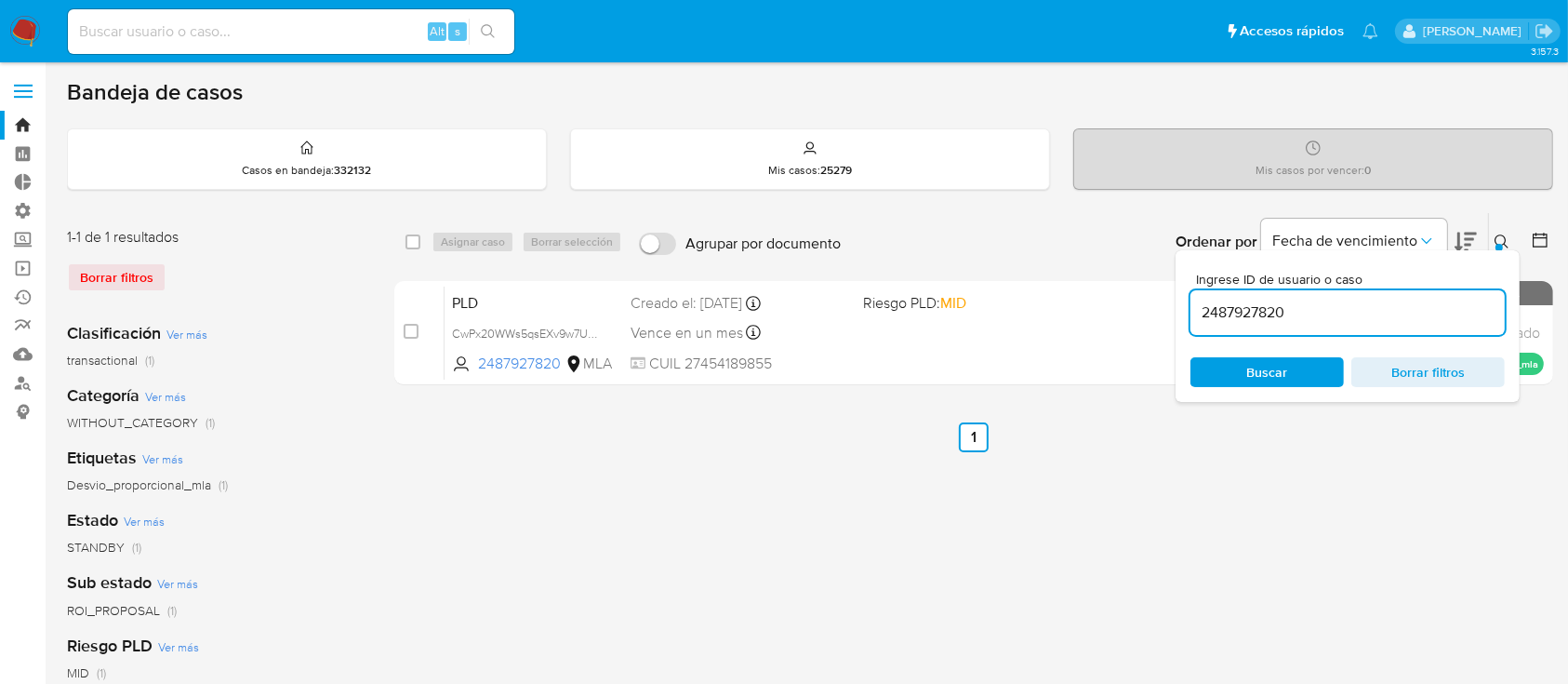
click at [1422, 297] on div "2487927820" at bounding box center [1348, 312] width 314 height 45
click at [1415, 307] on input "2487927820" at bounding box center [1348, 312] width 314 height 24
paste input "9525726"
click at [1507, 239] on icon at bounding box center [1501, 242] width 15 height 15
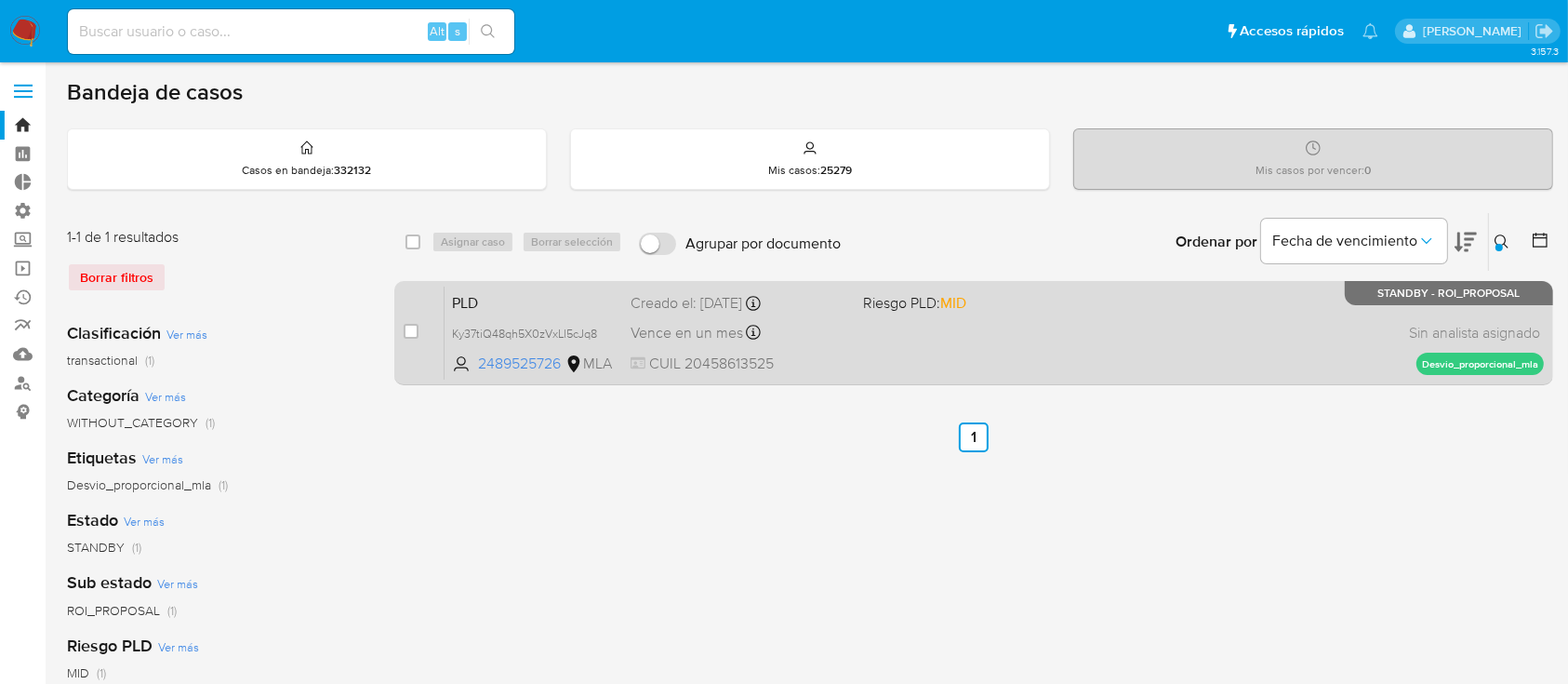
click at [1272, 298] on div "PLD Ky37tiQ48qh5X0zVxLl5cJq8 2489525726 MLA Riesgo PLD: MID Creado el: 12/07/20…" at bounding box center [994, 332] width 1099 height 94
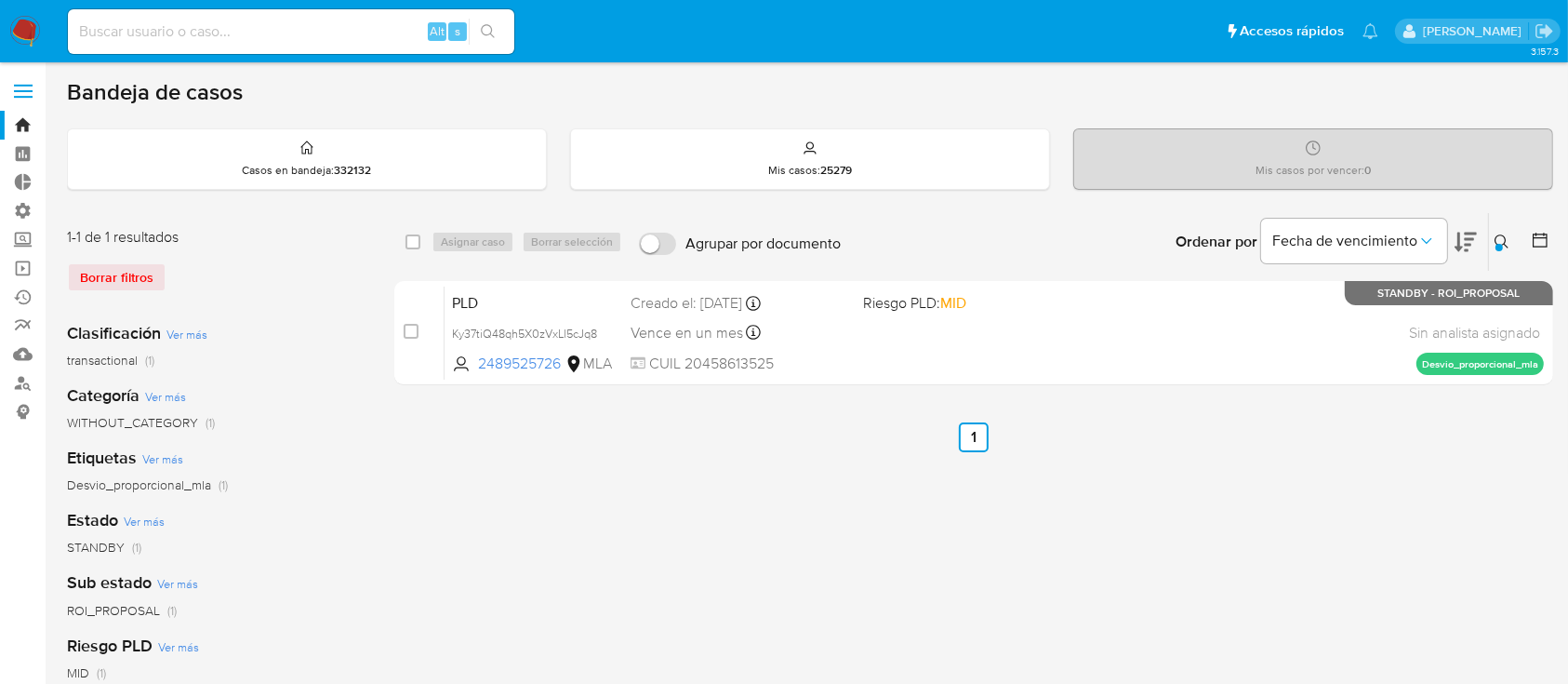
click at [1499, 246] on div at bounding box center [1499, 247] width 8 height 8
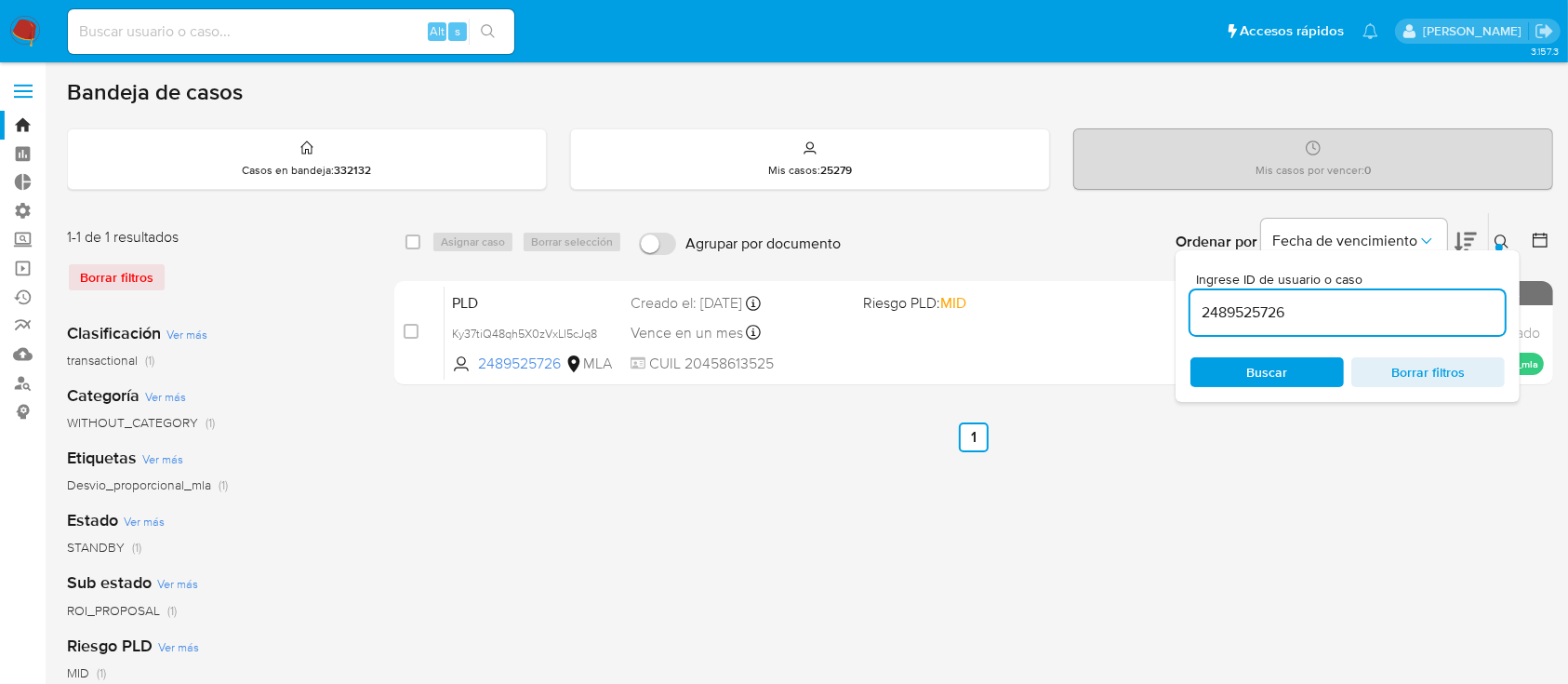
click at [1393, 302] on input "2489525726" at bounding box center [1348, 312] width 314 height 24
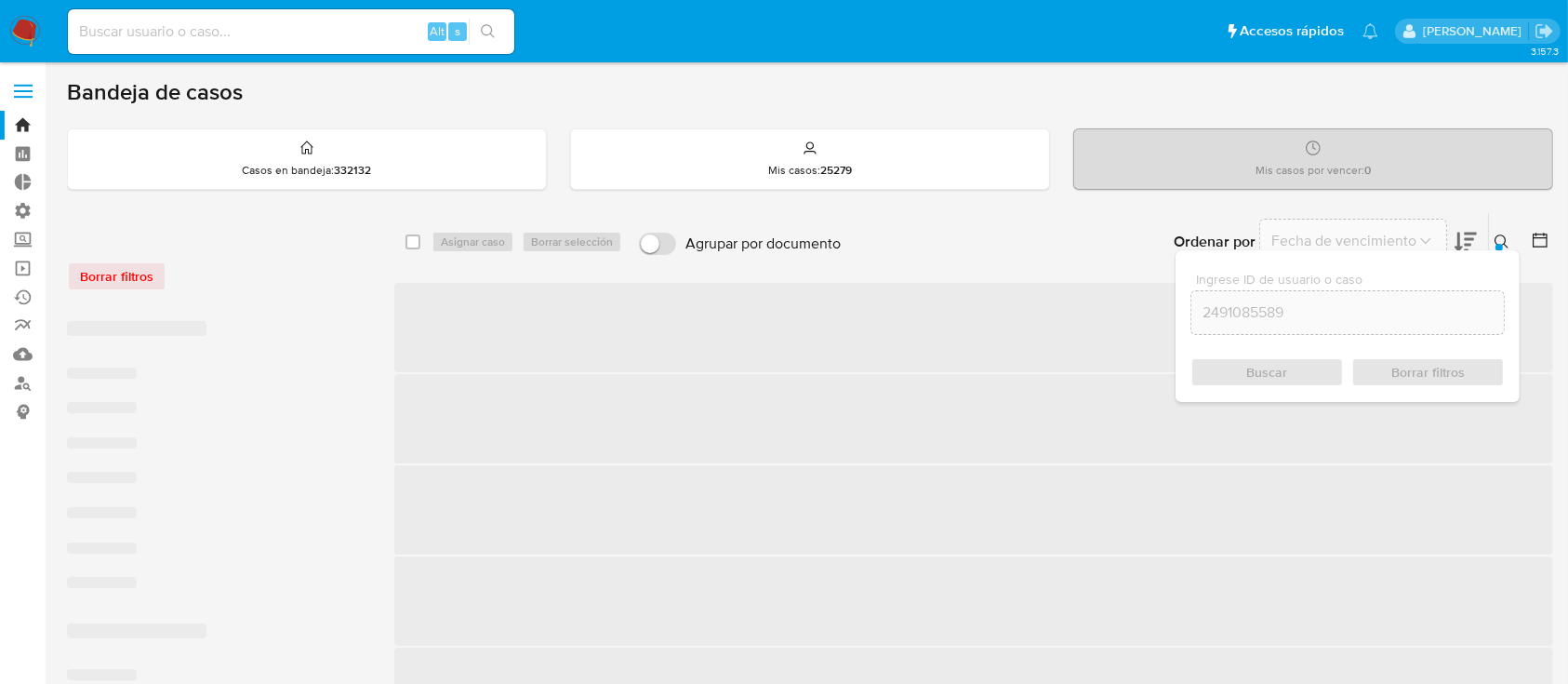
click at [1503, 242] on icon at bounding box center [1501, 242] width 15 height 15
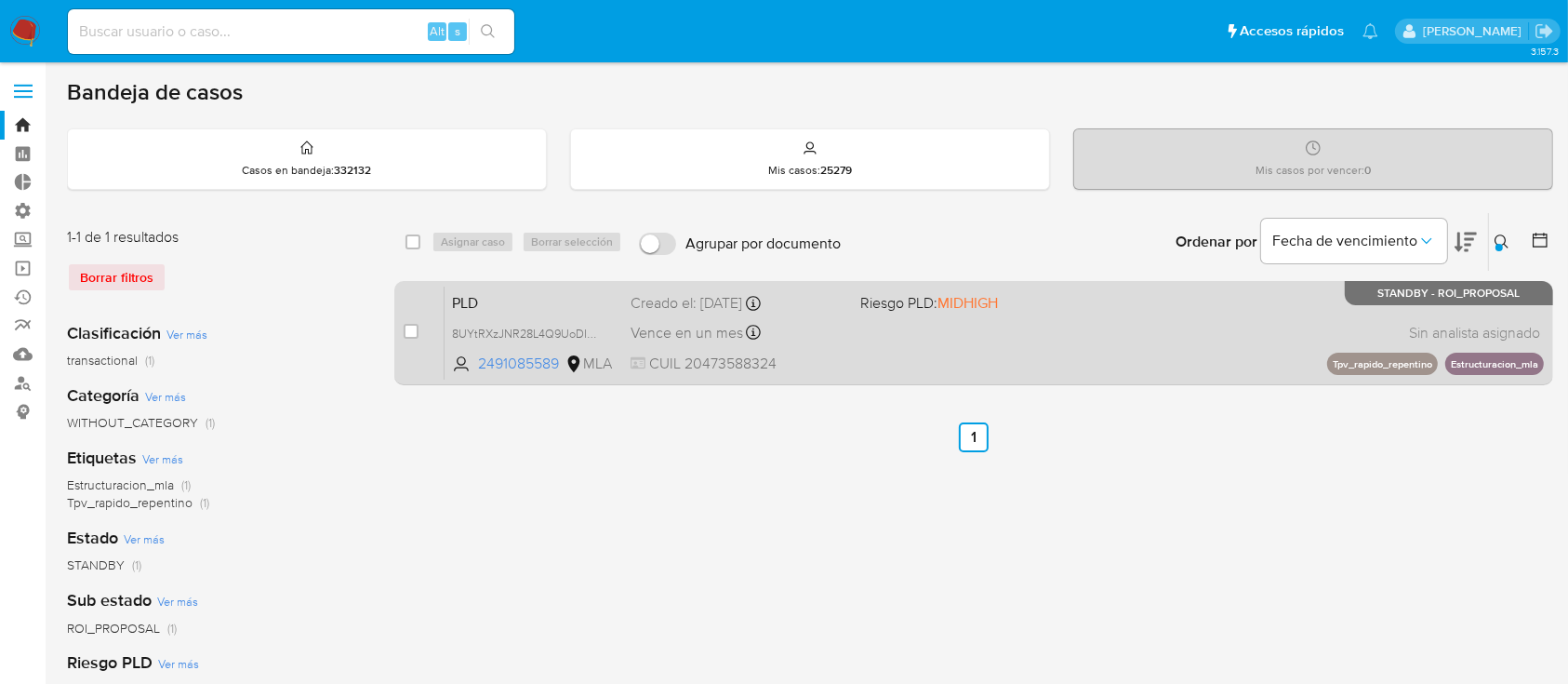
click at [1110, 326] on div "PLD 8UYtRXzJNR28L4Q9UoDIDssa 2491085589 MLA Riesgo PLD: MIDHIGH Creado el: 12/0…" at bounding box center [994, 332] width 1099 height 94
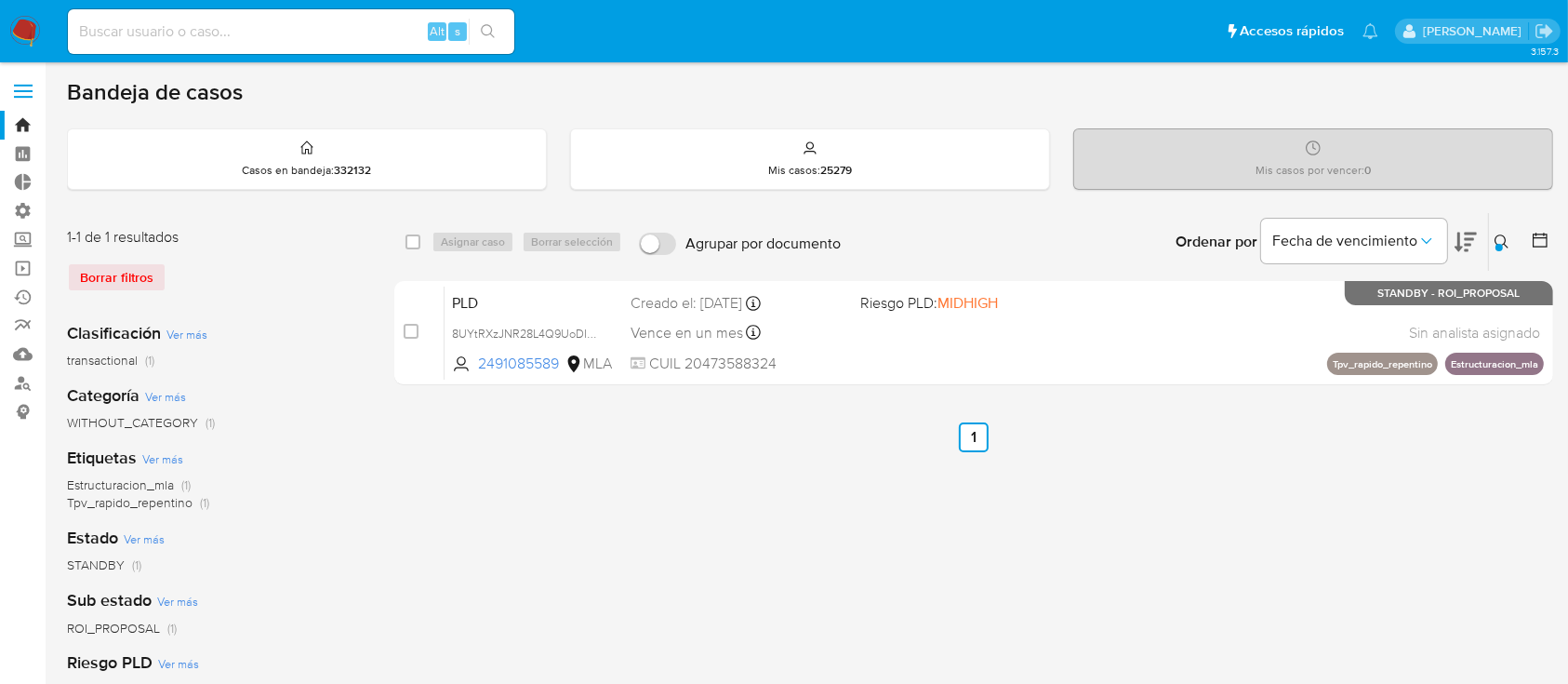
click at [1508, 242] on icon at bounding box center [1501, 242] width 15 height 15
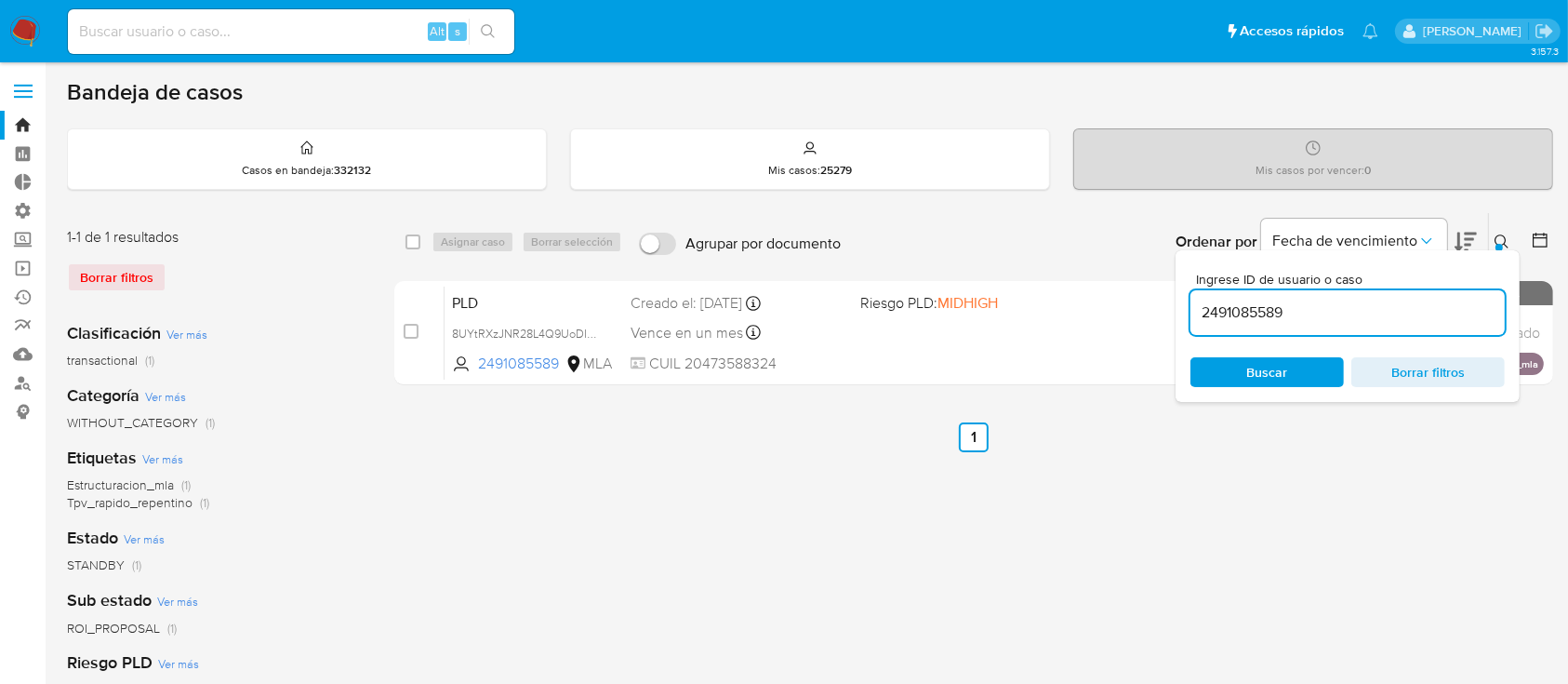
click at [1403, 302] on input "2491085589" at bounding box center [1348, 312] width 314 height 24
type input "2503466760"
click at [1496, 237] on icon at bounding box center [1501, 242] width 15 height 15
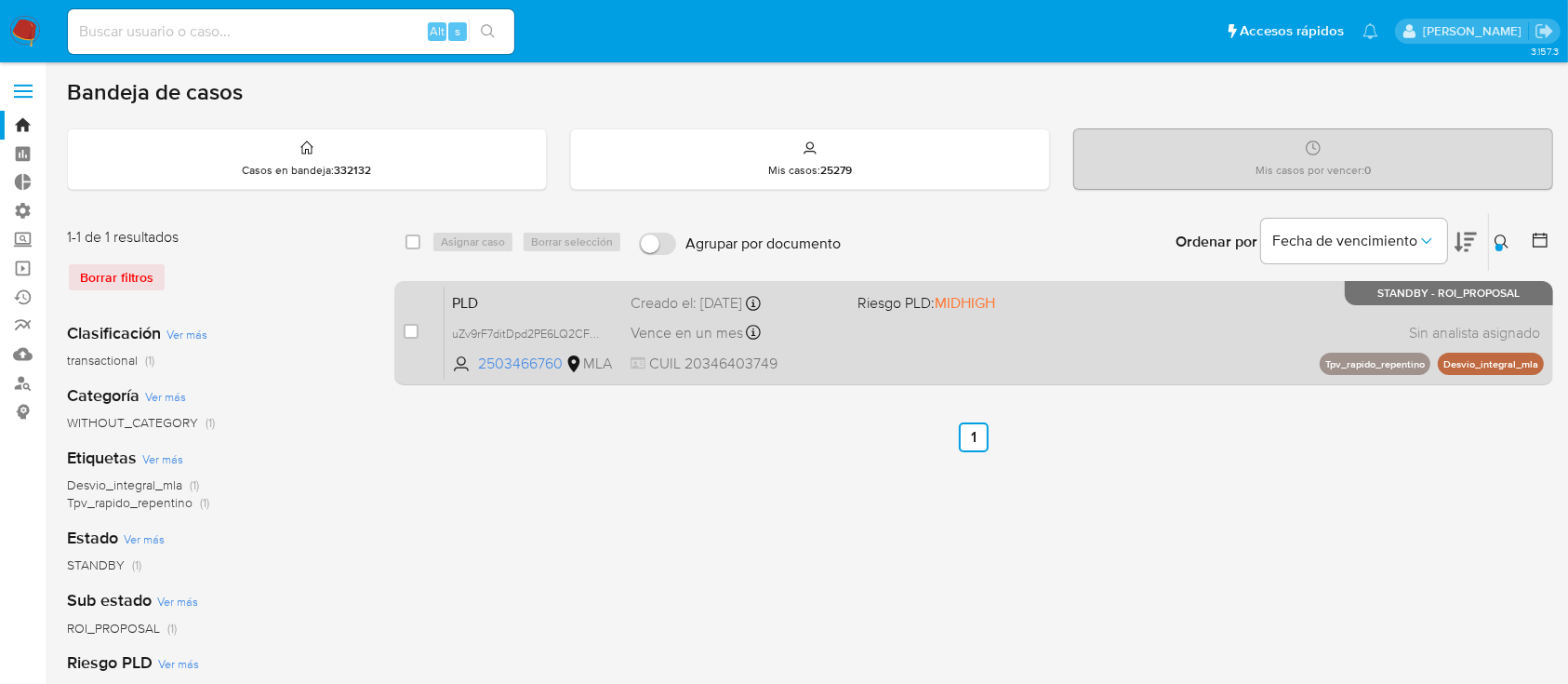
click at [1279, 295] on div "PLD uZv9rF7ditDpd2PE6LQ2CFzU 2503466760 MLA Riesgo PLD: MIDHIGH Creado el: 12/0…" at bounding box center [994, 332] width 1099 height 94
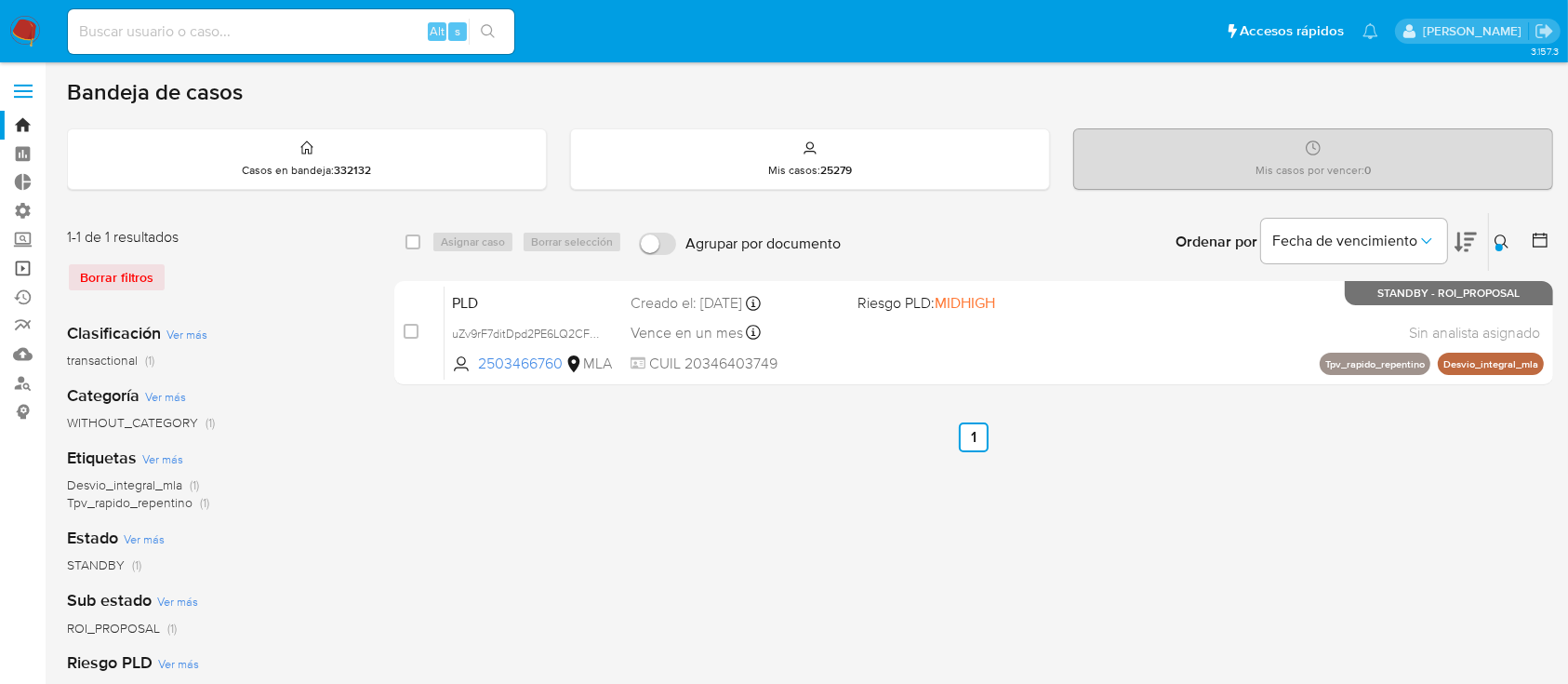
click at [22, 255] on link "Operaciones masivas" at bounding box center [111, 269] width 221 height 29
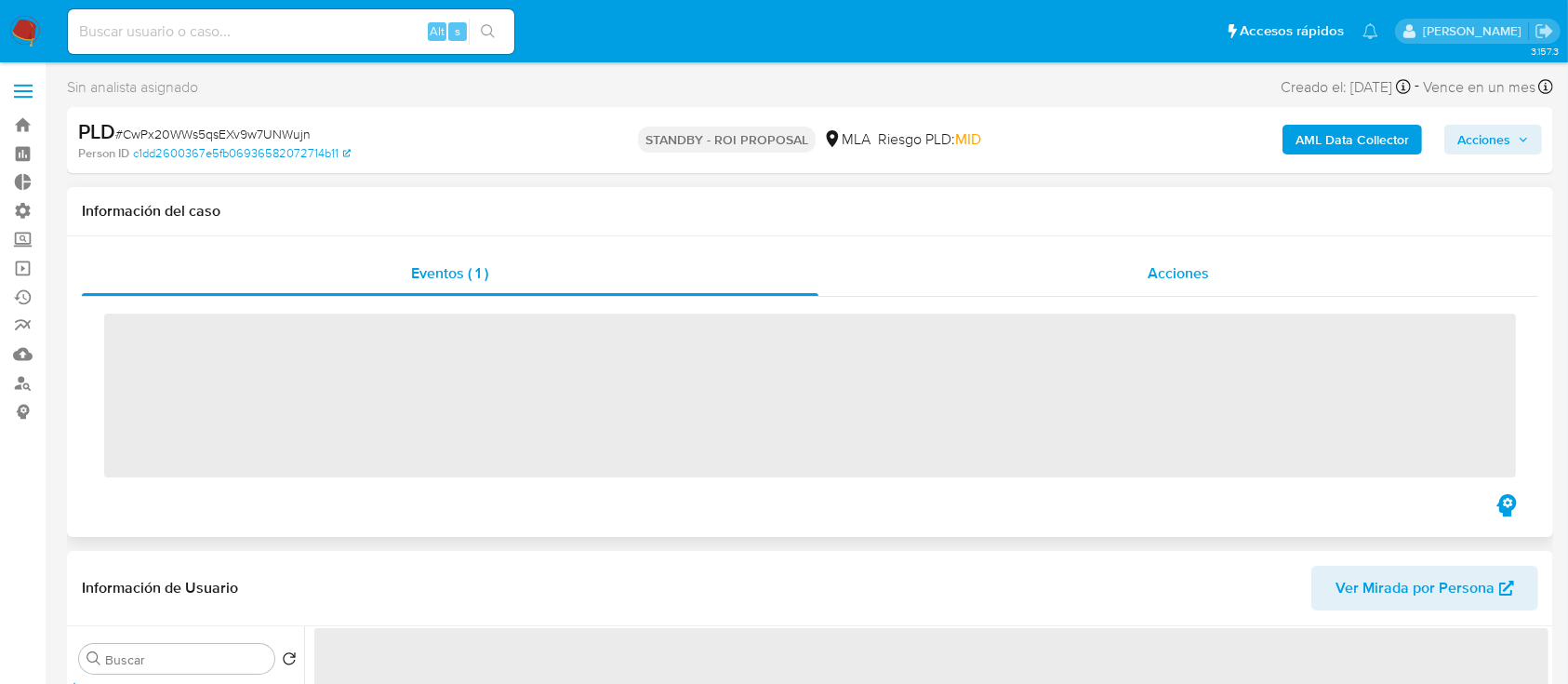
click at [1142, 258] on div "Acciones" at bounding box center [1179, 274] width 721 height 45
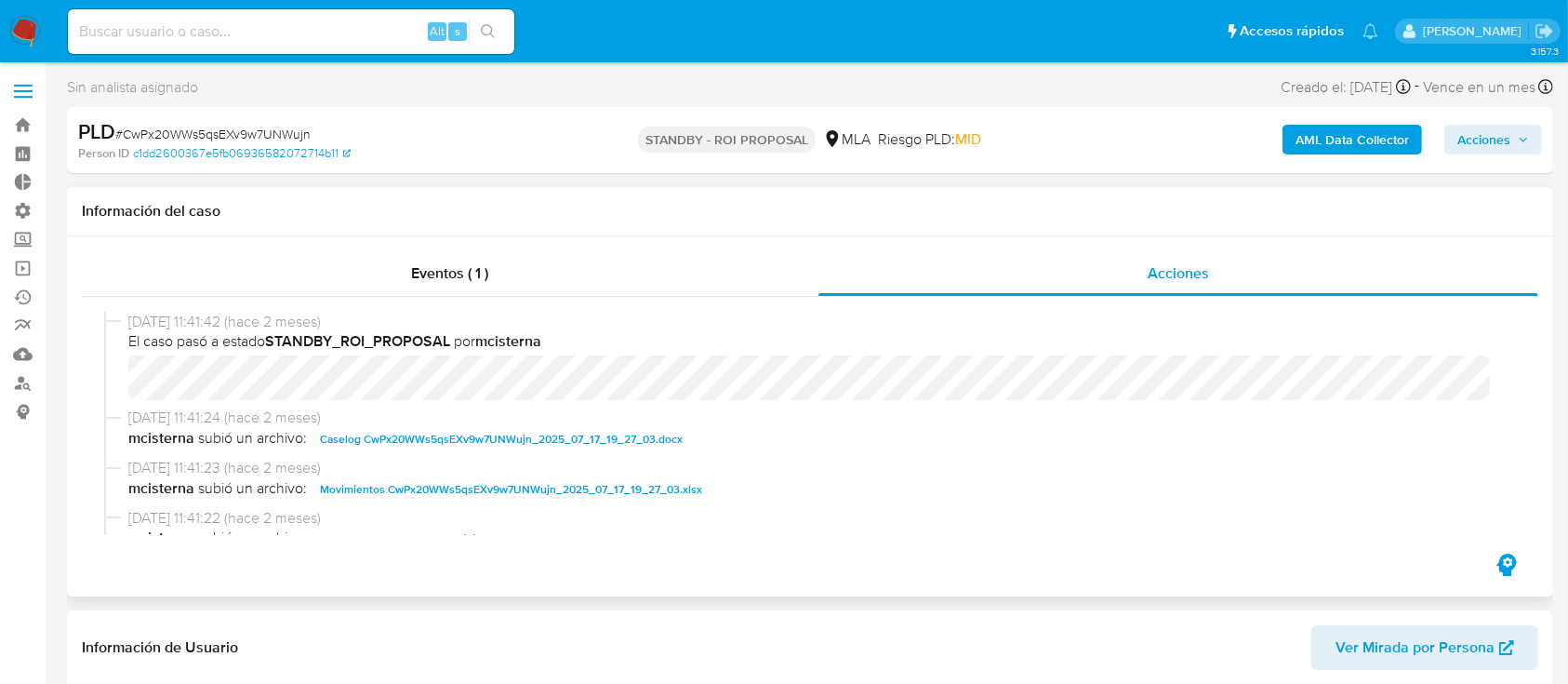
select select "10"
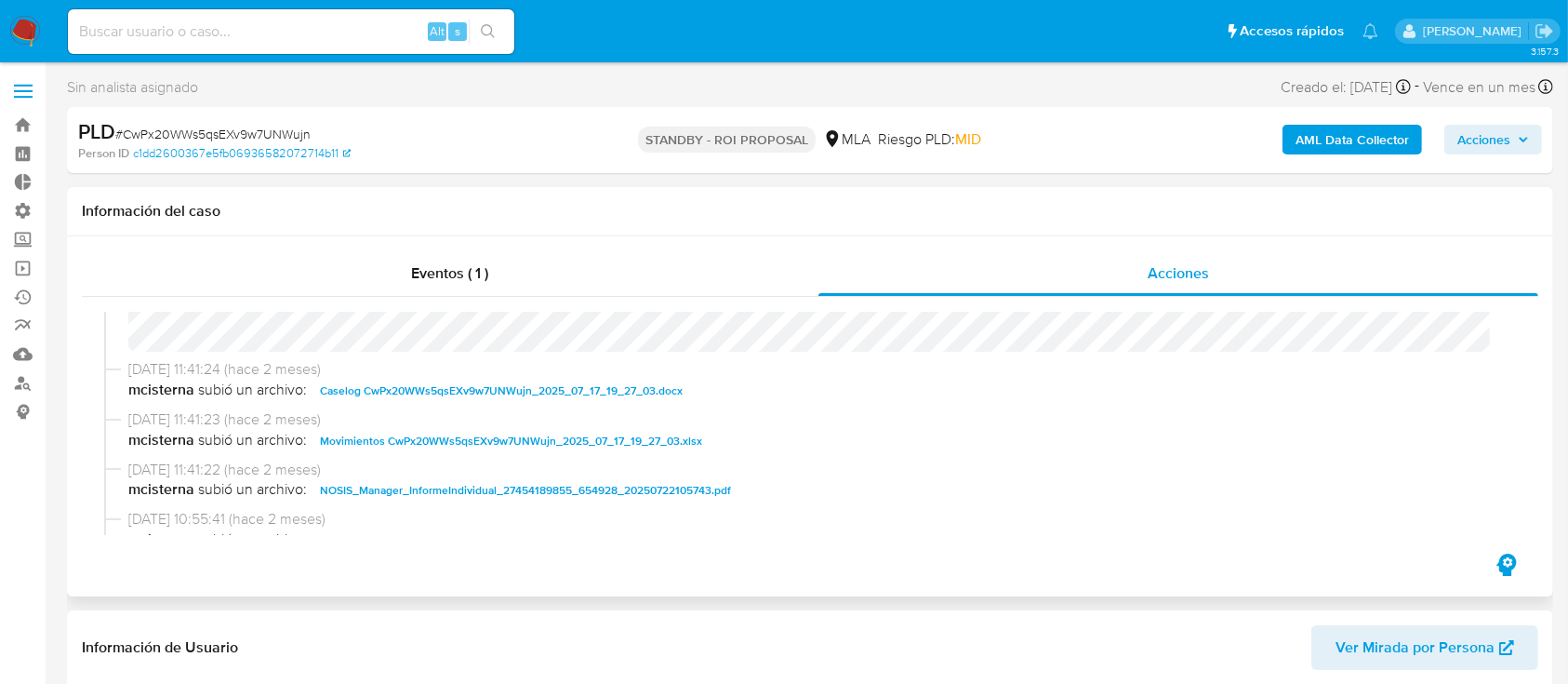
scroll to position [47, 0]
click at [1064, 135] on div "AML Data Collector Acciones" at bounding box center [1301, 140] width 483 height 44
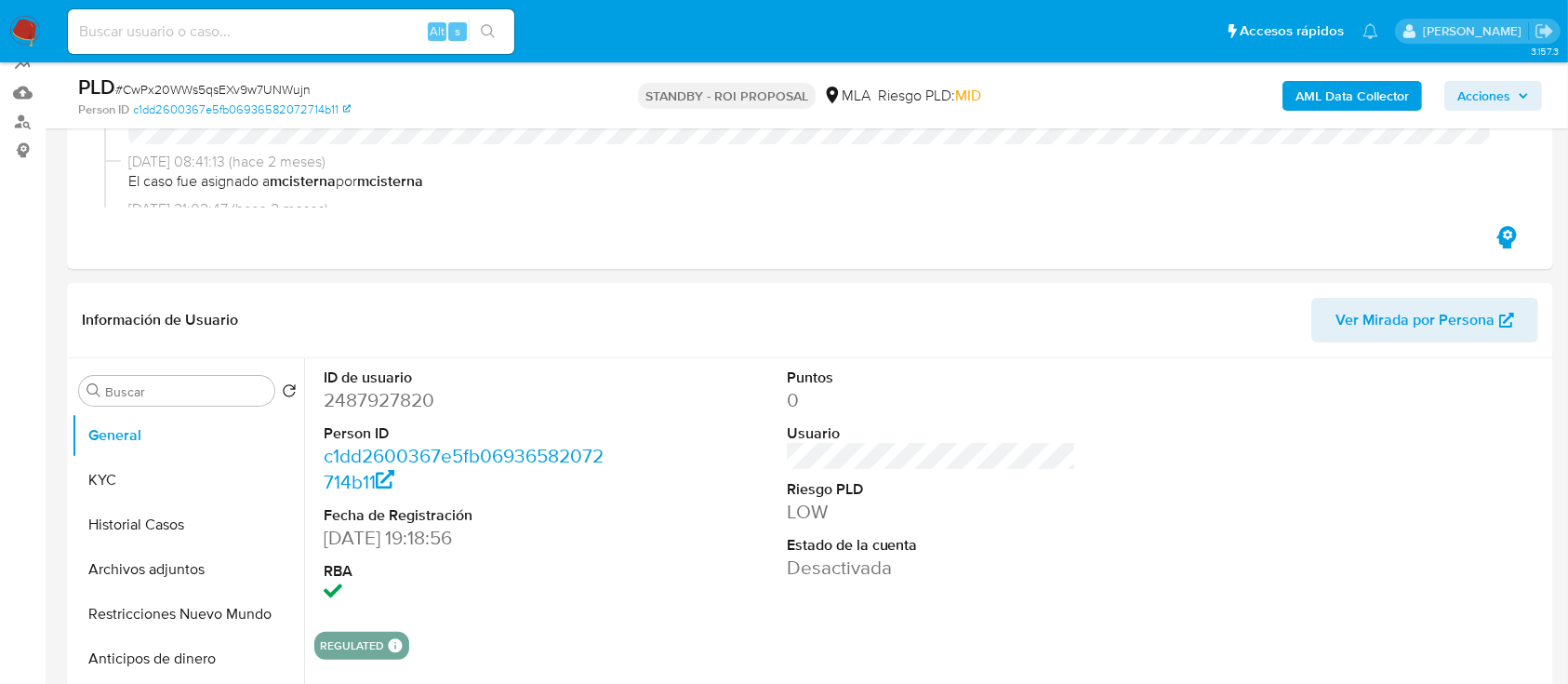
scroll to position [270, 0]
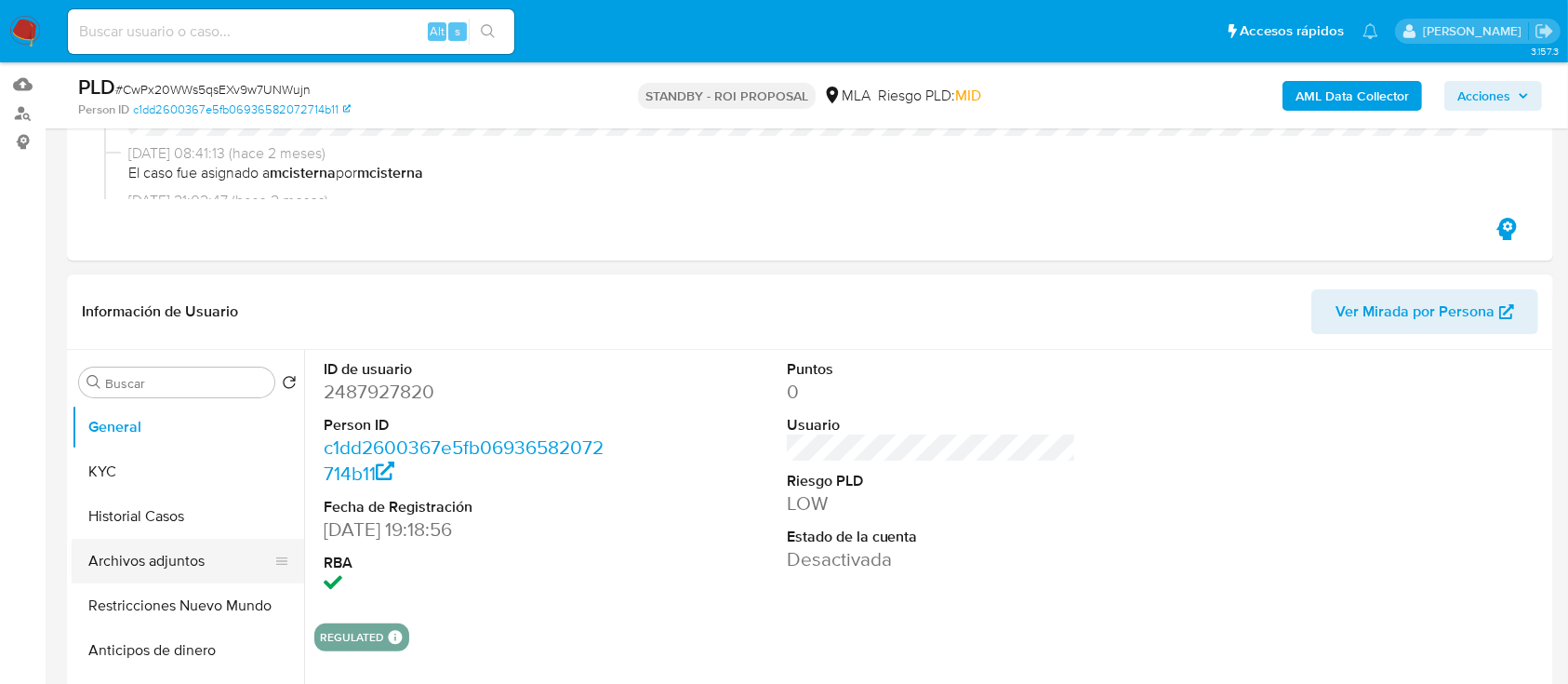
click at [154, 576] on button "Archivos adjuntos" at bounding box center [180, 561] width 217 height 45
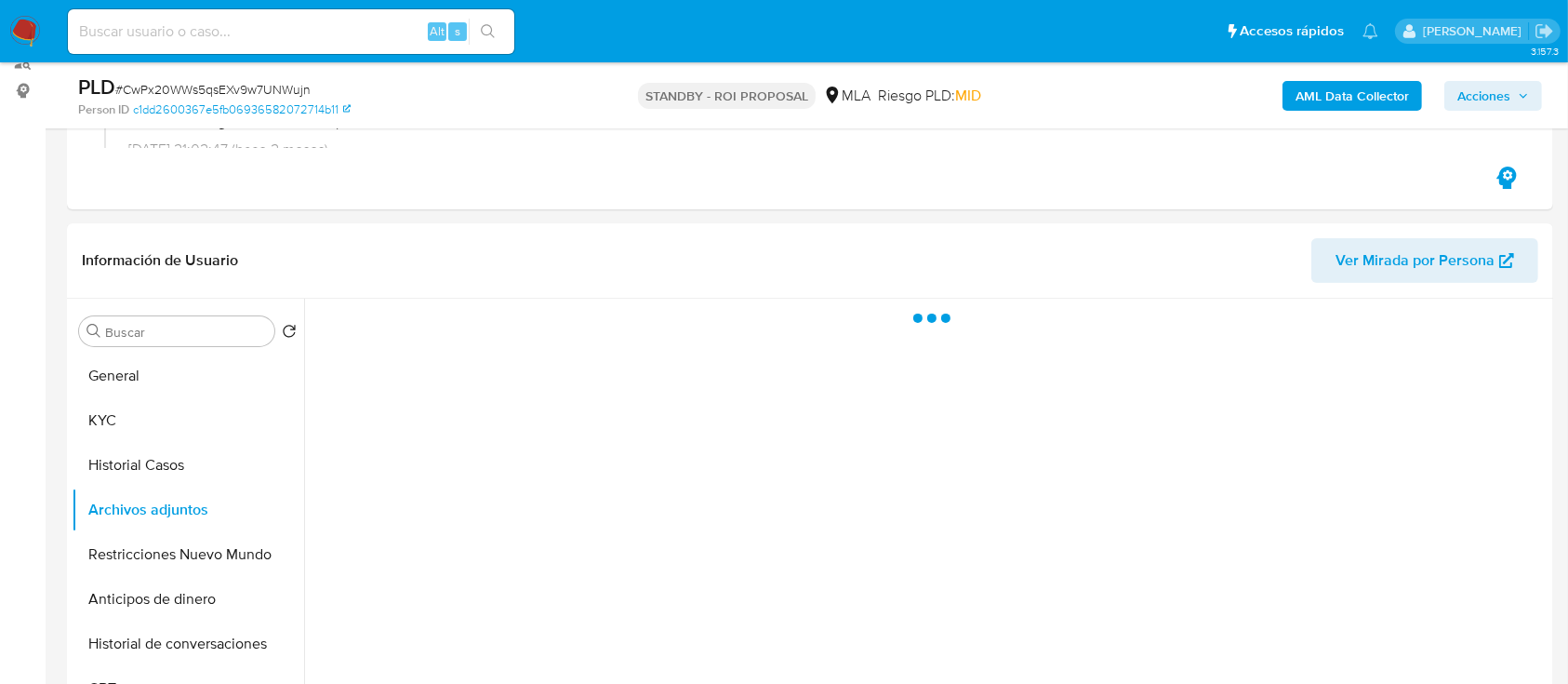
scroll to position [322, 0]
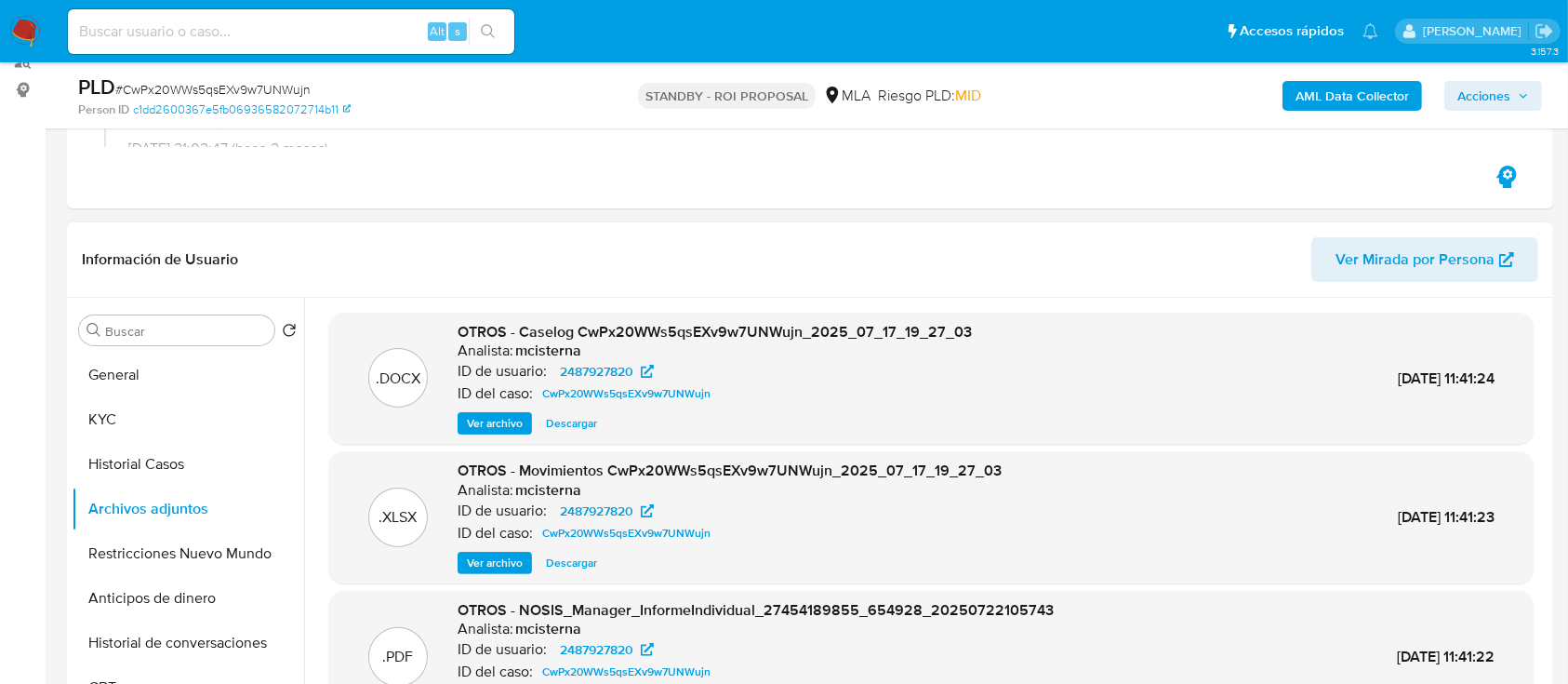
click at [563, 418] on span "Descargar" at bounding box center [572, 423] width 51 height 18
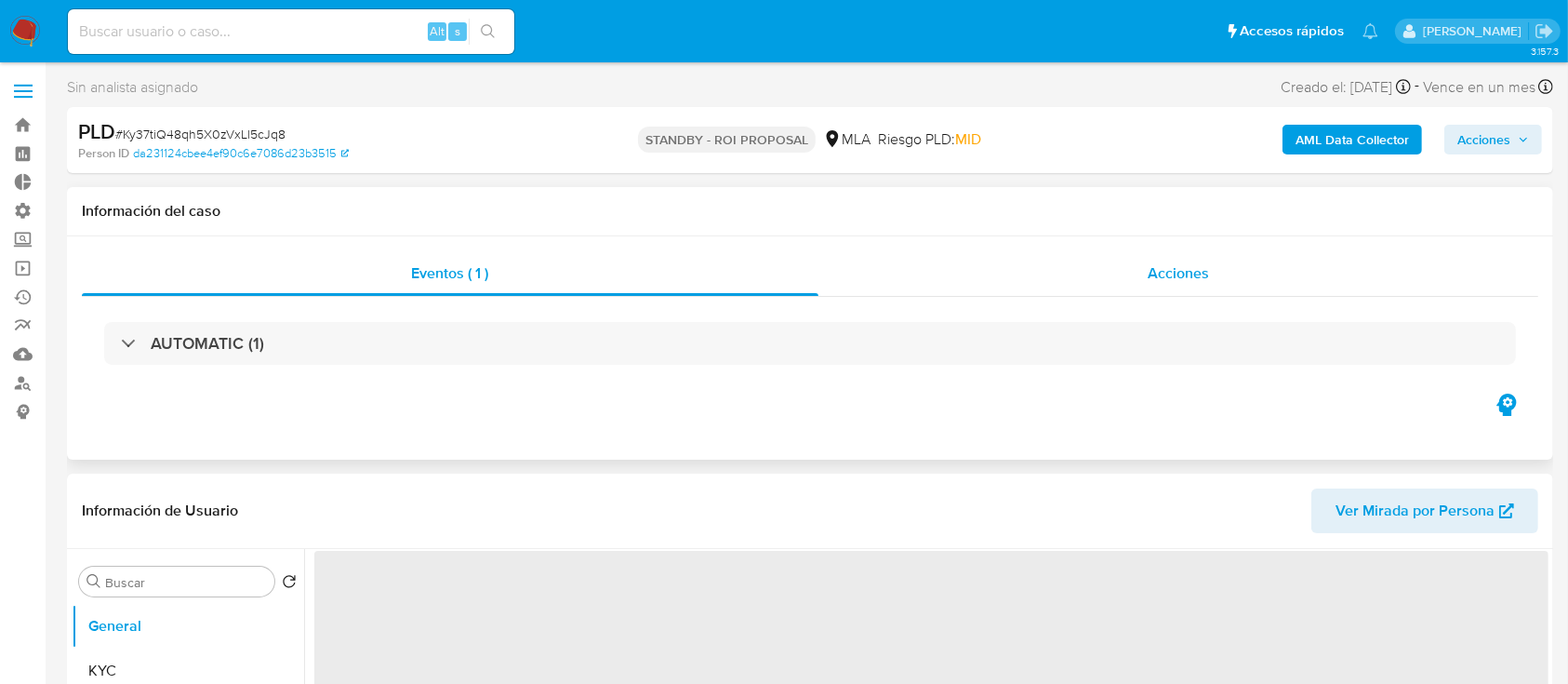
click at [1160, 279] on span "Acciones" at bounding box center [1178, 273] width 61 height 21
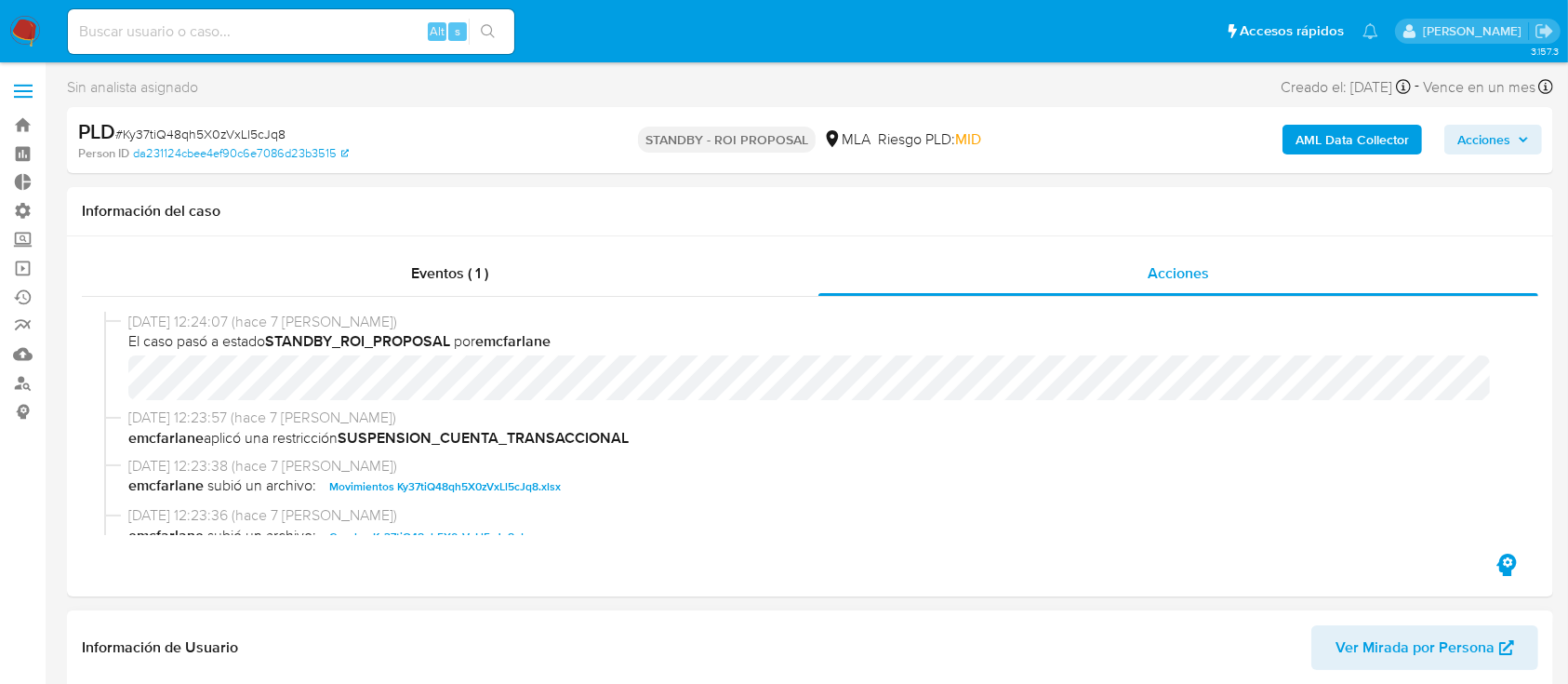
select select "10"
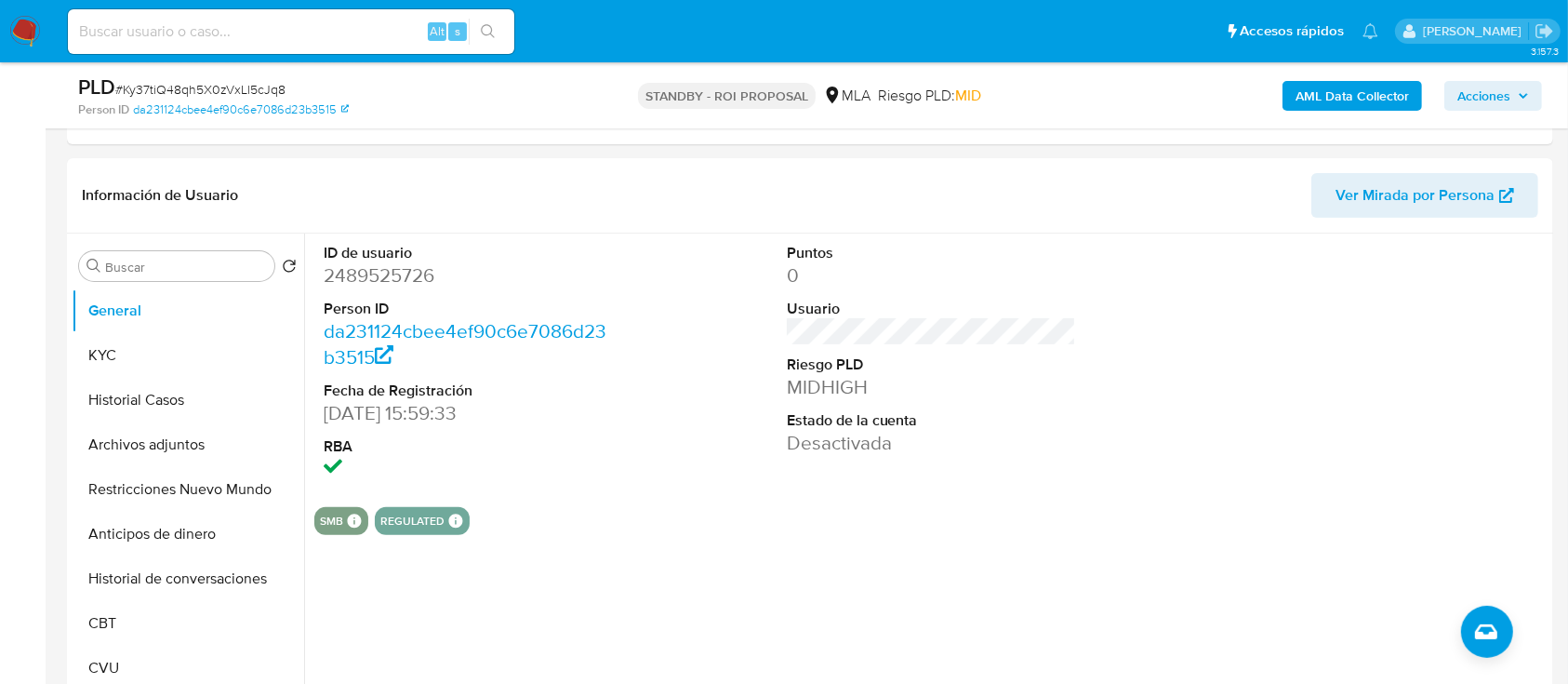
scroll to position [391, 0]
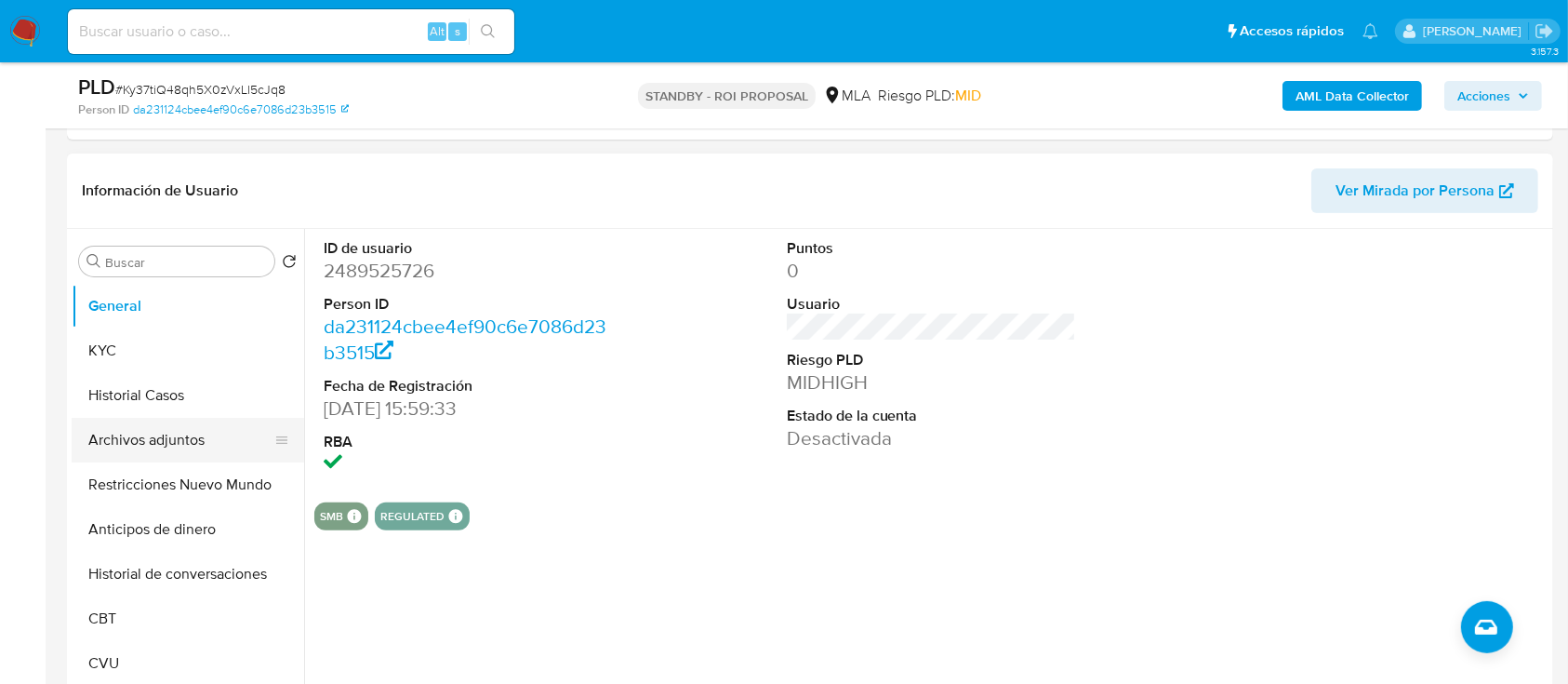
click at [121, 458] on button "Archivos adjuntos" at bounding box center [180, 440] width 217 height 45
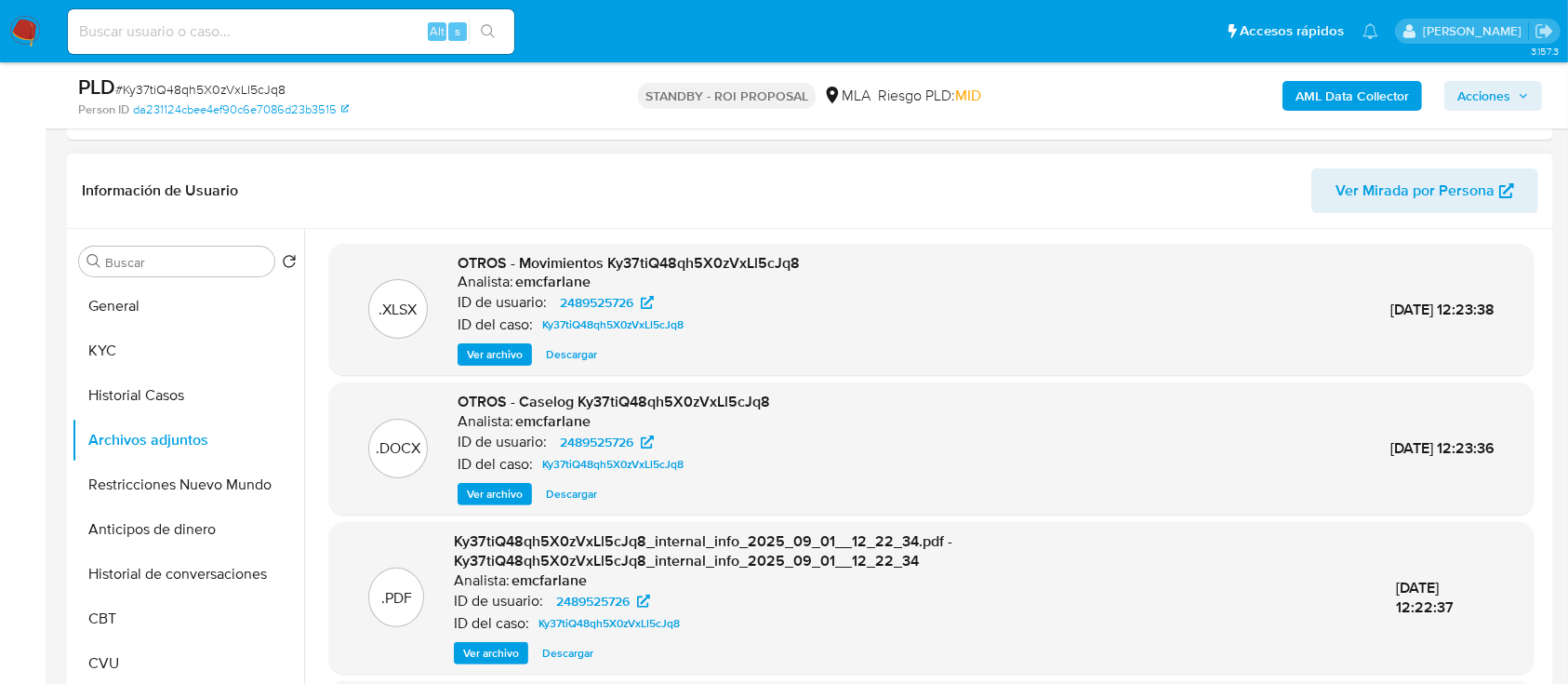
click at [494, 507] on div ".DOCX OTROS - Caselog Ky37tiQ48qh5X0zVxLl5cJq8 Analista: emcfarlane ID de usuar…" at bounding box center [931, 448] width 1204 height 132
click at [497, 495] on span "Ver archivo" at bounding box center [495, 493] width 56 height 18
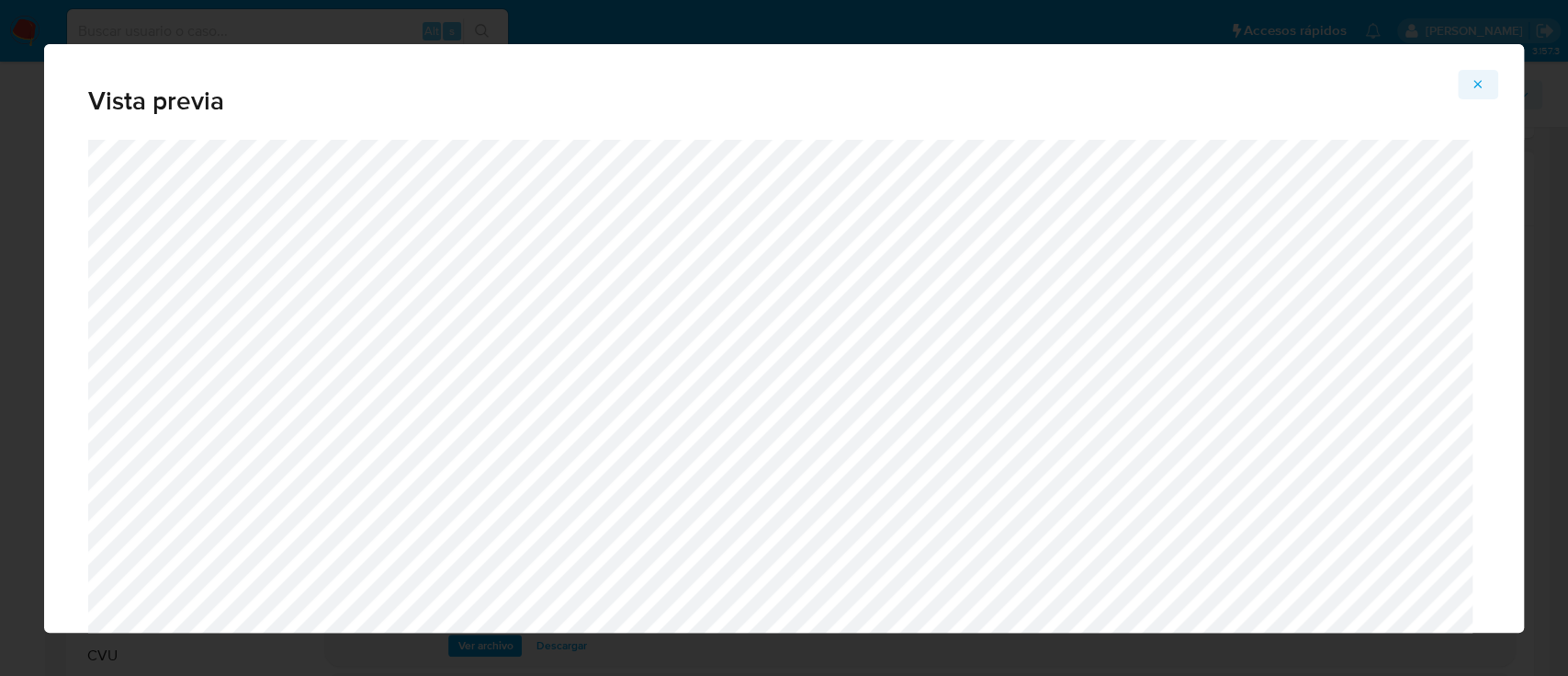
click at [1471, 81] on icon "Attachment preview" at bounding box center [1478, 84] width 14 height 14
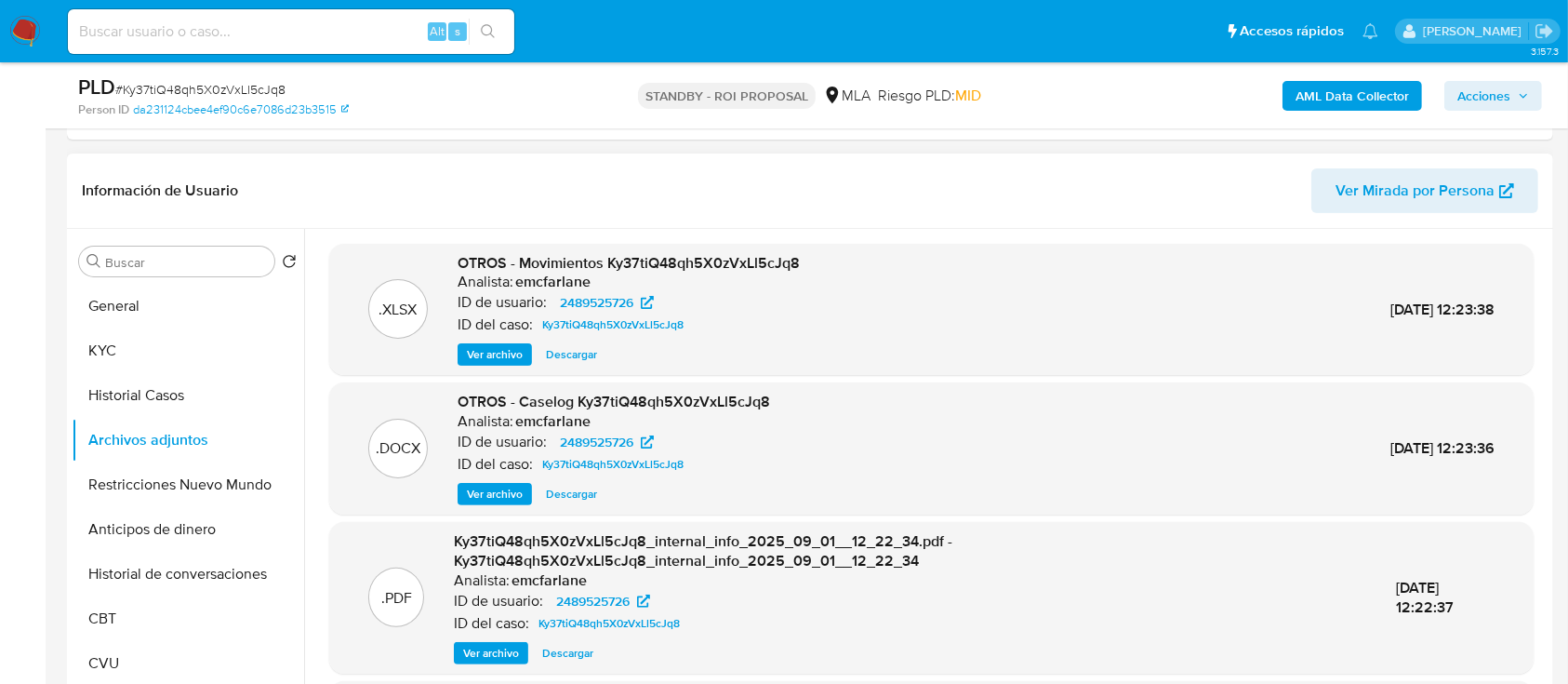
click at [567, 495] on span "Descargar" at bounding box center [572, 493] width 51 height 18
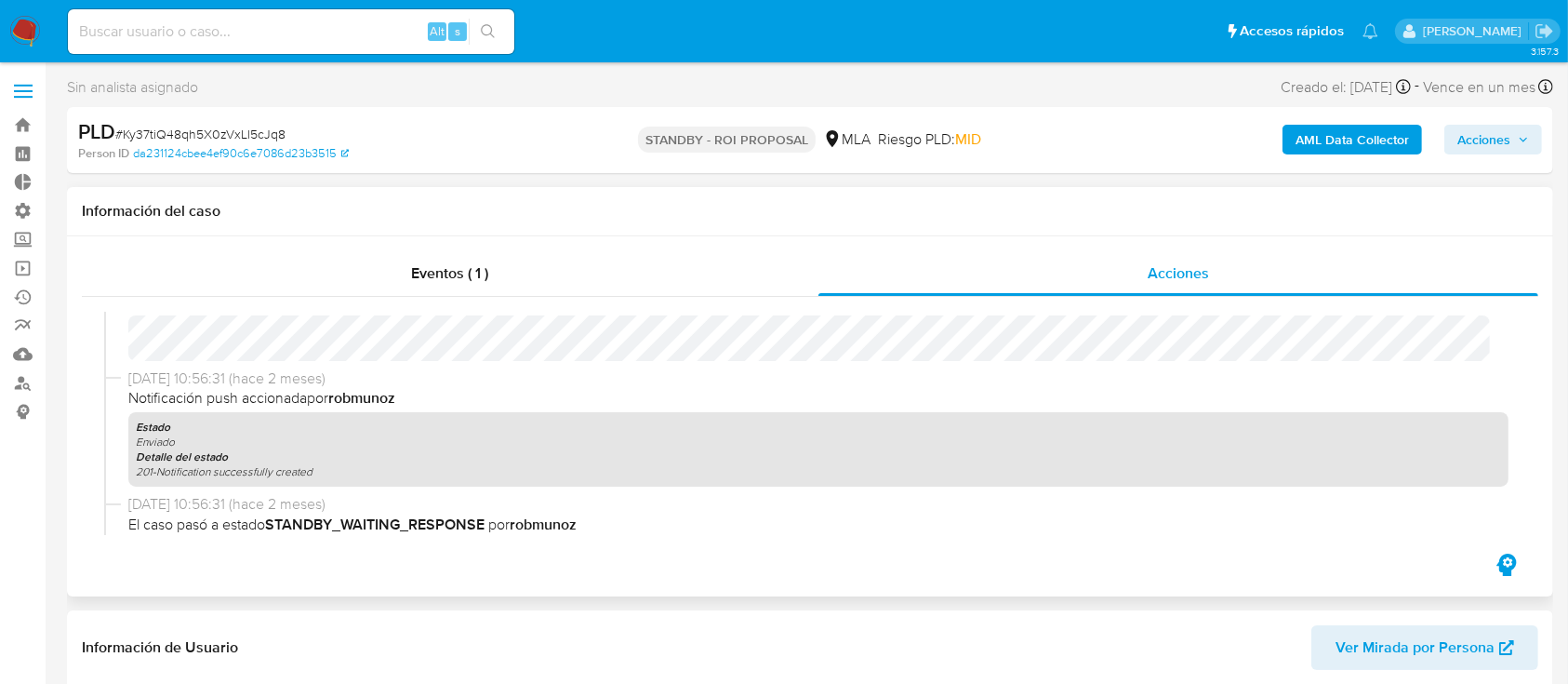
scroll to position [660, 0]
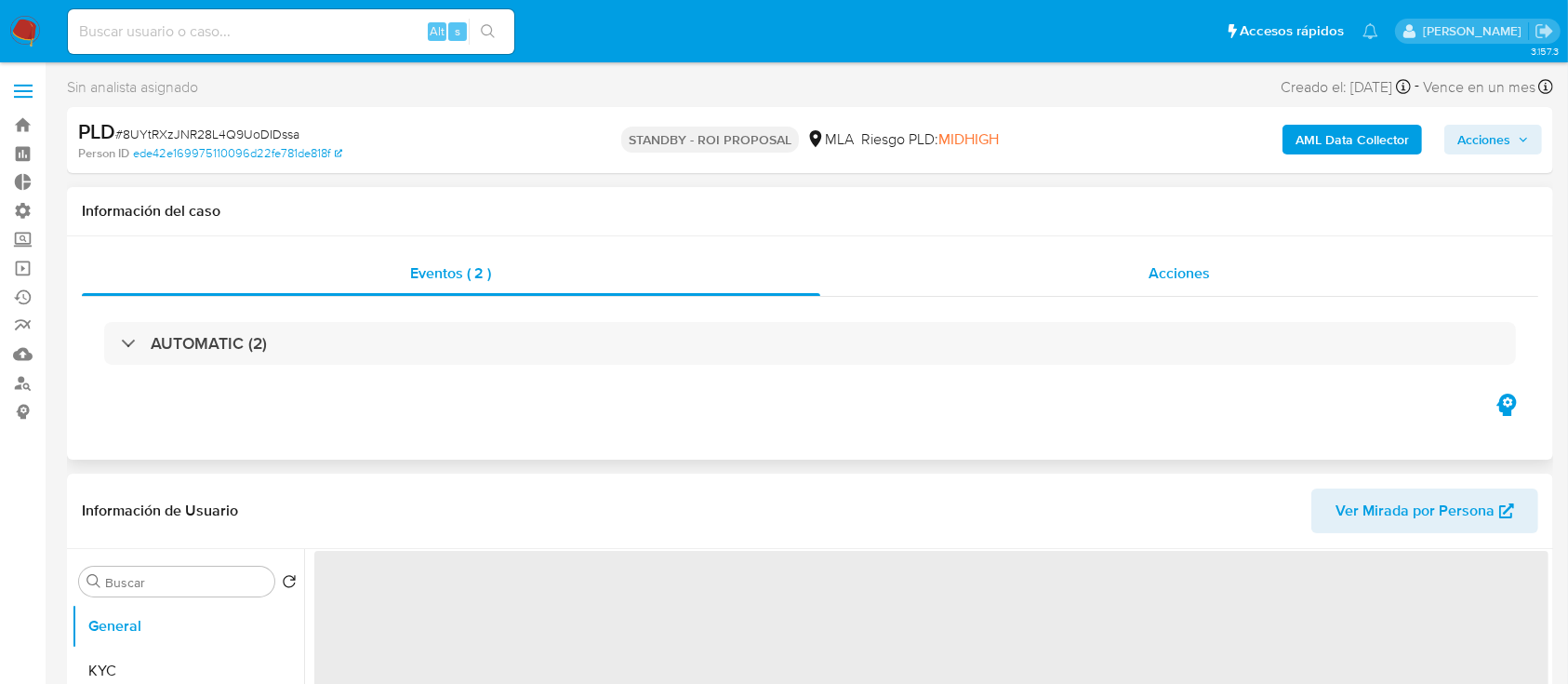
click at [1142, 287] on div "Acciones" at bounding box center [1179, 274] width 719 height 45
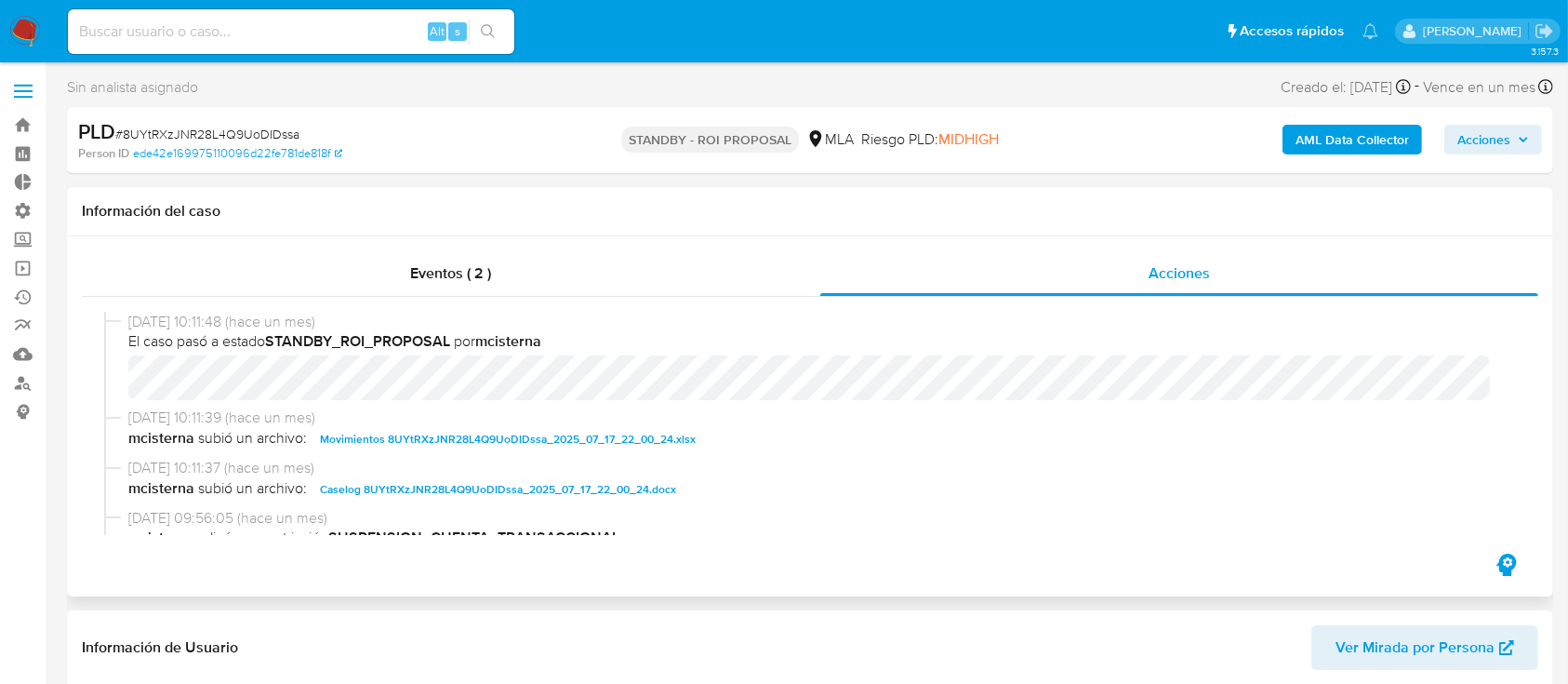
select select "10"
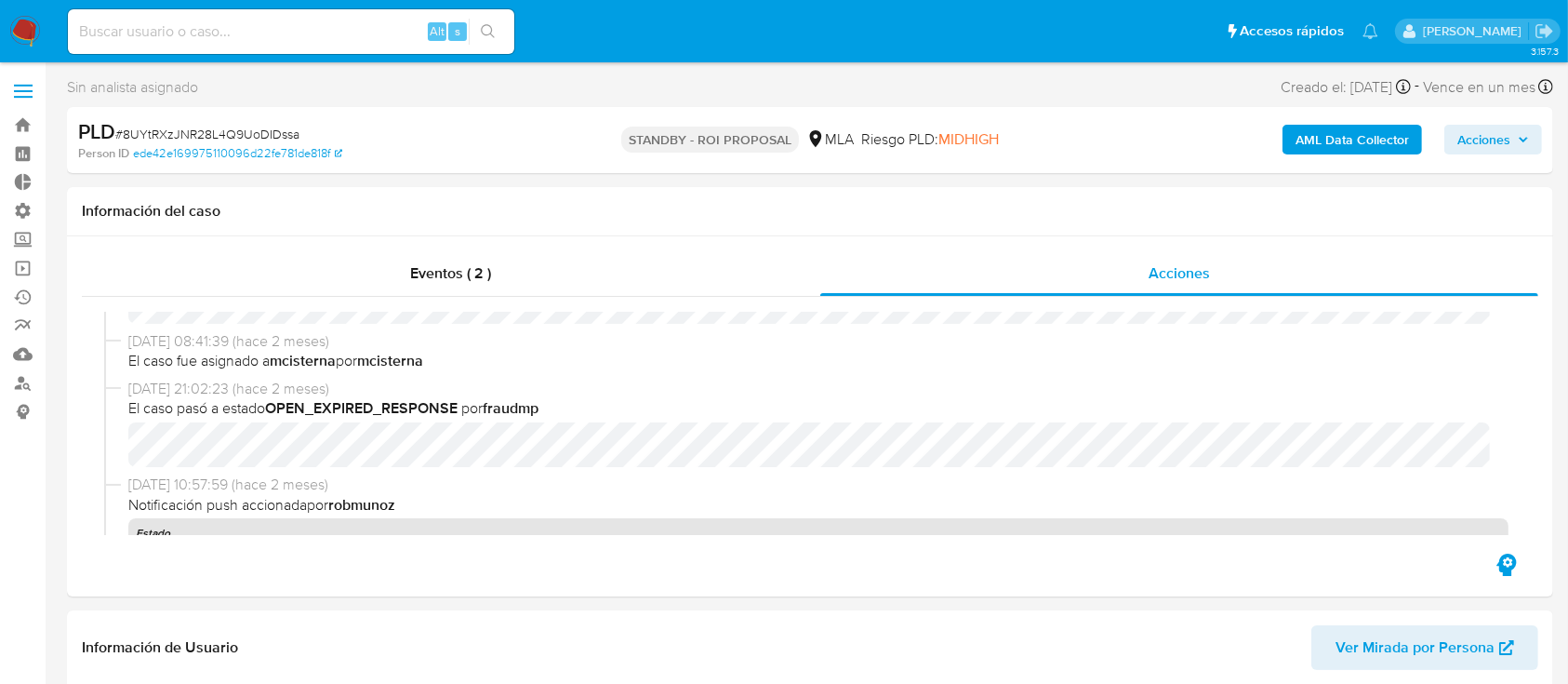
scroll to position [389, 0]
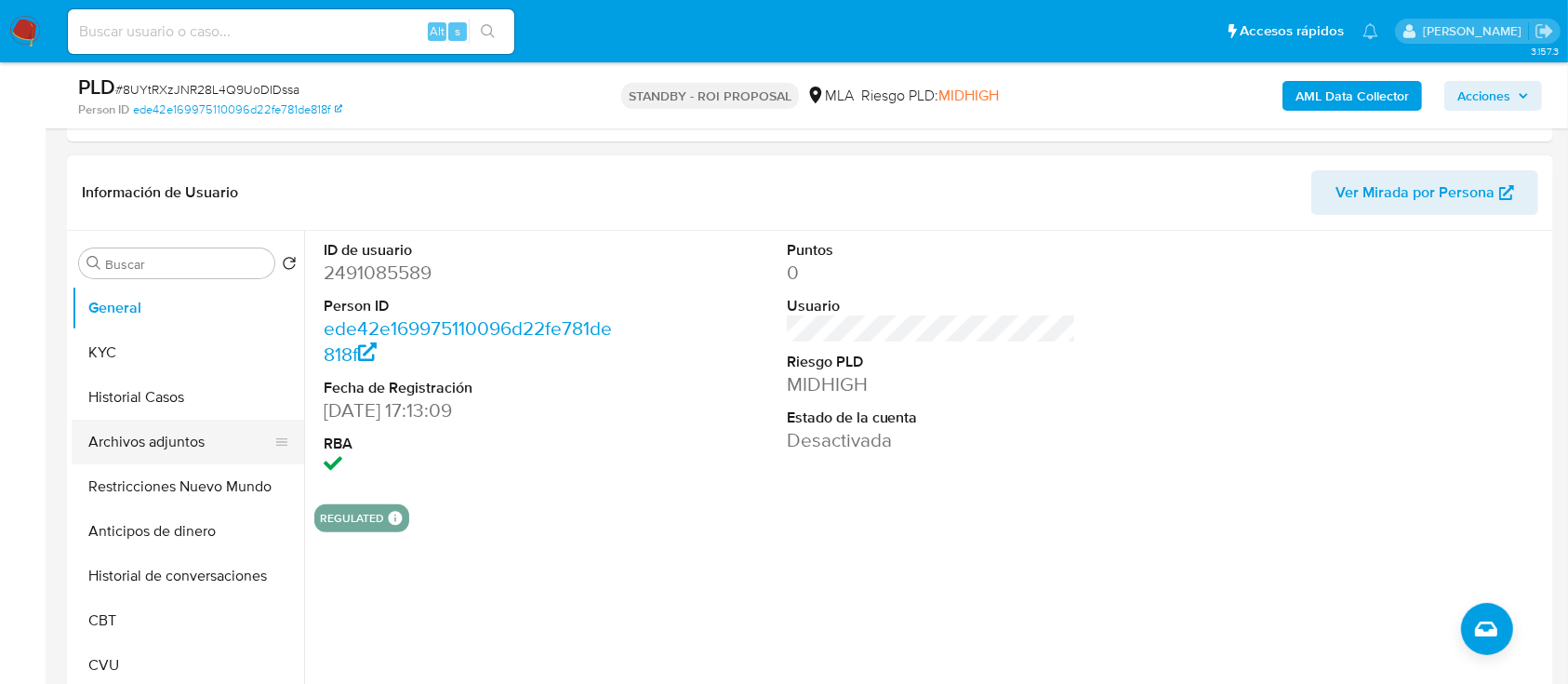
click at [129, 436] on button "Archivos adjuntos" at bounding box center [180, 441] width 217 height 45
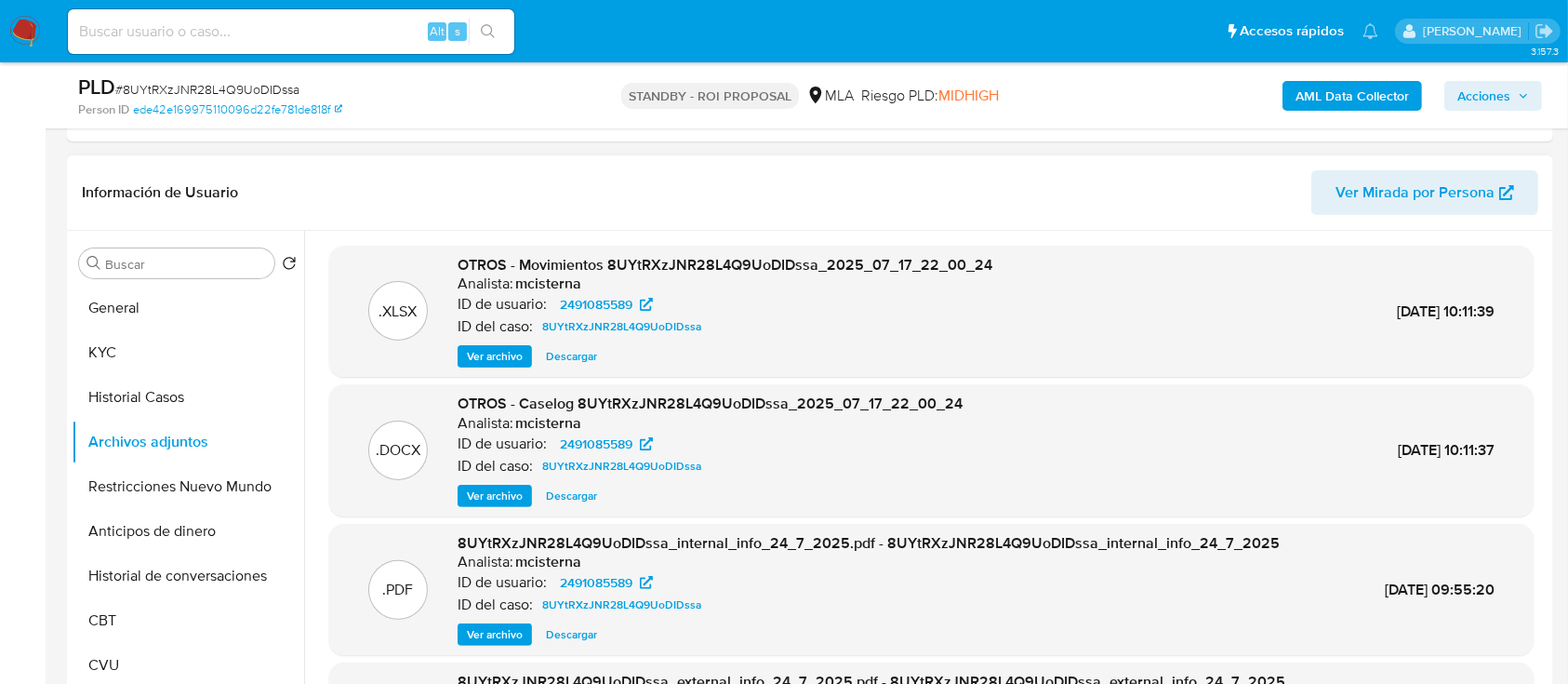
click at [575, 495] on span "Descargar" at bounding box center [572, 495] width 51 height 18
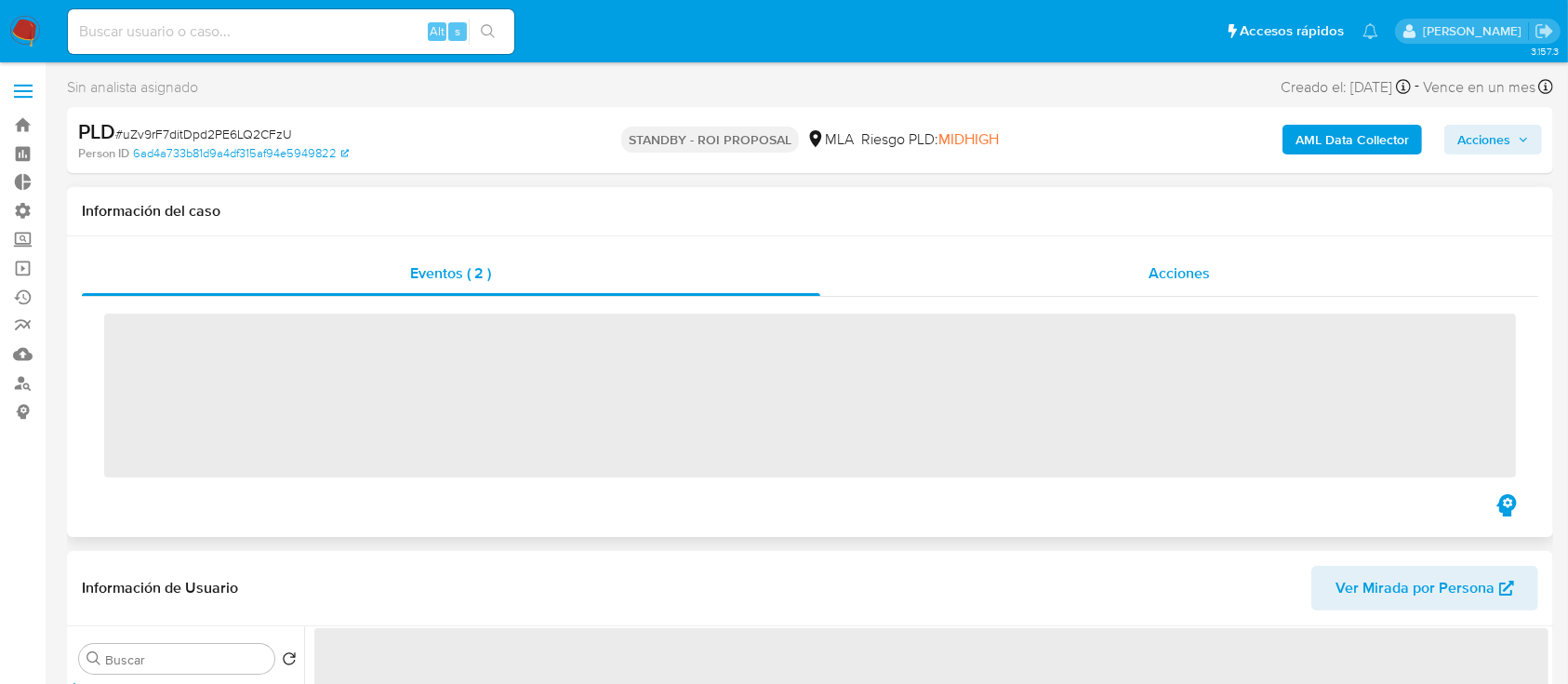
click at [1084, 283] on div "Acciones" at bounding box center [1179, 274] width 719 height 45
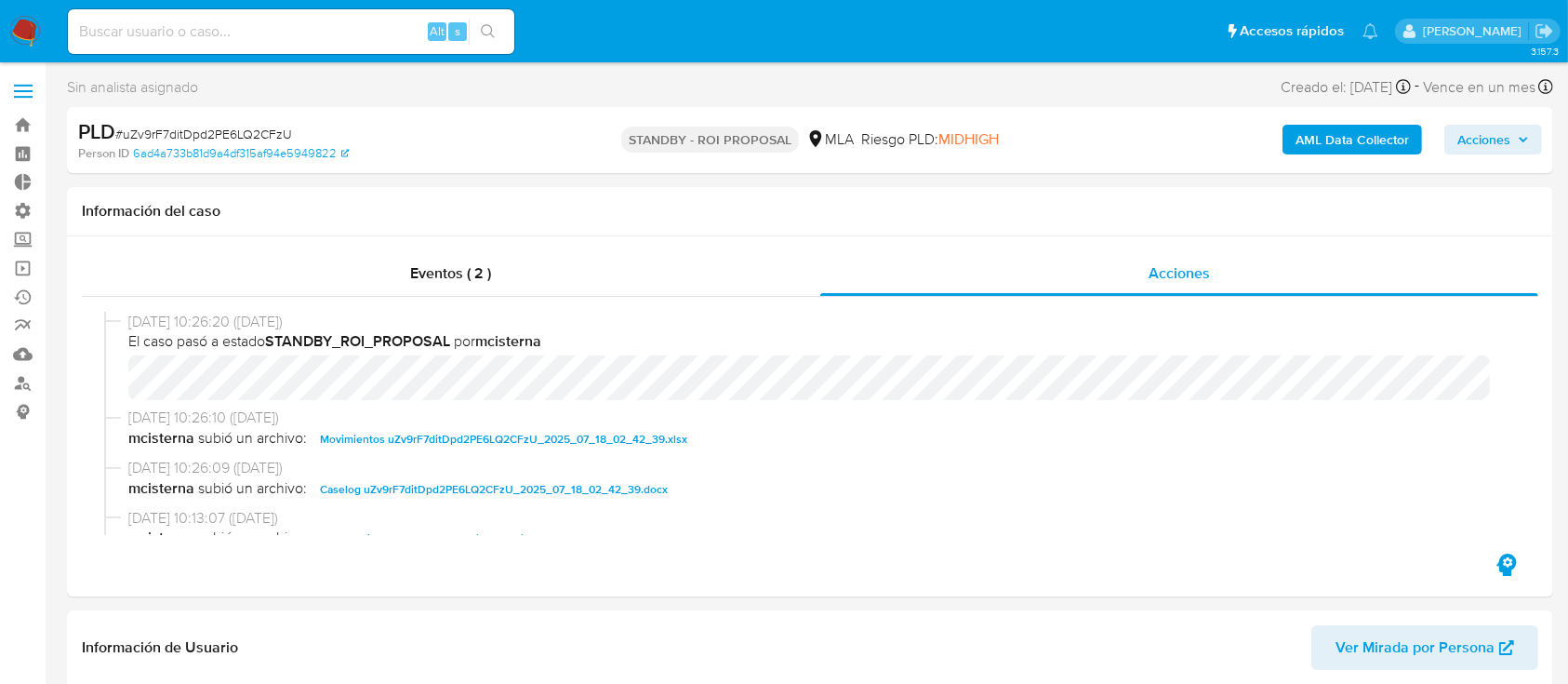
select select "10"
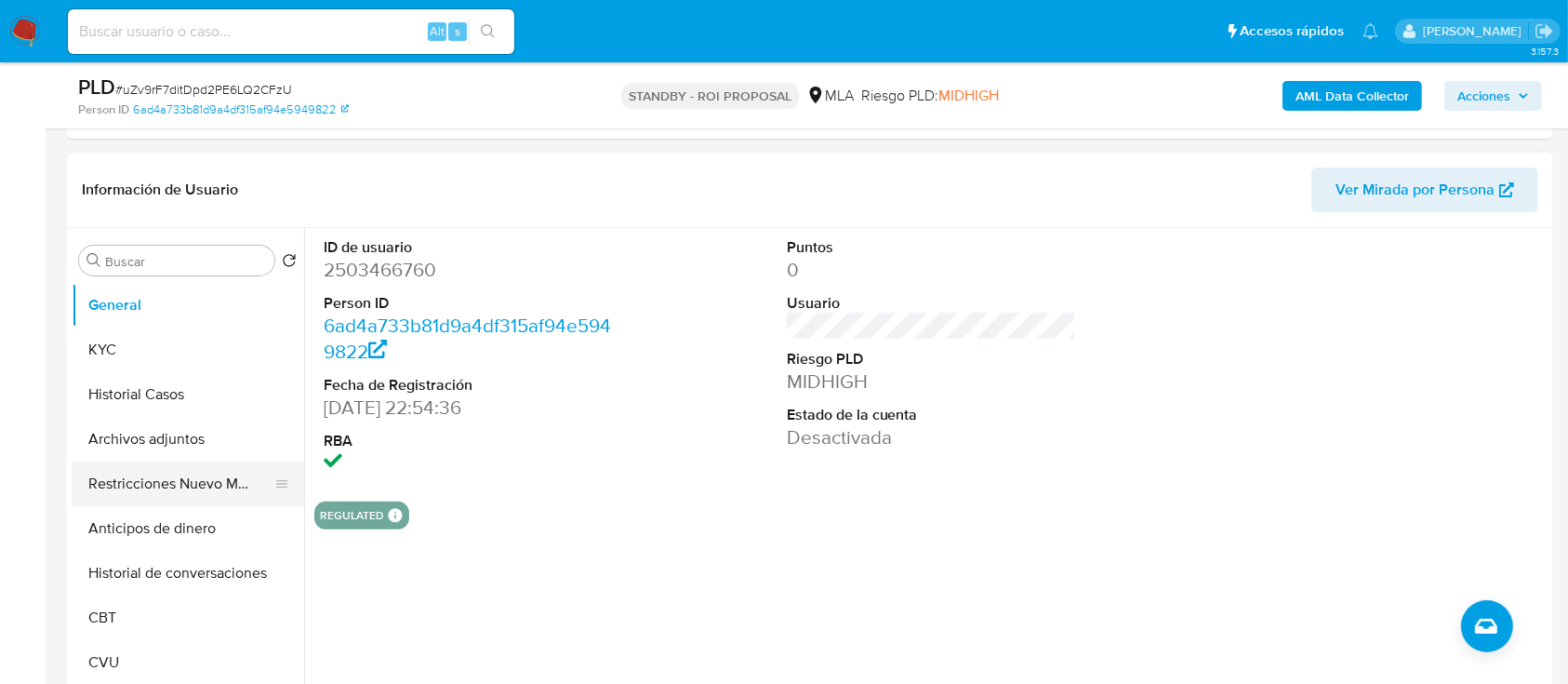
scroll to position [396, 0]
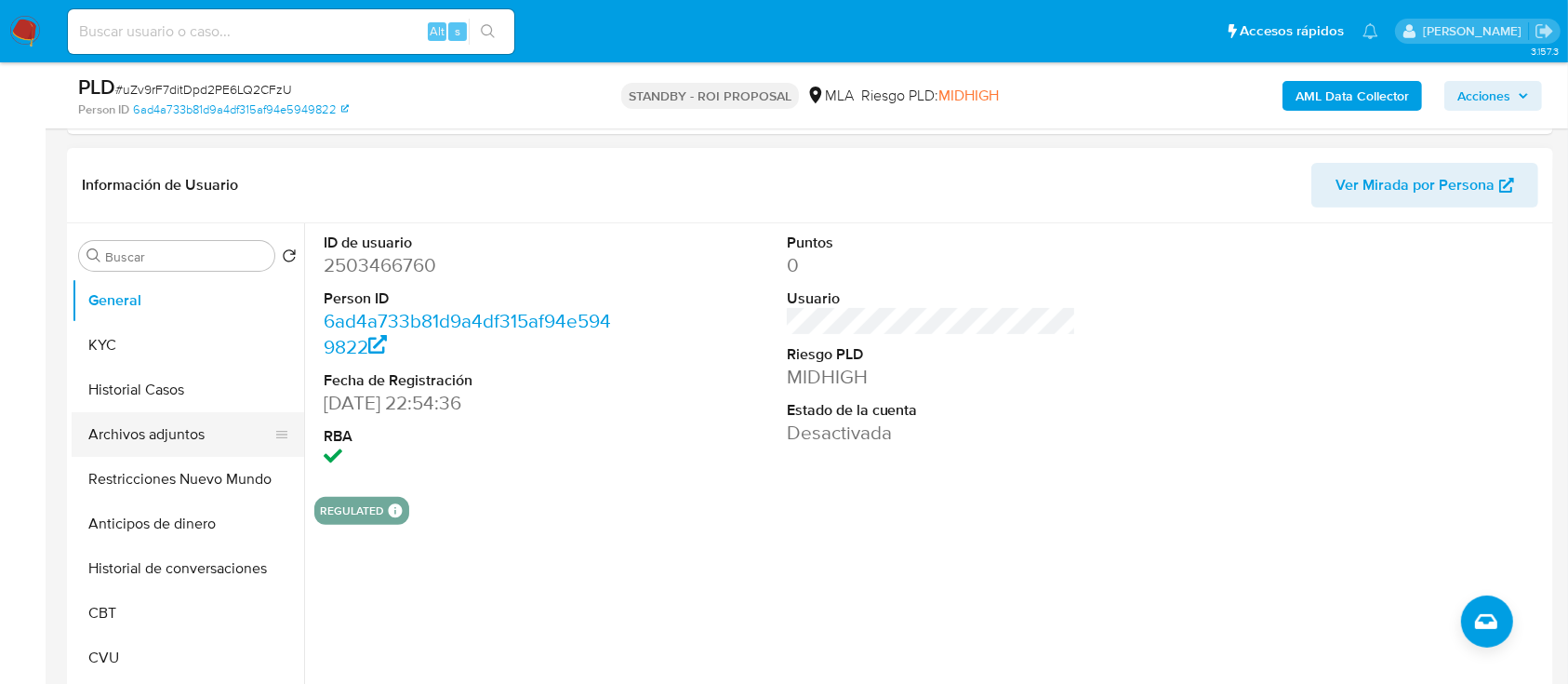
click at [134, 440] on button "Archivos adjuntos" at bounding box center [180, 435] width 217 height 45
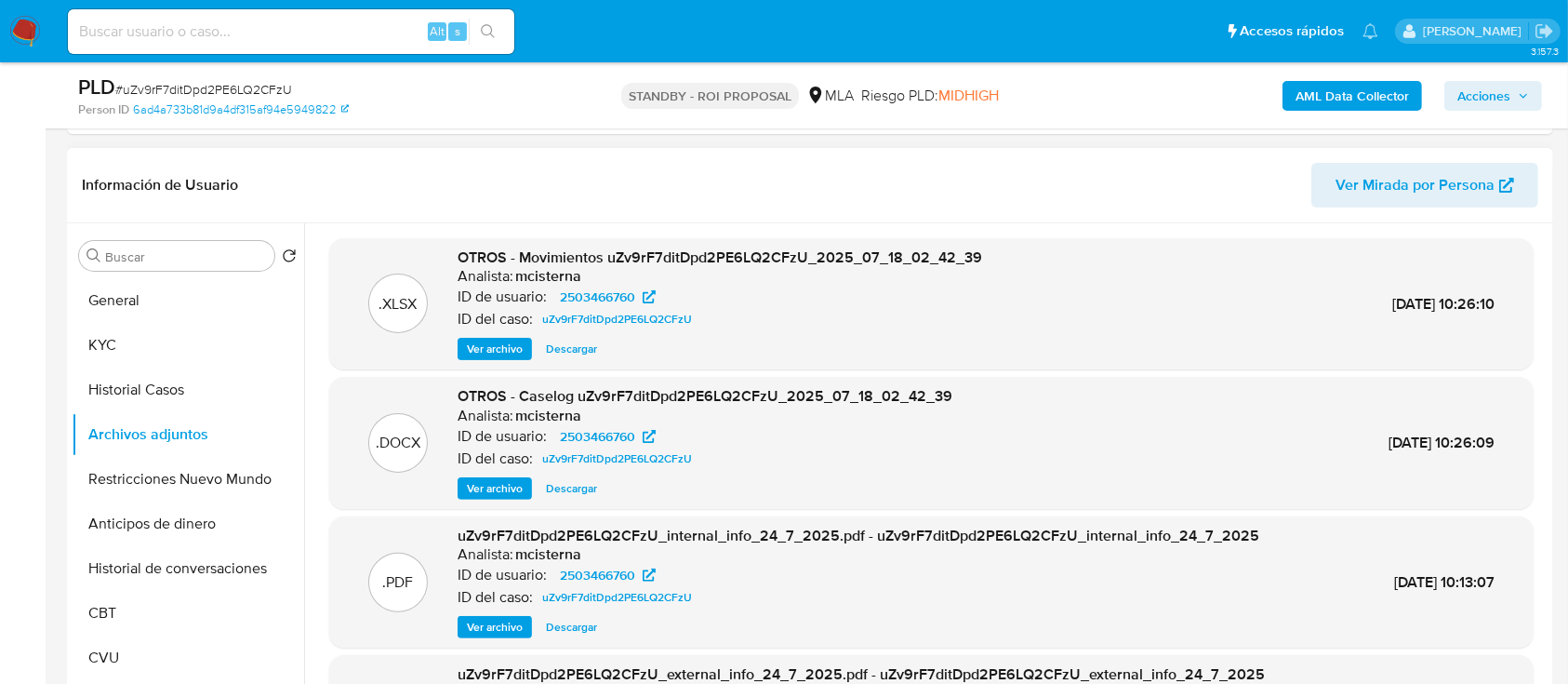
click at [577, 483] on span "Descargar" at bounding box center [572, 488] width 51 height 18
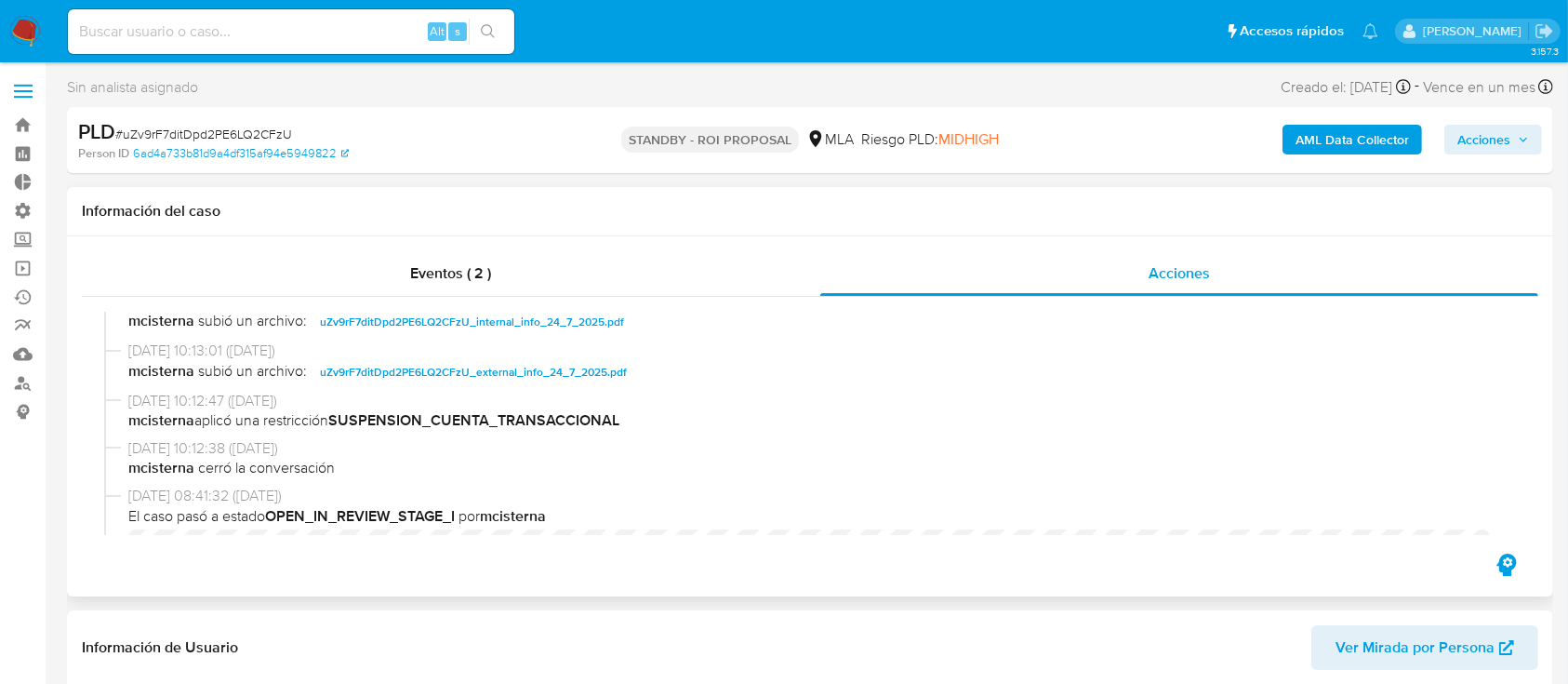
scroll to position [0, 0]
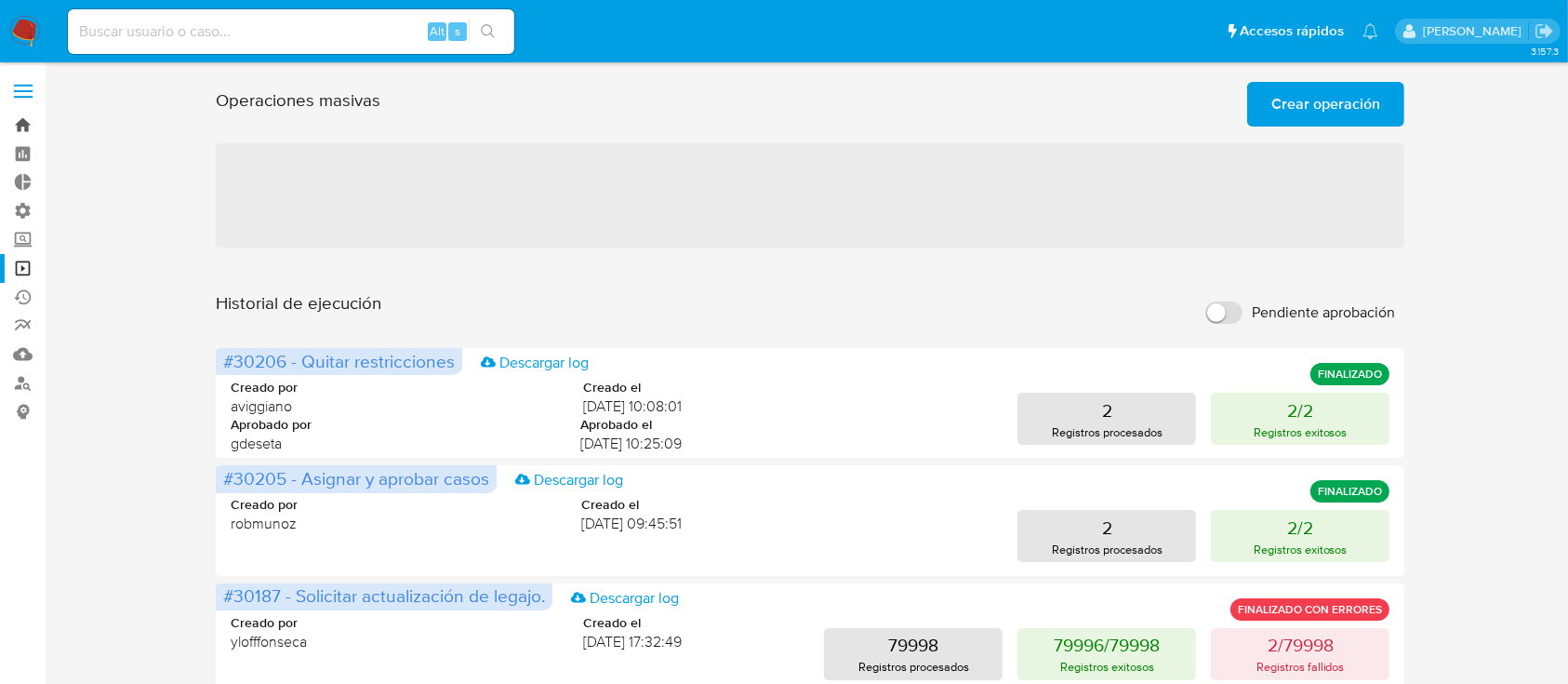
click at [13, 125] on link "Bandeja" at bounding box center [111, 125] width 221 height 29
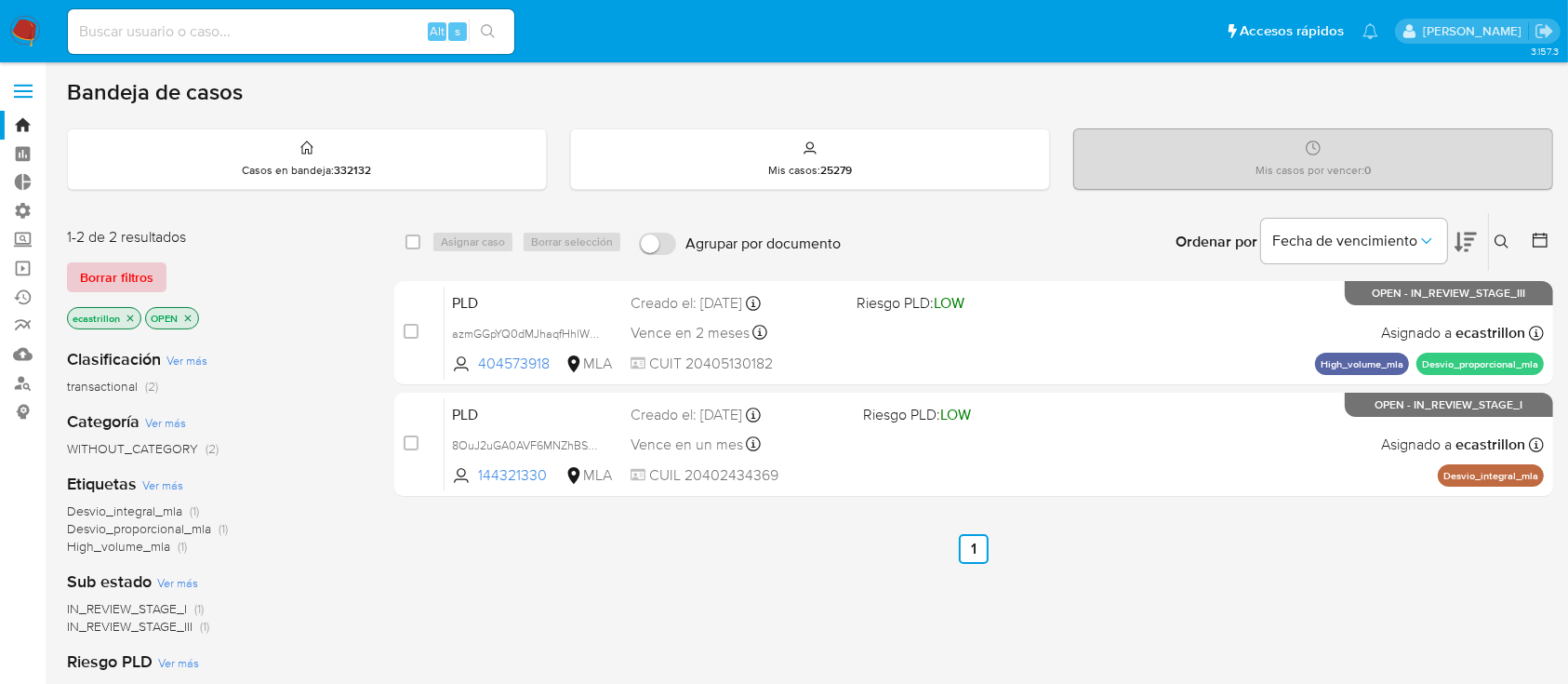
click at [122, 268] on span "Borrar filtros" at bounding box center [116, 277] width 74 height 26
